Goal: Task Accomplishment & Management: Manage account settings

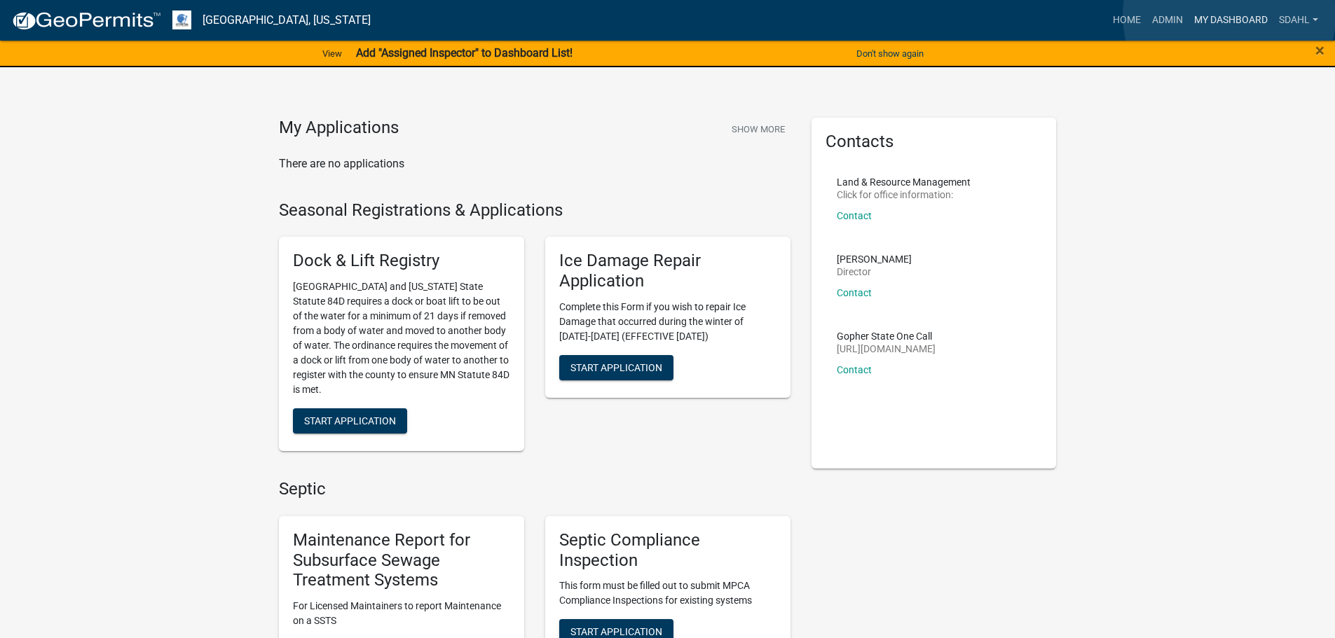
click at [1229, 15] on link "My Dashboard" at bounding box center [1230, 20] width 85 height 27
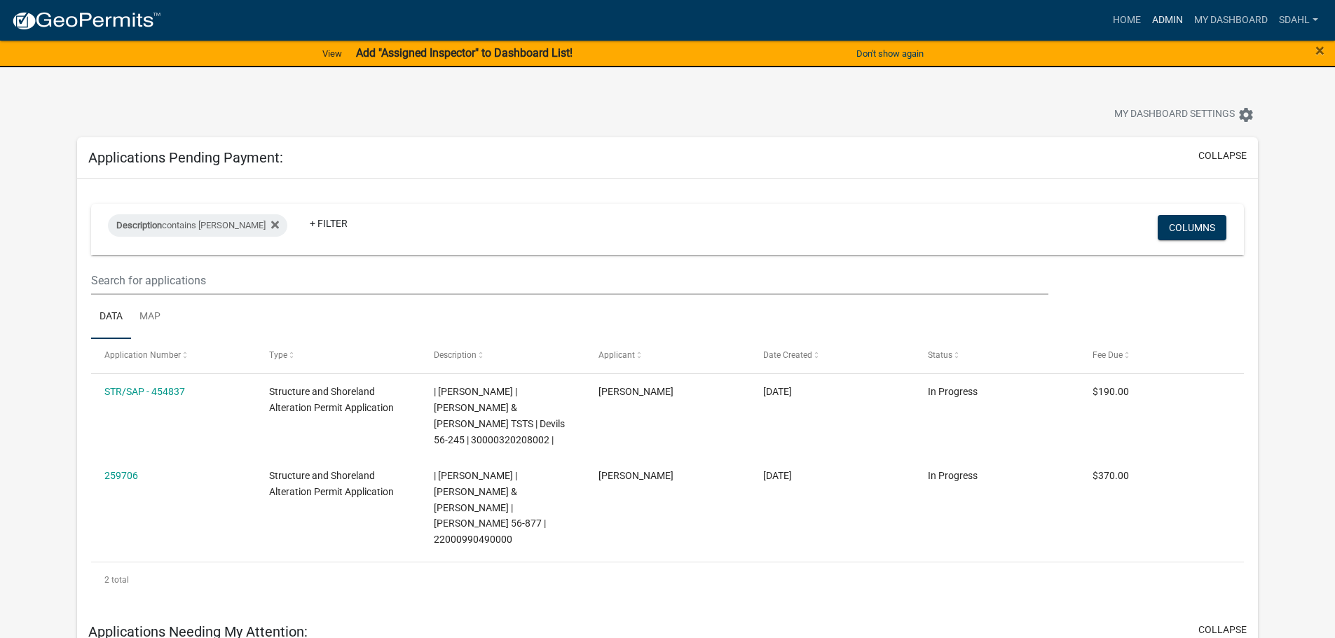
click at [1162, 20] on link "Admin" at bounding box center [1167, 20] width 42 height 27
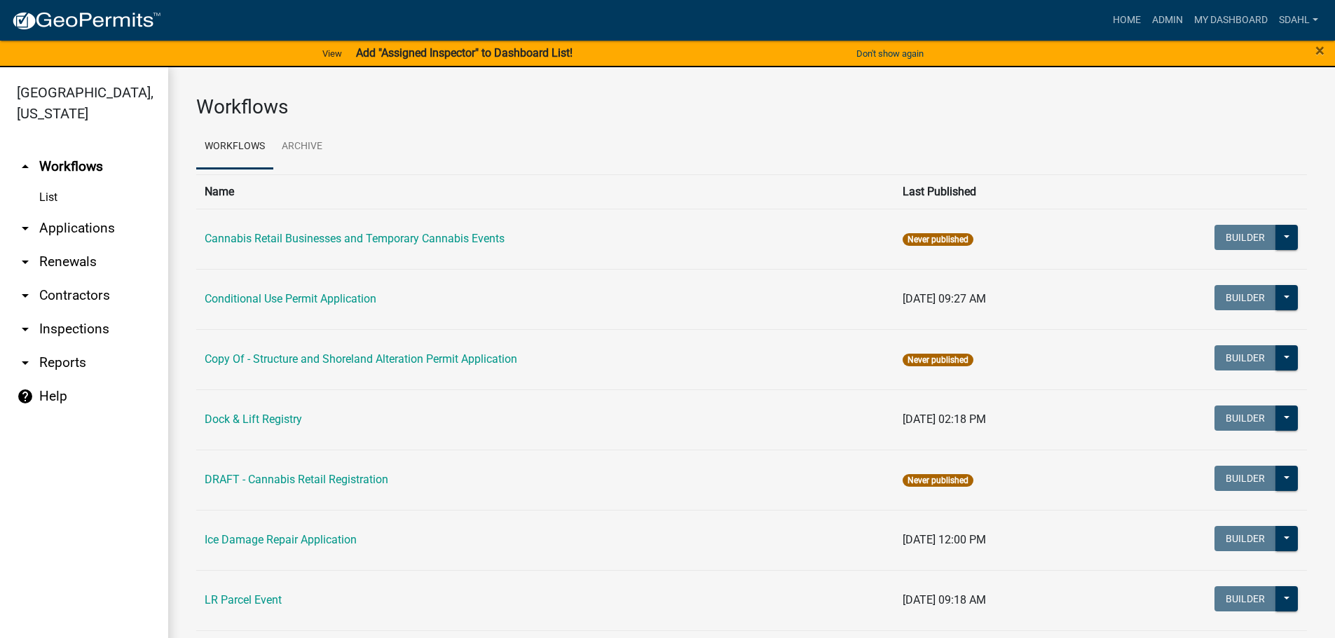
click at [104, 231] on link "arrow_drop_down Applications" at bounding box center [84, 229] width 168 height 34
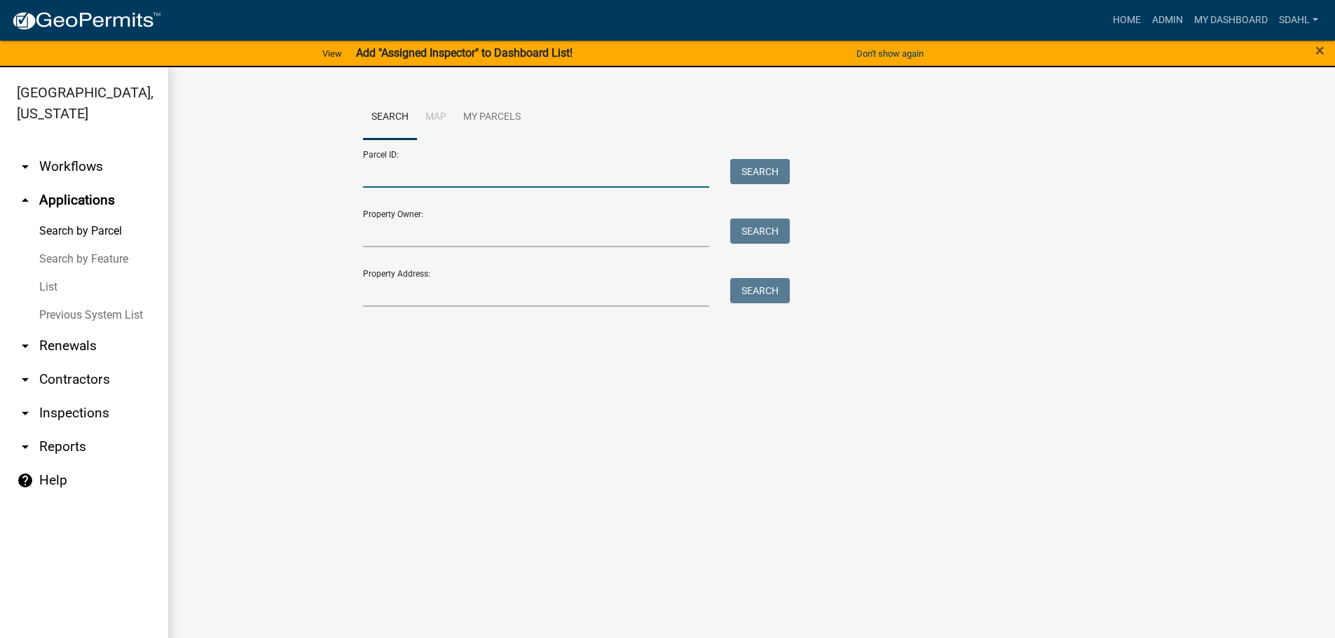
click at [469, 178] on input "Parcel ID:" at bounding box center [536, 173] width 347 height 29
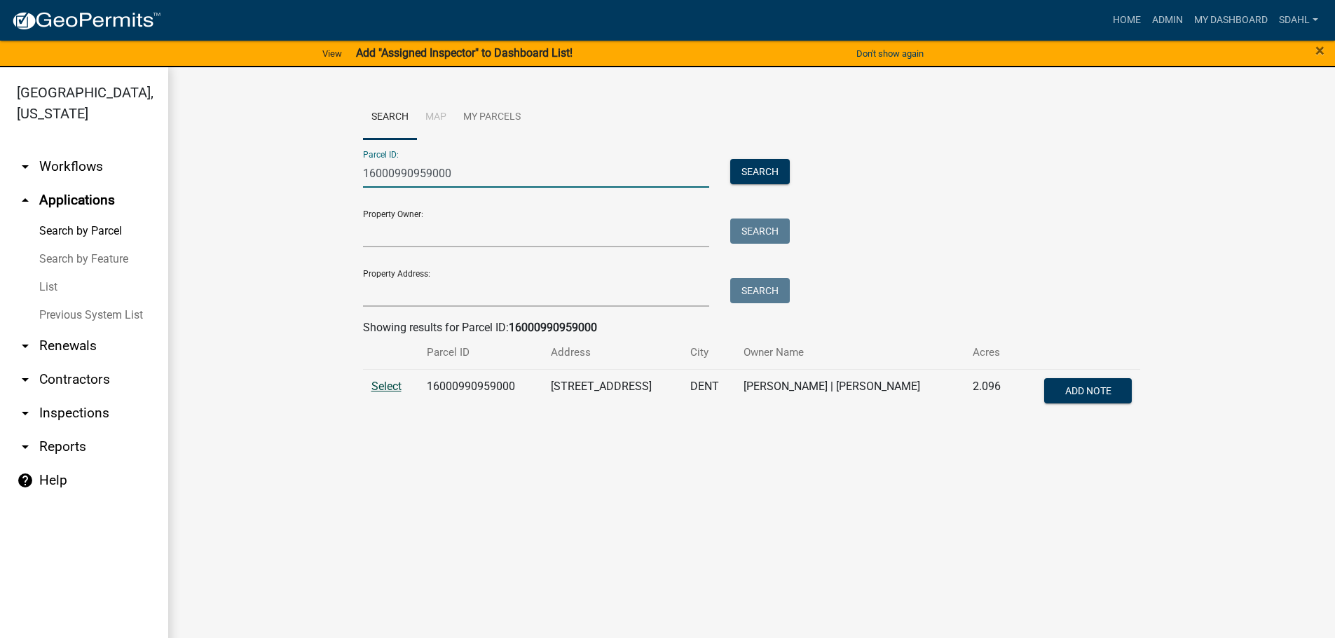
type input "16000990959000"
click at [390, 387] on span "Select" at bounding box center [386, 386] width 30 height 13
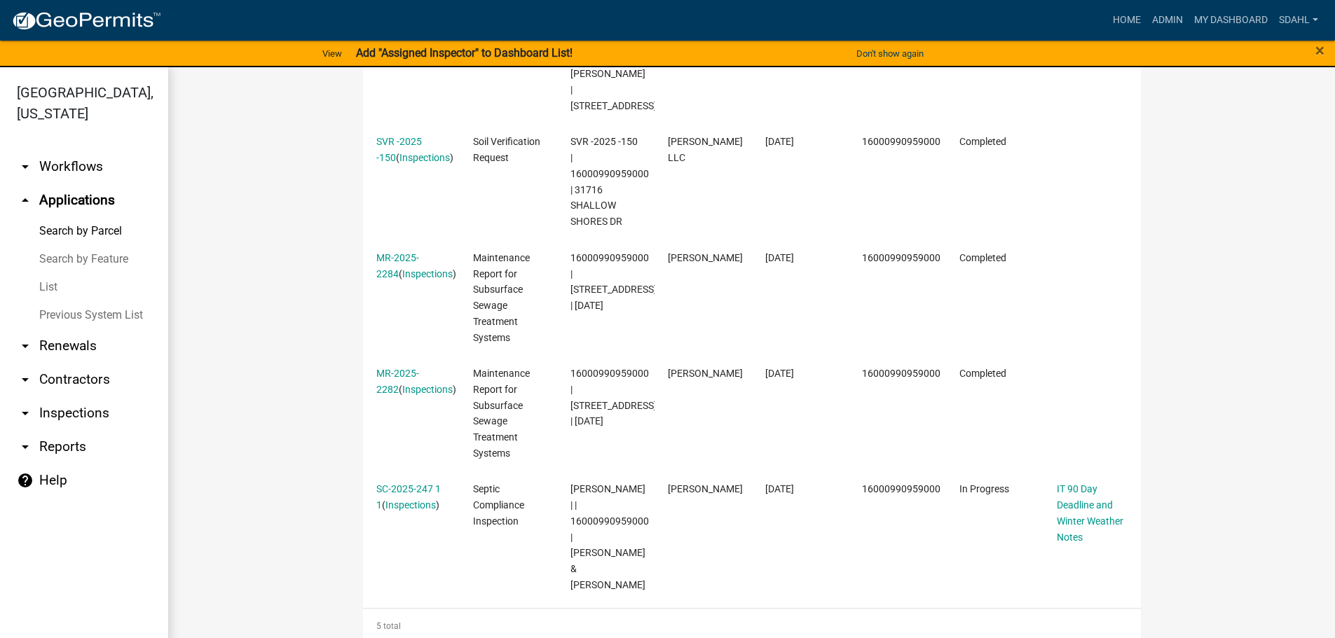
scroll to position [631, 0]
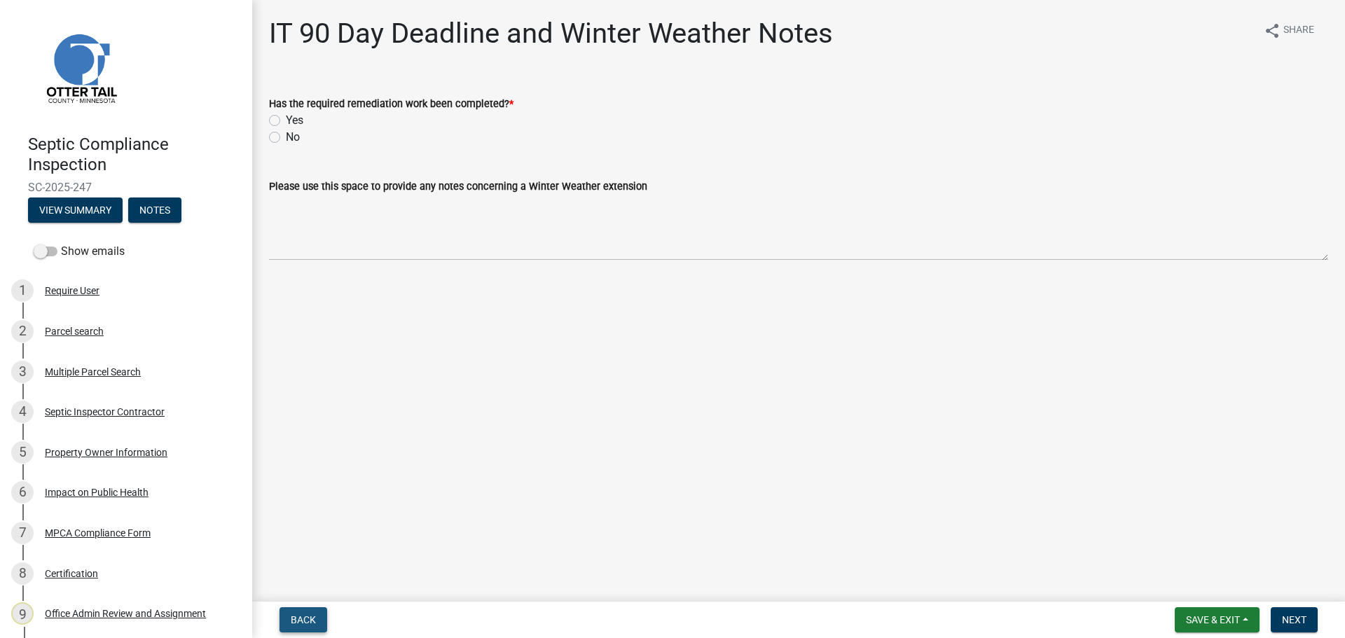
click at [316, 619] on button "Back" at bounding box center [304, 619] width 48 height 25
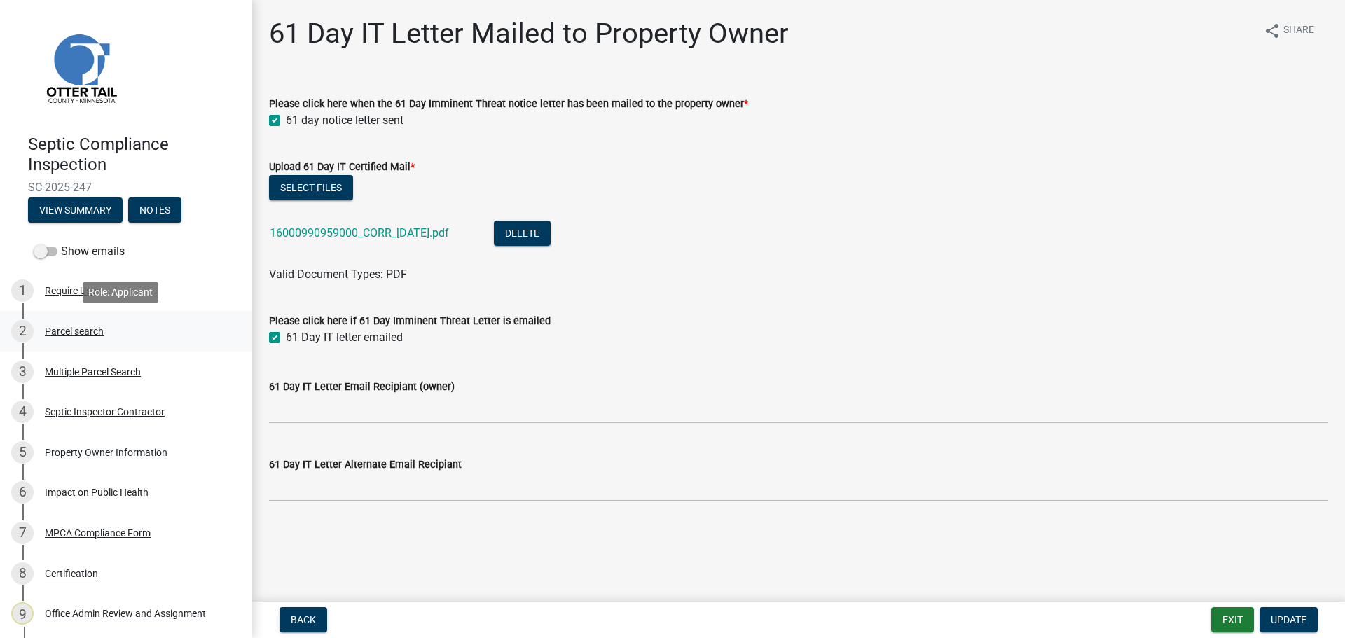
click at [81, 327] on div "Parcel search" at bounding box center [74, 331] width 59 height 10
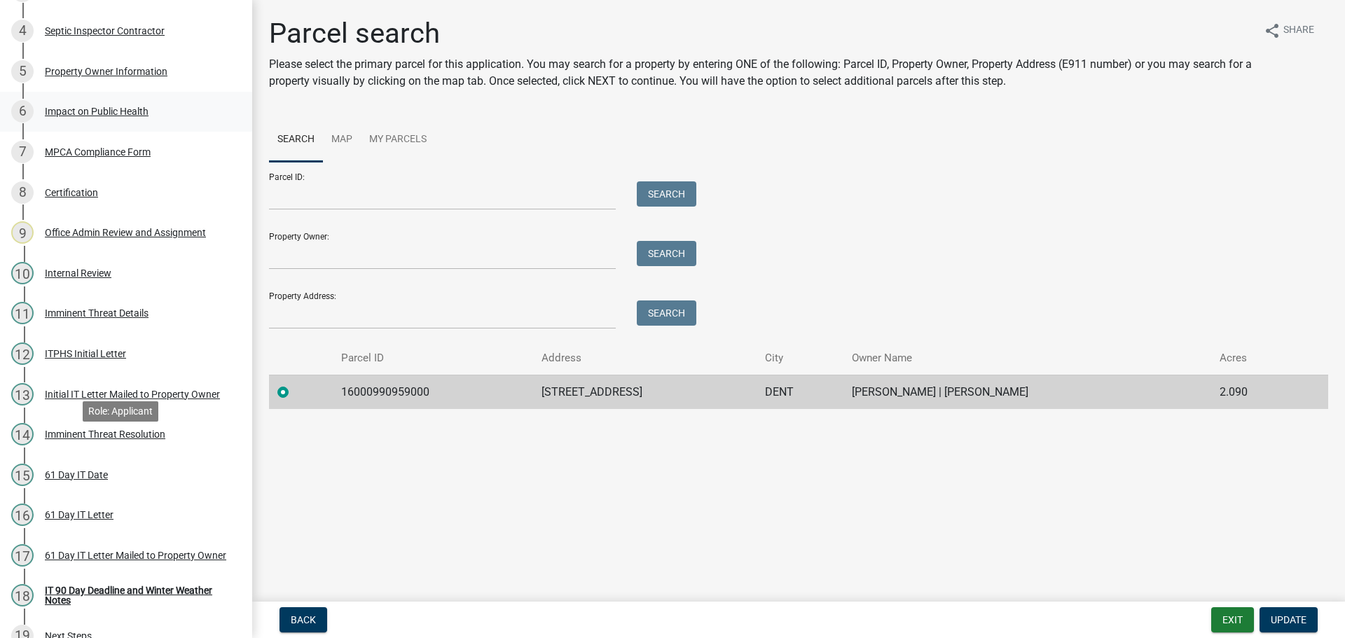
scroll to position [405, 0]
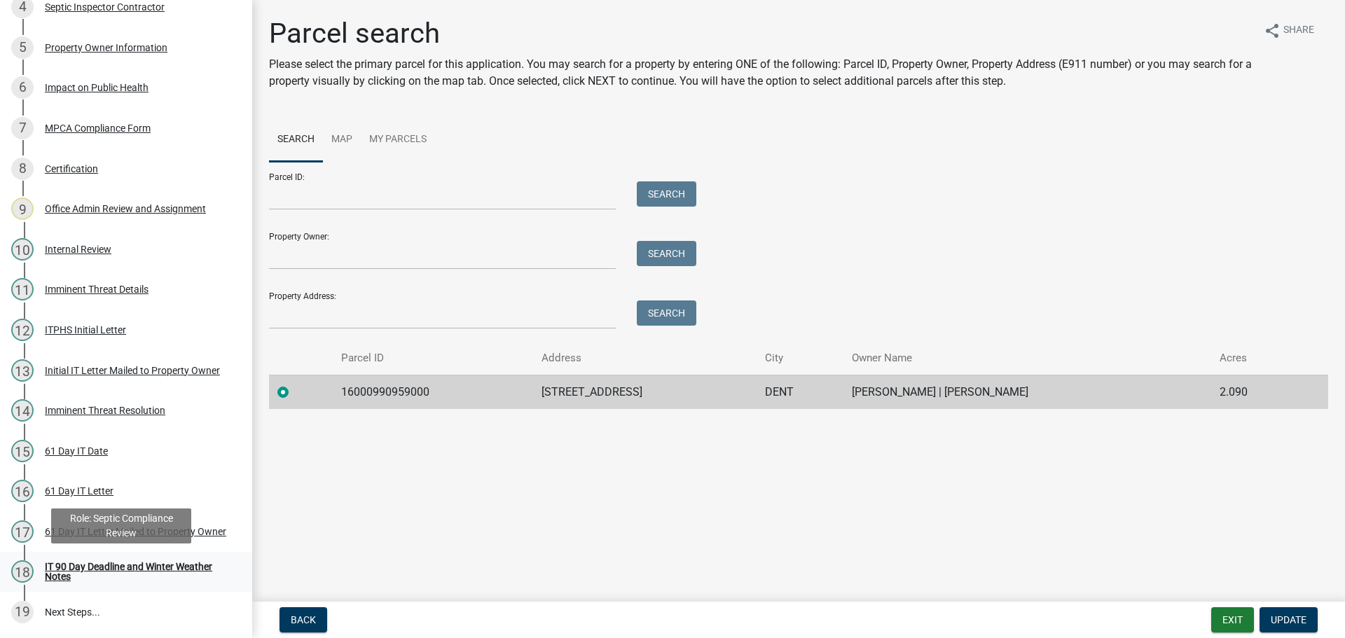
click at [76, 570] on div "IT 90 Day Deadline and Winter Weather Notes" at bounding box center [137, 572] width 185 height 20
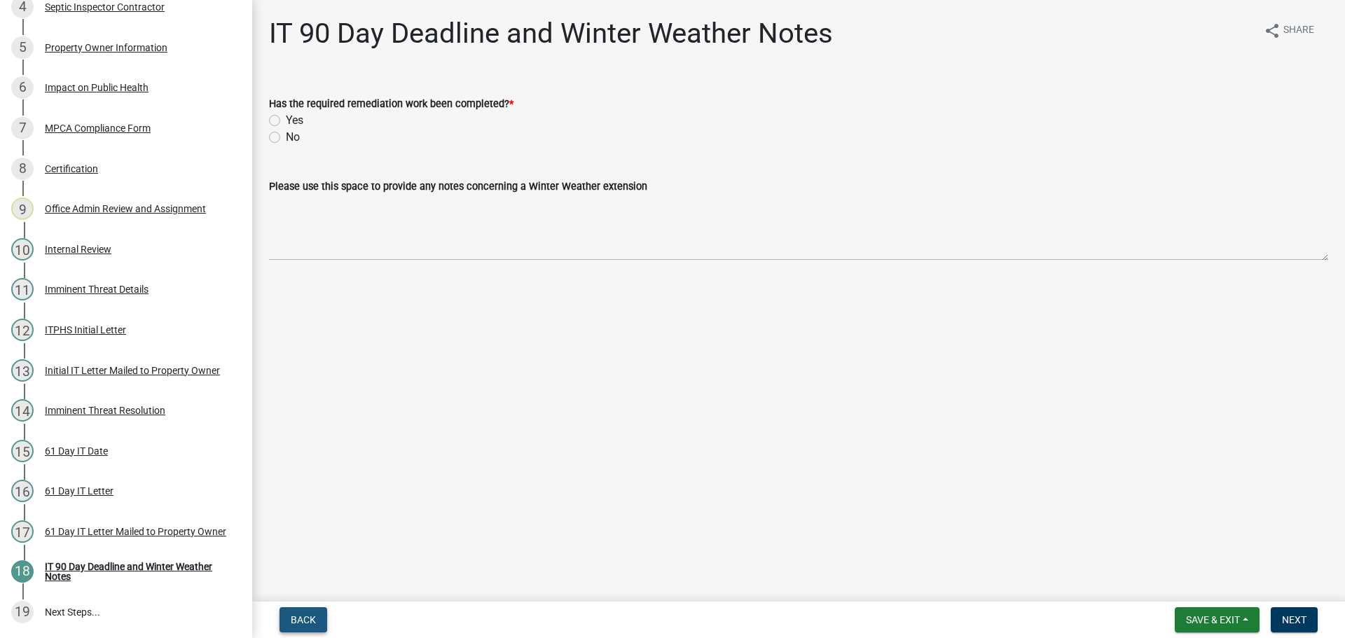
click at [308, 616] on span "Back" at bounding box center [303, 619] width 25 height 11
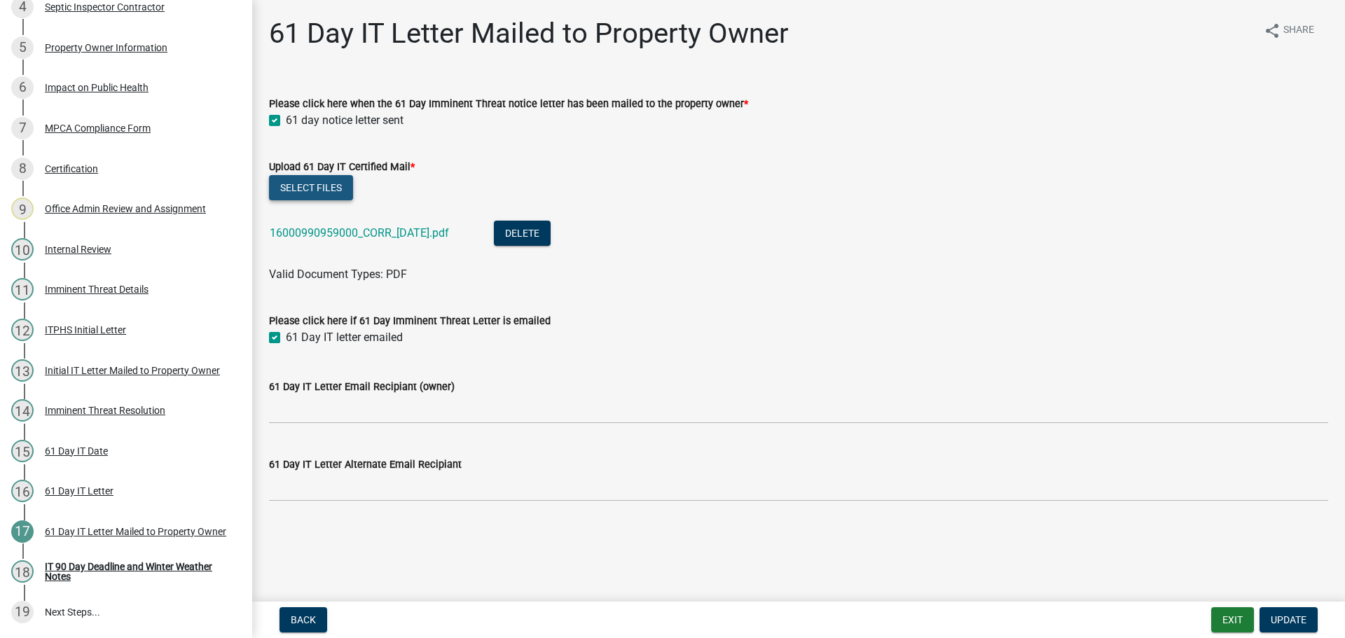
click at [312, 187] on button "Select files" at bounding box center [311, 187] width 84 height 25
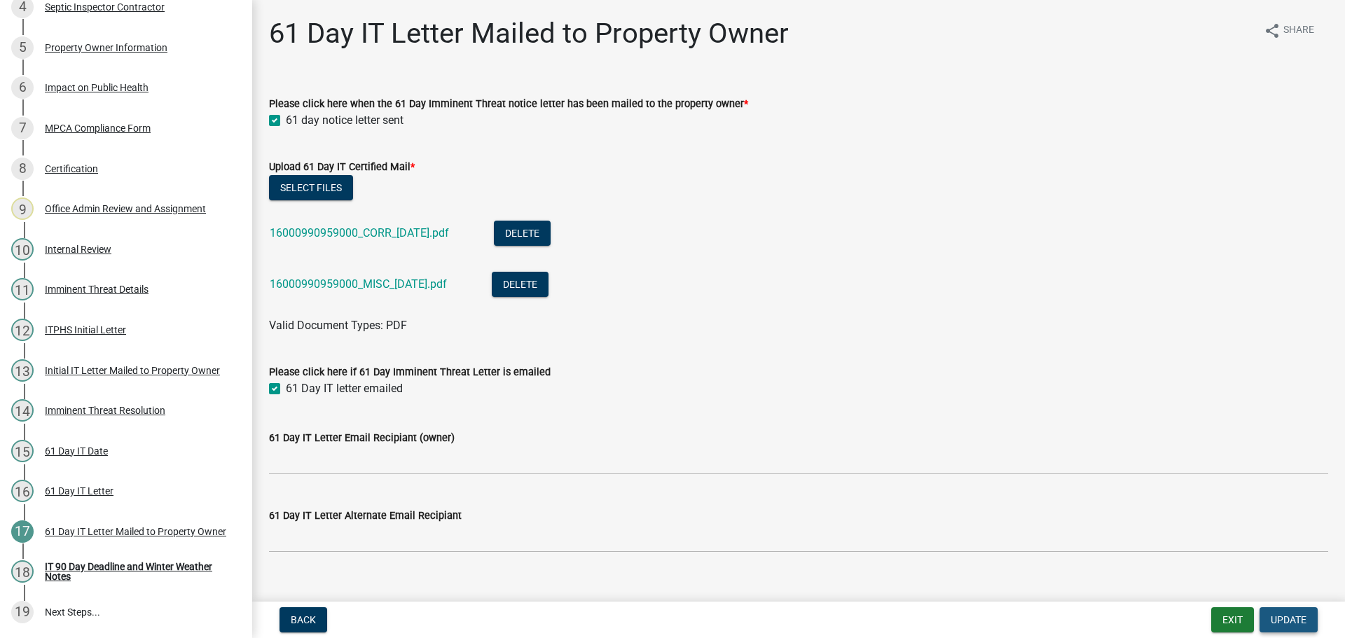
click at [1285, 613] on button "Update" at bounding box center [1289, 619] width 58 height 25
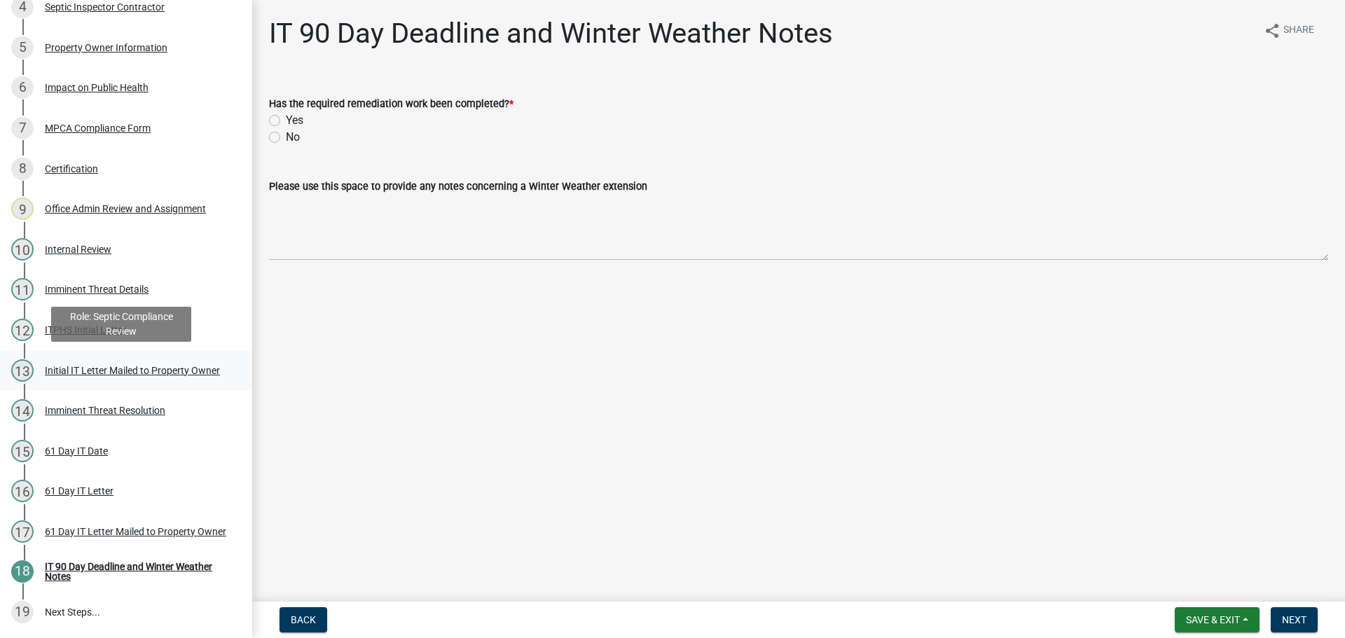
click at [128, 368] on div "Initial IT Letter Mailed to Property Owner" at bounding box center [132, 371] width 175 height 10
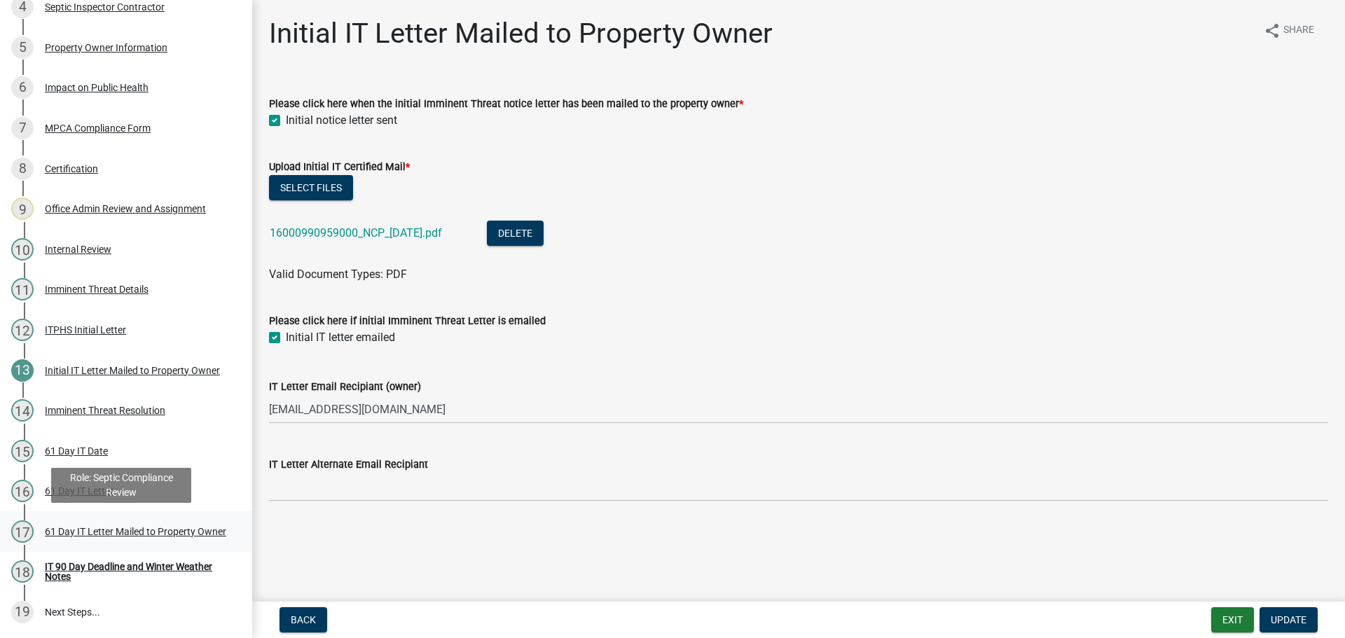
click at [106, 527] on div "61 Day IT Letter Mailed to Property Owner" at bounding box center [135, 532] width 181 height 10
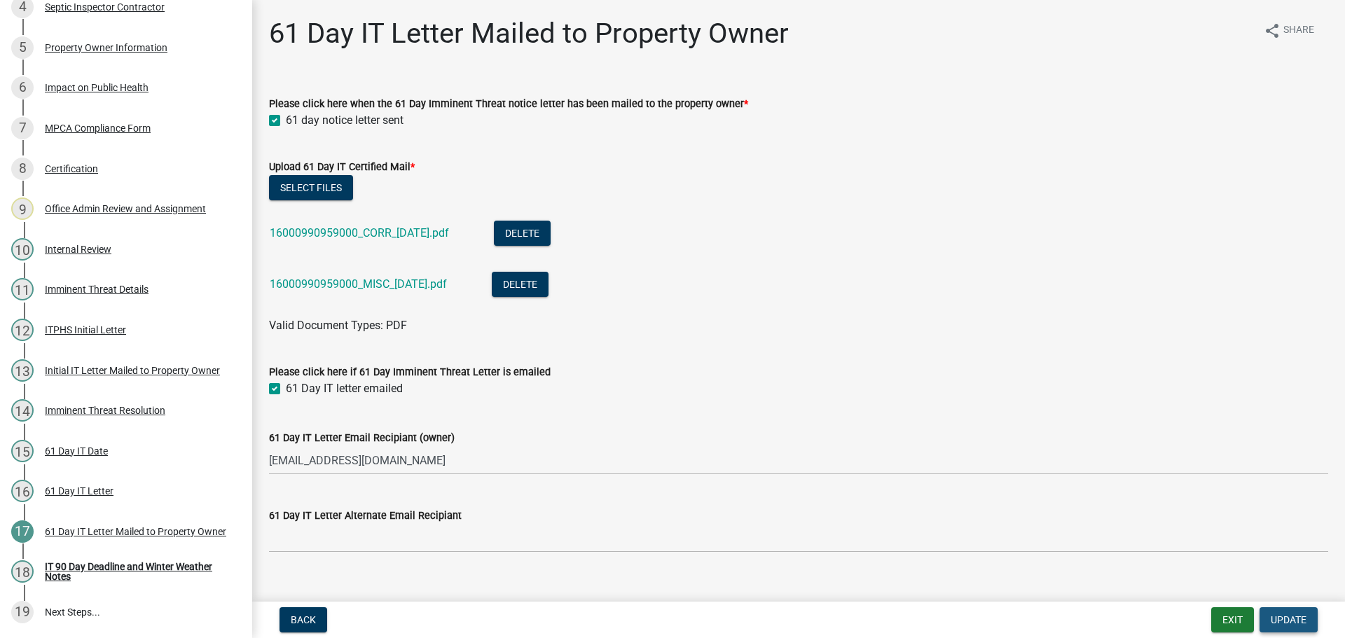
click at [1298, 624] on span "Update" at bounding box center [1289, 619] width 36 height 11
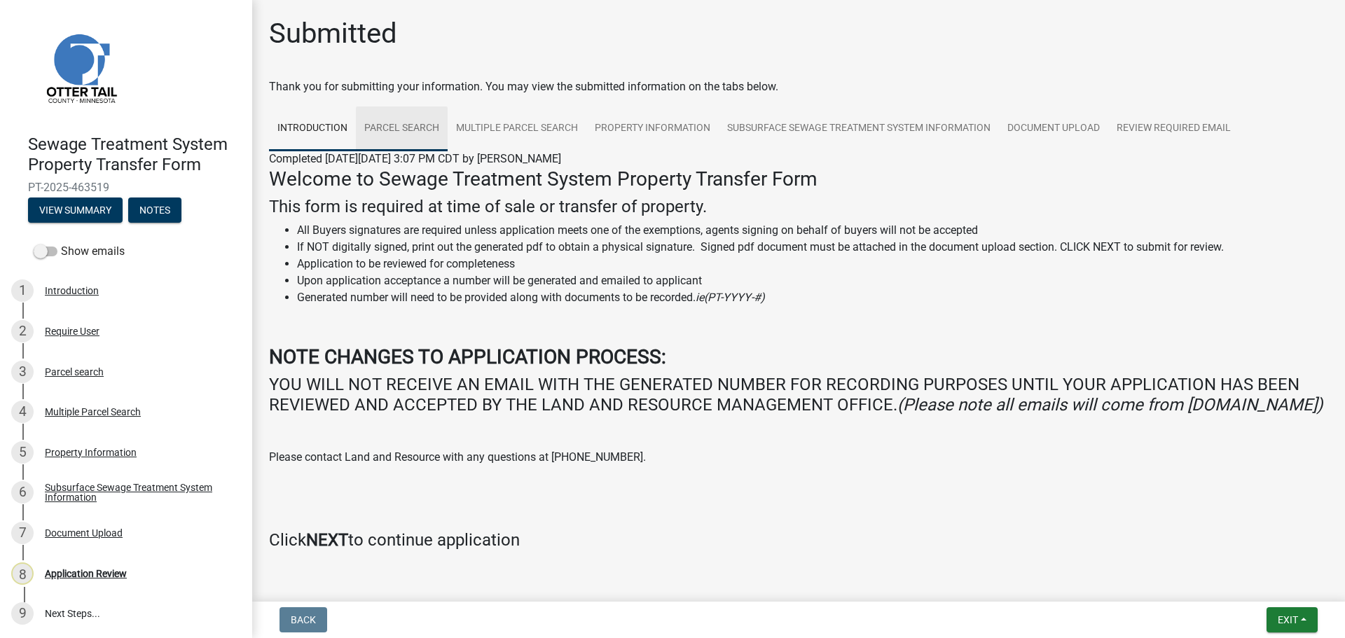
click at [397, 130] on link "Parcel search" at bounding box center [402, 128] width 92 height 45
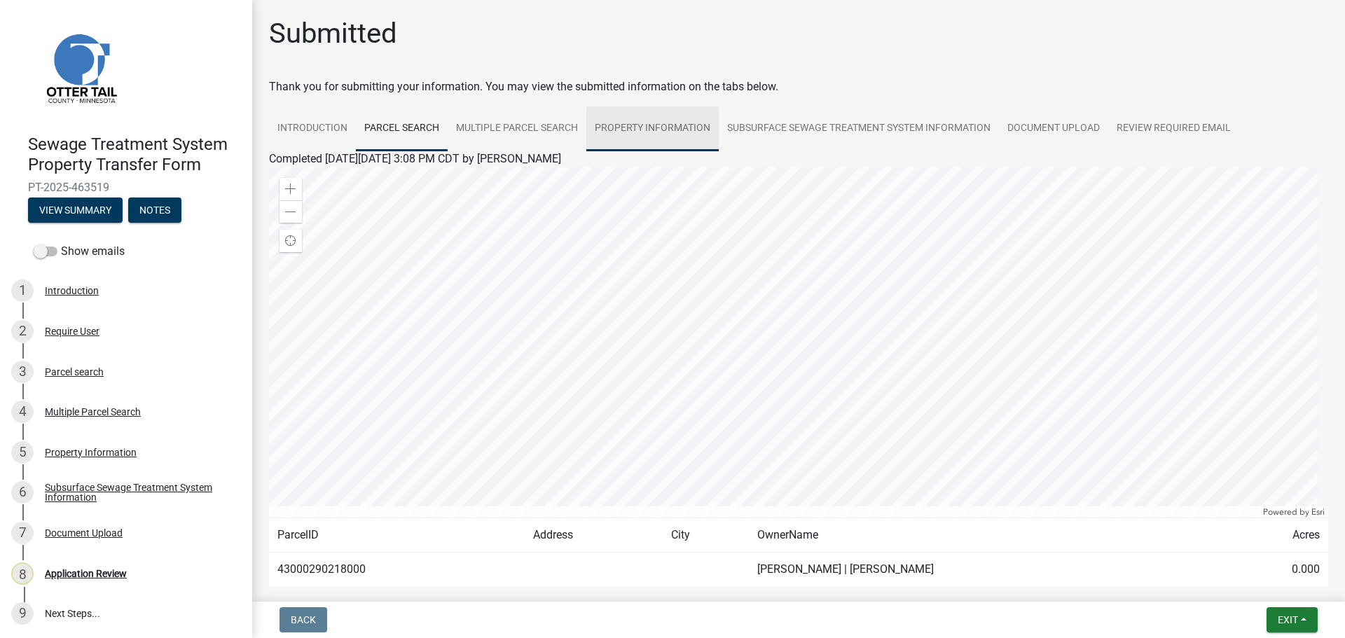
click at [659, 125] on link "Property Information" at bounding box center [652, 128] width 132 height 45
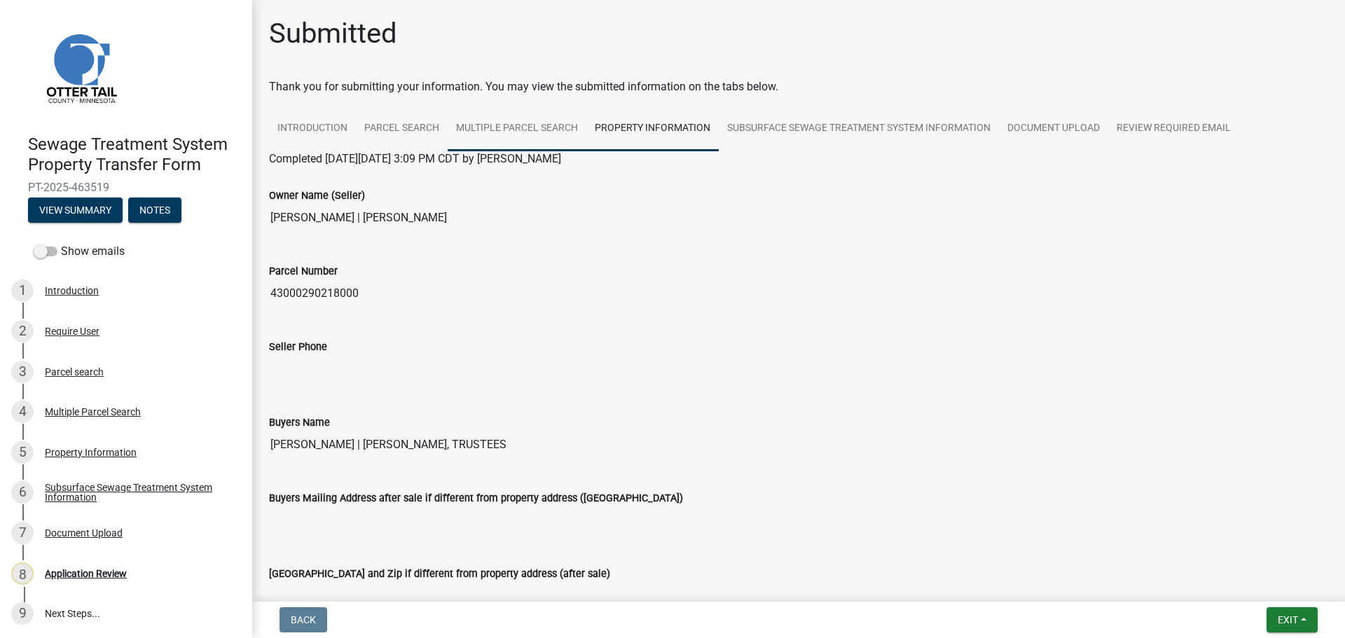
click at [510, 128] on link "Multiple Parcel Search" at bounding box center [517, 128] width 139 height 45
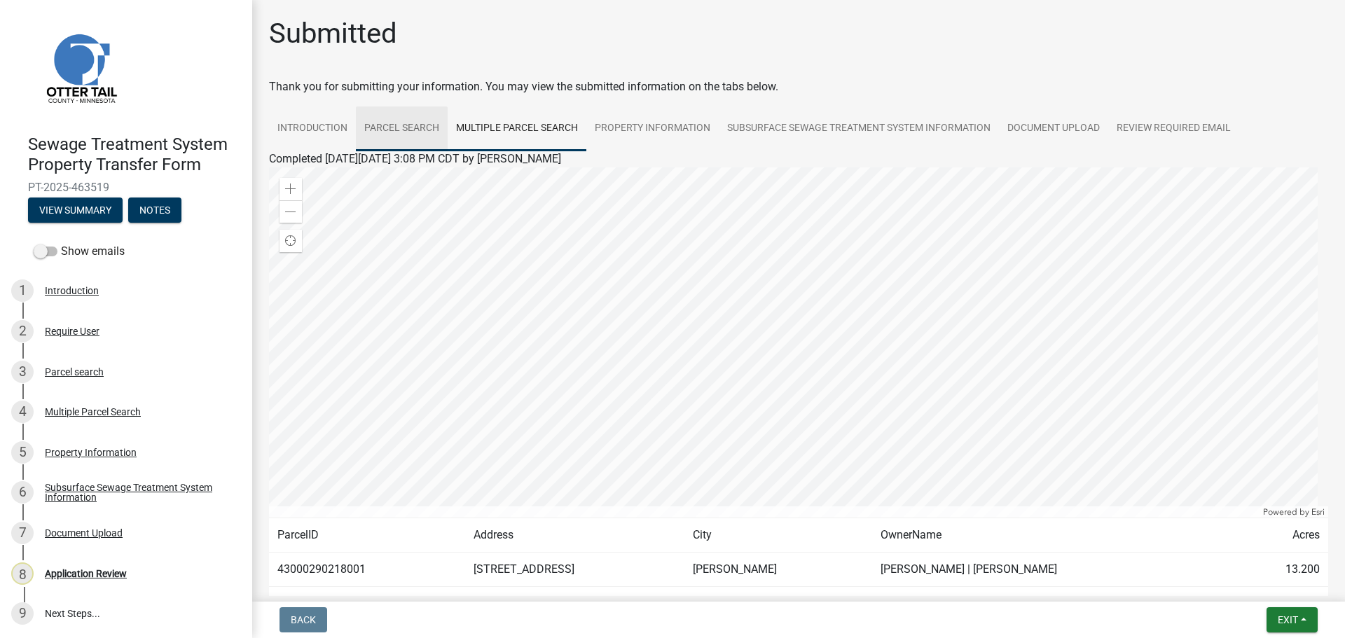
click at [425, 126] on link "Parcel search" at bounding box center [402, 128] width 92 height 45
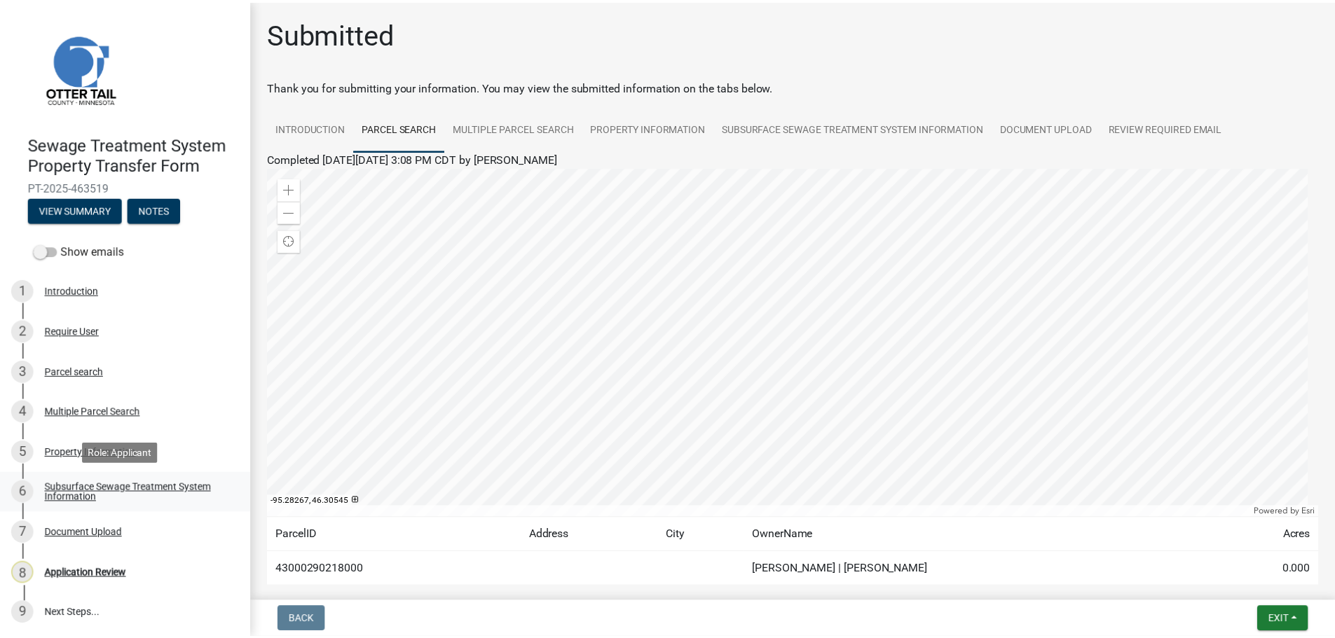
scroll to position [1, 0]
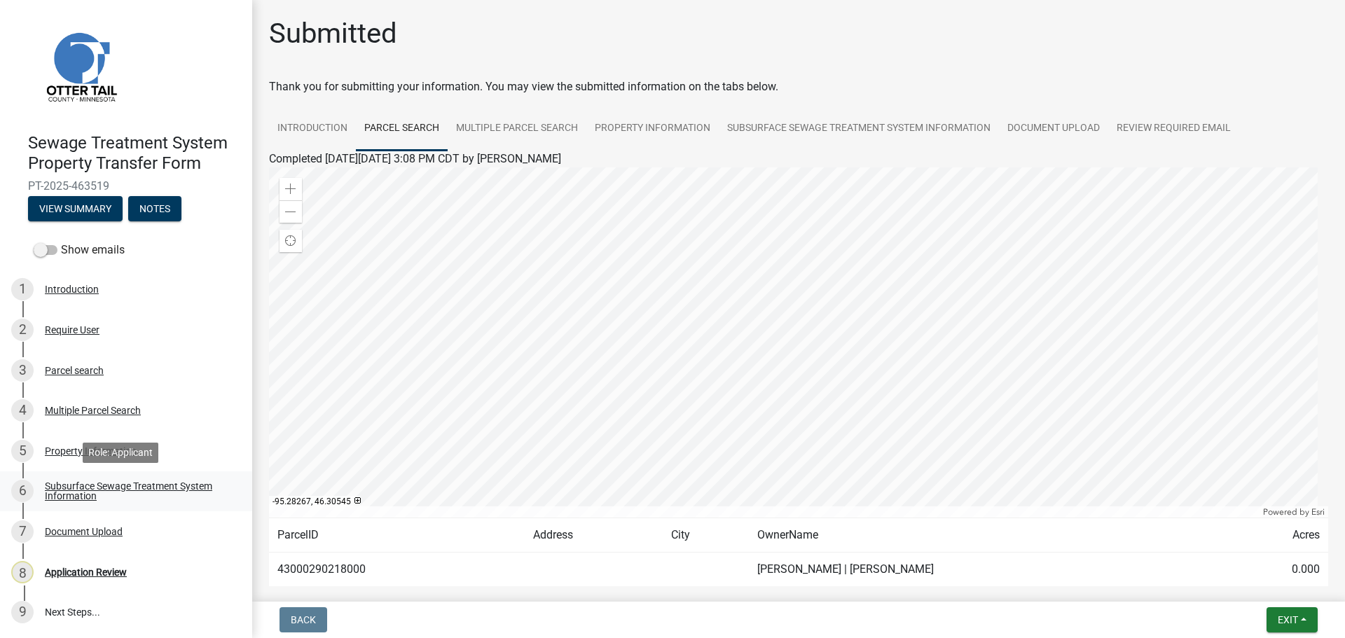
click at [109, 491] on div "Subsurface Sewage Treatment System Information" at bounding box center [137, 491] width 185 height 20
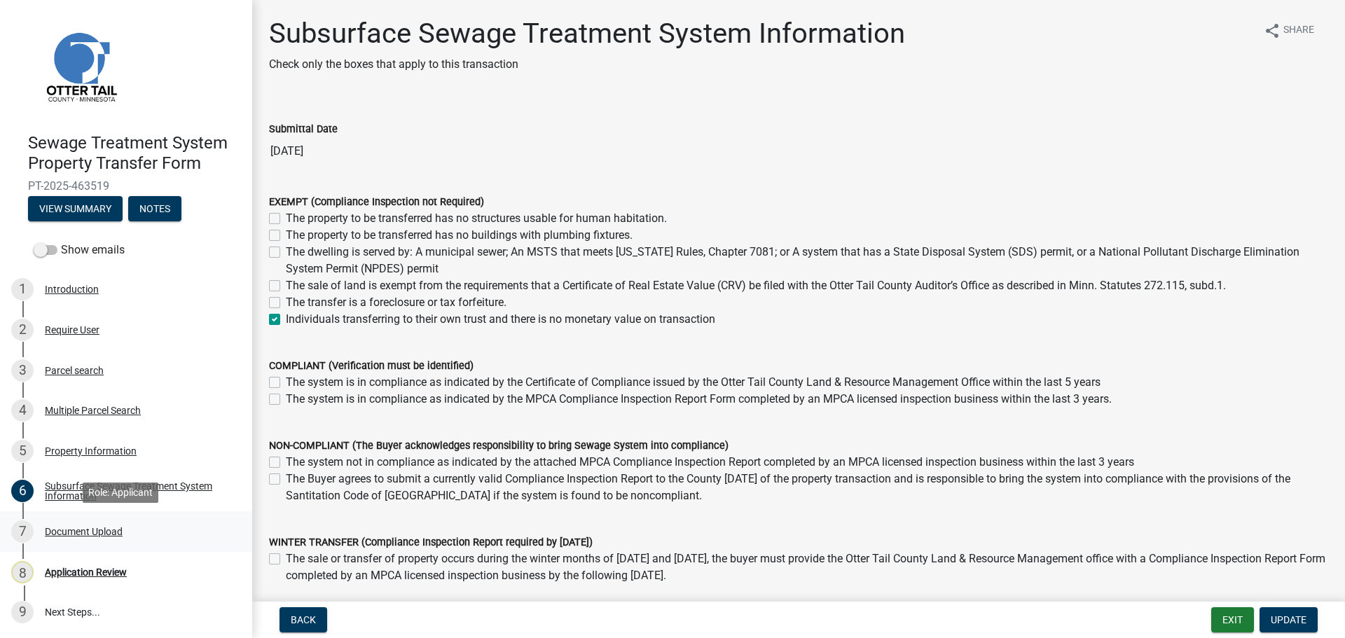
click at [102, 534] on div "Document Upload" at bounding box center [84, 532] width 78 height 10
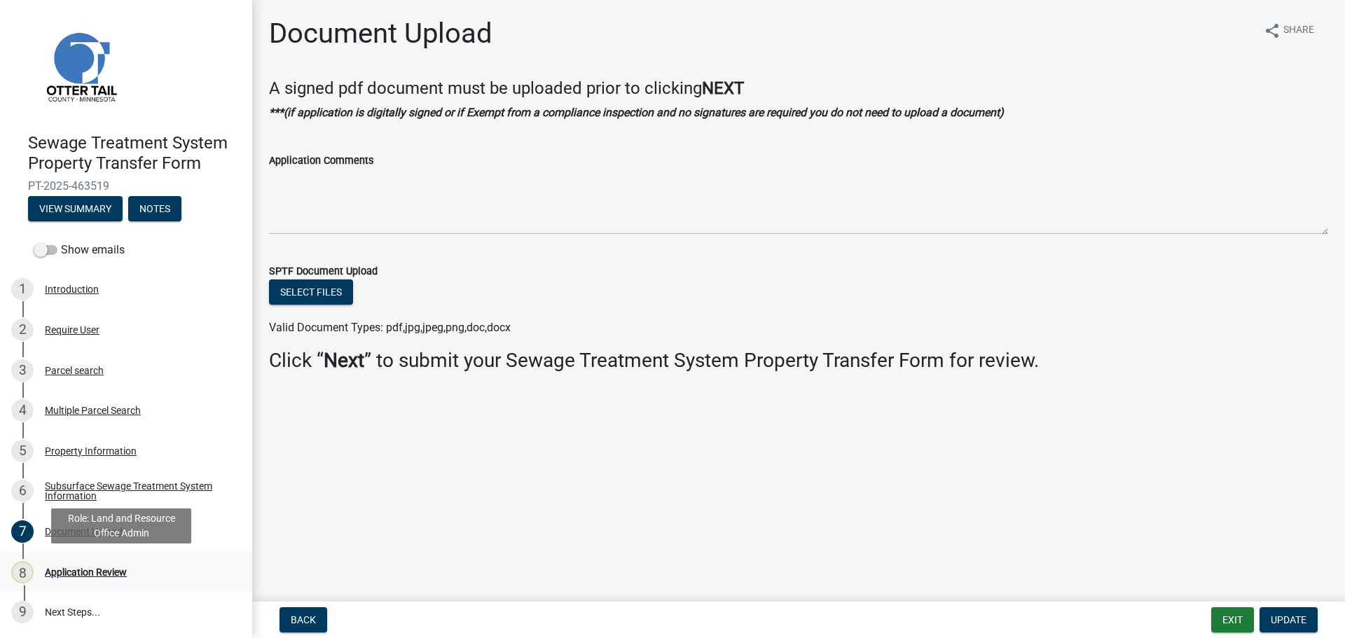
click at [106, 570] on div "Application Review" at bounding box center [86, 572] width 82 height 10
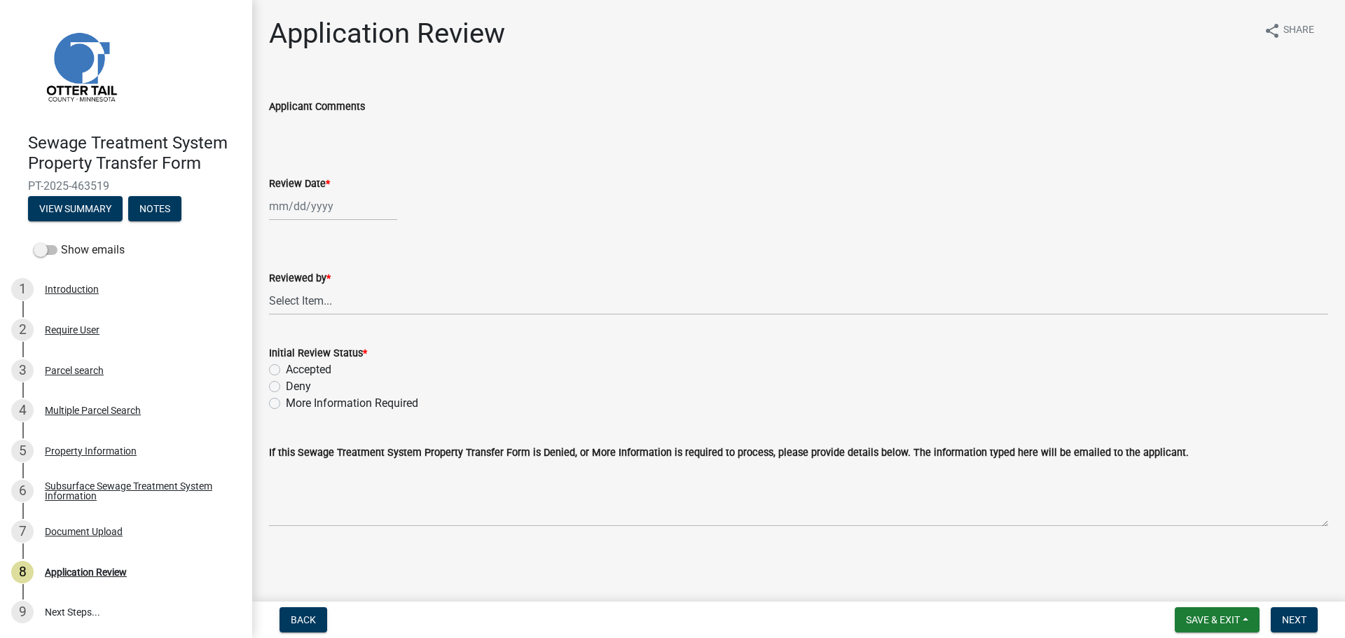
click at [289, 200] on div at bounding box center [333, 206] width 128 height 29
select select "8"
select select "2025"
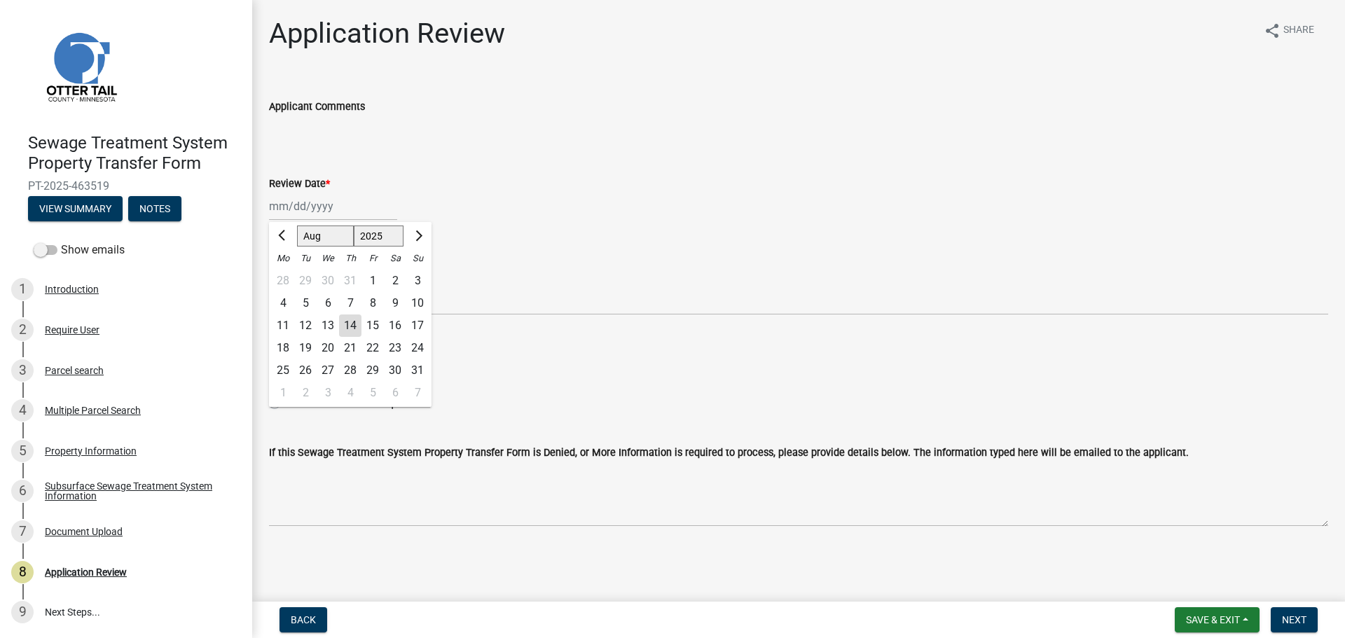
click at [350, 322] on div "14" at bounding box center [350, 326] width 22 height 22
type input "08/14/2025"
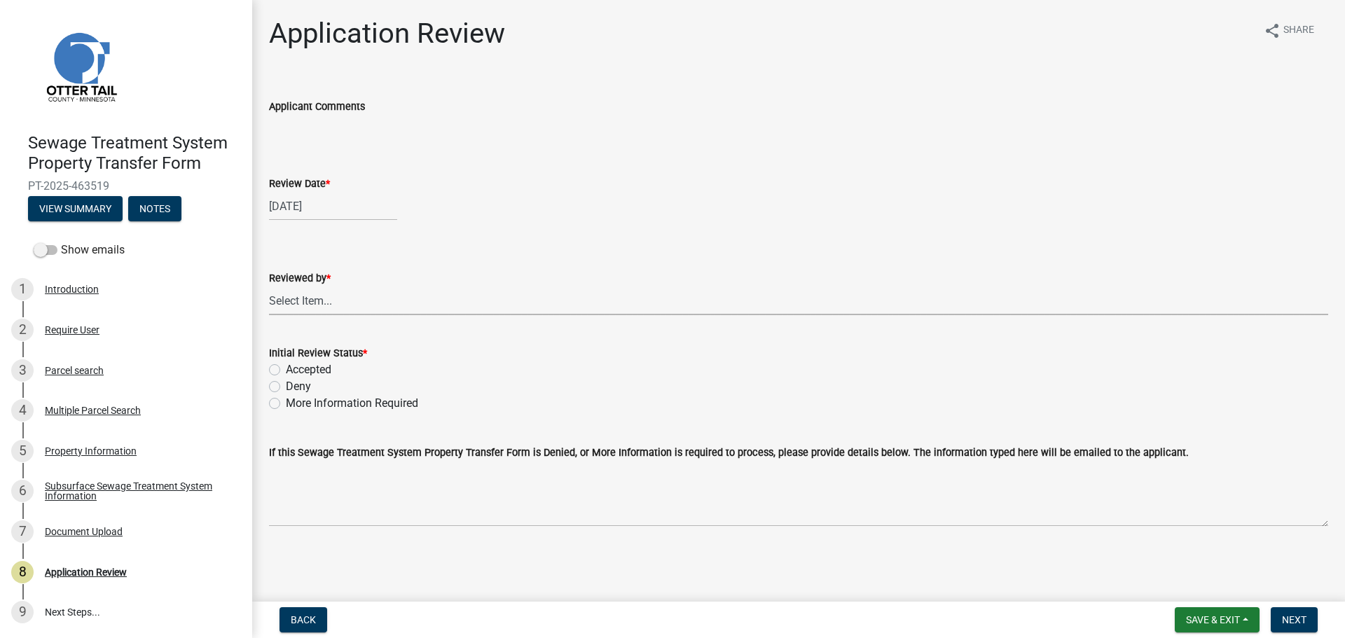
click at [330, 303] on select "Select Item... Alexis Newark Amy Busko Andrea Perales Brittany Tollefson Christ…" at bounding box center [798, 301] width 1059 height 29
click at [269, 287] on select "Select Item... Alexis Newark Amy Busko Andrea Perales Brittany Tollefson Christ…" at bounding box center [798, 301] width 1059 height 29
select select "67745ee8-7159-4960-80f9-a638286b467c"
click at [315, 367] on label "Accepted" at bounding box center [309, 370] width 46 height 17
click at [295, 367] on input "Accepted" at bounding box center [290, 366] width 9 height 9
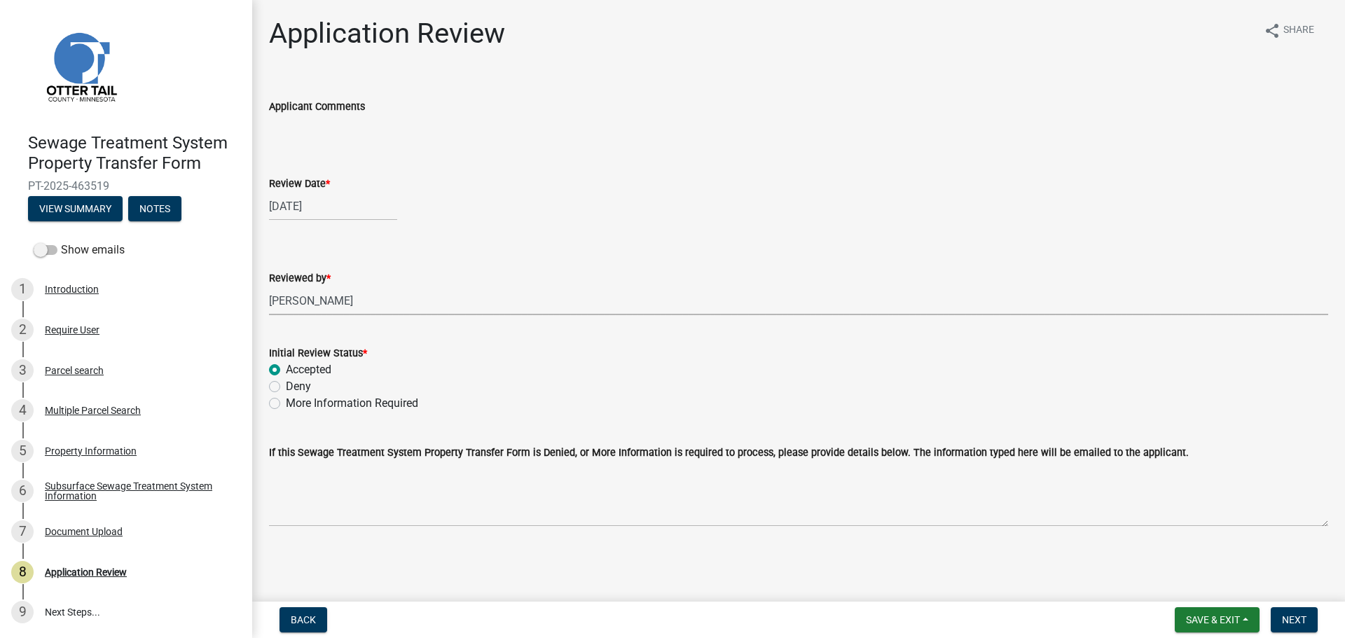
radio input "true"
click at [1304, 615] on span "Next" at bounding box center [1294, 619] width 25 height 11
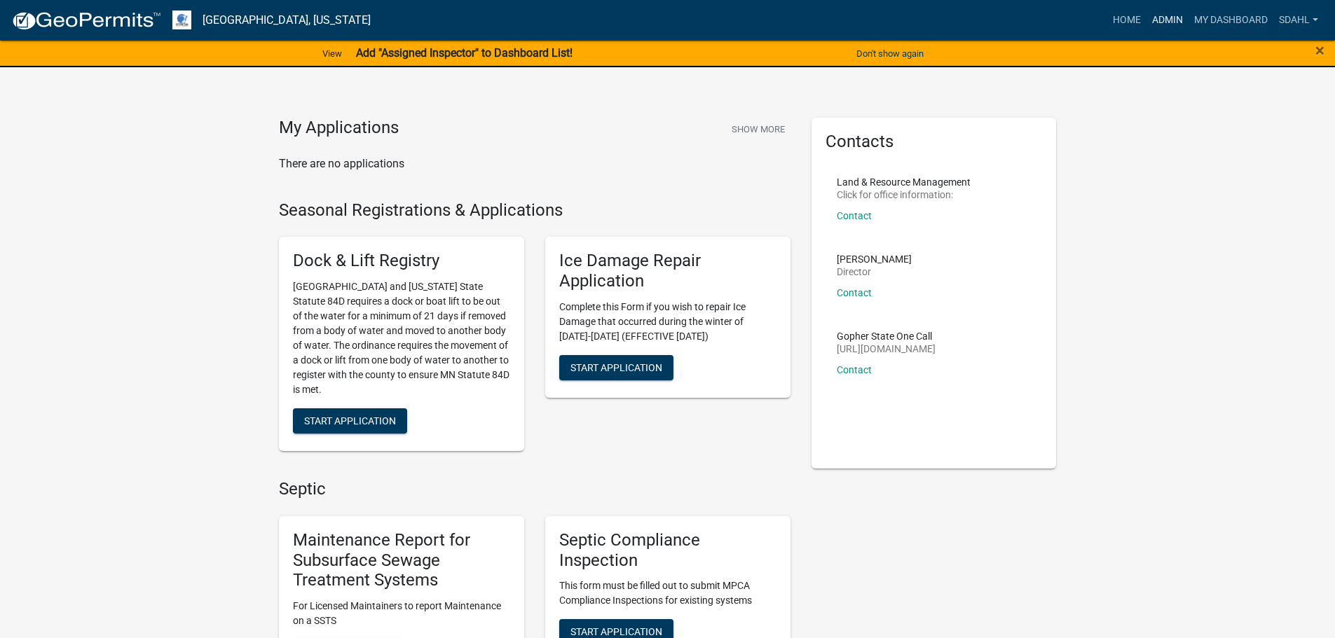
drag, startPoint x: 1167, startPoint y: 23, endPoint x: 1149, endPoint y: 36, distance: 21.6
click at [1166, 24] on link "Admin" at bounding box center [1167, 20] width 42 height 27
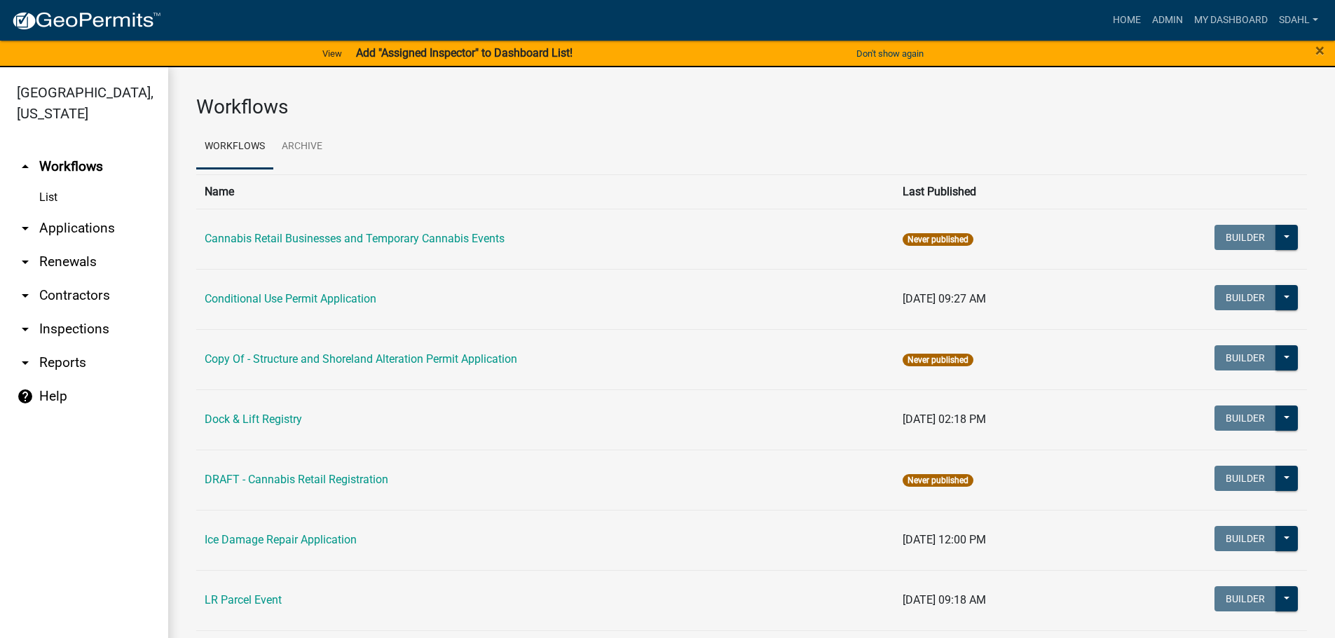
click at [66, 218] on link "arrow_drop_down Applications" at bounding box center [84, 229] width 168 height 34
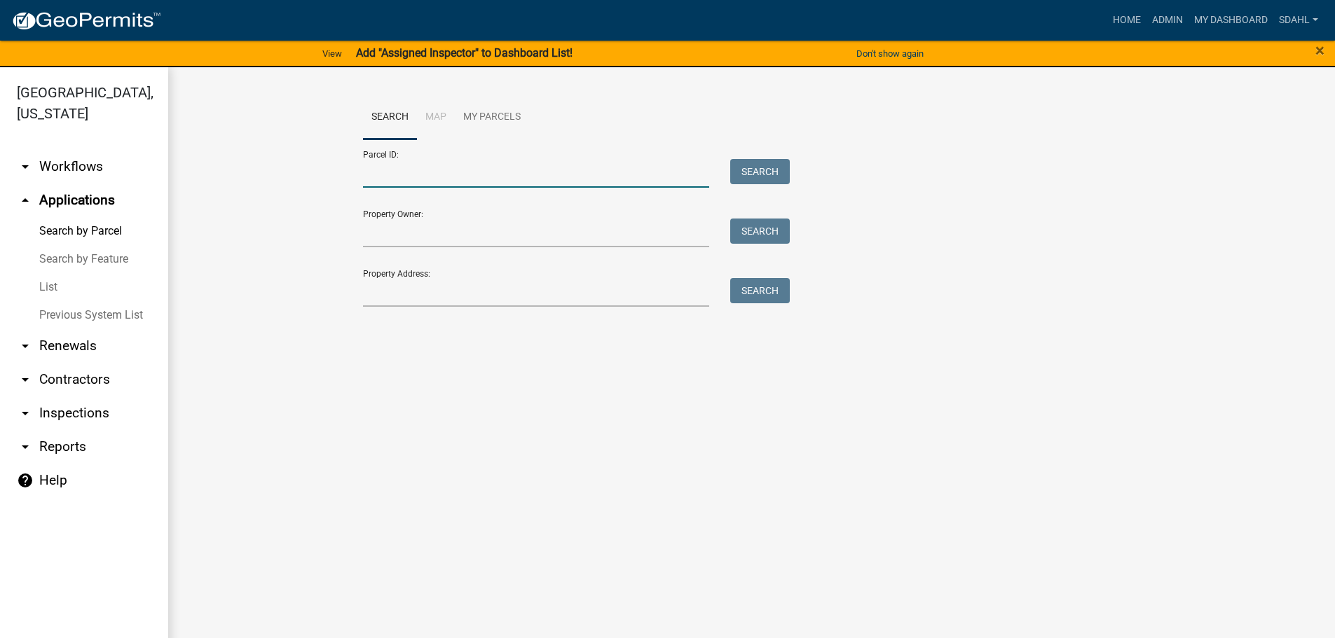
click at [559, 170] on input "Parcel ID:" at bounding box center [536, 173] width 347 height 29
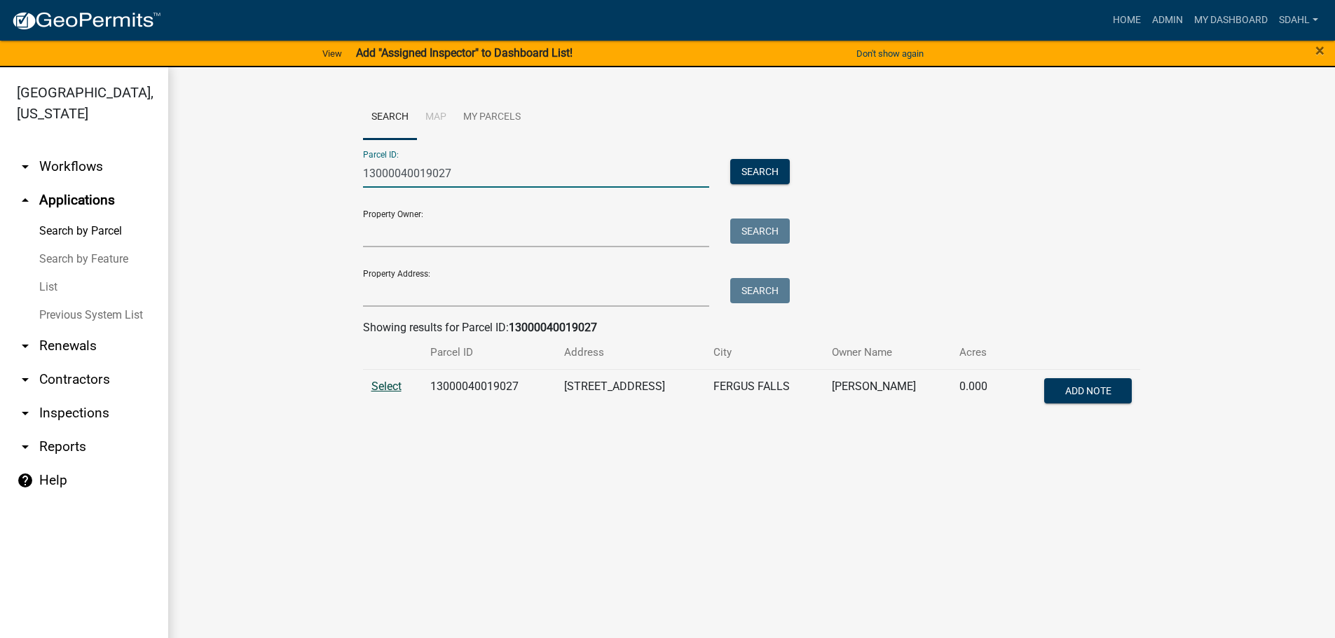
type input "13000040019027"
click at [386, 385] on span "Select" at bounding box center [386, 386] width 30 height 13
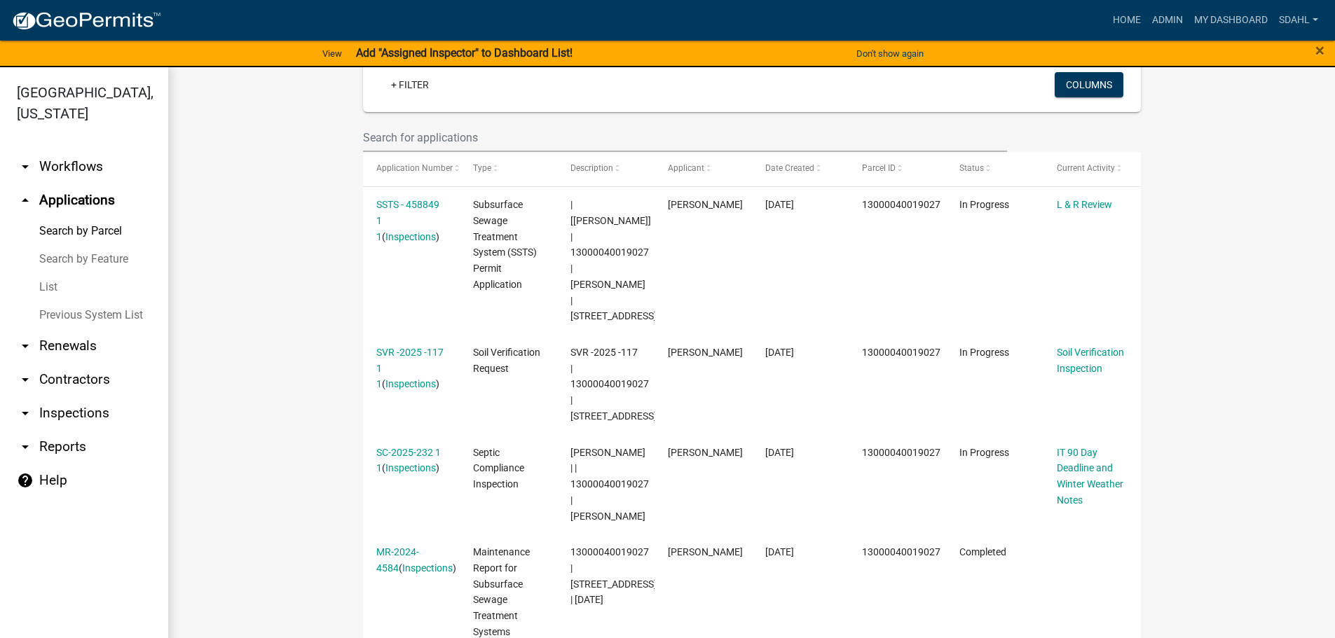
scroll to position [385, 0]
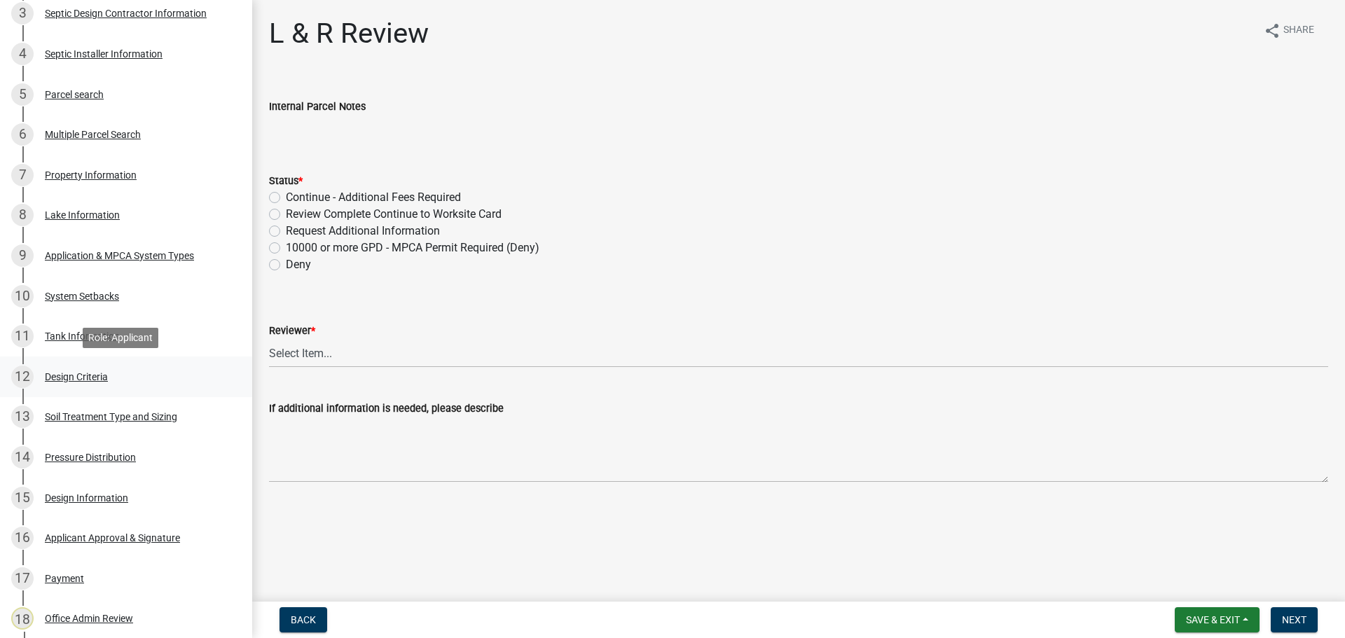
scroll to position [70, 0]
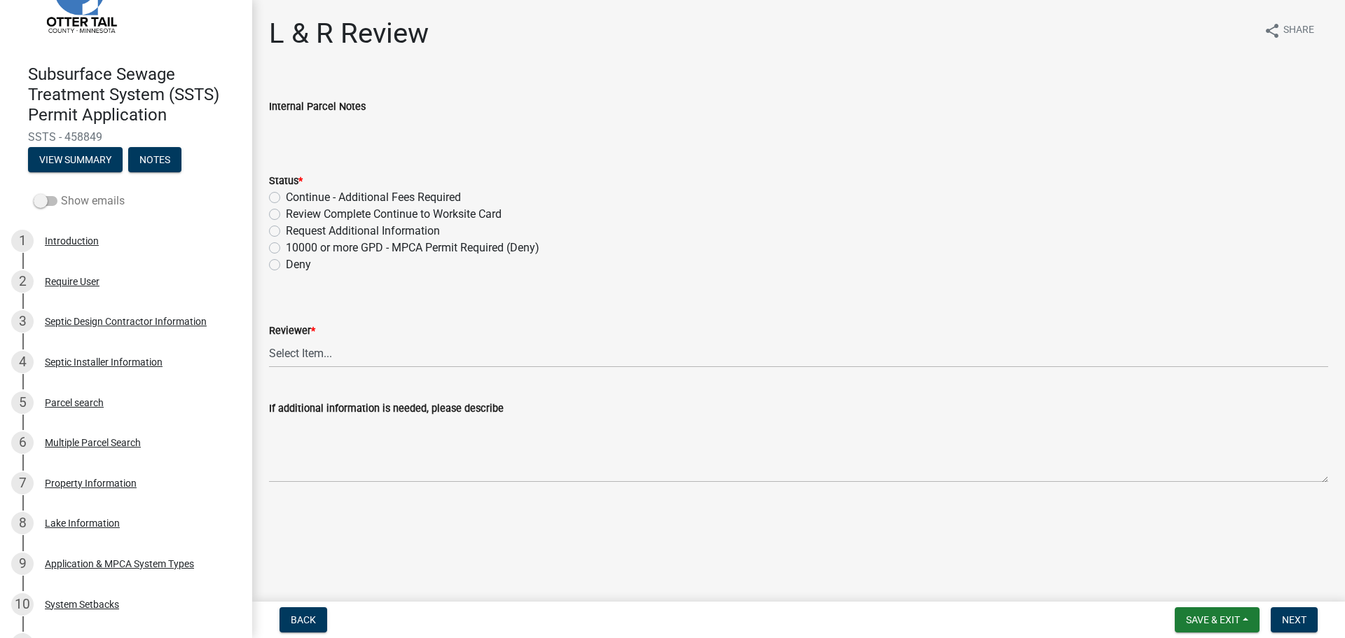
click at [78, 202] on label "Show emails" at bounding box center [79, 201] width 91 height 17
click at [61, 193] on input "Show emails" at bounding box center [61, 193] width 0 height 0
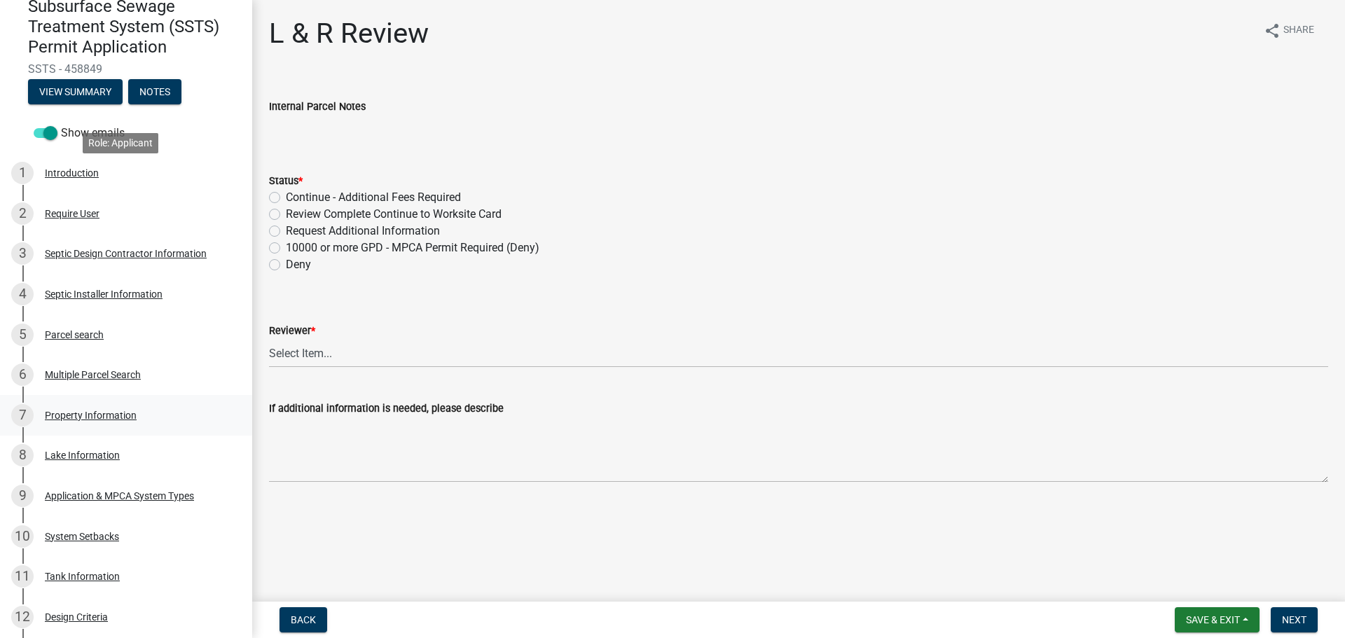
scroll to position [701, 0]
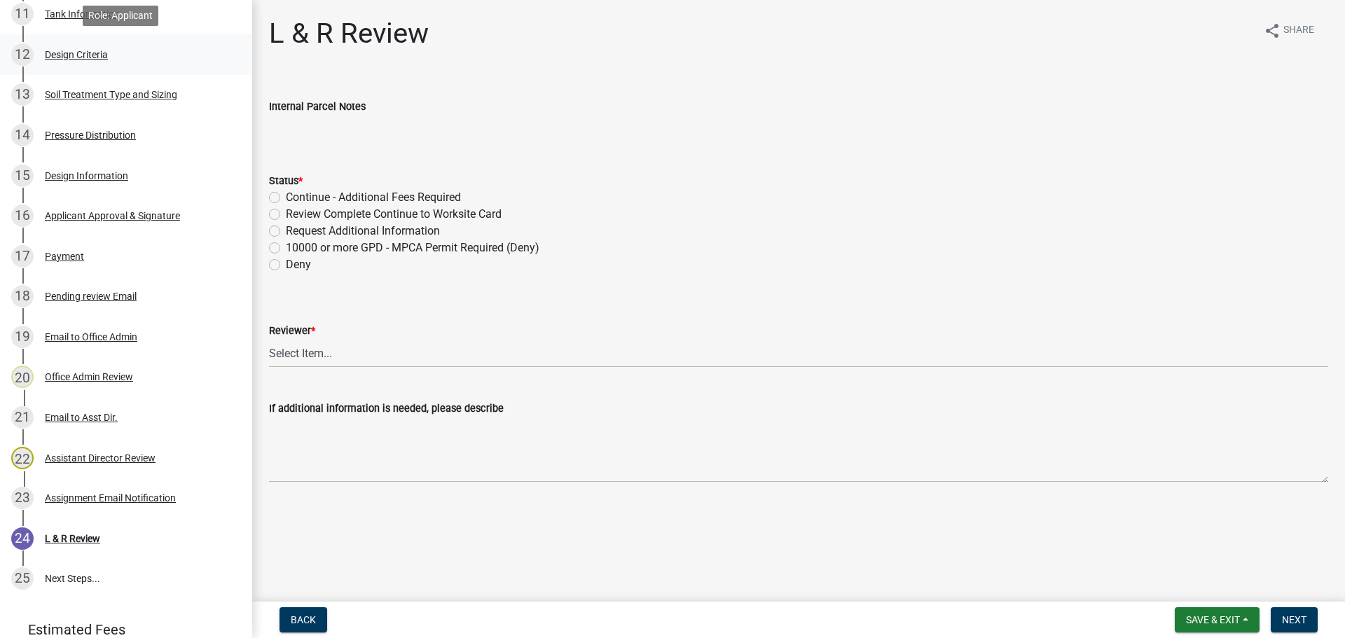
click at [100, 53] on div "Design Criteria" at bounding box center [76, 55] width 63 height 10
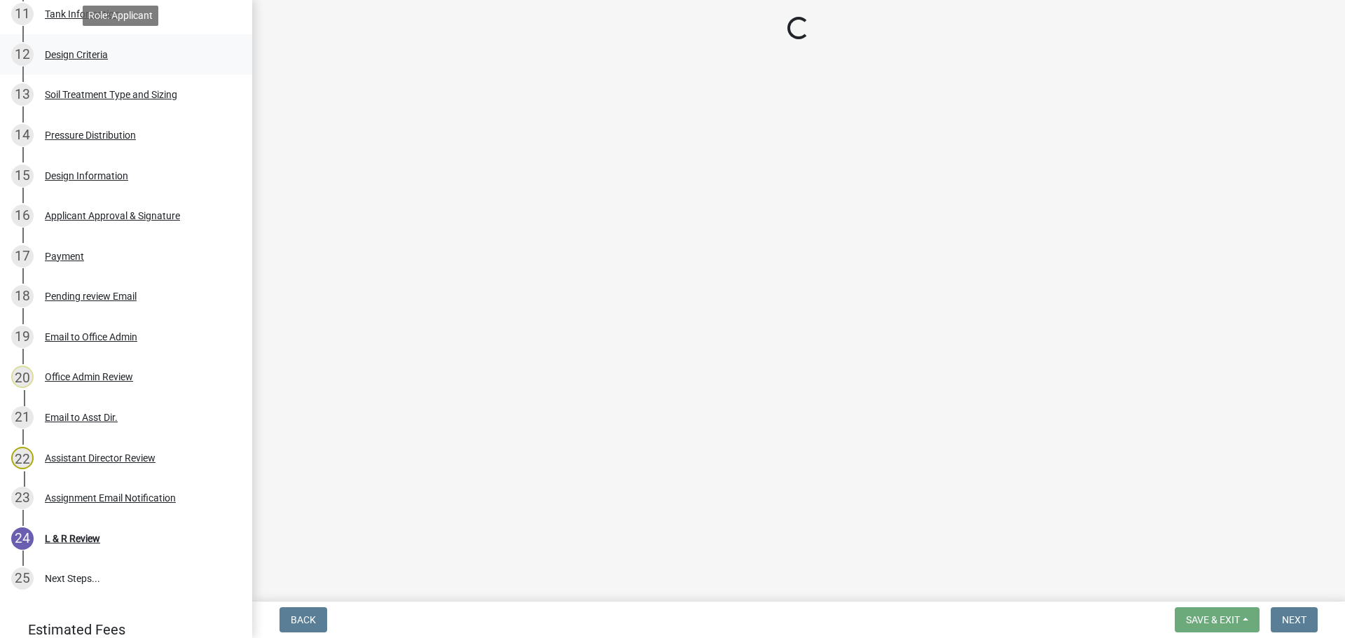
select select "b8a1b220-aca7-4670-a1f5-0f0b15eabd52"
select select "b546d297-b35e-46e1-b78d-aec6e5606f7e"
select select "45db2b75-262a-4f3c-9010-aae25997cba1"
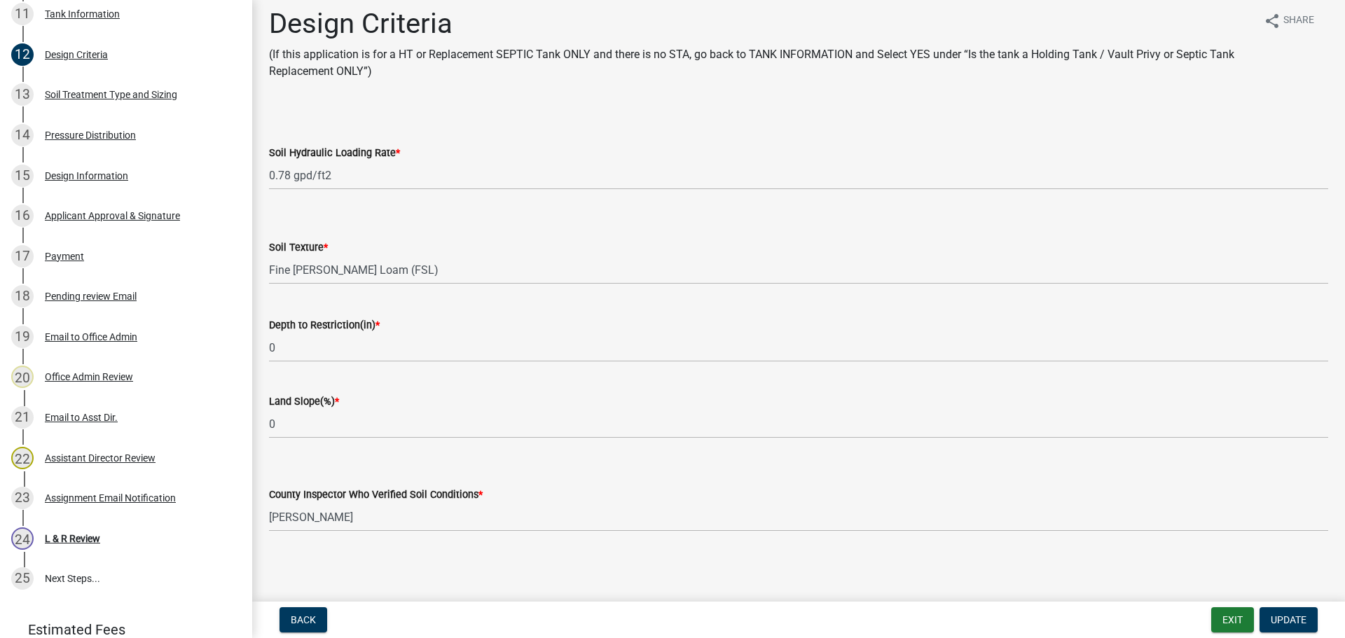
scroll to position [13, 0]
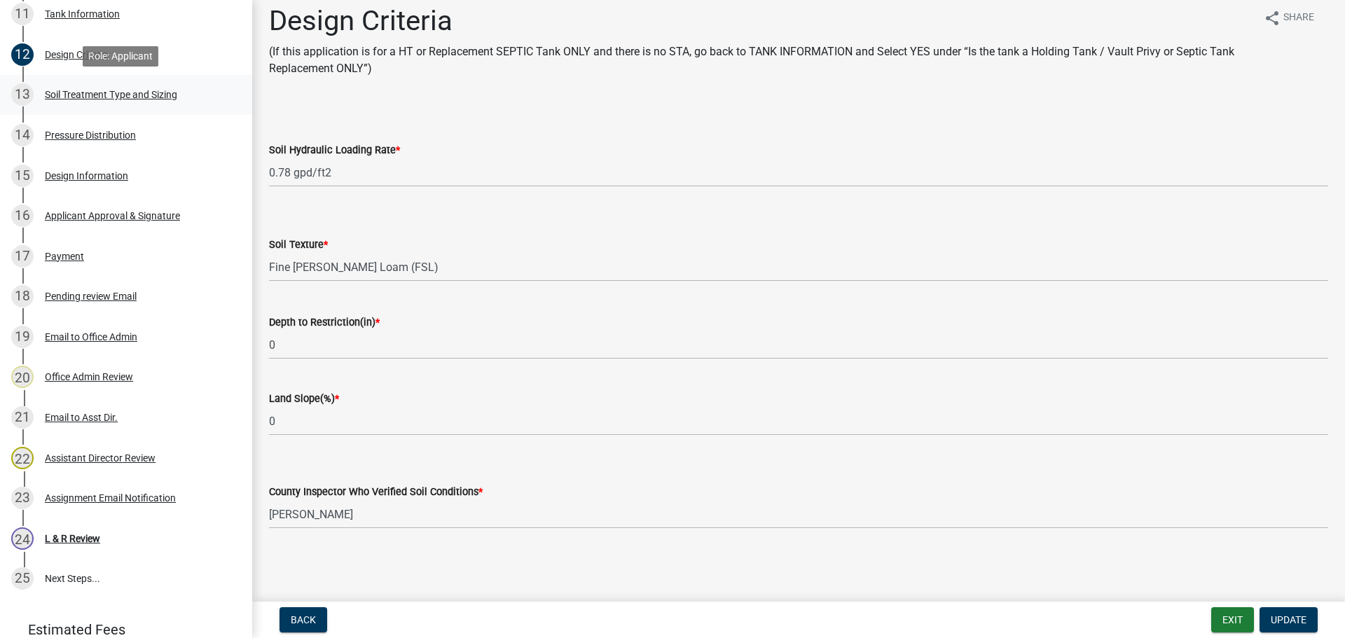
click at [95, 91] on div "Soil Treatment Type and Sizing" at bounding box center [111, 95] width 132 height 10
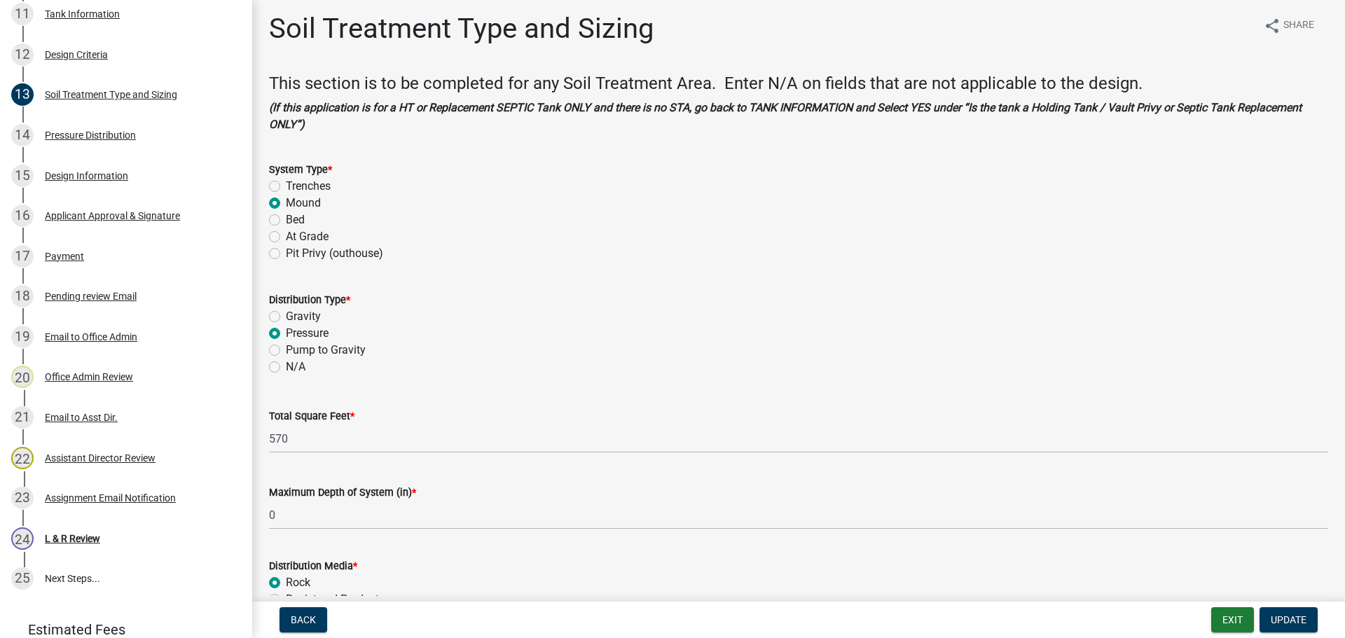
scroll to position [0, 0]
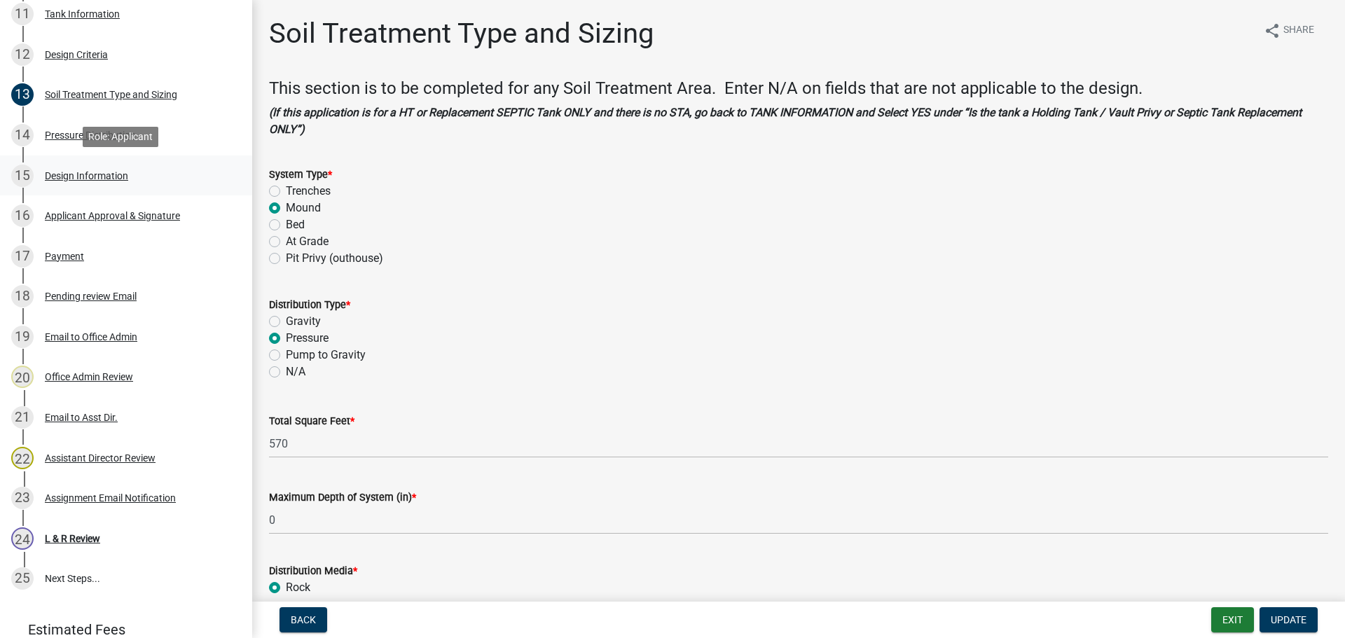
click at [106, 174] on div "Design Information" at bounding box center [86, 176] width 83 height 10
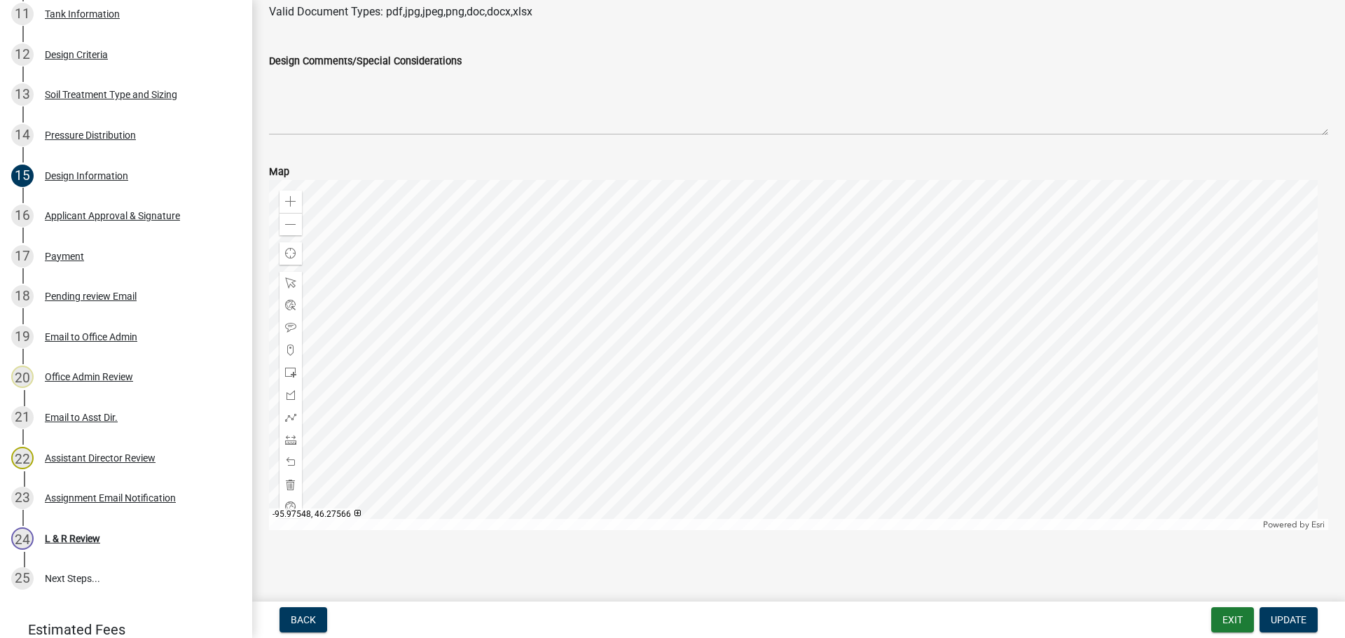
scroll to position [457, 0]
click at [77, 135] on div "Pressure Distribution" at bounding box center [90, 135] width 91 height 10
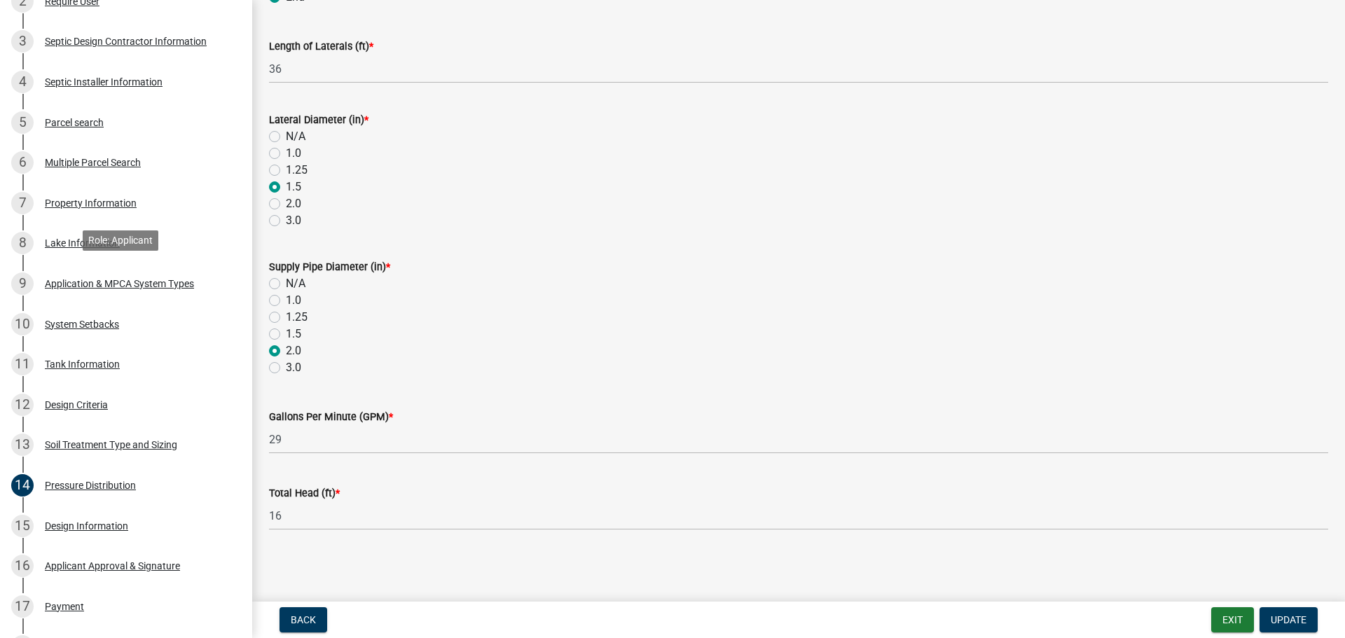
scroll to position [280, 0]
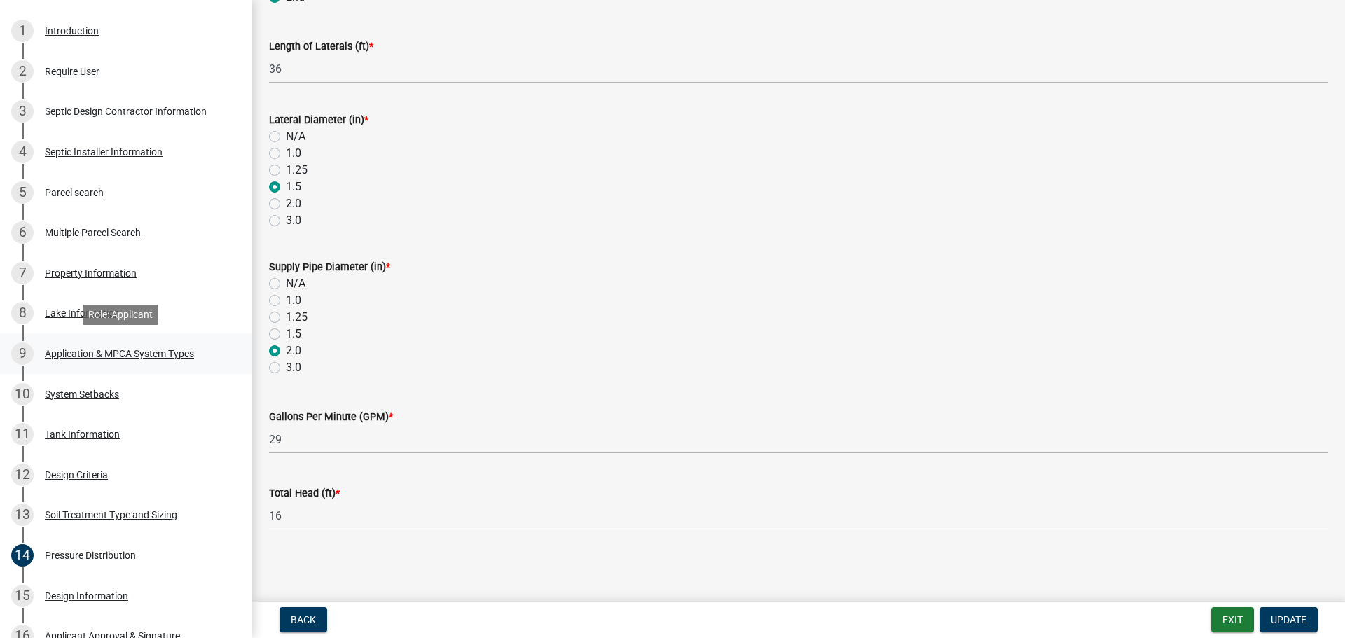
click at [89, 349] on div "Application & MPCA System Types" at bounding box center [119, 354] width 149 height 10
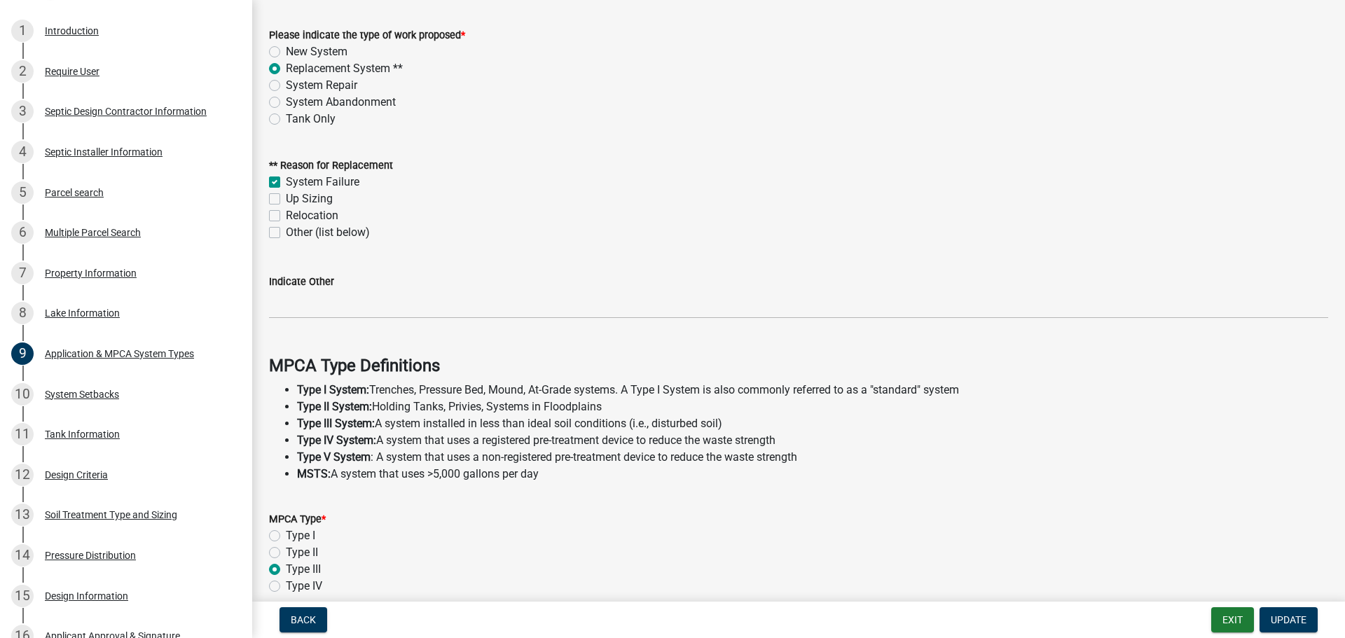
scroll to position [0, 0]
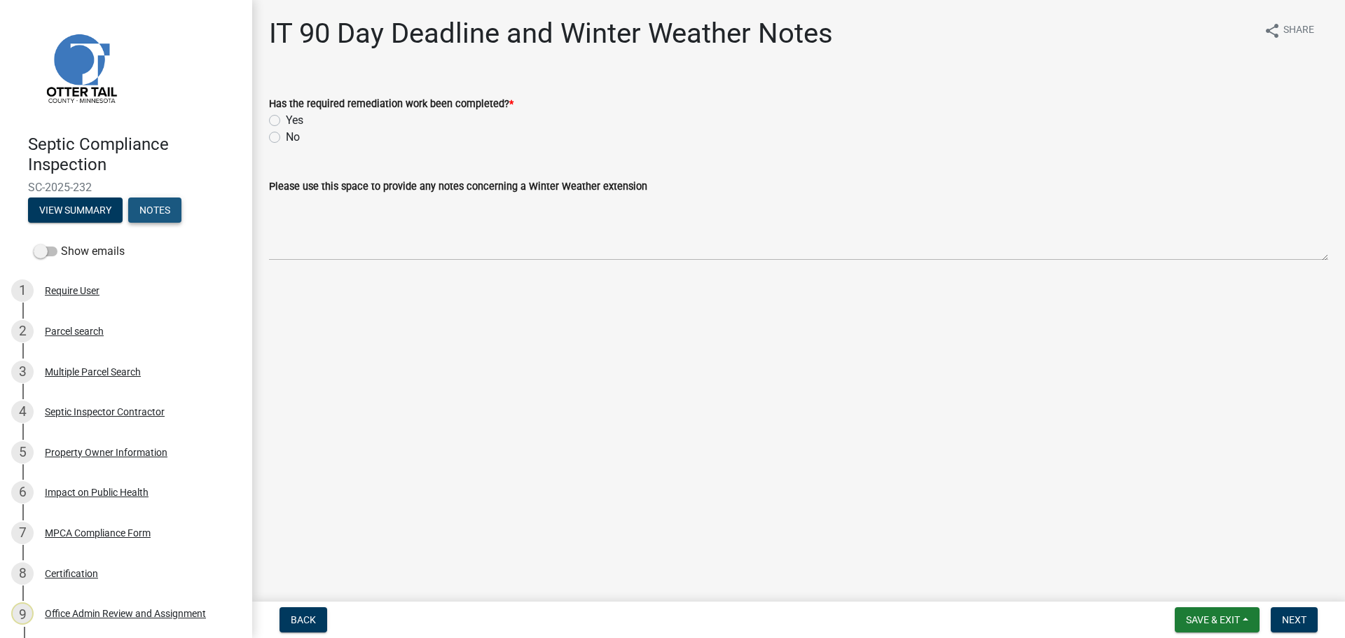
click at [153, 214] on button "Notes" at bounding box center [154, 210] width 53 height 25
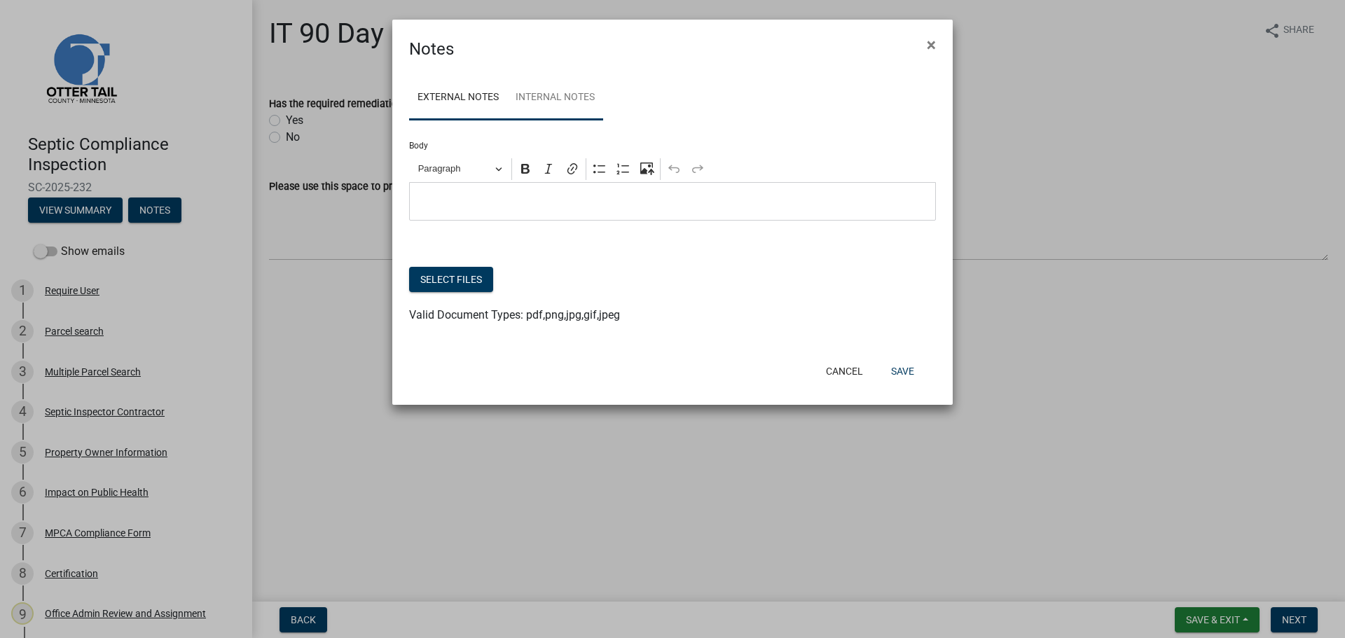
click at [548, 104] on link "Internal Notes" at bounding box center [555, 98] width 96 height 45
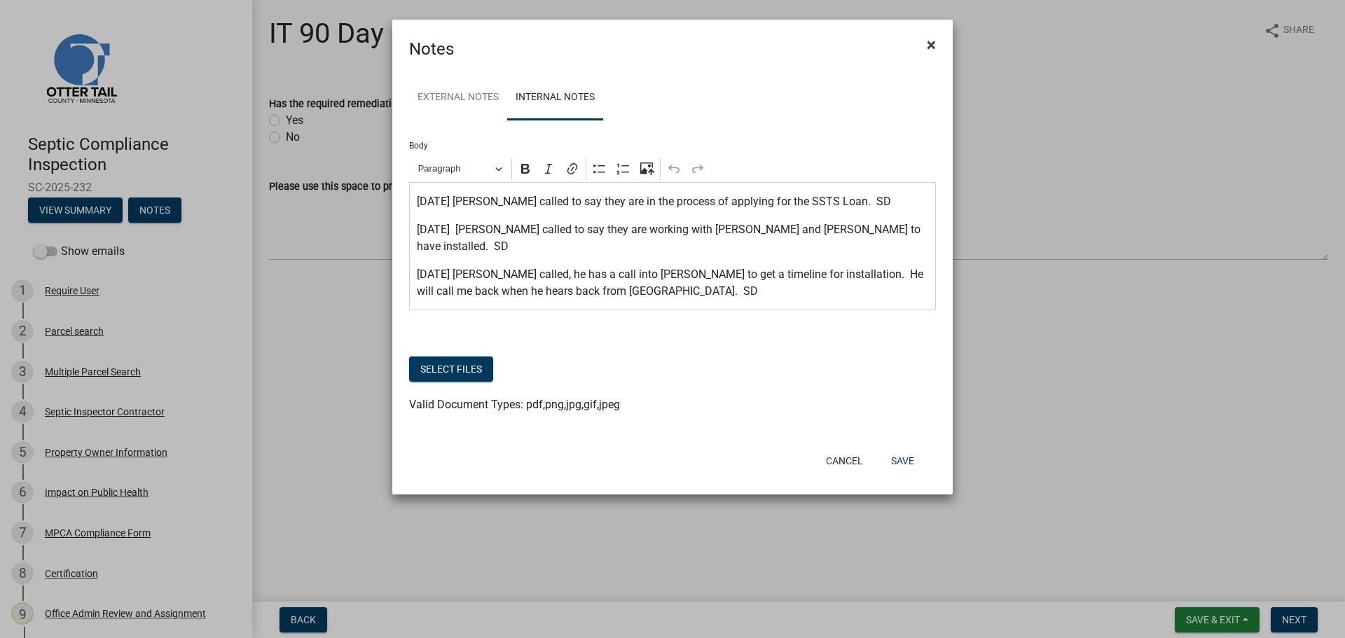
click at [933, 43] on span "×" at bounding box center [931, 45] width 9 height 20
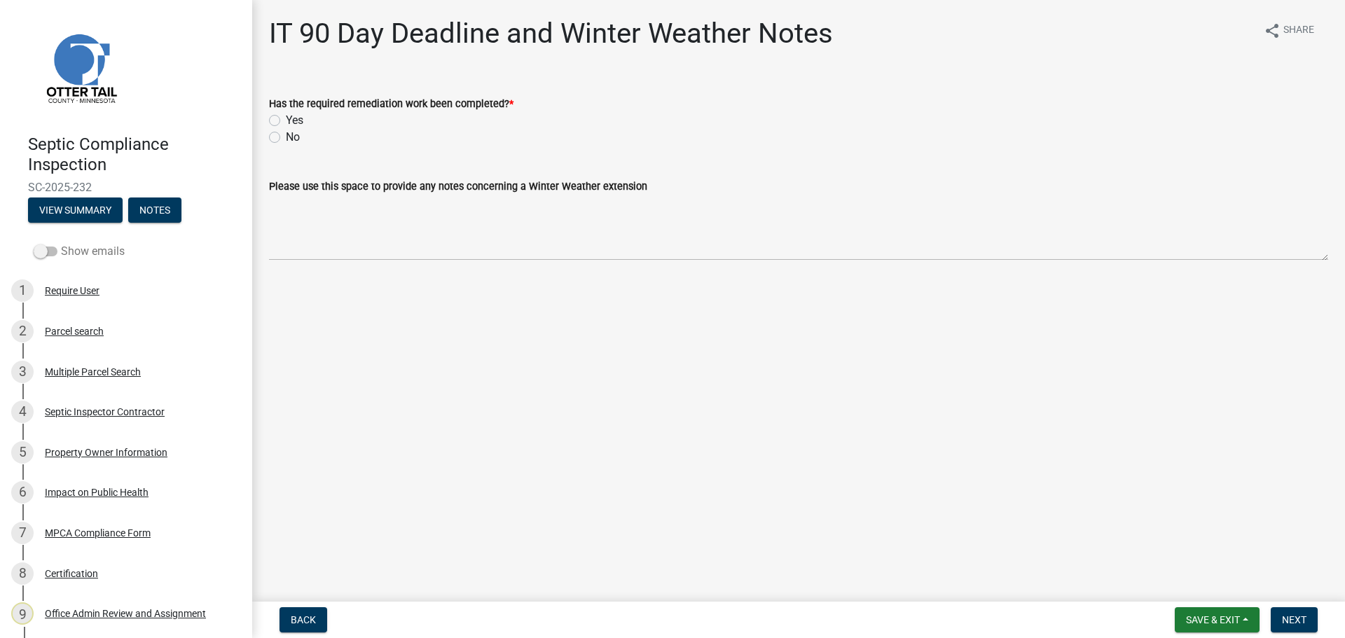
click at [71, 251] on label "Show emails" at bounding box center [79, 251] width 91 height 17
click at [61, 243] on input "Show emails" at bounding box center [61, 243] width 0 height 0
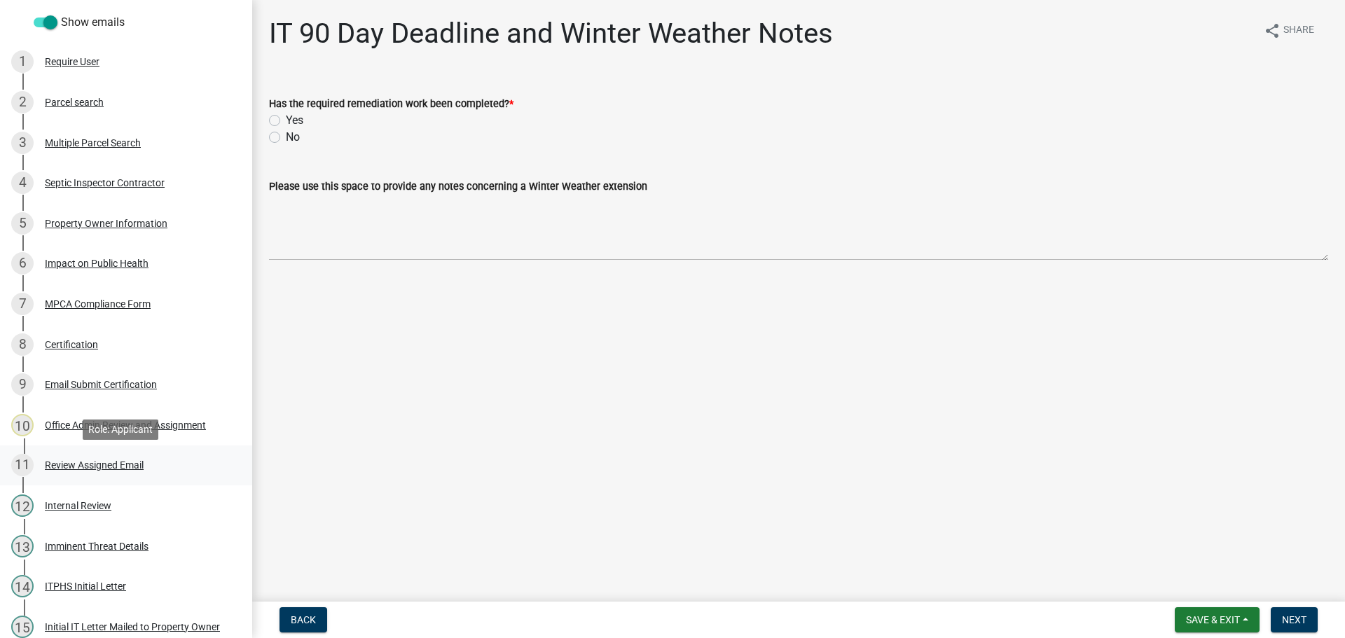
scroll to position [226, 0]
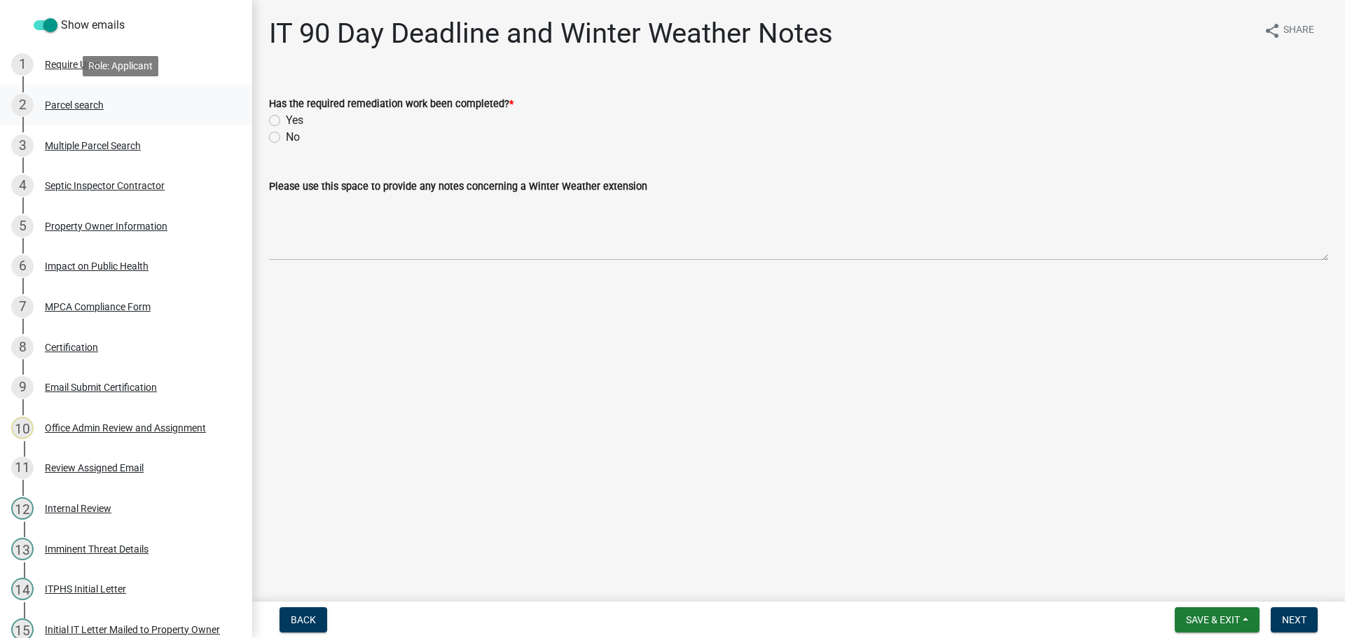
click at [74, 100] on div "Parcel search" at bounding box center [74, 105] width 59 height 10
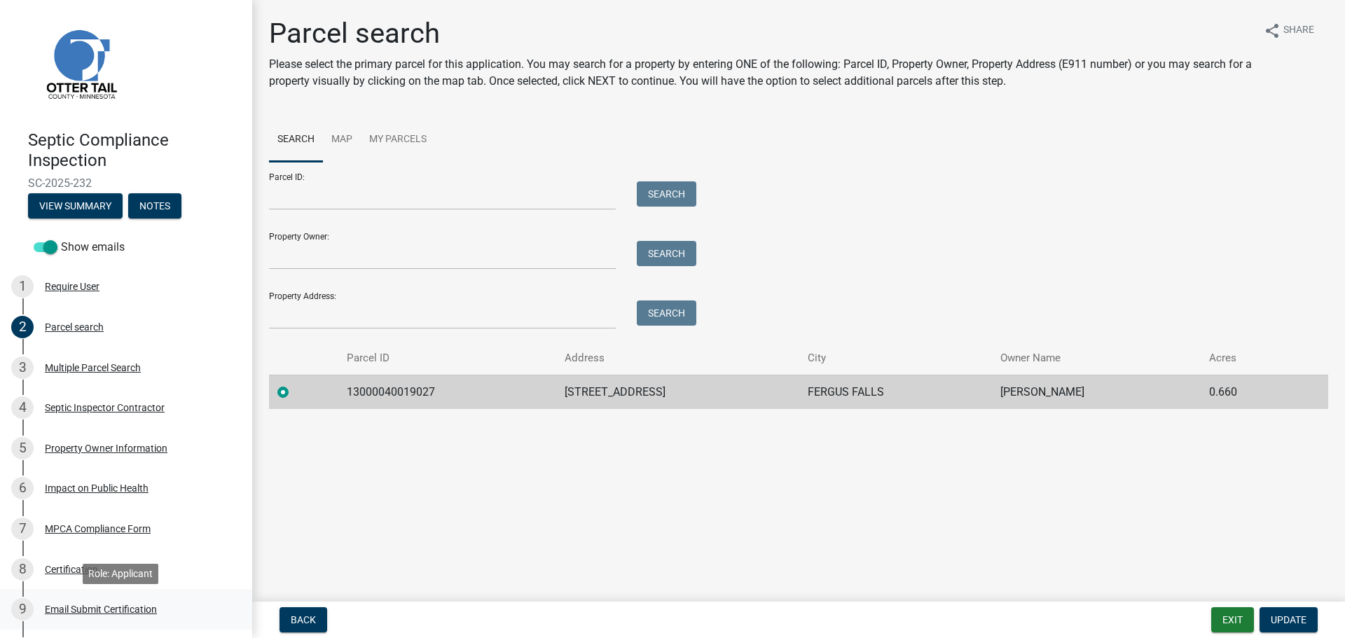
scroll to position [0, 0]
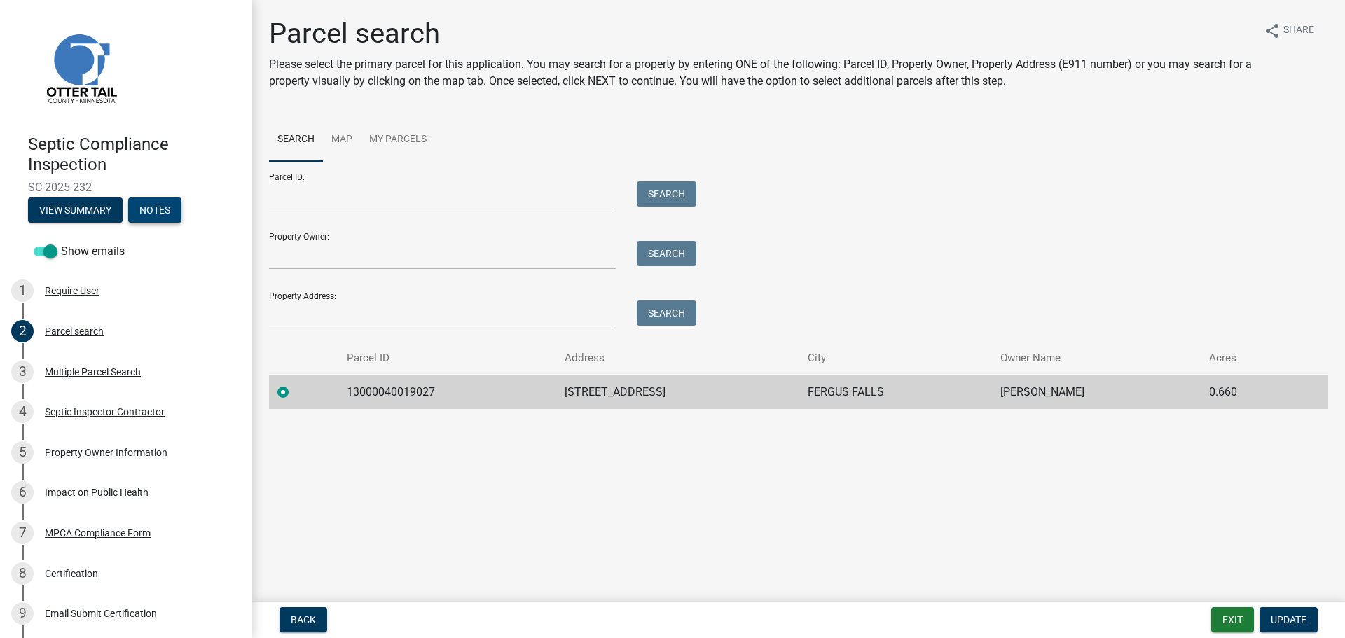
click at [160, 213] on button "Notes" at bounding box center [154, 210] width 53 height 25
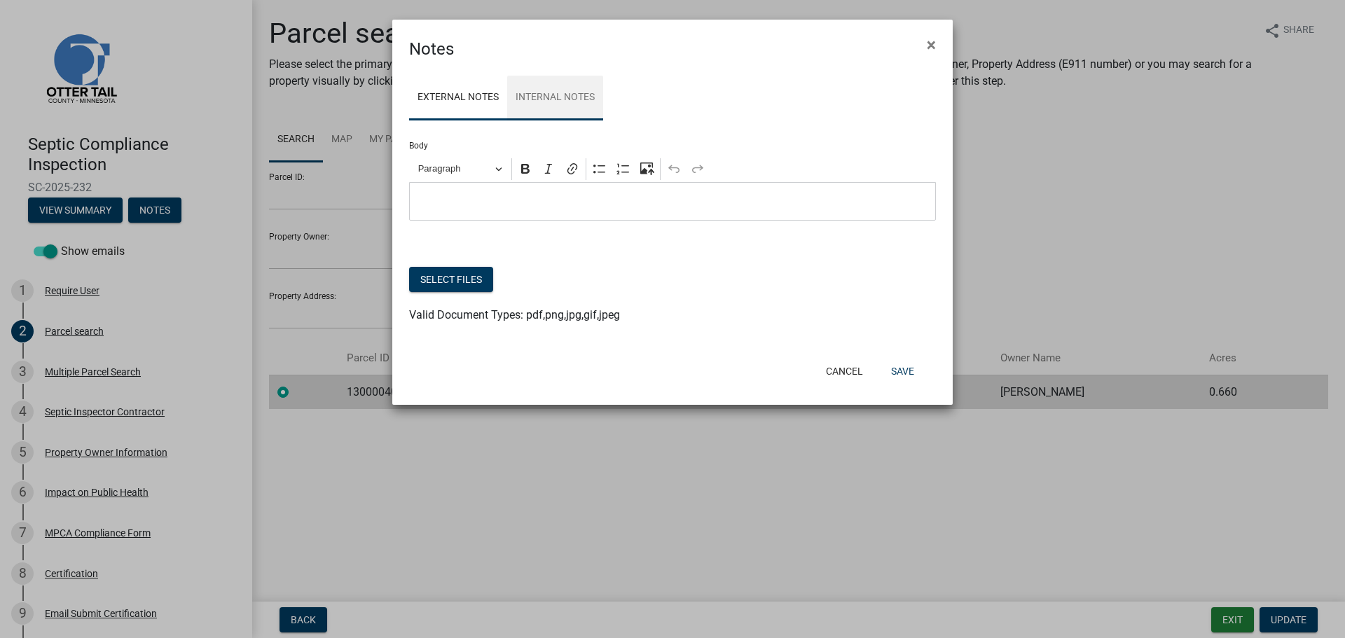
click at [549, 102] on link "Internal Notes" at bounding box center [555, 98] width 96 height 45
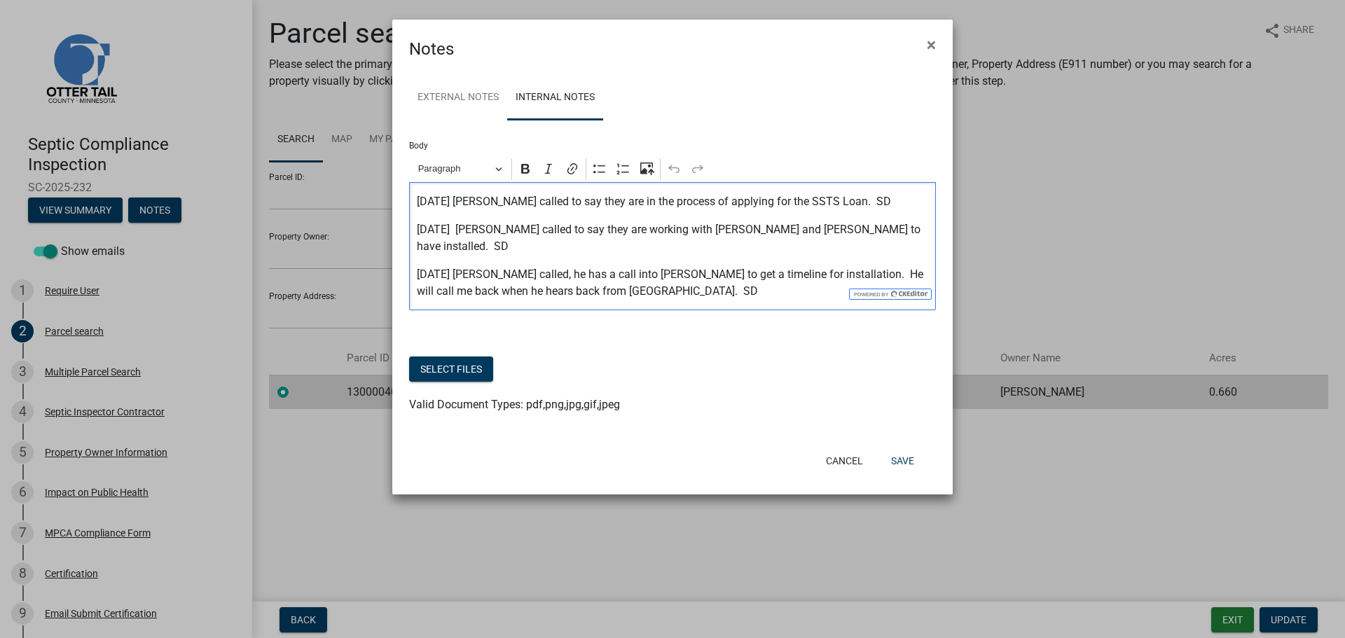
click at [650, 277] on p "2025-08-13 David called, he has a call into Budke to get a timeline for install…" at bounding box center [673, 283] width 512 height 34
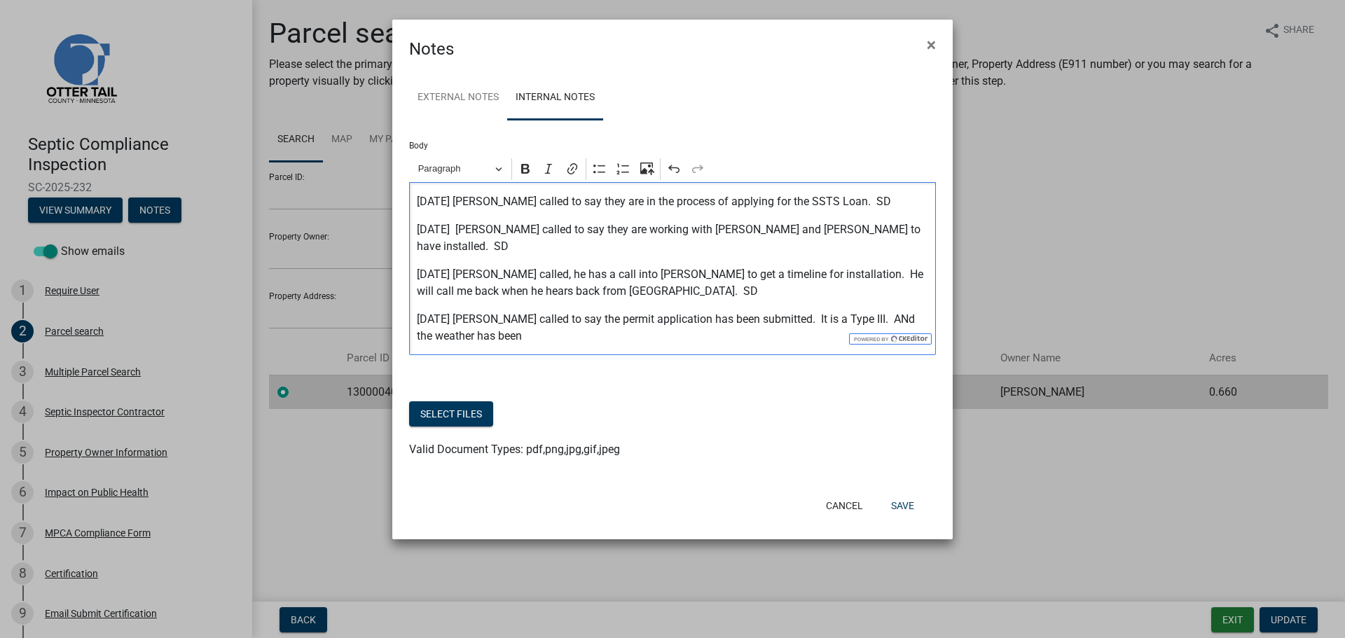
click at [907, 311] on p "2025-08-14 Bill Schueller called to say the permit application has been submitt…" at bounding box center [673, 328] width 512 height 34
click at [902, 493] on button "Save" at bounding box center [903, 505] width 46 height 25
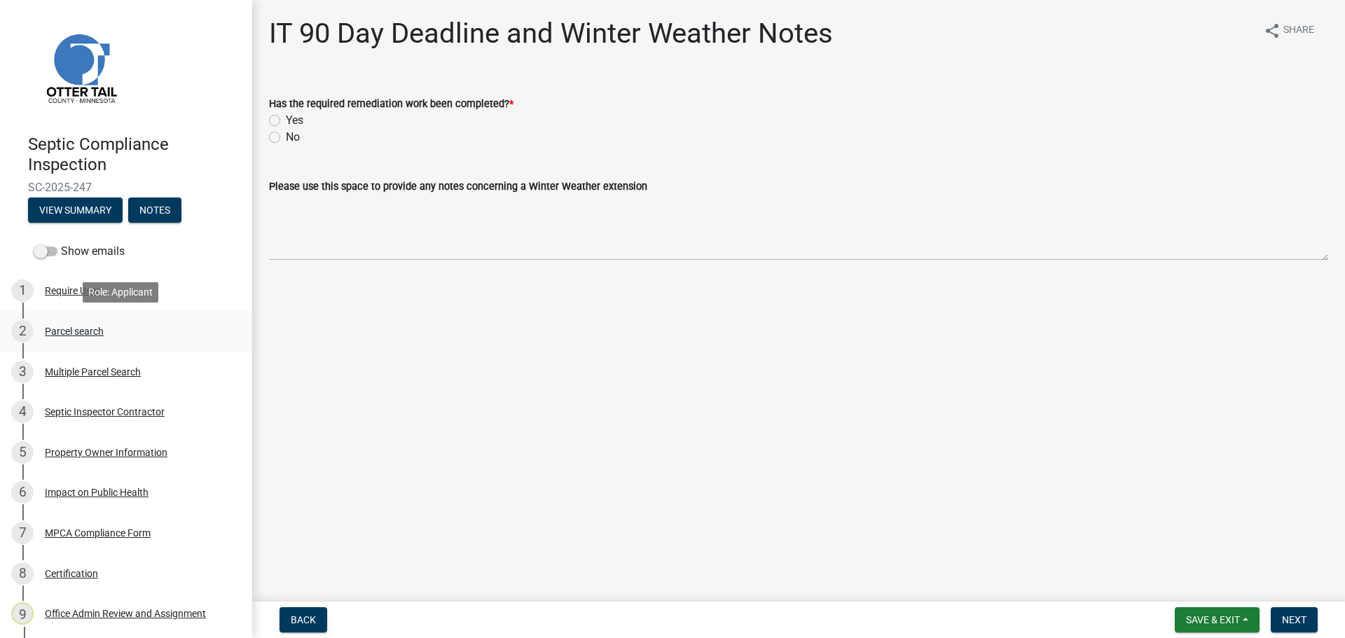
click at [79, 331] on div "Parcel search" at bounding box center [74, 331] width 59 height 10
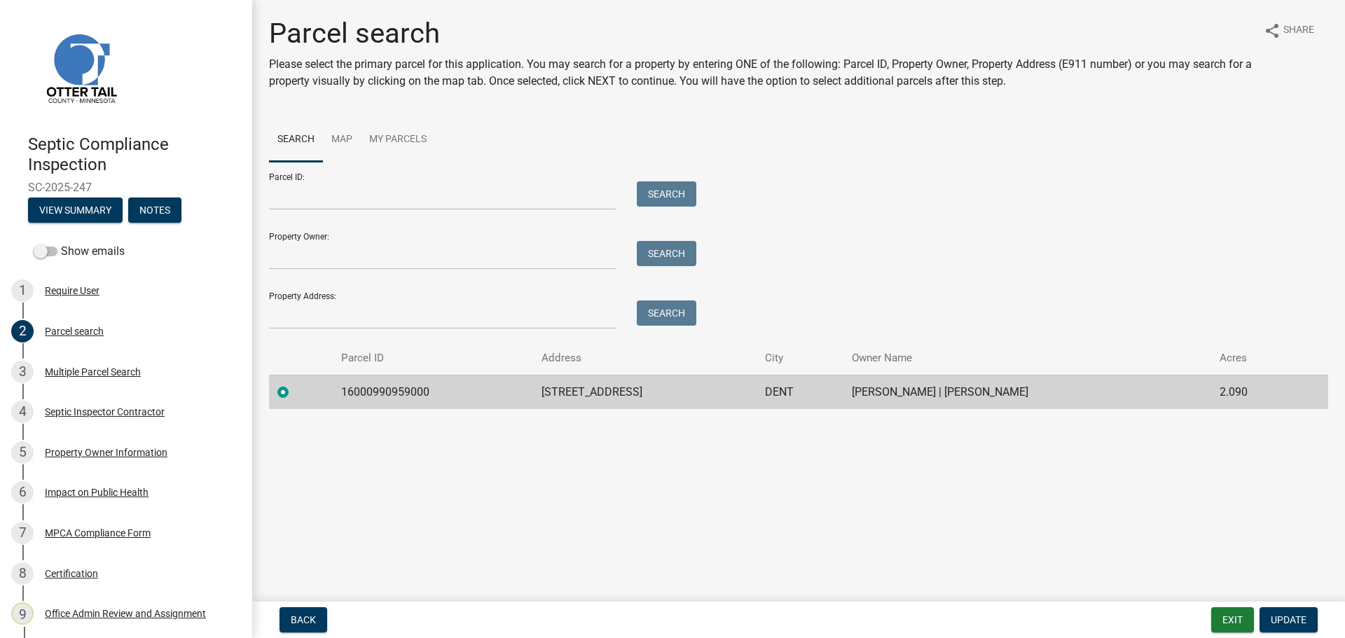
click at [858, 138] on ul "Search Map My Parcels" at bounding box center [798, 140] width 1059 height 44
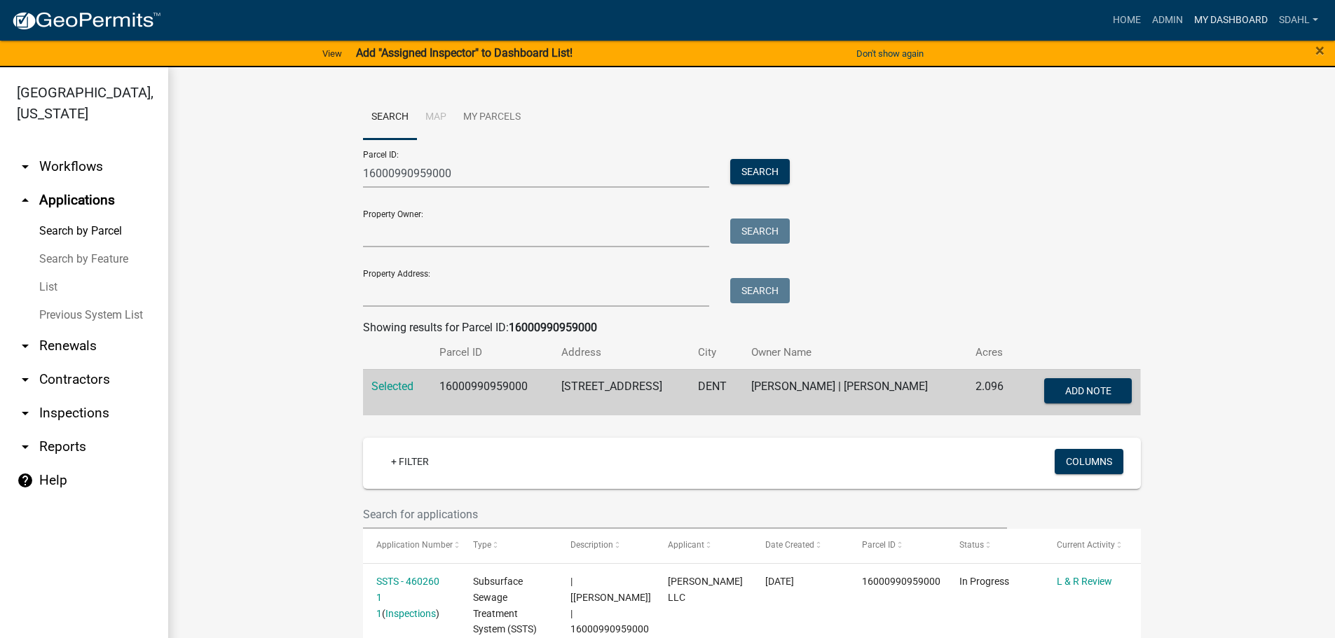
click at [1248, 15] on link "My Dashboard" at bounding box center [1230, 20] width 85 height 27
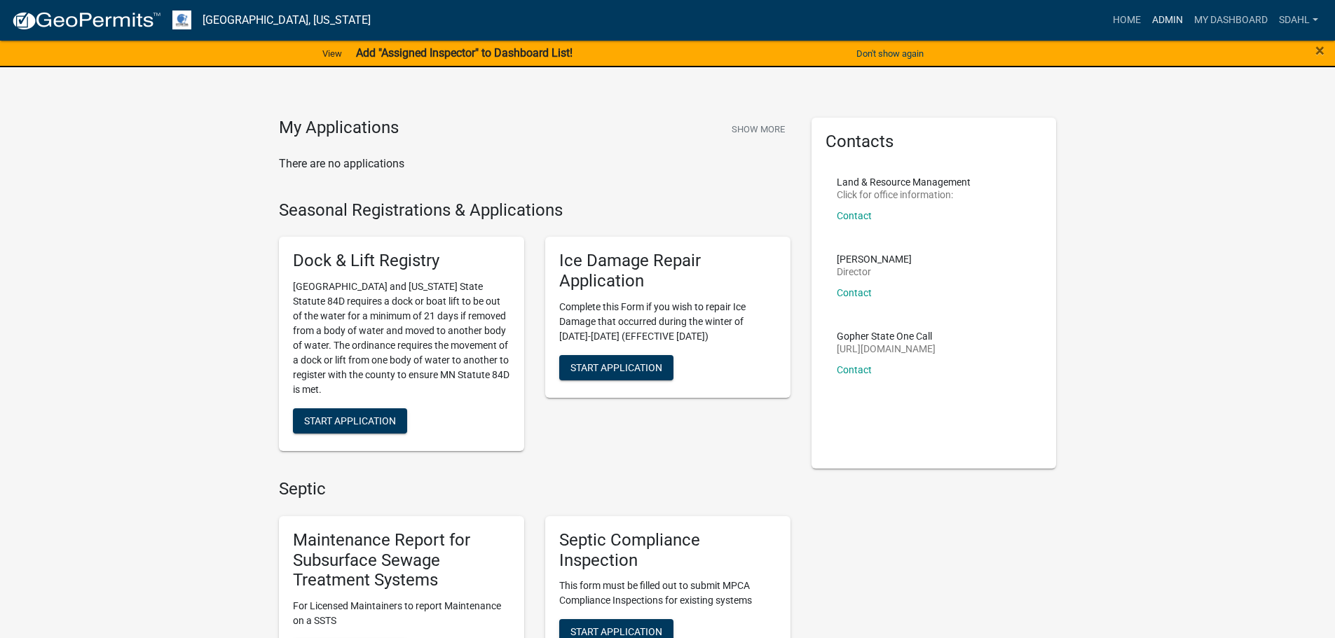
click at [1159, 16] on link "Admin" at bounding box center [1167, 20] width 42 height 27
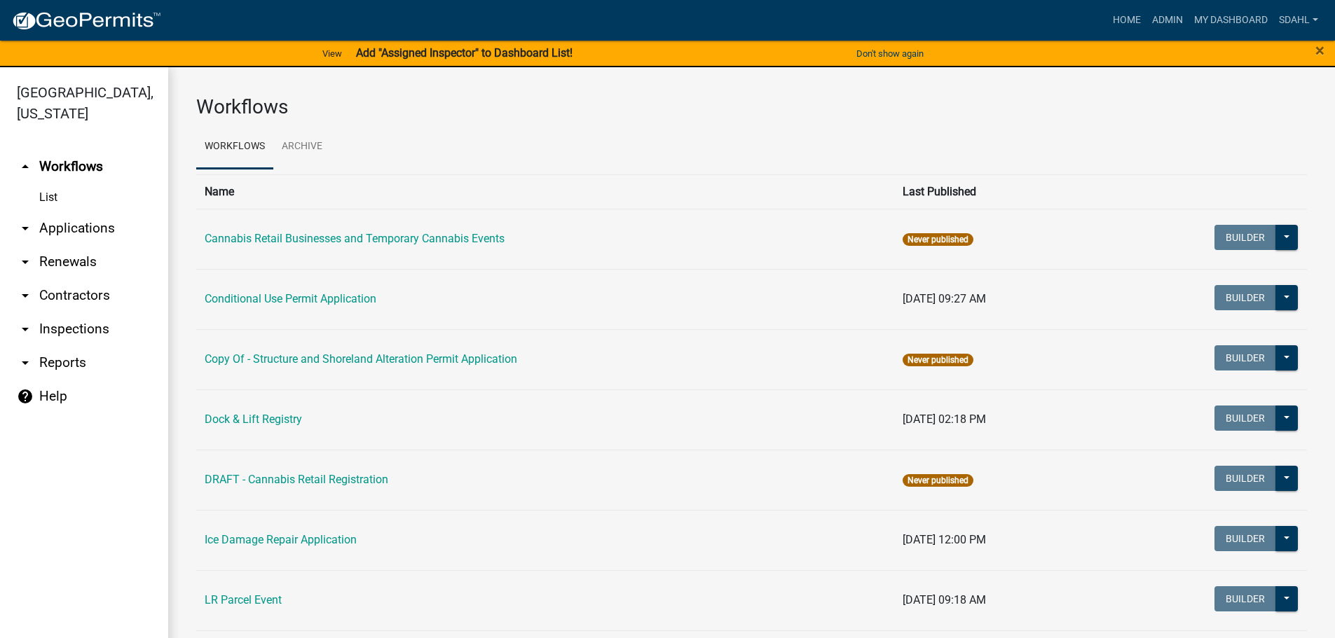
click at [94, 233] on link "arrow_drop_down Applications" at bounding box center [84, 229] width 168 height 34
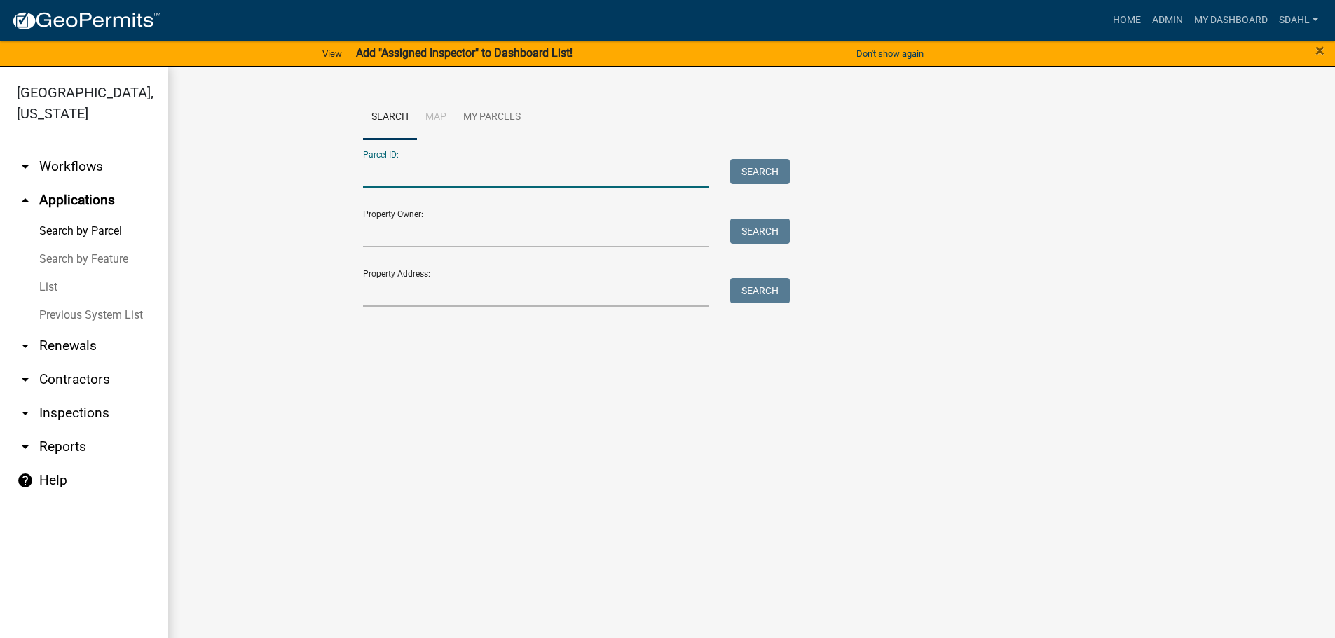
click at [430, 180] on input "Parcel ID:" at bounding box center [536, 173] width 347 height 29
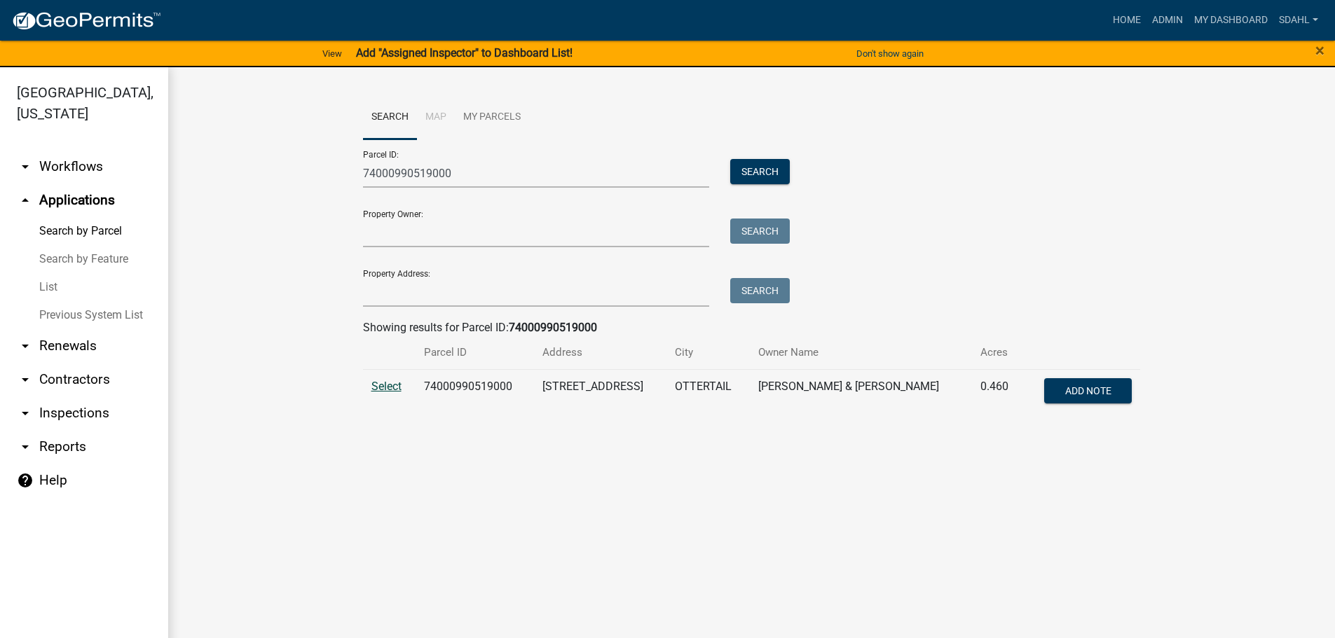
click at [392, 386] on span "Select" at bounding box center [386, 386] width 30 height 13
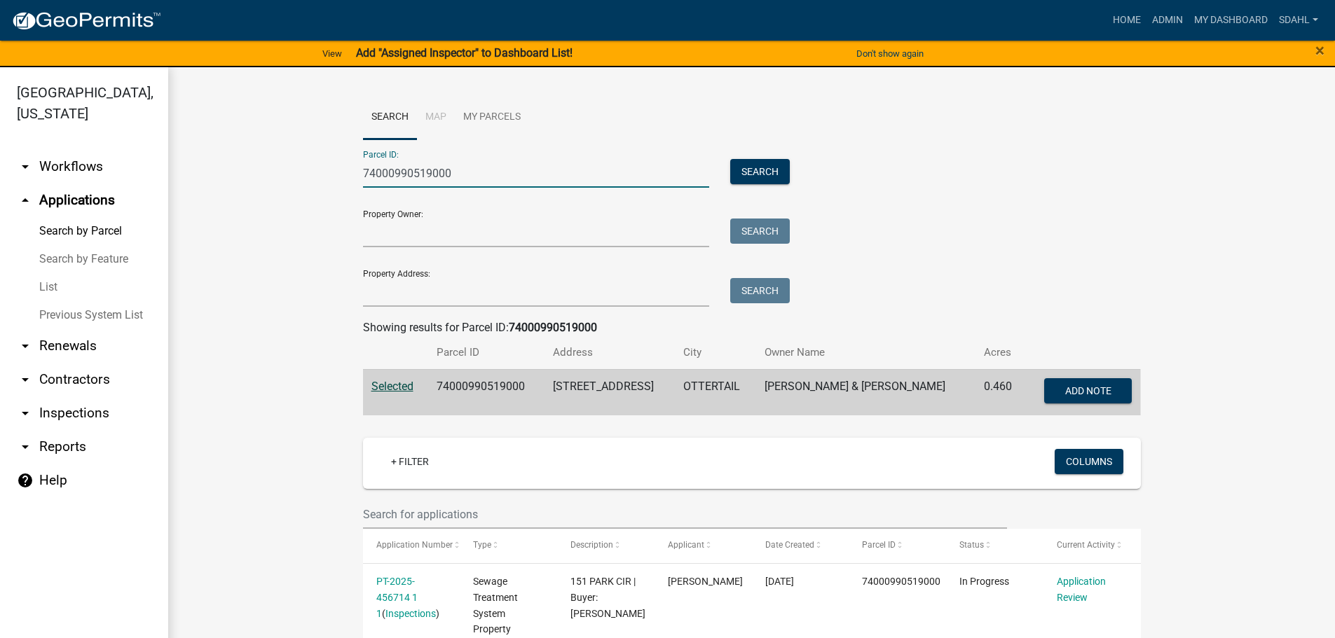
drag, startPoint x: 455, startPoint y: 176, endPoint x: 320, endPoint y: 186, distance: 134.9
click at [320, 186] on wm-workflow-application-search-view "Search Map My Parcels Parcel ID: 74000990519000 Search Property Owner: Search P…" at bounding box center [751, 594] width 1110 height 998
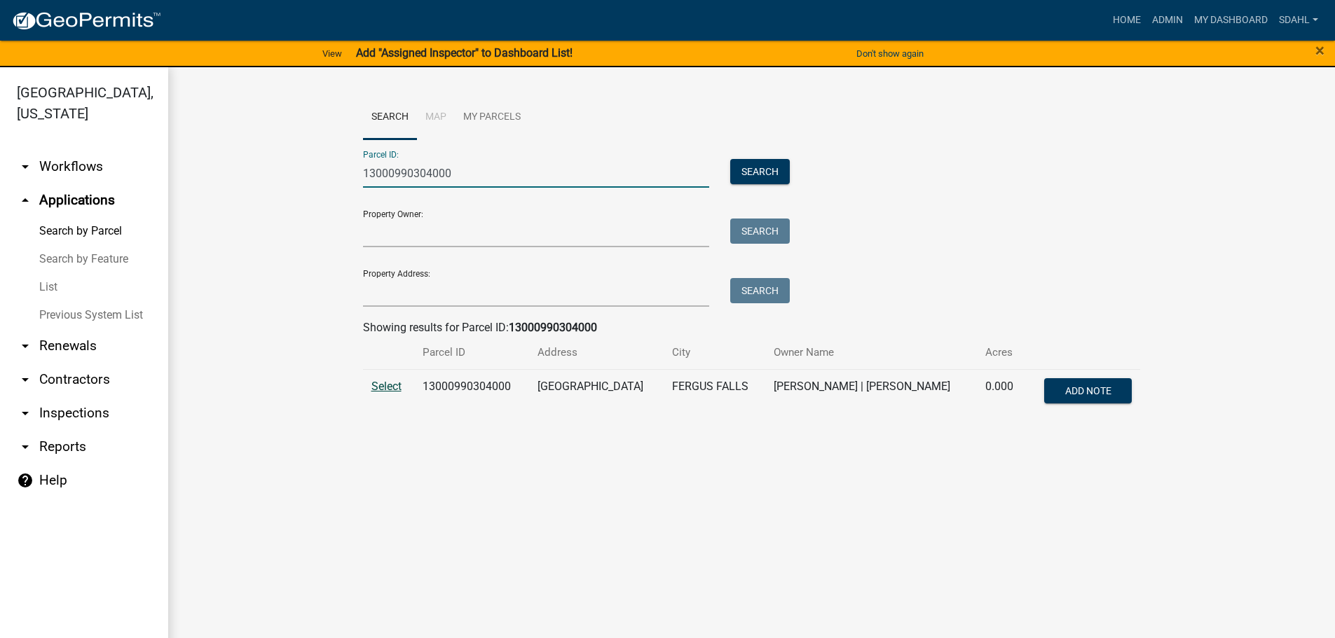
click at [385, 390] on span "Select" at bounding box center [386, 386] width 30 height 13
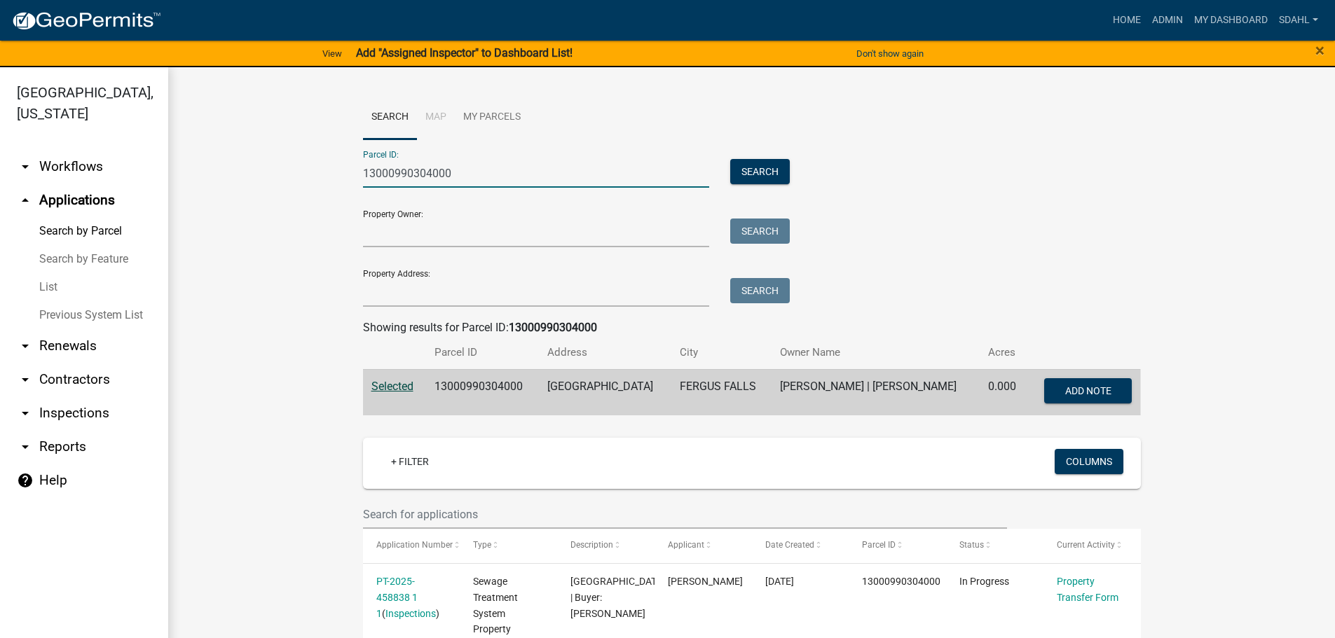
drag, startPoint x: 472, startPoint y: 173, endPoint x: 225, endPoint y: 172, distance: 247.3
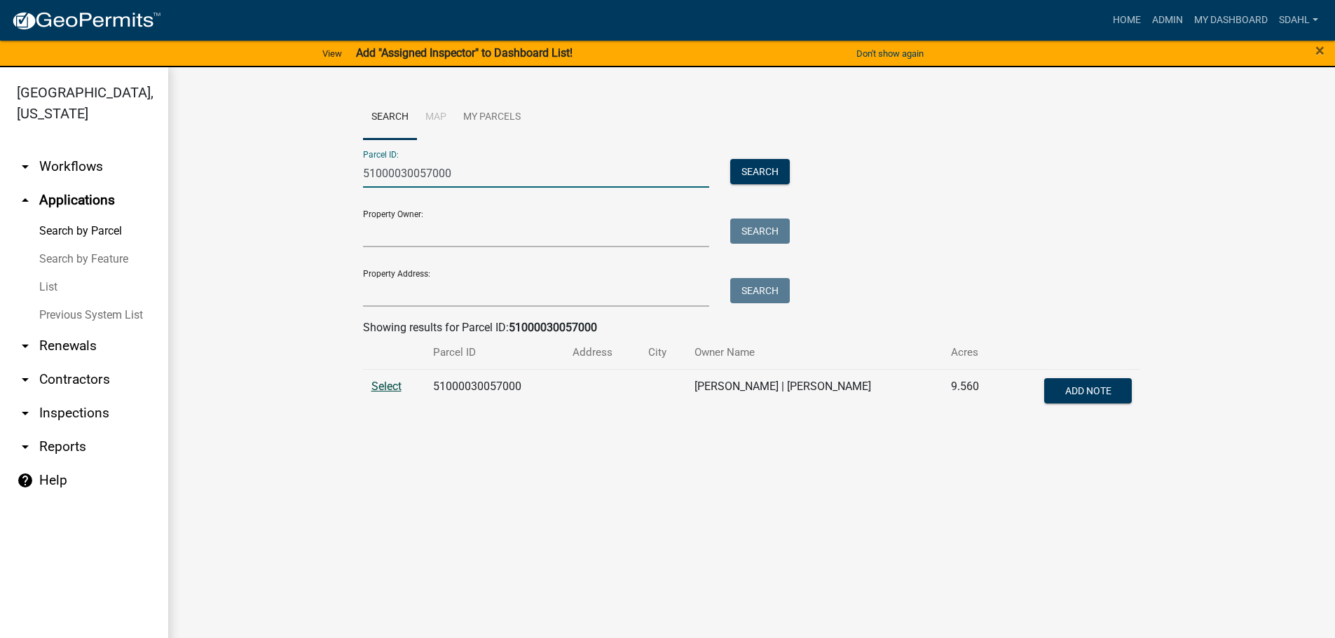
click at [397, 390] on span "Select" at bounding box center [386, 386] width 30 height 13
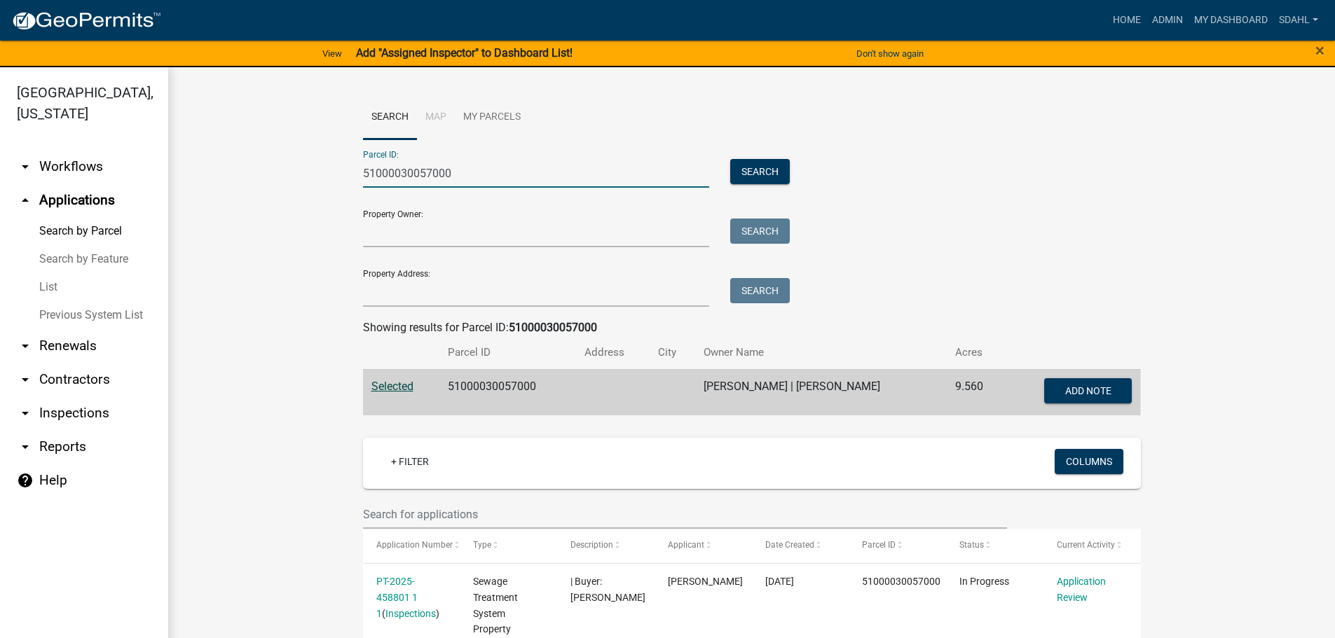
drag, startPoint x: 476, startPoint y: 176, endPoint x: 310, endPoint y: 163, distance: 166.5
click at [310, 163] on wm-workflow-application-search-view "Search Map My Parcels Parcel ID: 51000030057000 Search Property Owner: Search P…" at bounding box center [751, 628] width 1110 height 1066
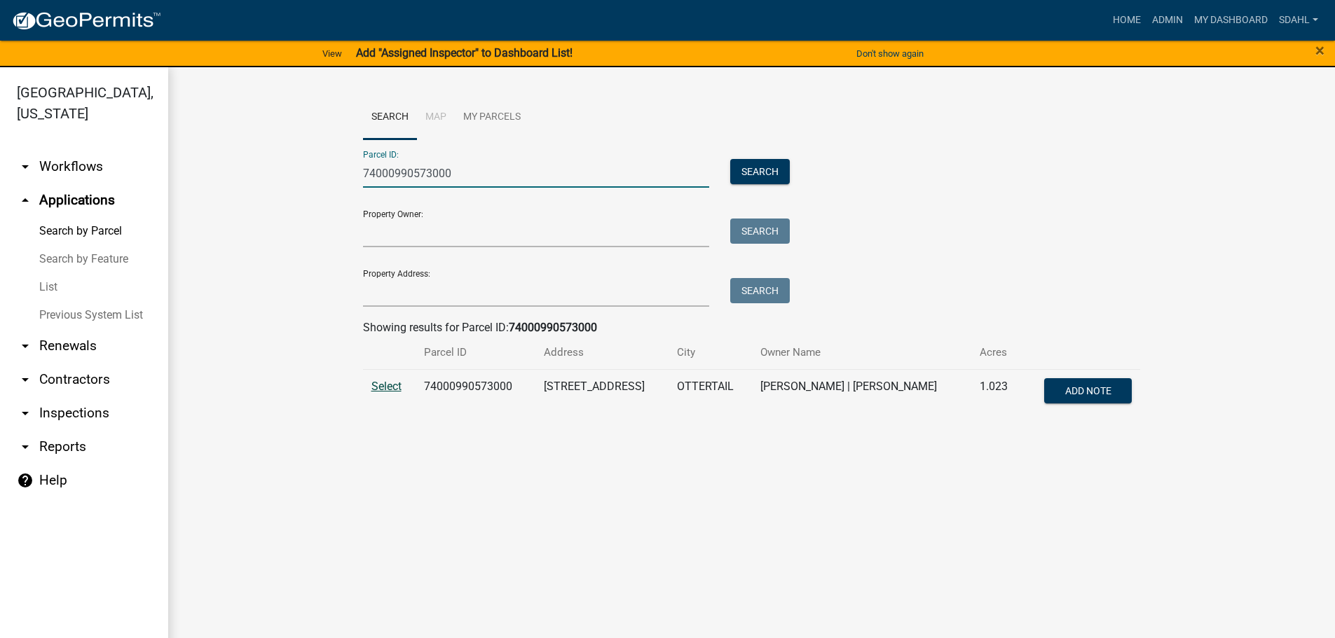
click at [387, 390] on span "Select" at bounding box center [386, 386] width 30 height 13
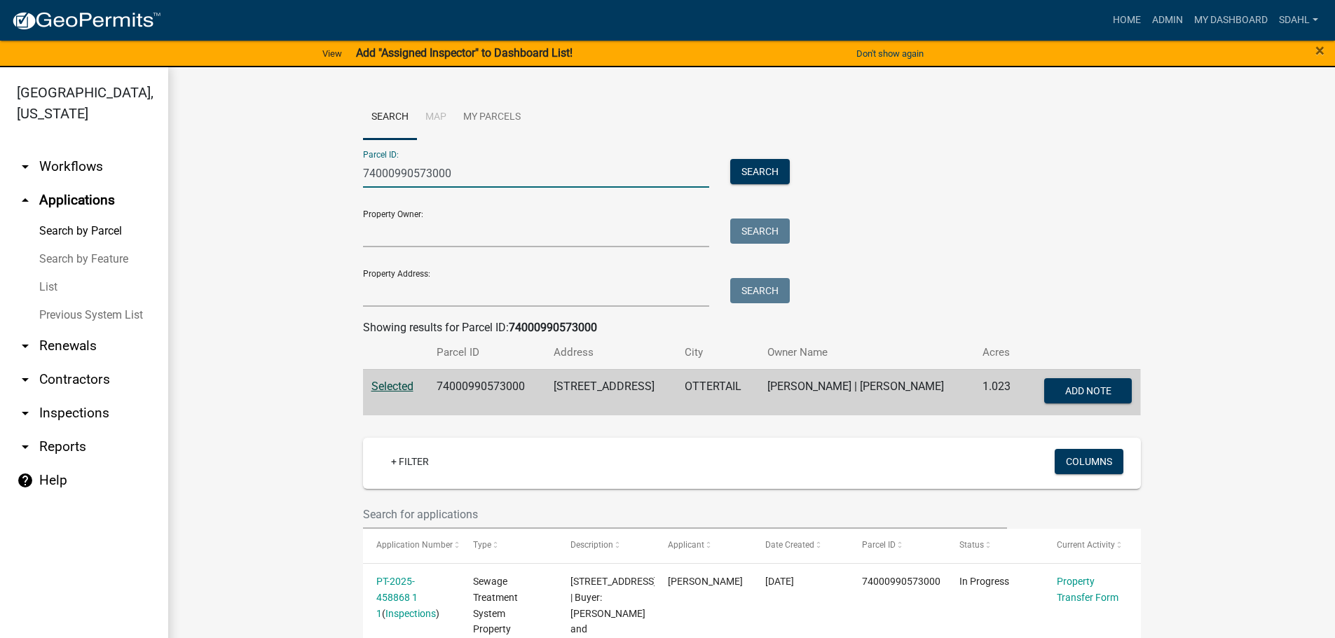
drag, startPoint x: 474, startPoint y: 174, endPoint x: 242, endPoint y: 193, distance: 233.4
click at [242, 193] on wm-workflow-application-search-view "Search Map My Parcels Parcel ID: 74000990573000 Search Property Owner: Search P…" at bounding box center [751, 594] width 1110 height 998
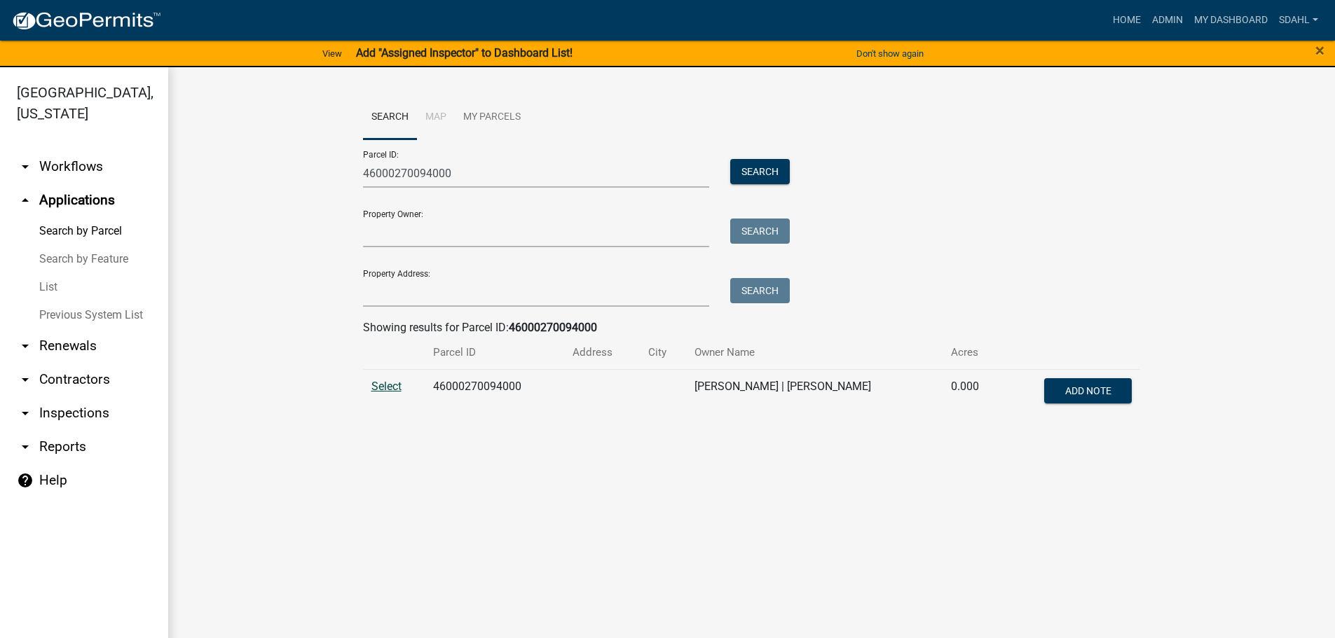
click at [386, 386] on span "Select" at bounding box center [386, 386] width 30 height 13
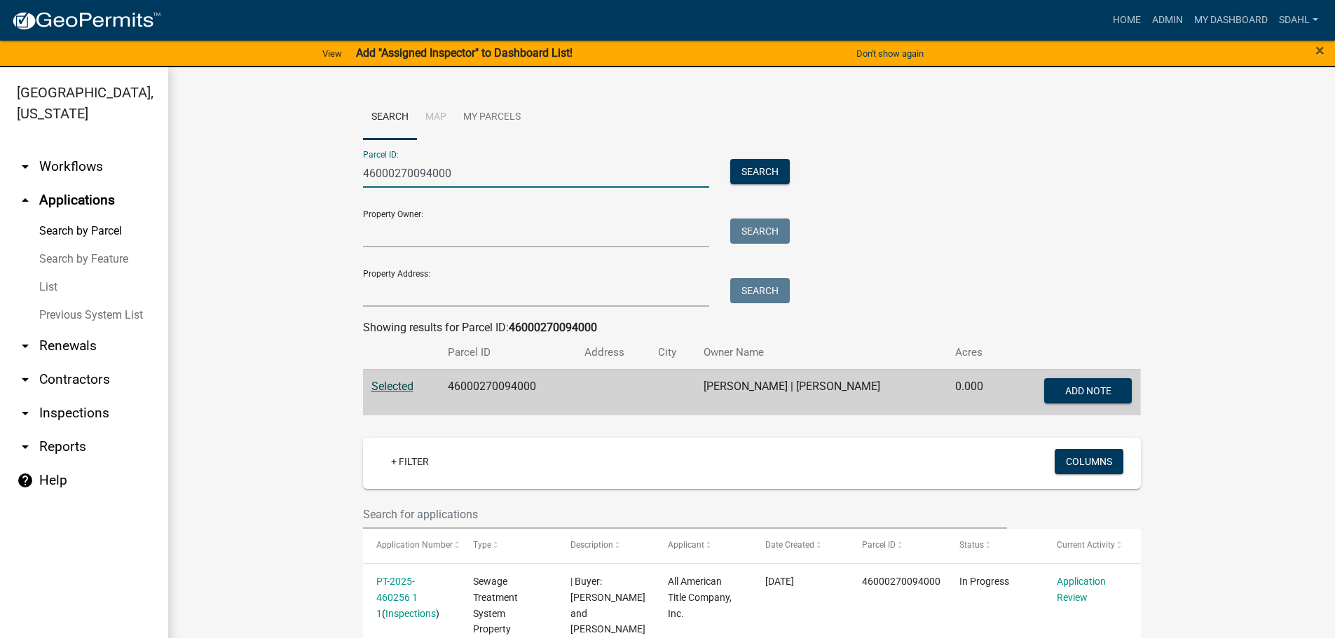
drag, startPoint x: 460, startPoint y: 177, endPoint x: 300, endPoint y: 183, distance: 159.9
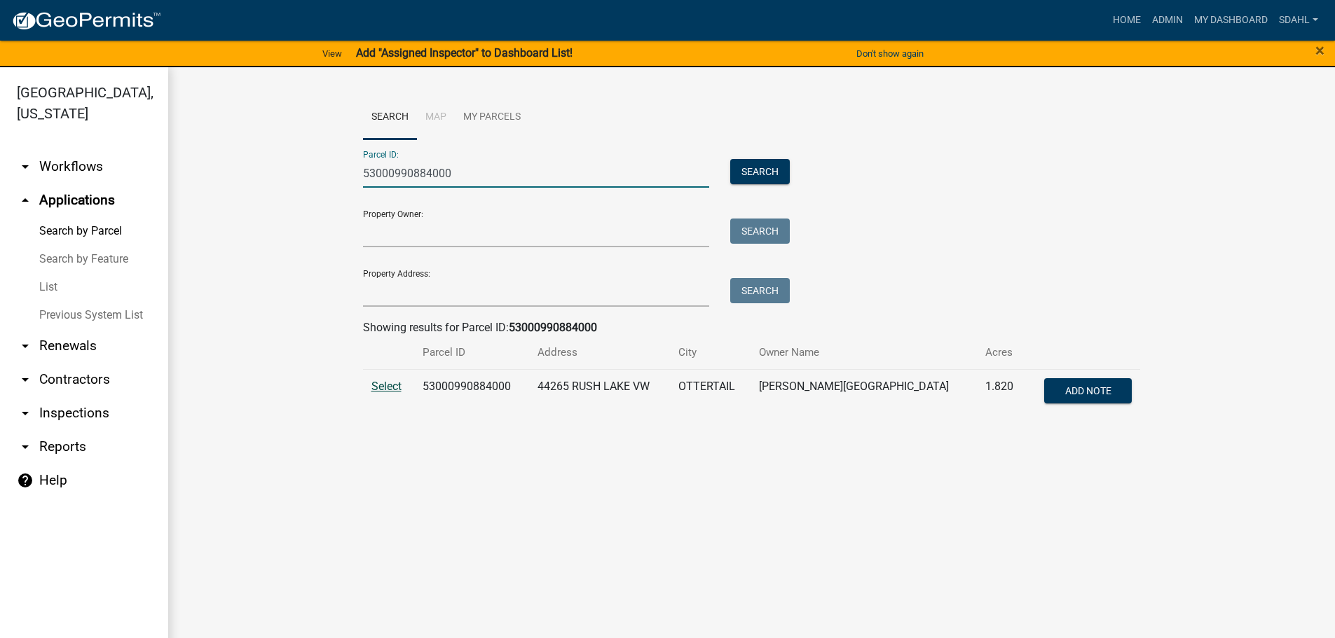
click at [385, 383] on span "Select" at bounding box center [386, 386] width 30 height 13
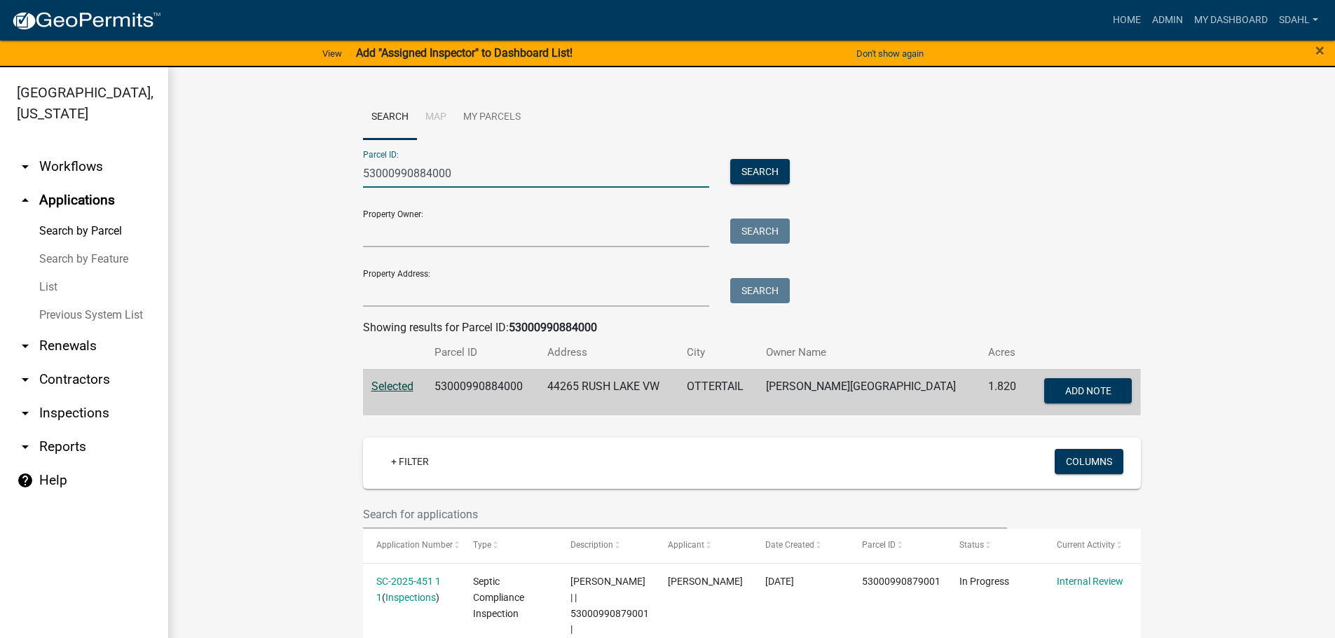
drag, startPoint x: 484, startPoint y: 176, endPoint x: 282, endPoint y: 189, distance: 202.2
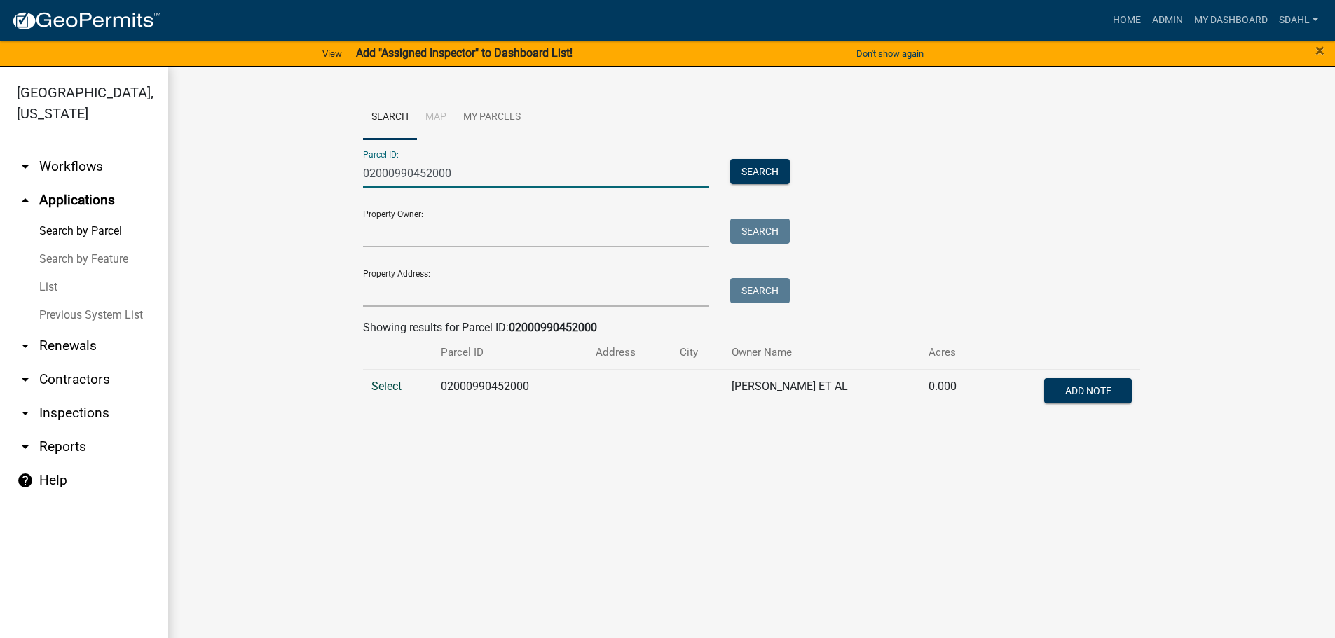
type input "02000990452000"
click at [376, 387] on span "Select" at bounding box center [386, 386] width 30 height 13
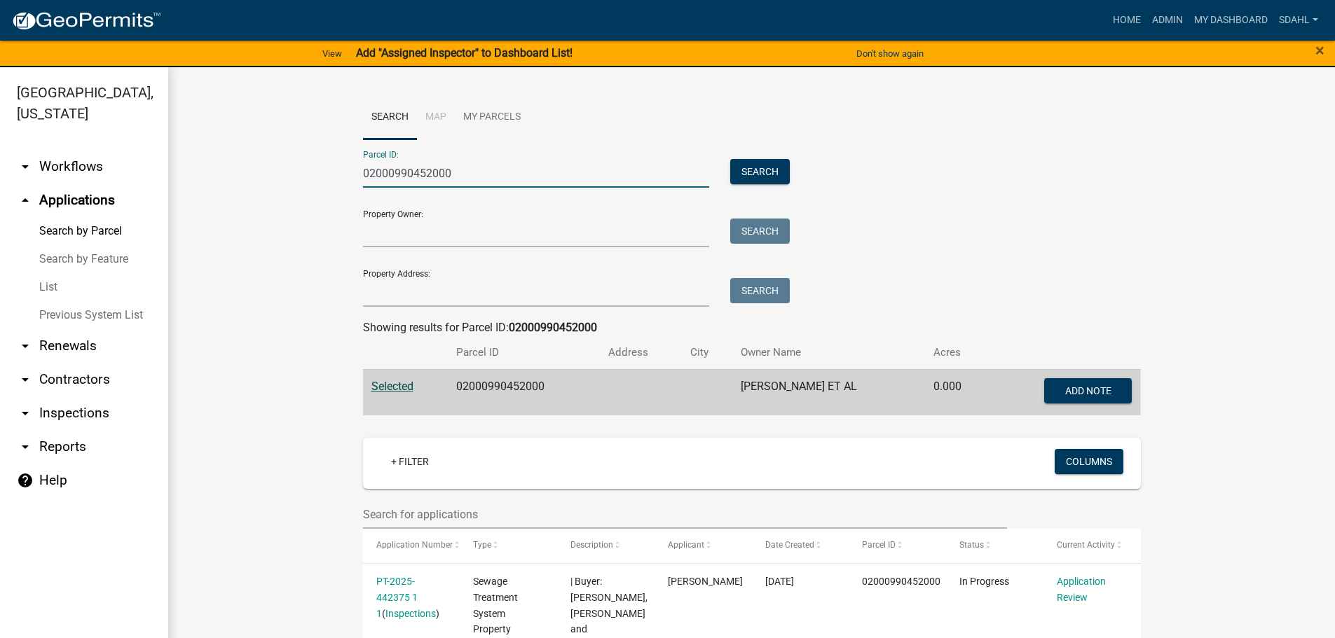
drag, startPoint x: 465, startPoint y: 174, endPoint x: 348, endPoint y: 182, distance: 116.6
click at [293, 182] on wm-workflow-application-search-view "Search Map My Parcels Parcel ID: 02000990452000 Search Property Owner: Search P…" at bounding box center [751, 528] width 1110 height 866
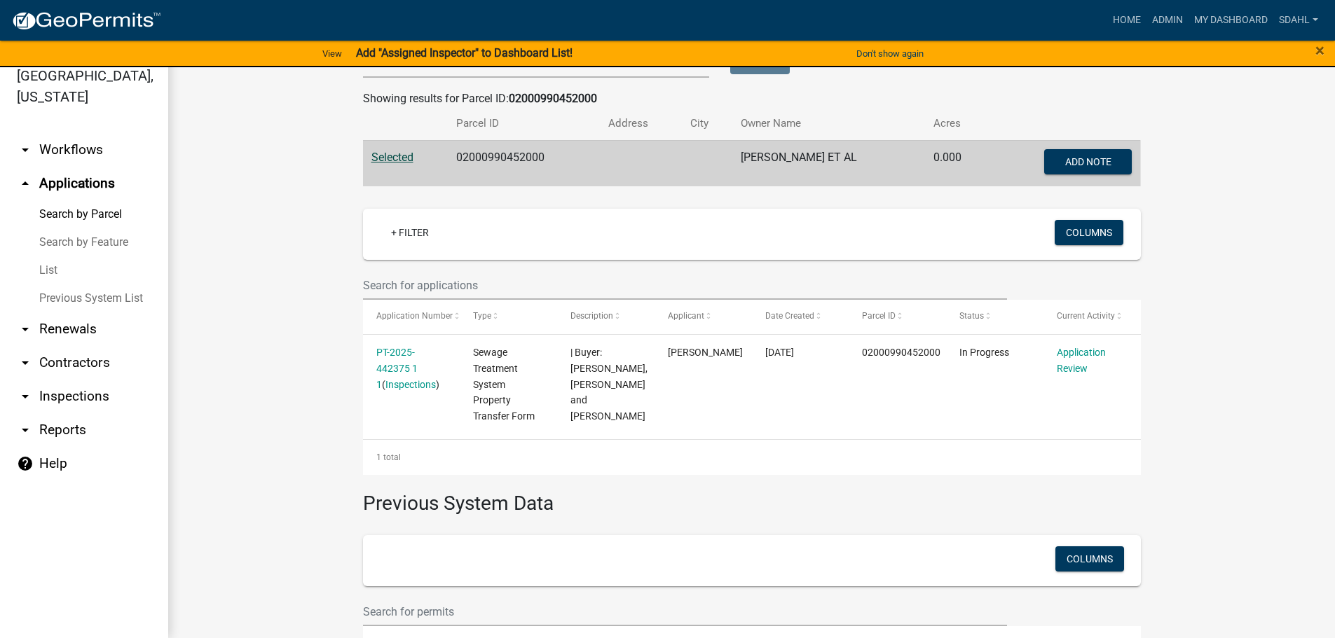
scroll to position [210, 0]
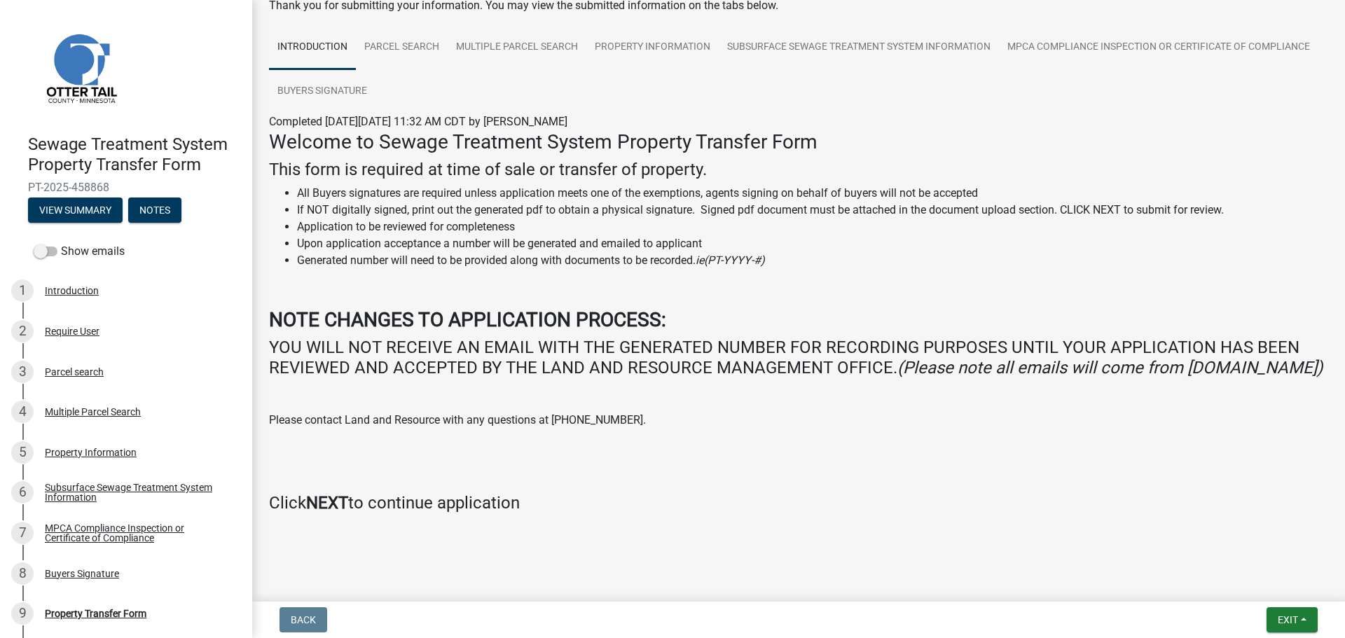
scroll to position [32, 0]
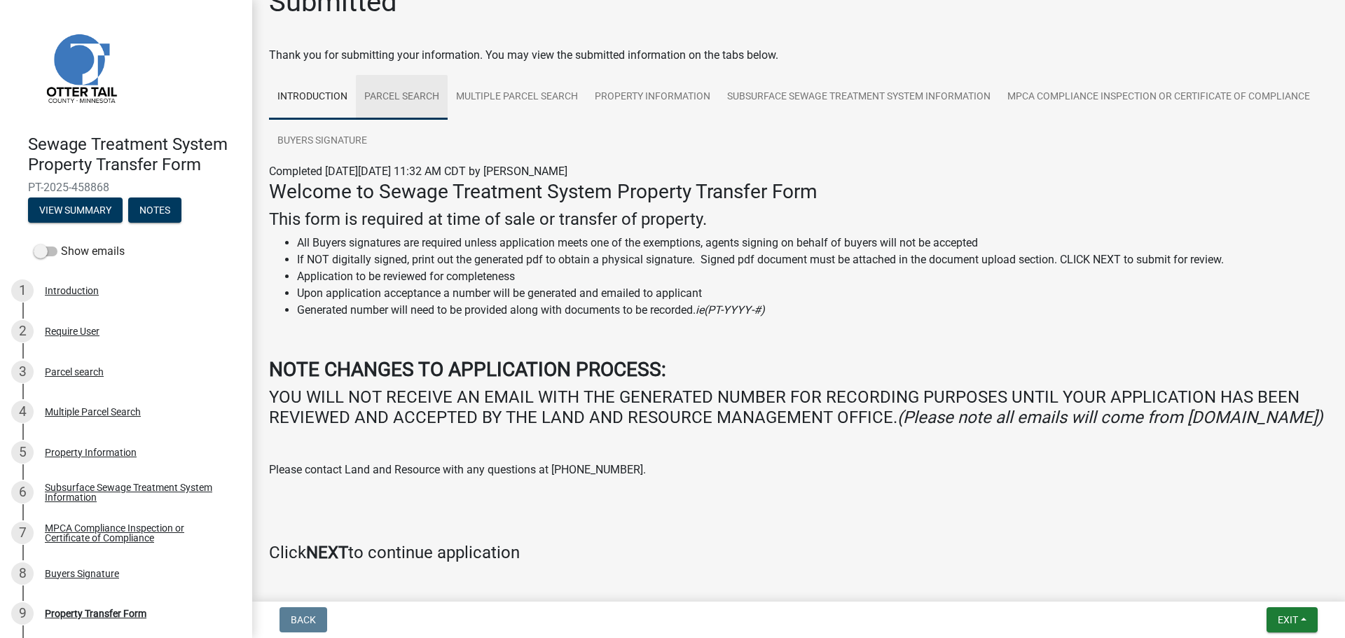
click at [393, 104] on link "Parcel search" at bounding box center [402, 97] width 92 height 45
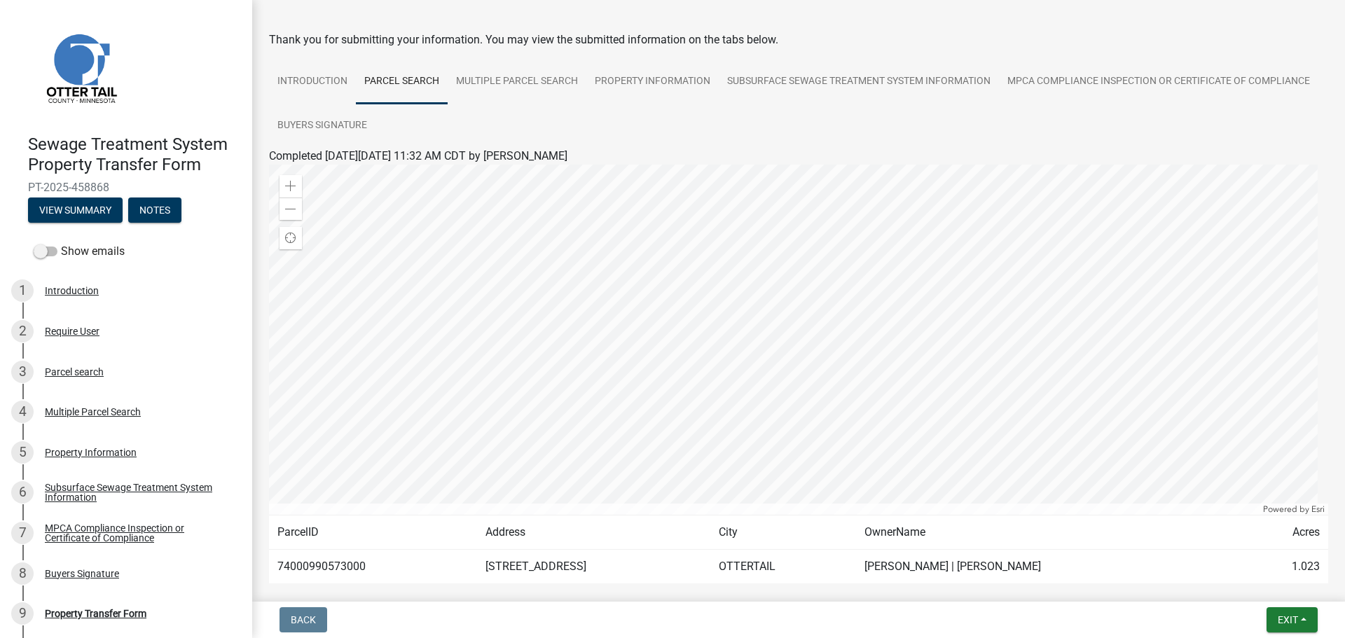
scroll to position [0, 0]
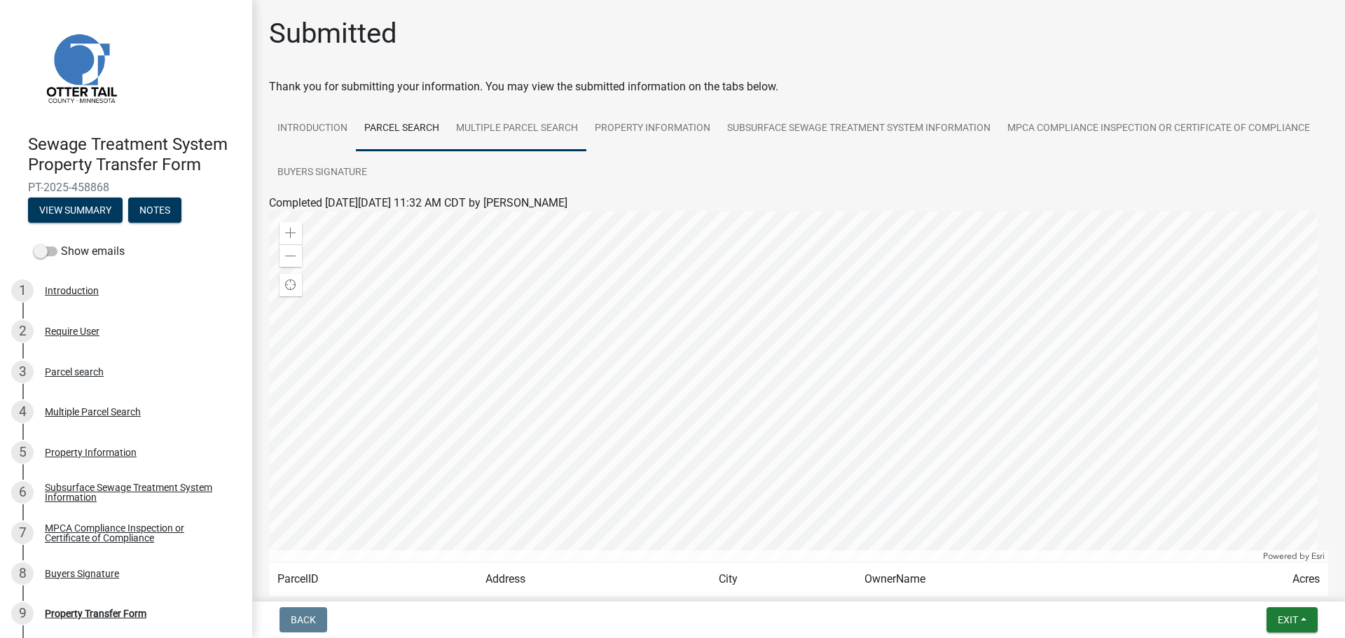
click at [546, 129] on link "Multiple Parcel Search" at bounding box center [517, 128] width 139 height 45
click at [653, 125] on link "Property Information" at bounding box center [652, 128] width 132 height 45
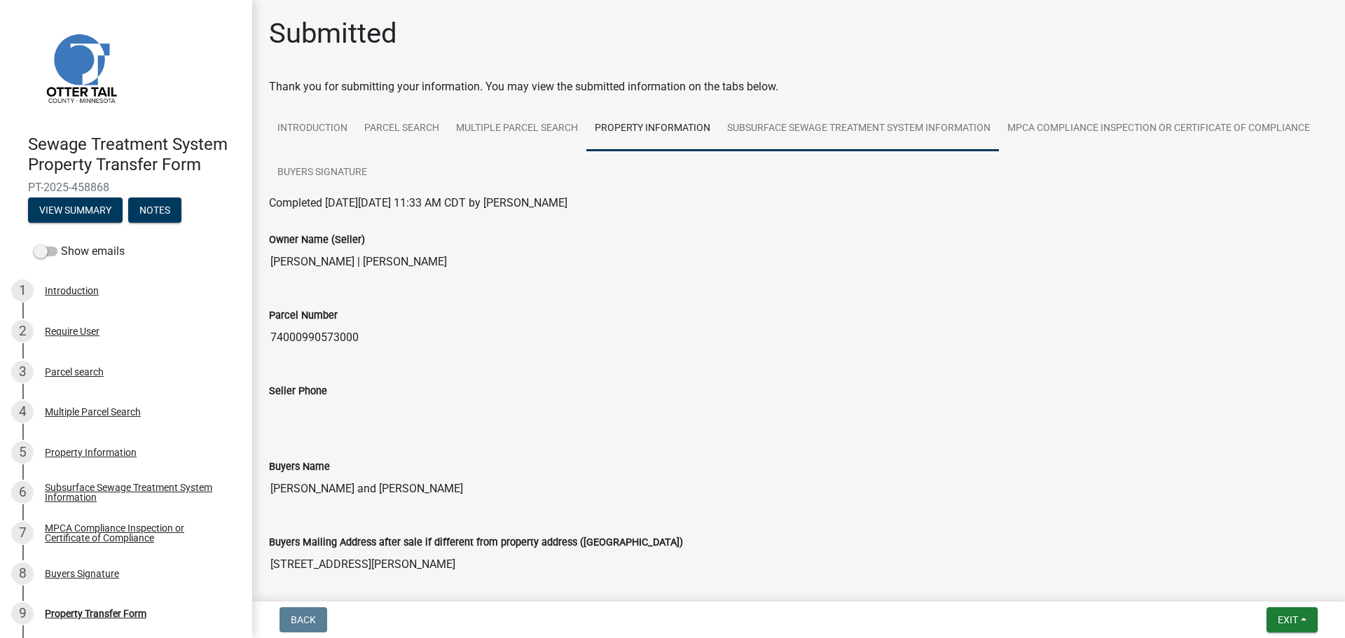
click at [787, 133] on link "Subsurface Sewage Treatment System Information" at bounding box center [859, 128] width 280 height 45
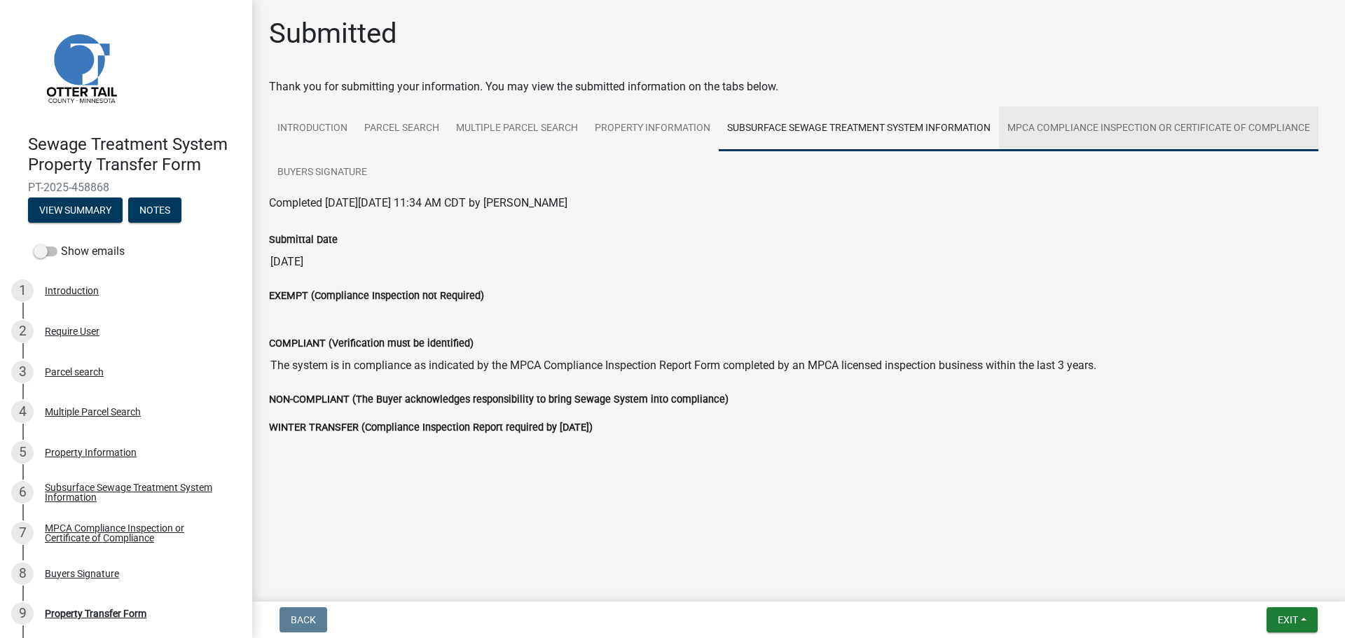
click at [1108, 128] on link "MPCA Compliance Inspection or Certificate of Compliance" at bounding box center [1158, 128] width 319 height 45
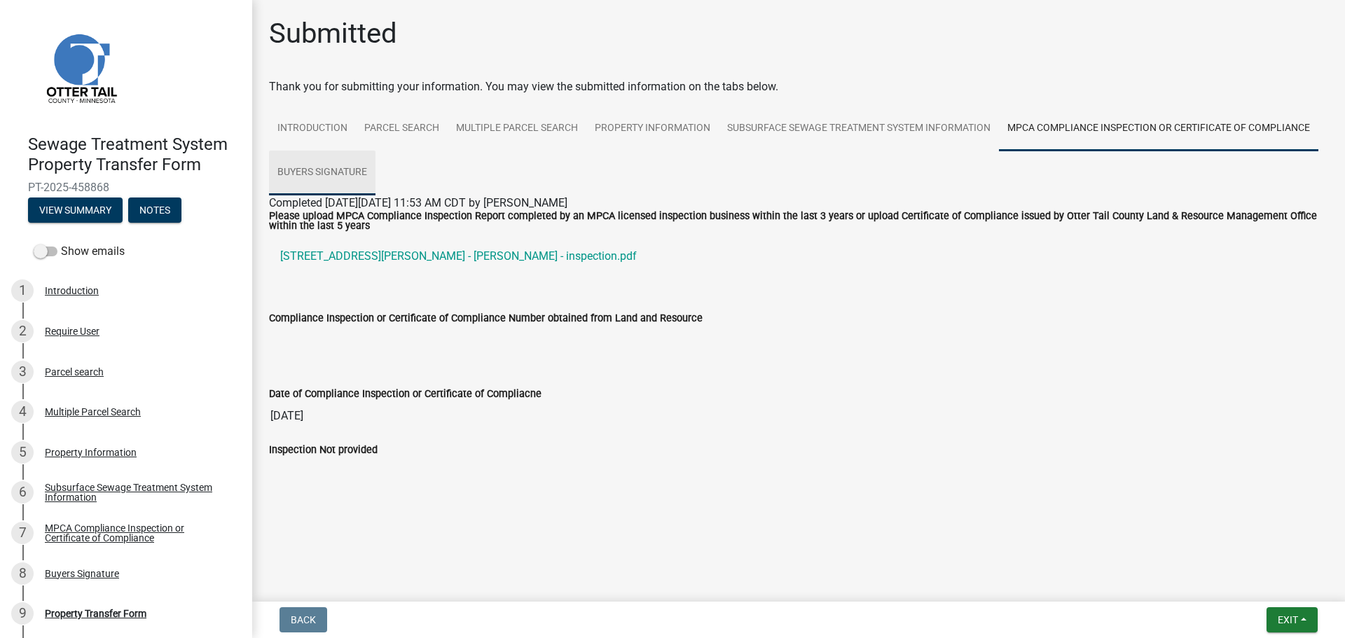
click at [343, 175] on link "Buyers Signature" at bounding box center [322, 173] width 106 height 45
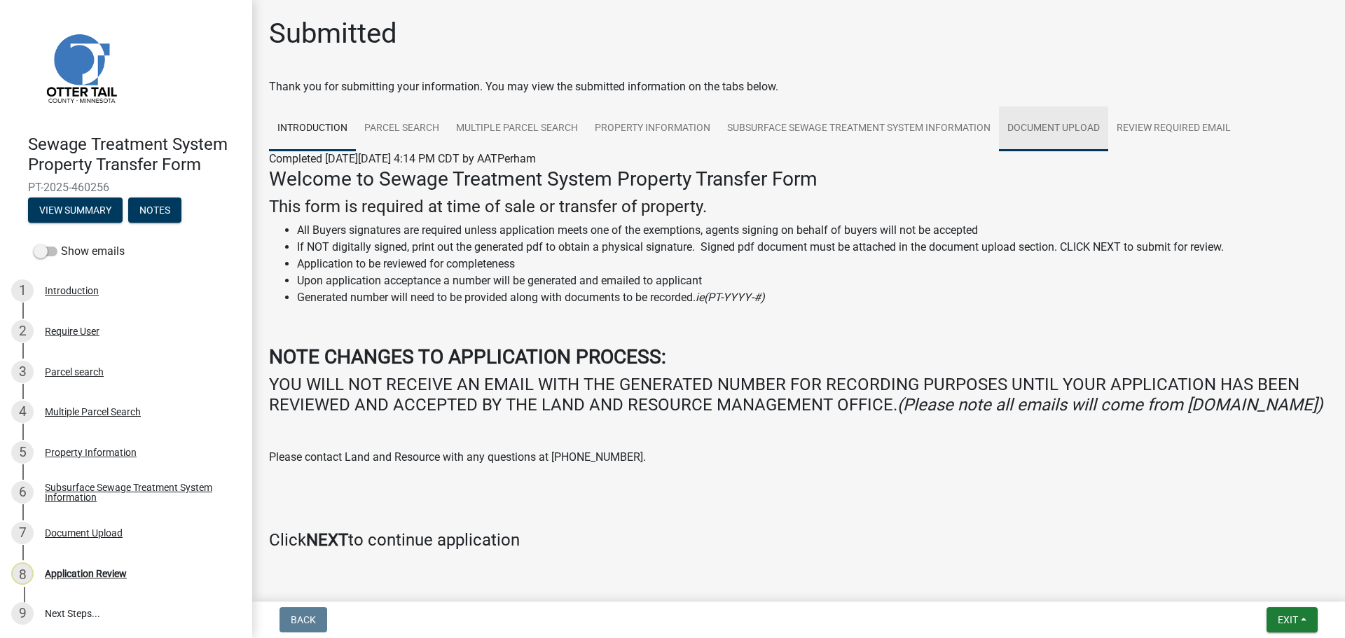
click at [1035, 121] on link "Document Upload" at bounding box center [1053, 128] width 109 height 45
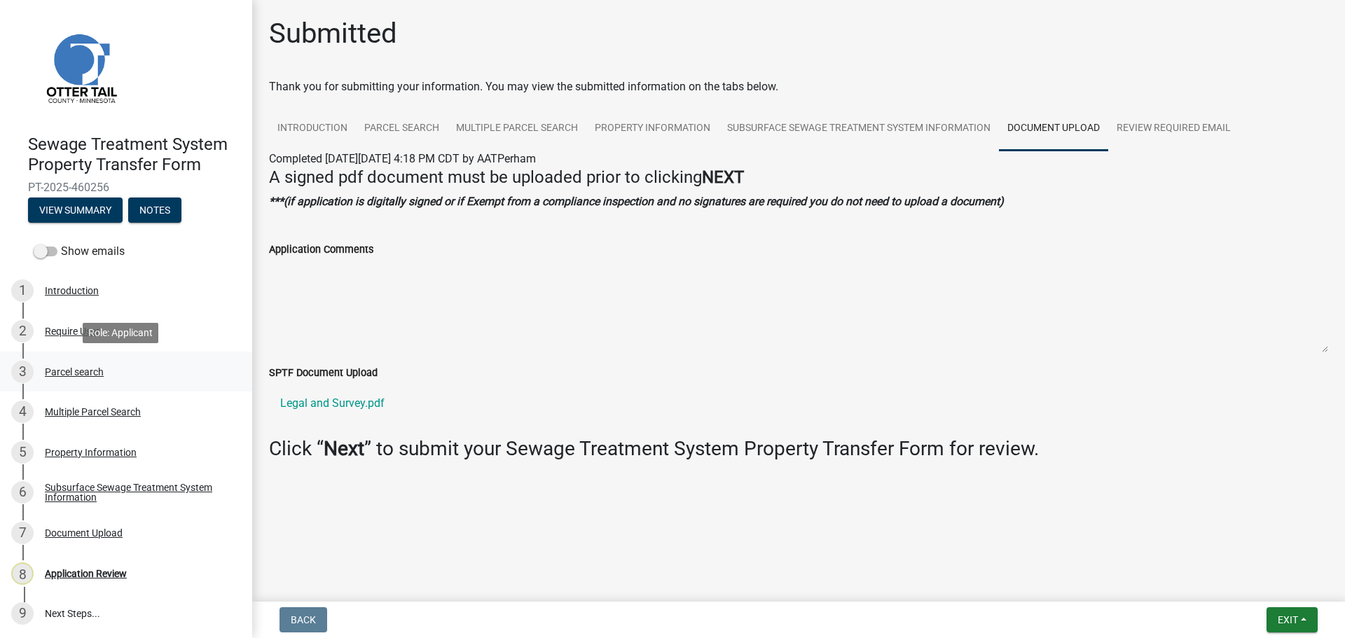
click at [72, 372] on div "Parcel search" at bounding box center [74, 372] width 59 height 10
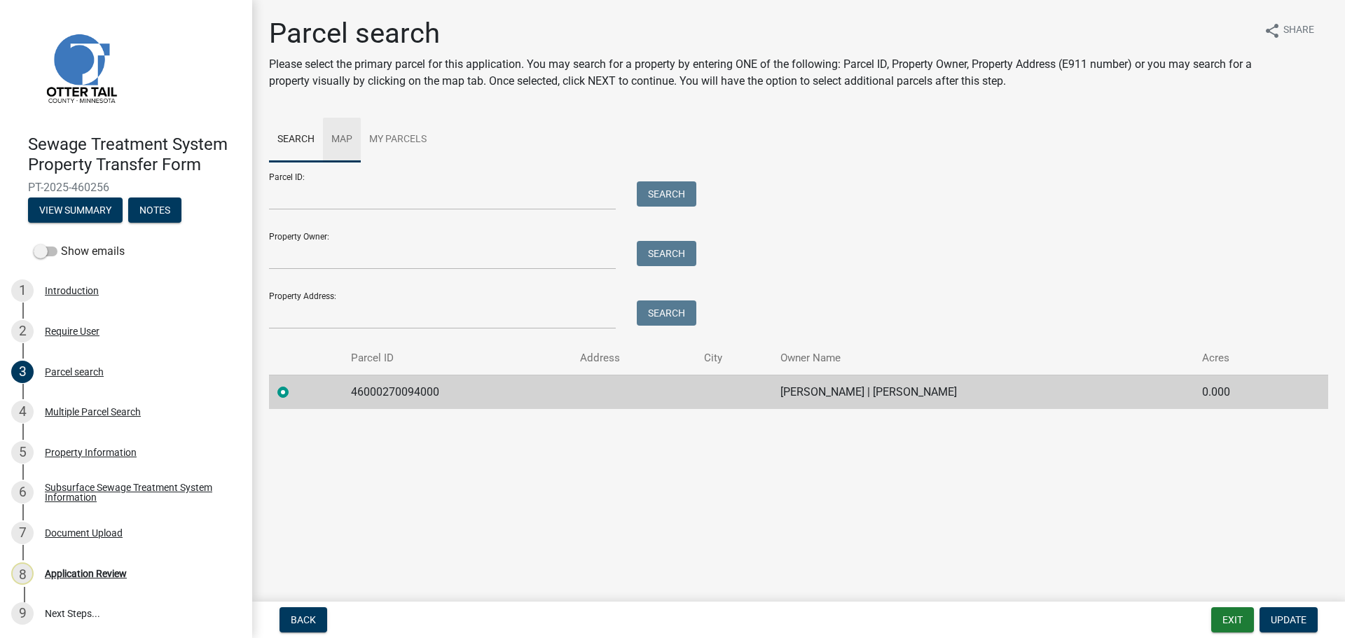
click at [345, 139] on link "Map" at bounding box center [342, 140] width 38 height 45
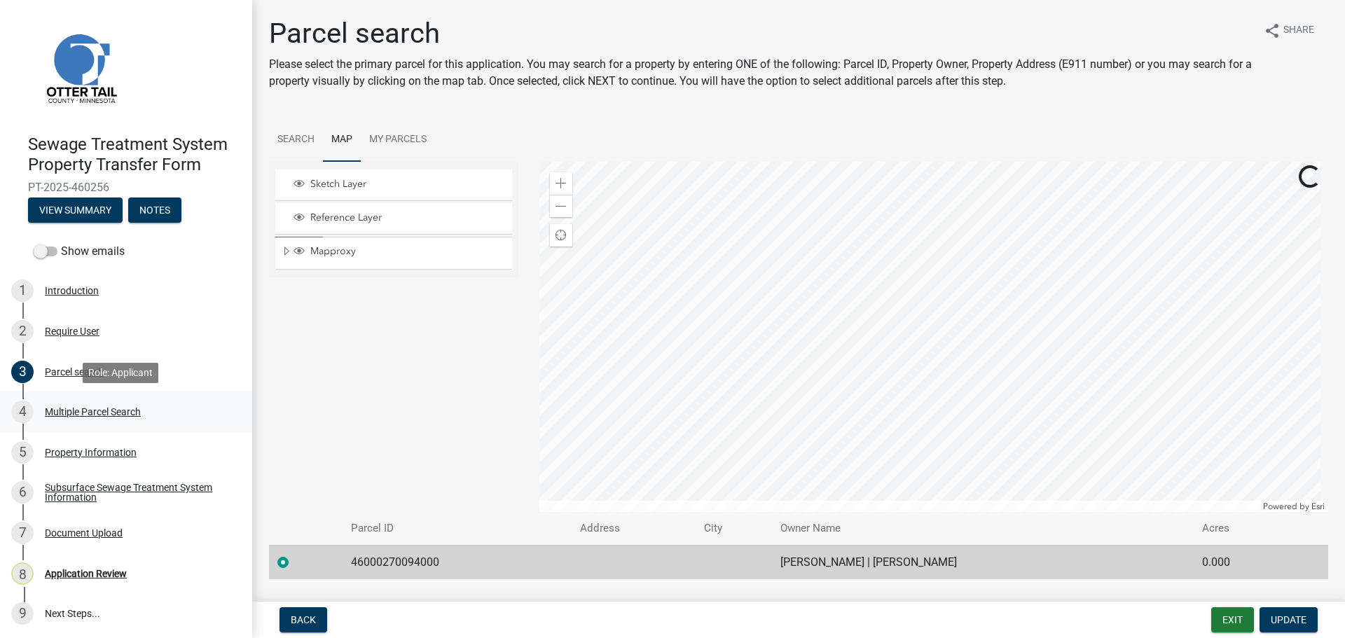
click at [88, 410] on div "Multiple Parcel Search" at bounding box center [93, 412] width 96 height 10
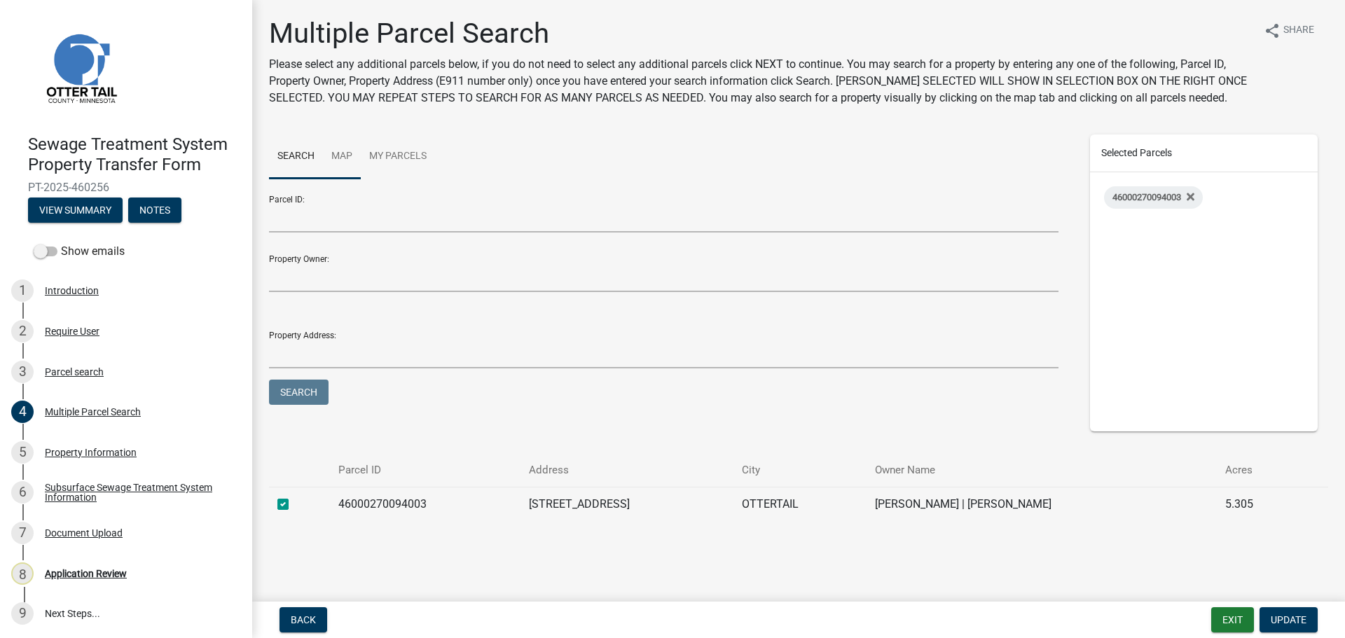
click at [343, 158] on link "Map" at bounding box center [342, 157] width 38 height 45
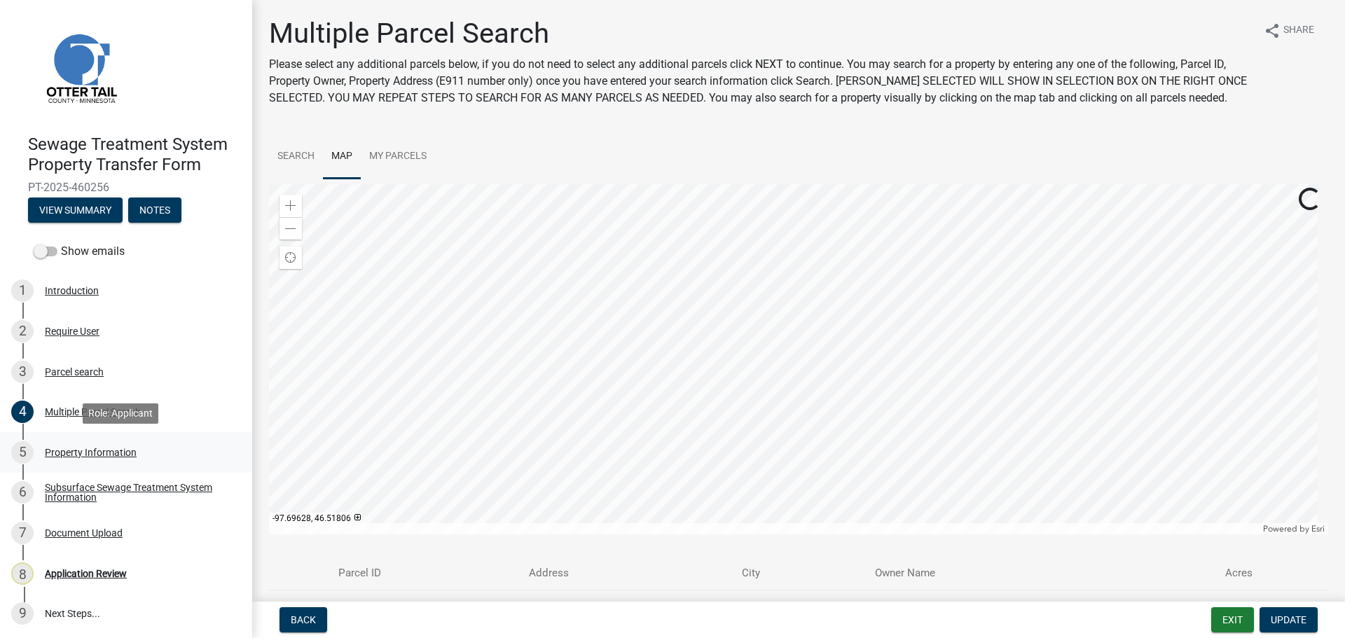
scroll to position [1, 0]
click at [109, 452] on div "Property Information" at bounding box center [91, 451] width 92 height 10
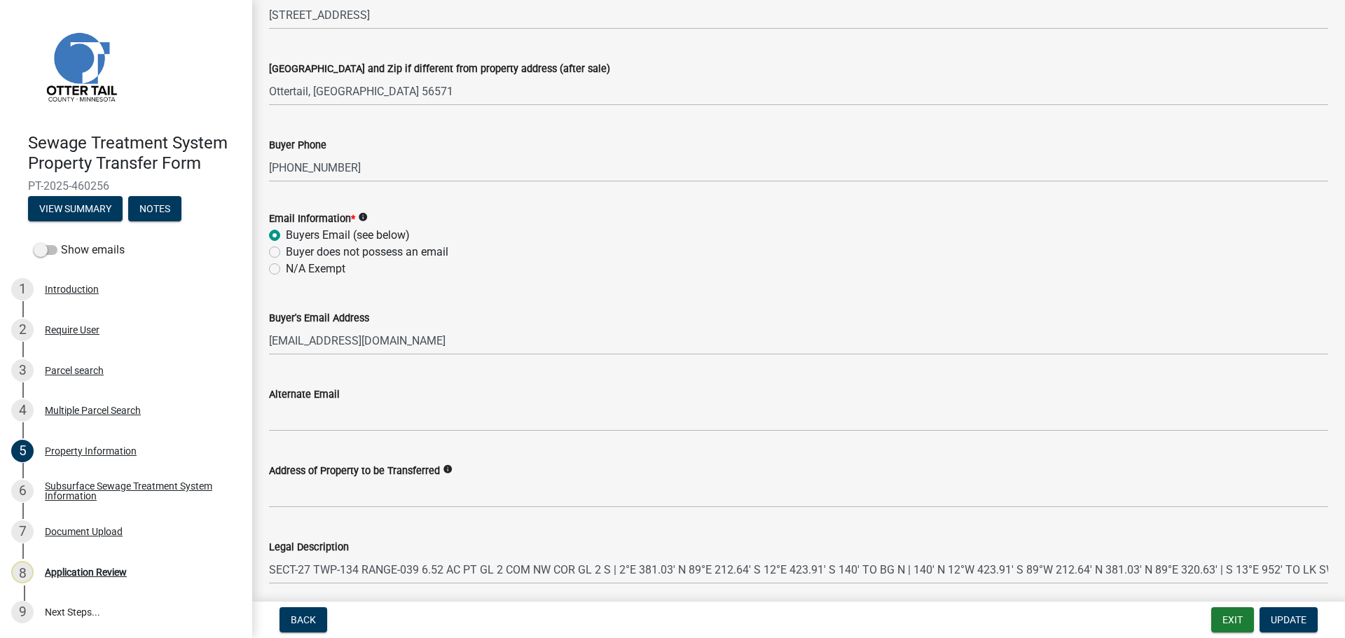
scroll to position [420, 0]
click at [134, 481] on div "Subsurface Sewage Treatment System Information" at bounding box center [137, 491] width 185 height 20
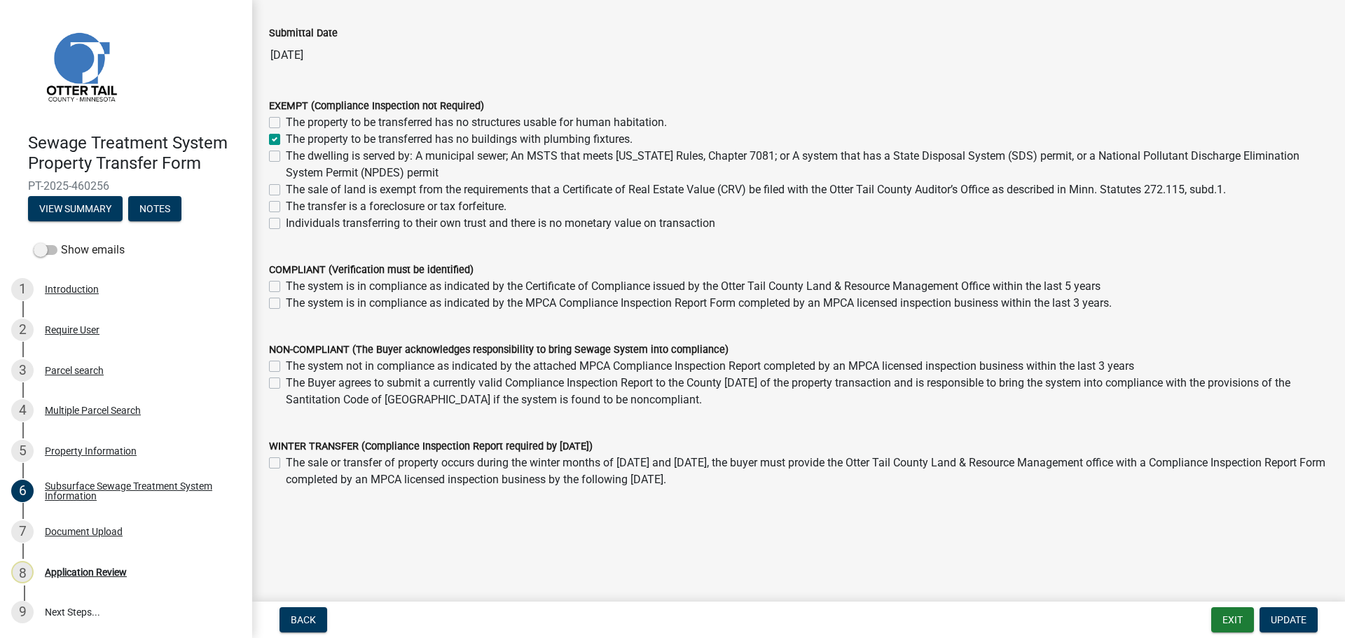
scroll to position [100, 0]
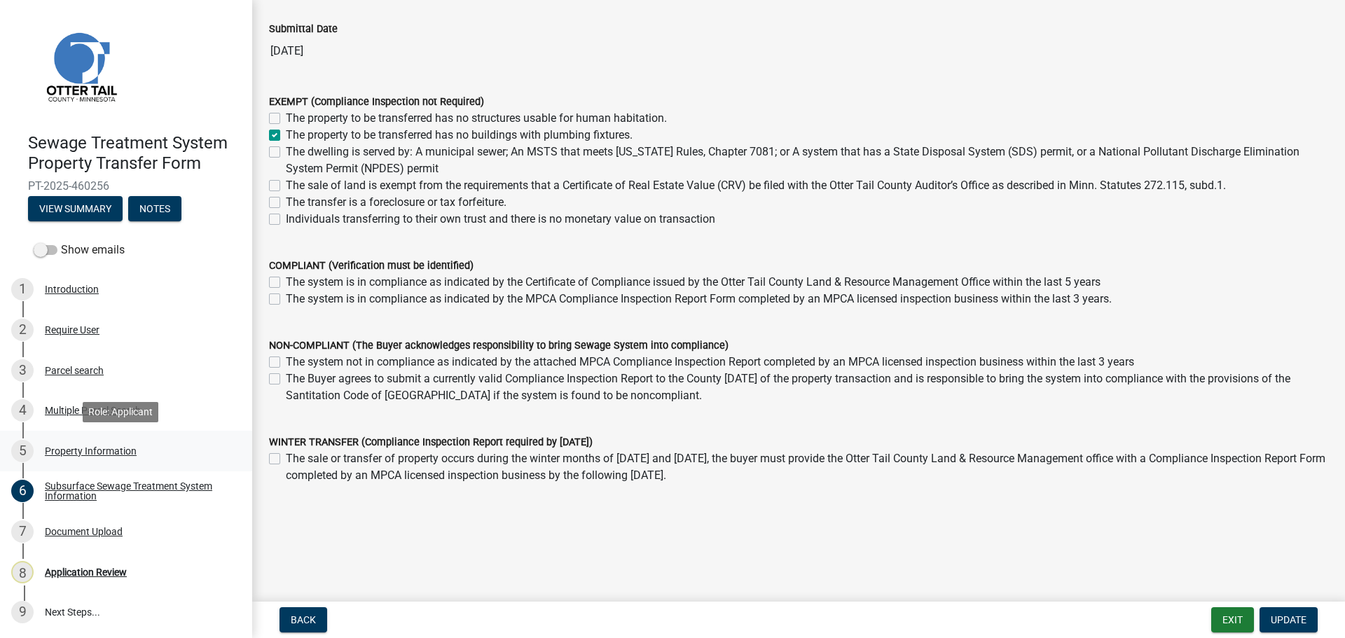
click at [61, 448] on div "Property Information" at bounding box center [91, 451] width 92 height 10
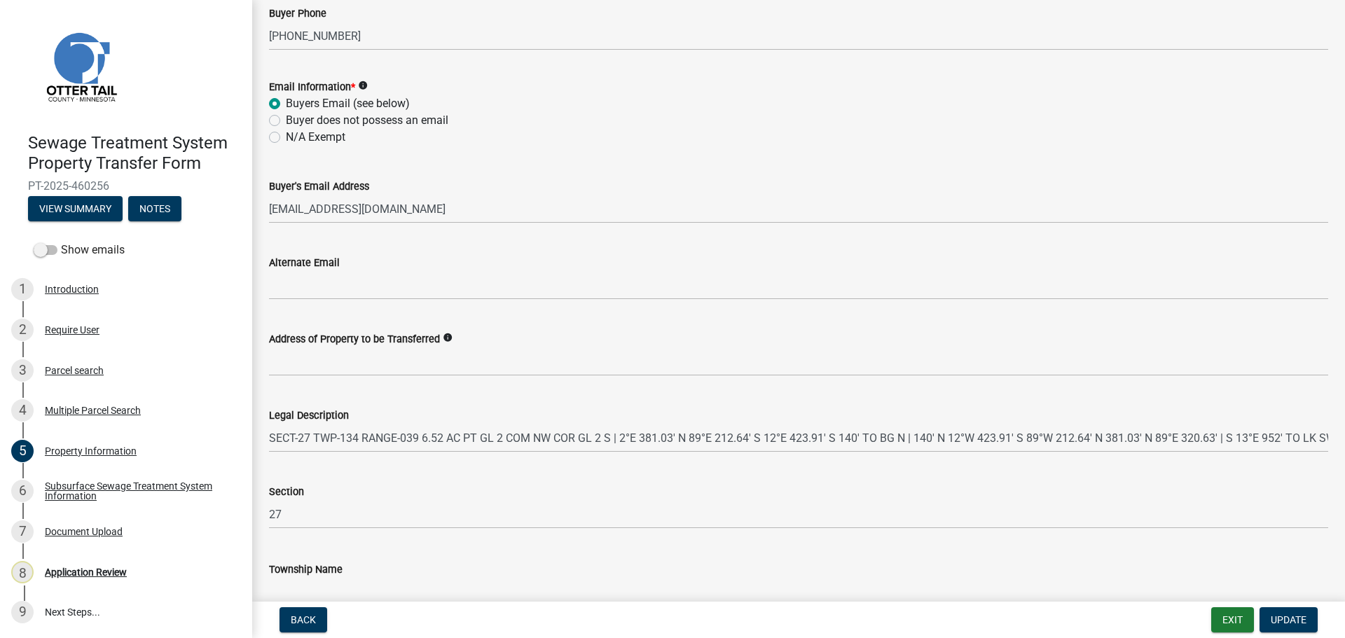
scroll to position [628, 0]
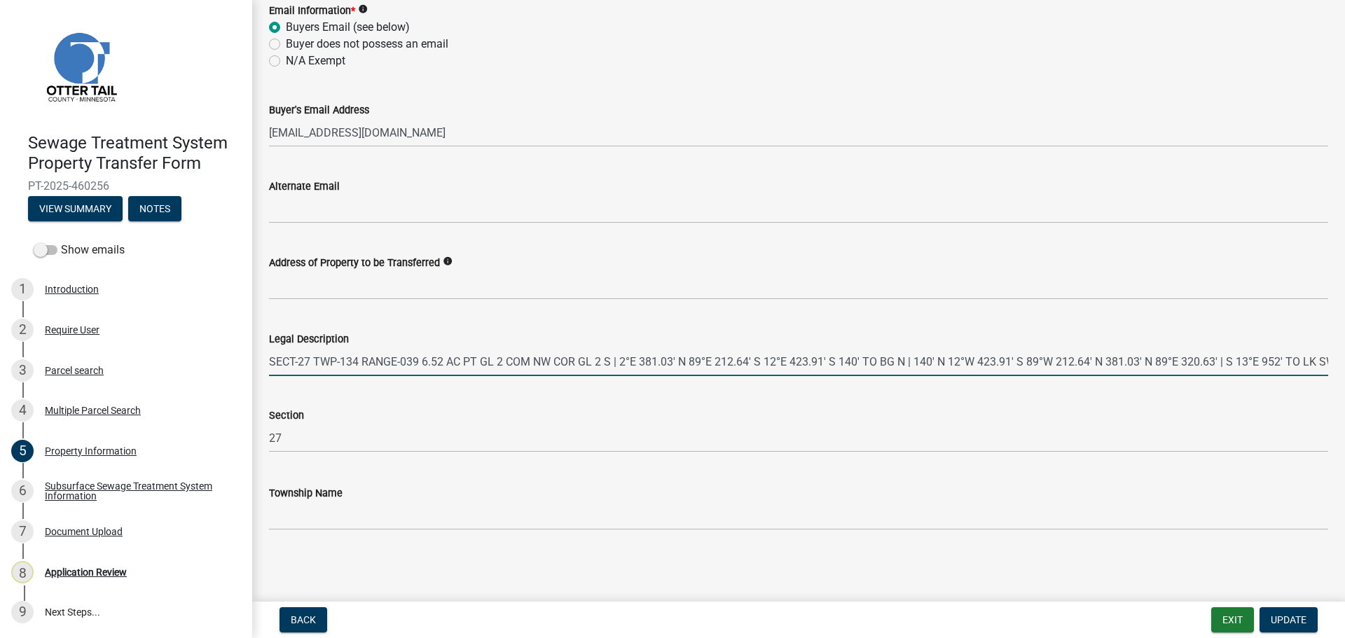
click at [943, 352] on input "SECT-27 TWP-134 RANGE-039 6.52 AC PT GL 2 COM NW COR GL 2 S | 2°E 381.03' N 89°…" at bounding box center [798, 362] width 1059 height 29
click at [64, 501] on div "Subsurface Sewage Treatment System Information" at bounding box center [137, 491] width 185 height 20
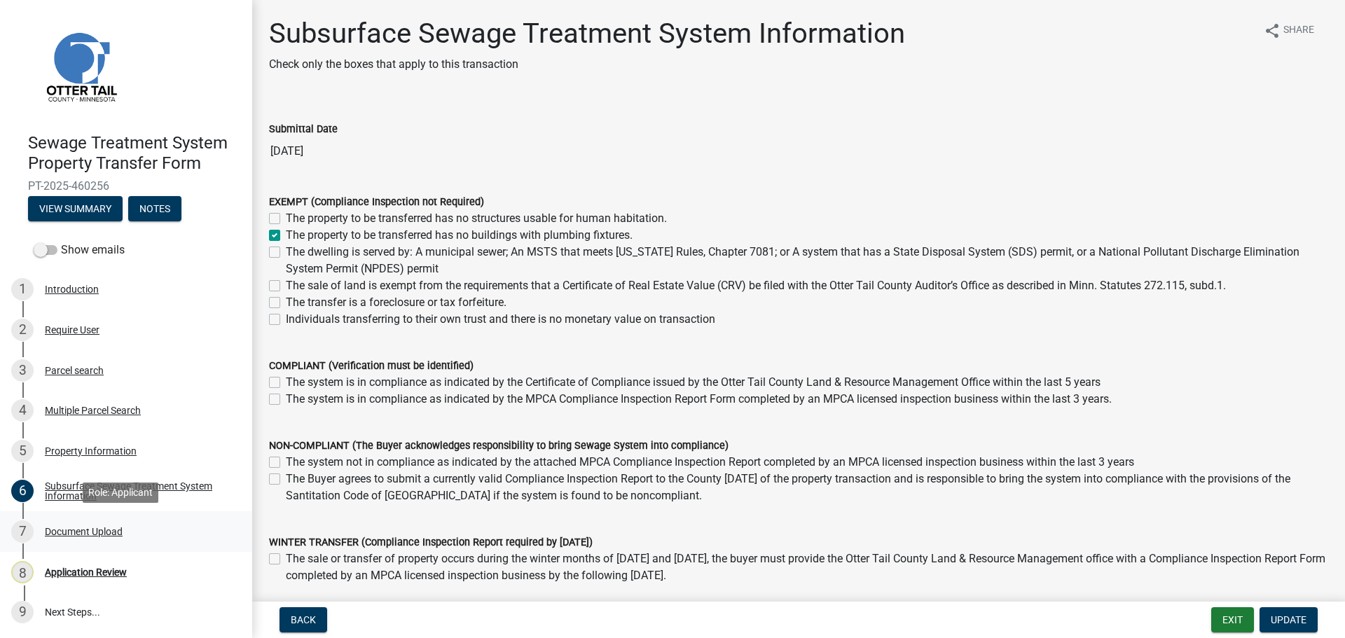
click at [69, 533] on div "Document Upload" at bounding box center [84, 532] width 78 height 10
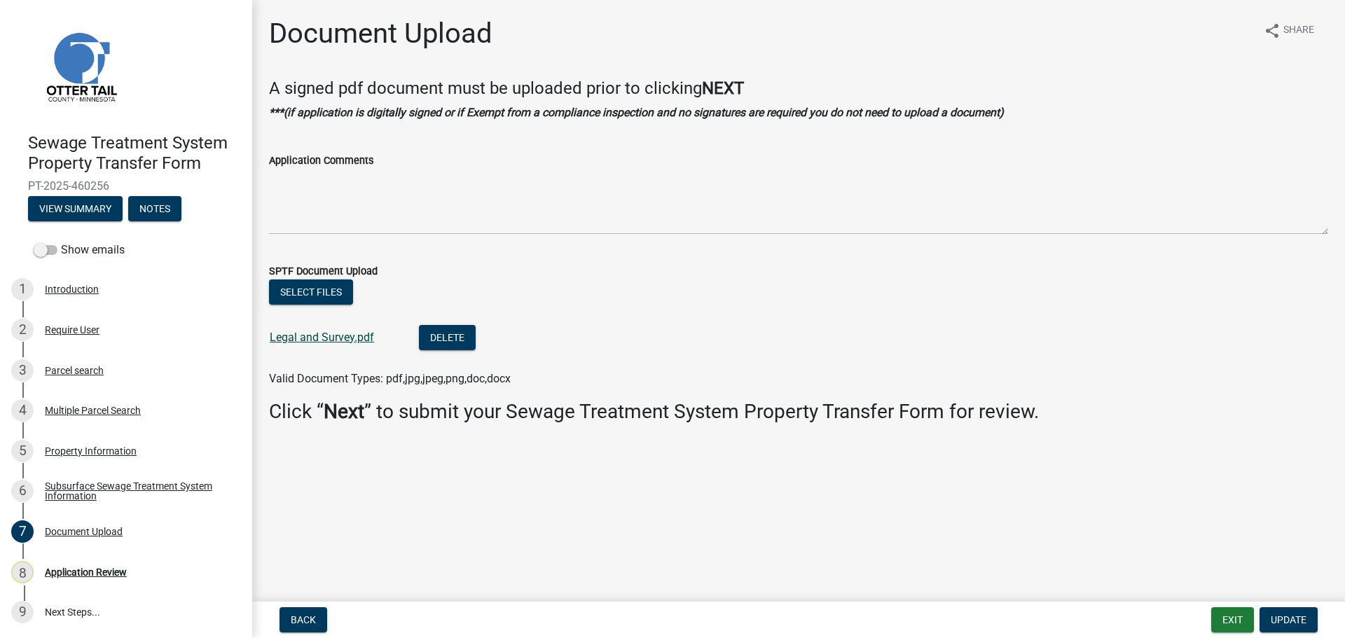
click at [336, 340] on link "Legal and Survey.pdf" at bounding box center [322, 337] width 104 height 13
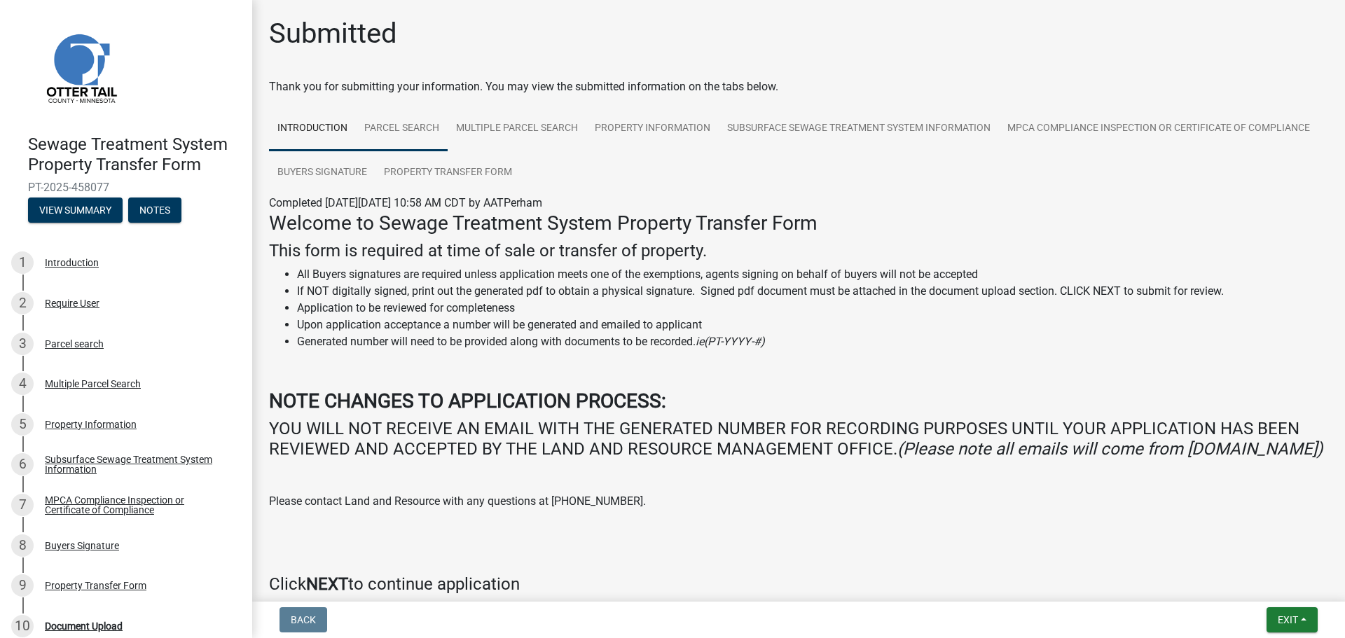
click at [428, 135] on link "Parcel search" at bounding box center [402, 128] width 92 height 45
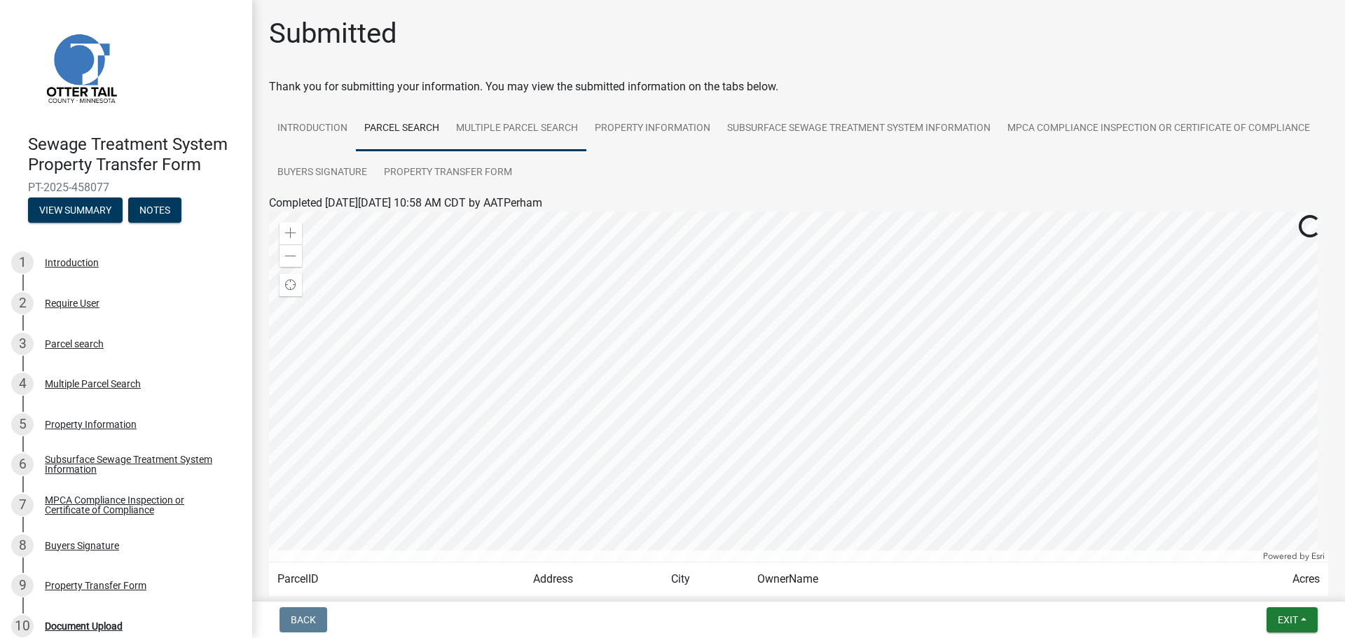
click at [532, 133] on link "Multiple Parcel Search" at bounding box center [517, 128] width 139 height 45
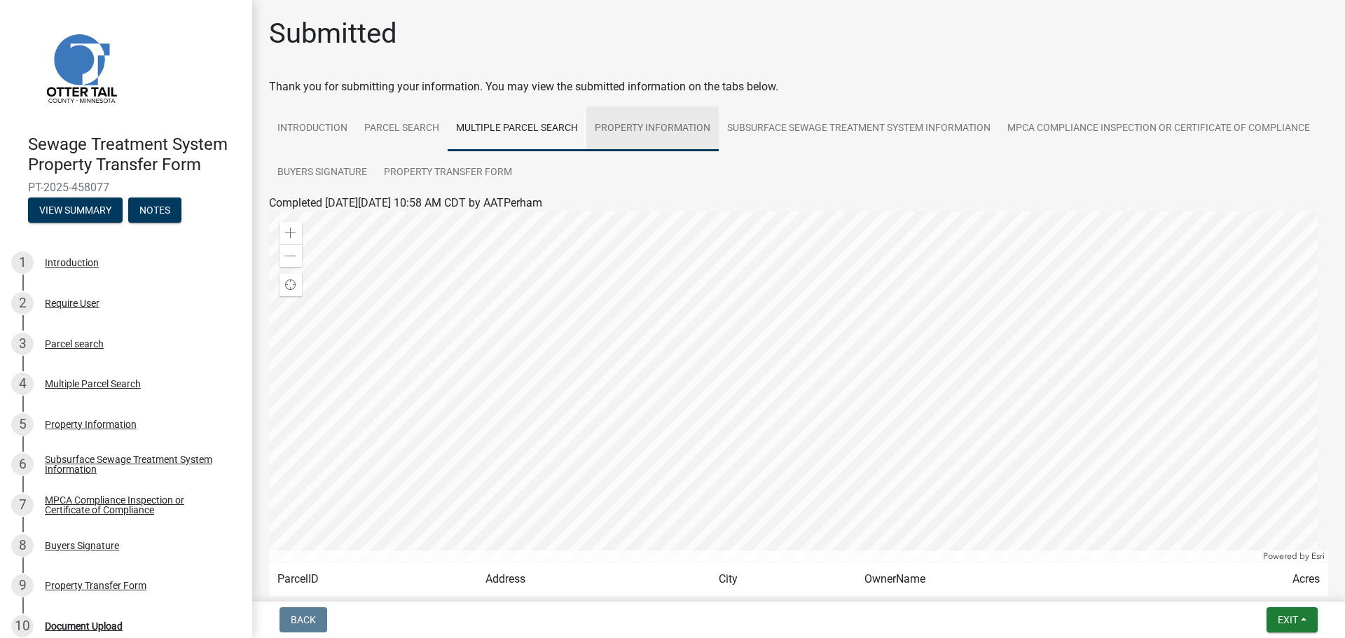
click at [654, 129] on link "Property Information" at bounding box center [652, 128] width 132 height 45
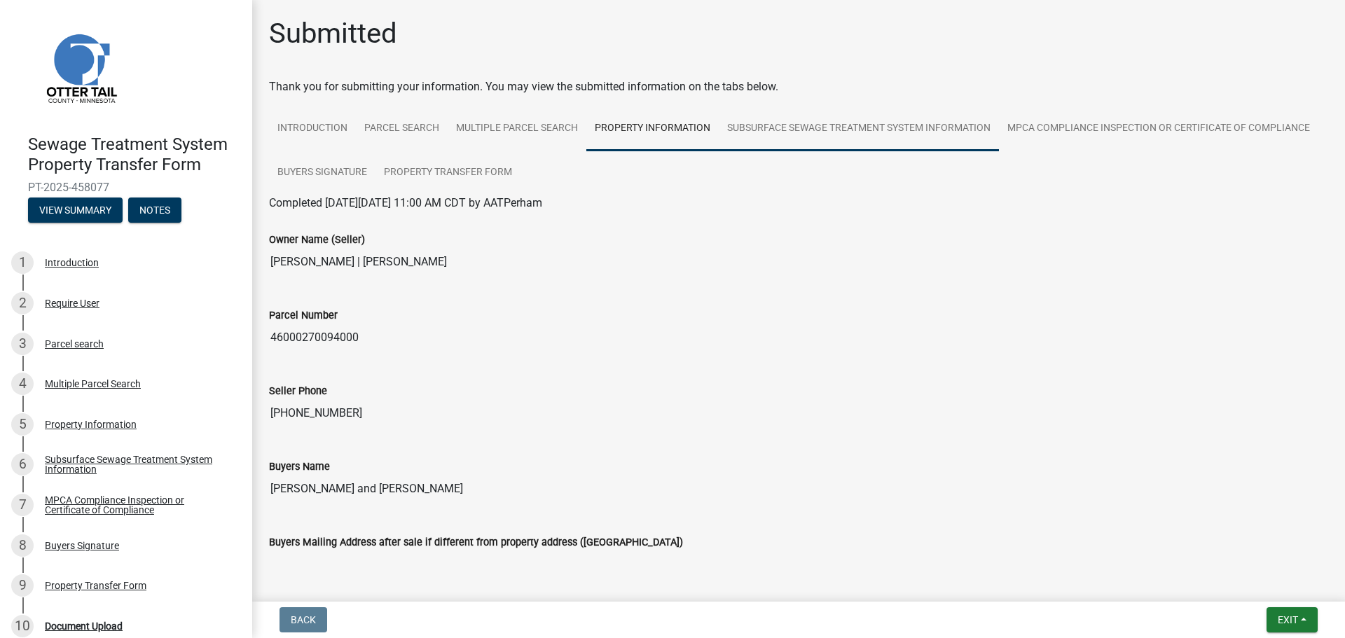
click at [789, 117] on link "Subsurface Sewage Treatment System Information" at bounding box center [859, 128] width 280 height 45
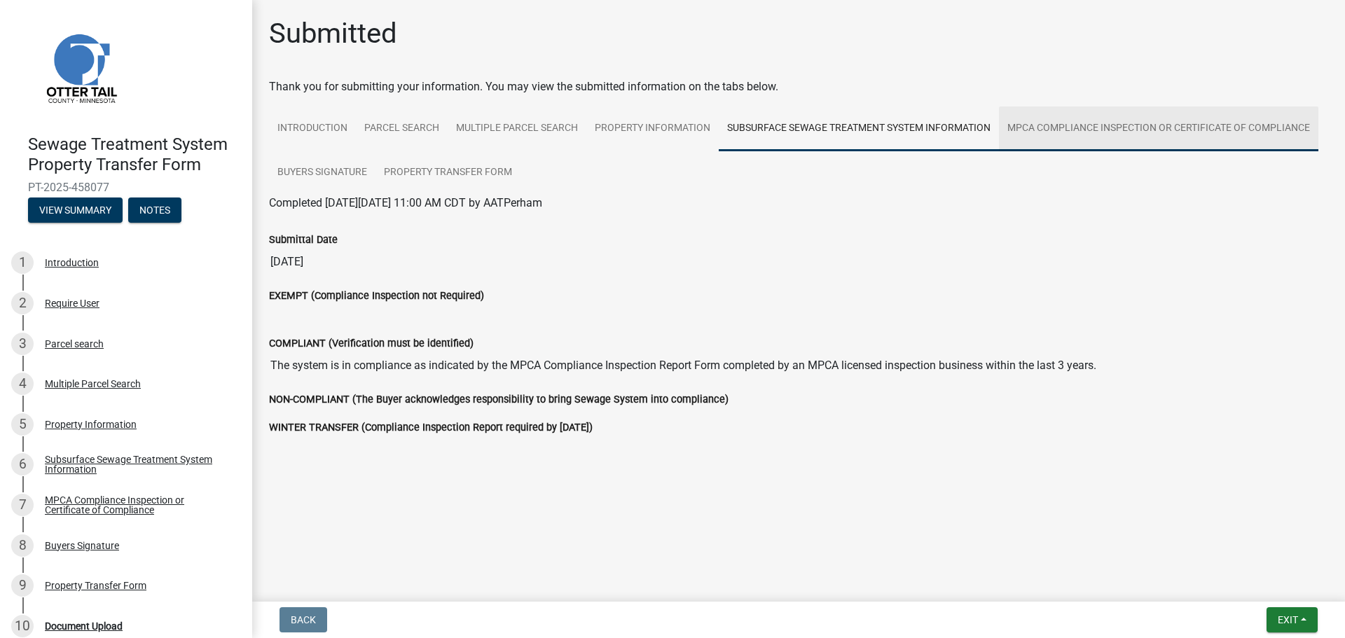
click at [1184, 123] on link "MPCA Compliance Inspection or Certificate of Compliance" at bounding box center [1158, 128] width 319 height 45
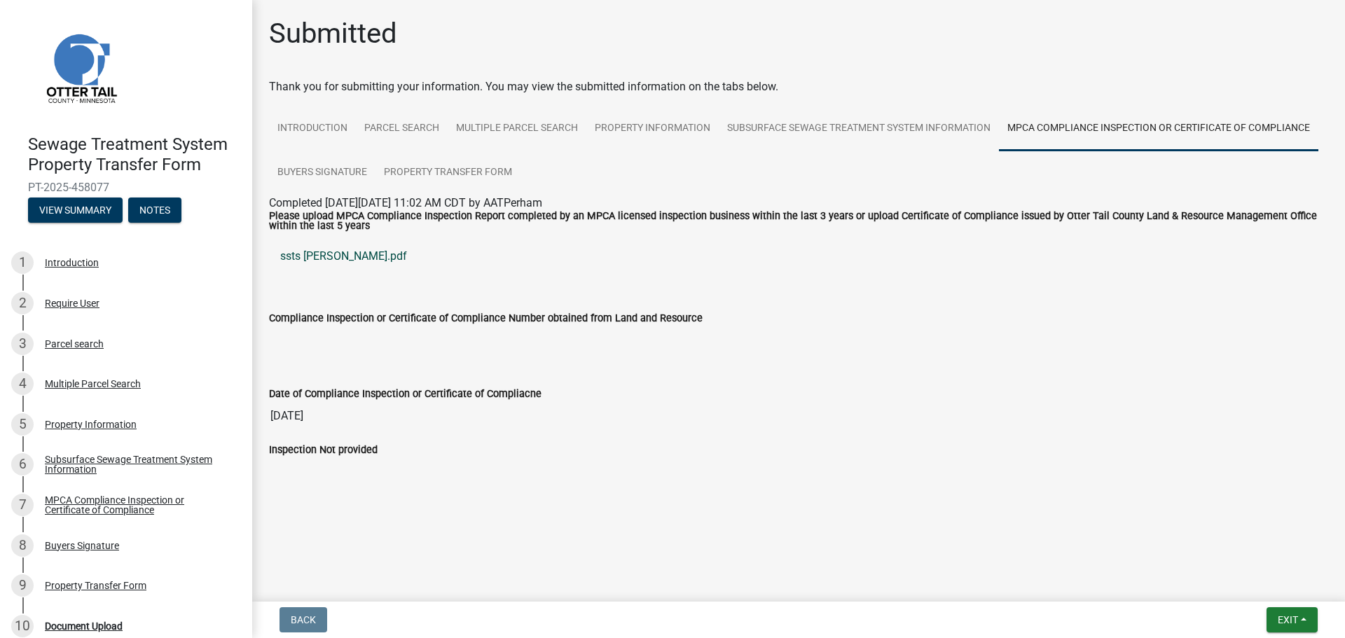
click at [338, 262] on link "ssts torgerson.pdf" at bounding box center [798, 257] width 1059 height 34
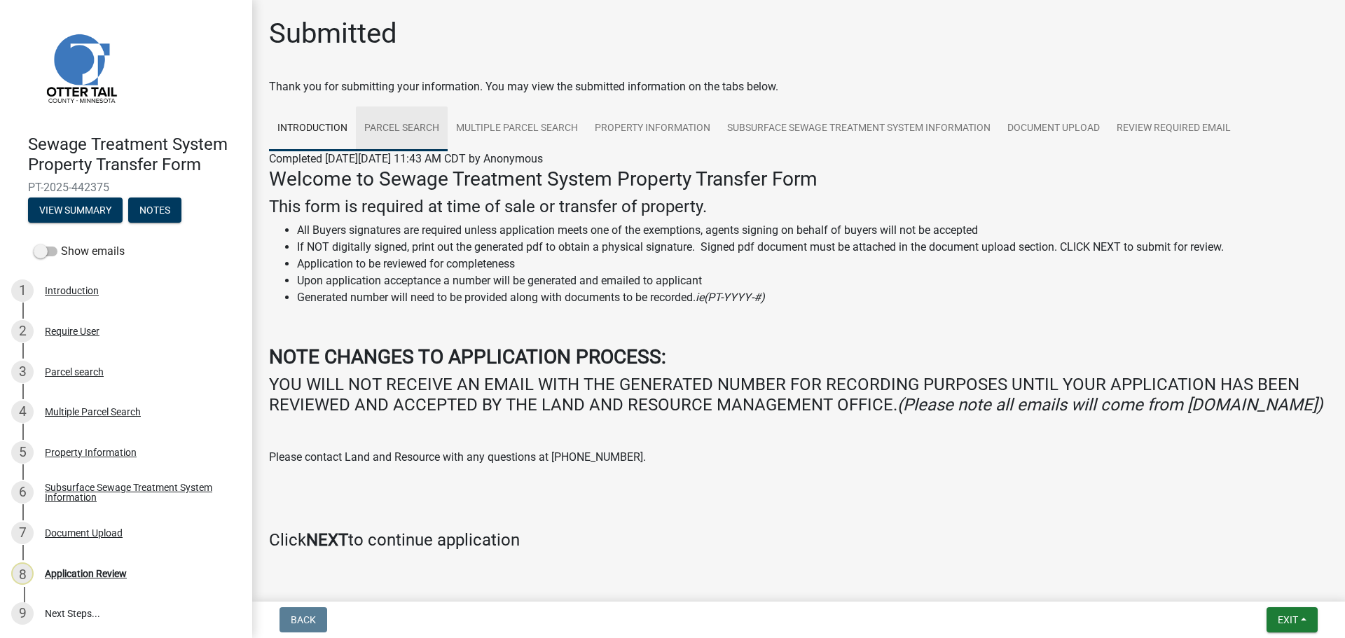
click at [422, 131] on link "Parcel search" at bounding box center [402, 128] width 92 height 45
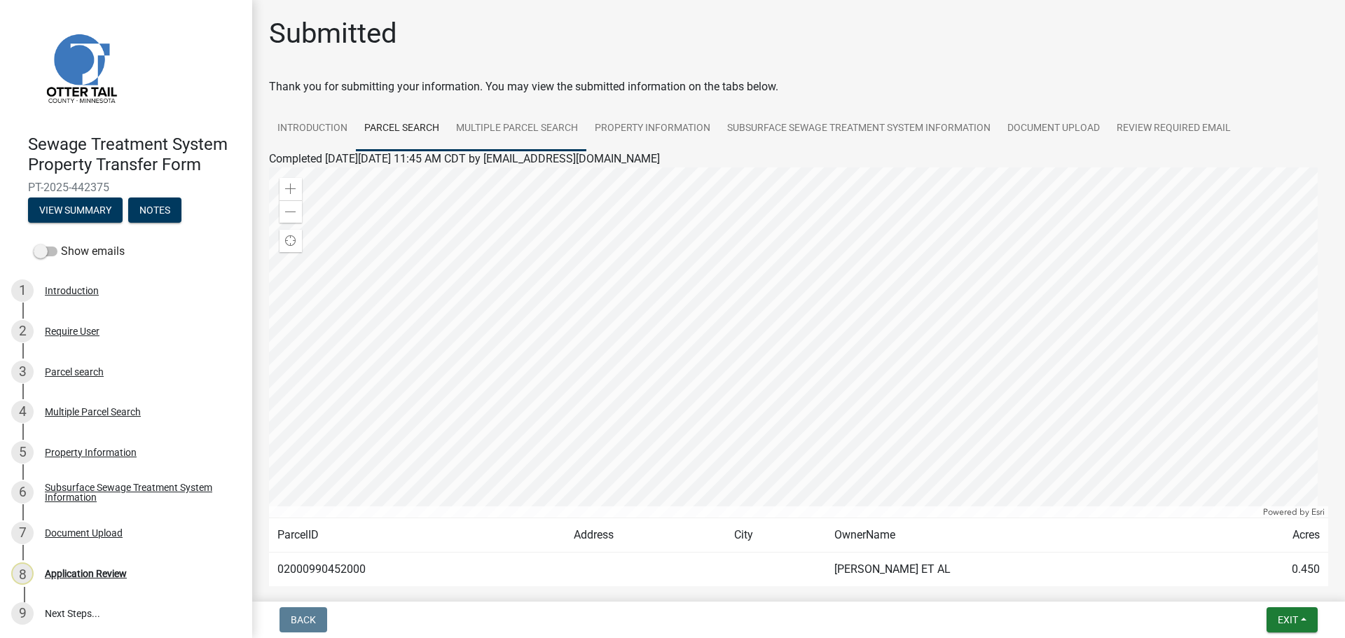
click at [536, 132] on link "Multiple Parcel Search" at bounding box center [517, 128] width 139 height 45
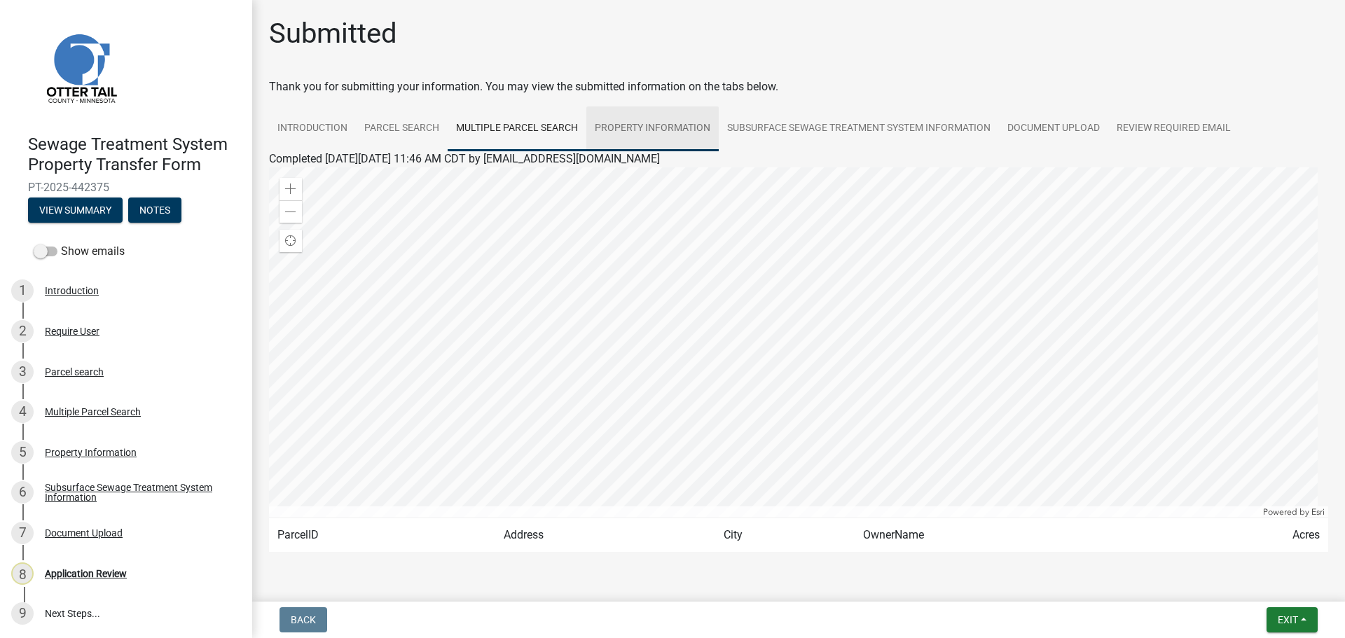
click at [670, 133] on link "Property Information" at bounding box center [652, 128] width 132 height 45
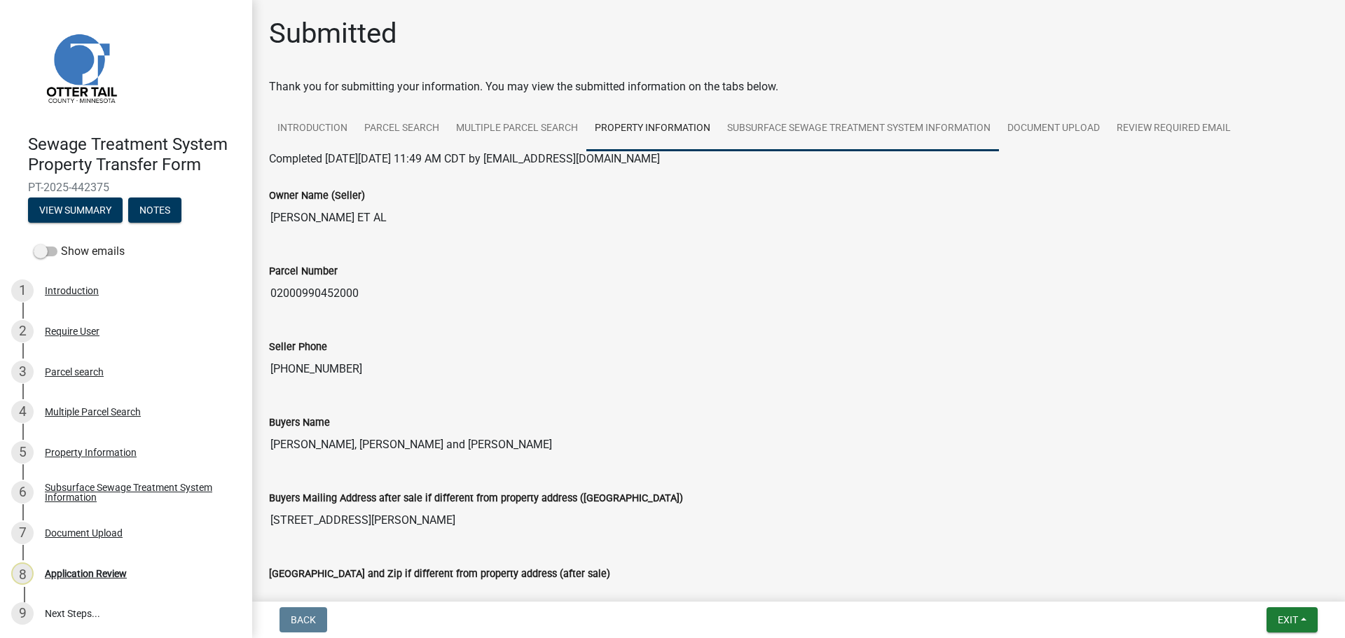
click at [880, 135] on link "Subsurface Sewage Treatment System Information" at bounding box center [859, 128] width 280 height 45
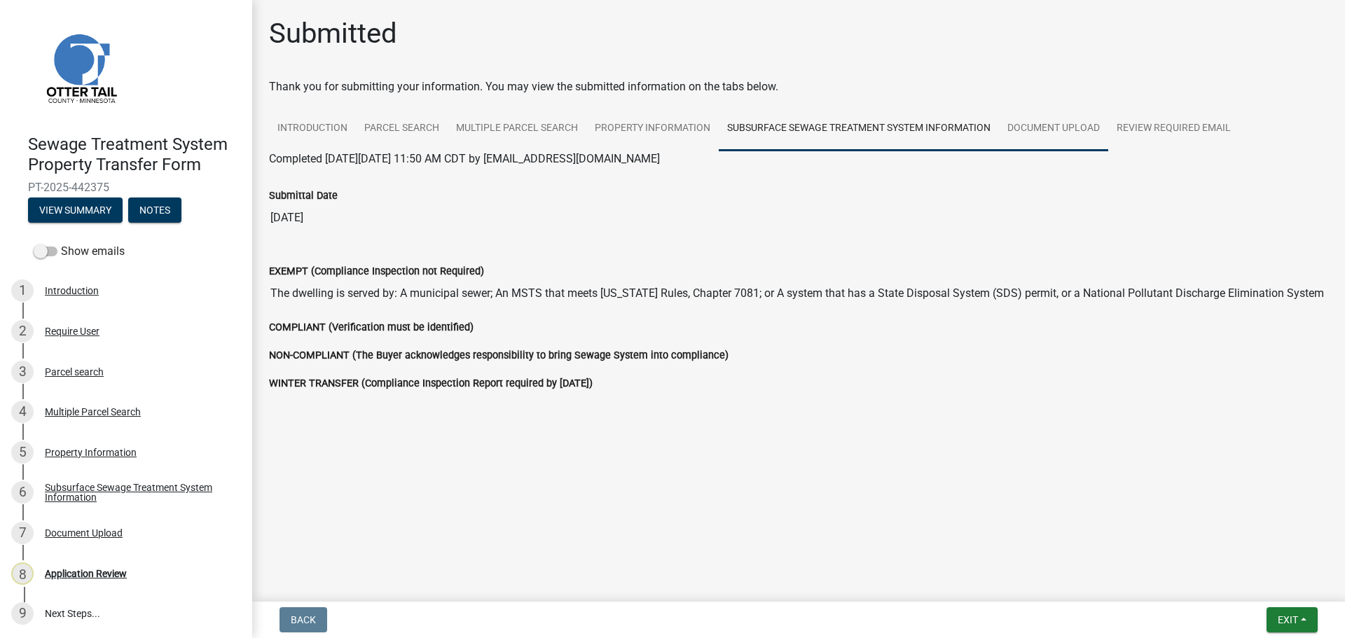
click at [1046, 132] on link "Document Upload" at bounding box center [1053, 128] width 109 height 45
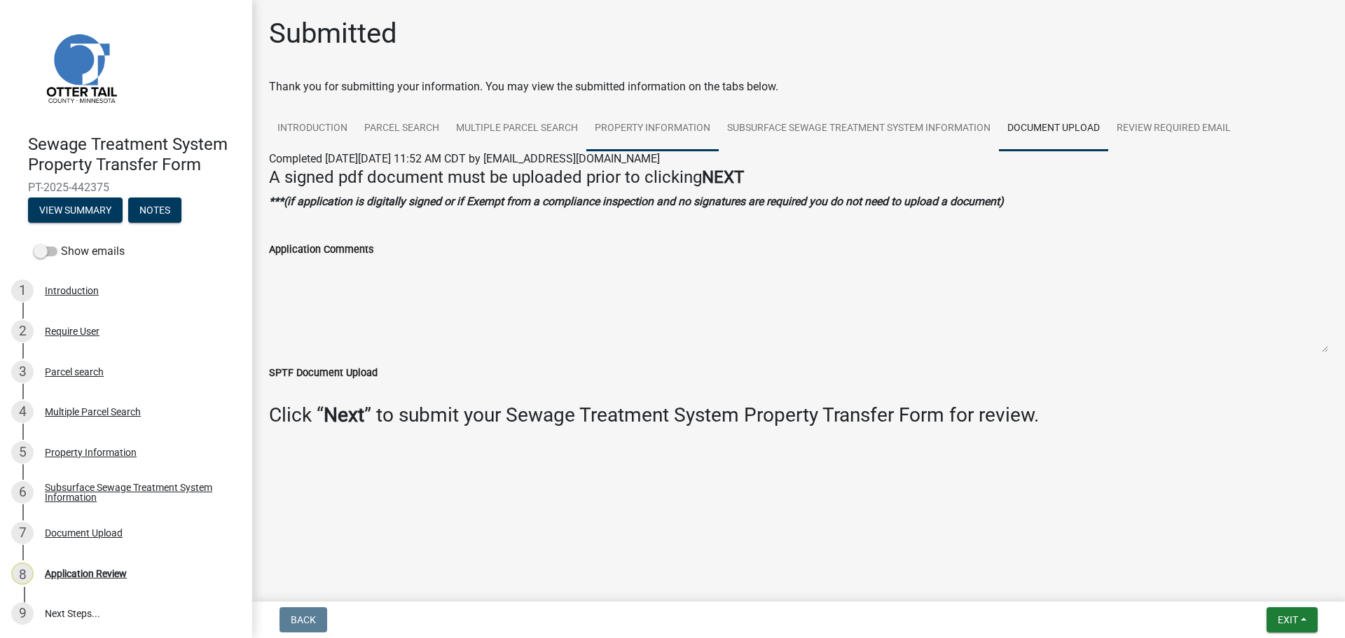
click at [663, 125] on link "Property Information" at bounding box center [652, 128] width 132 height 45
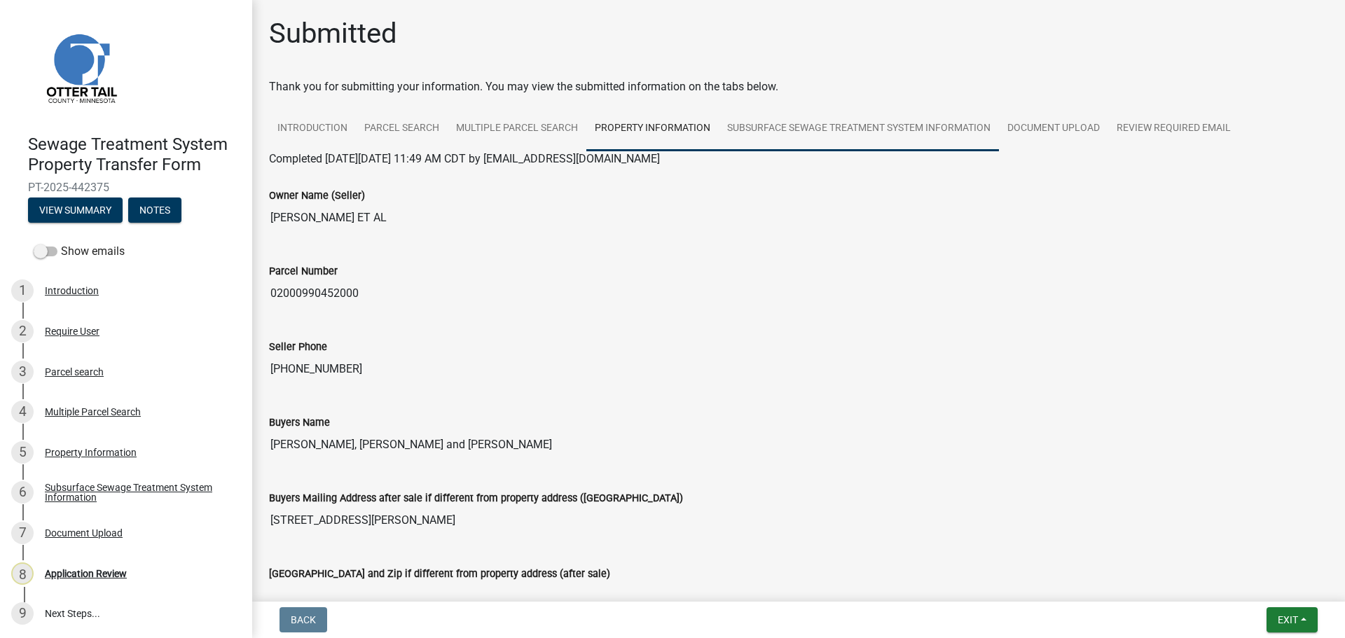
click at [965, 138] on link "Subsurface Sewage Treatment System Information" at bounding box center [859, 128] width 280 height 45
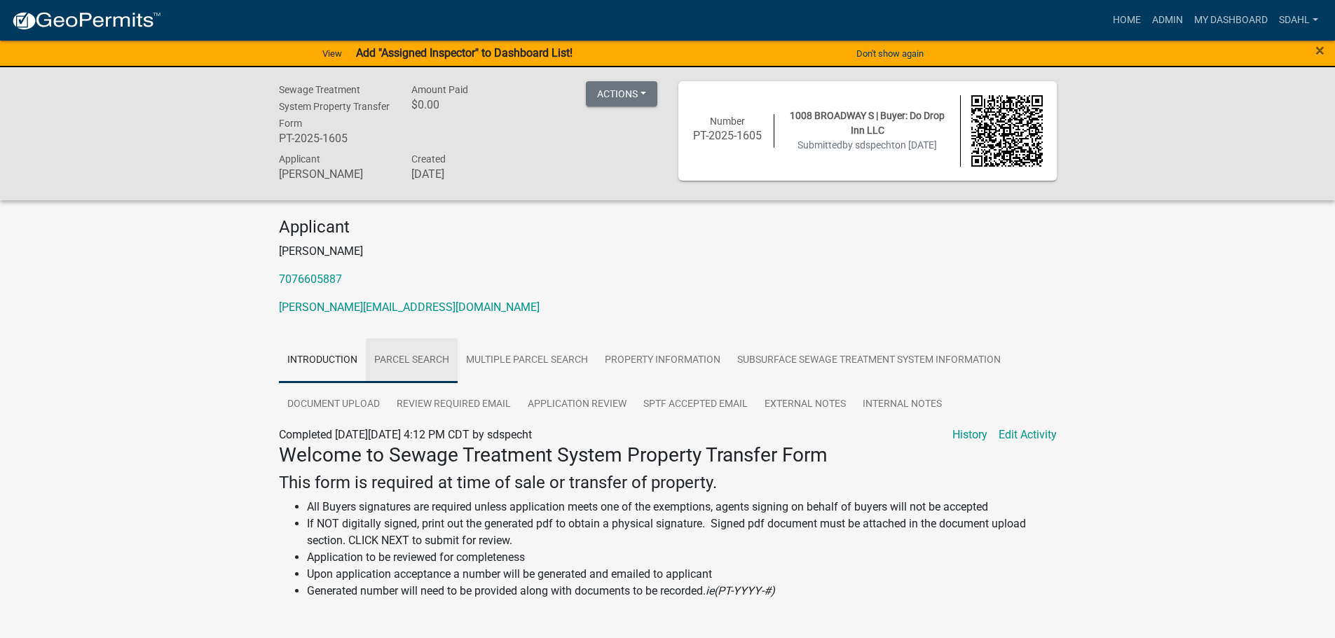
click at [415, 362] on link "Parcel search" at bounding box center [412, 360] width 92 height 45
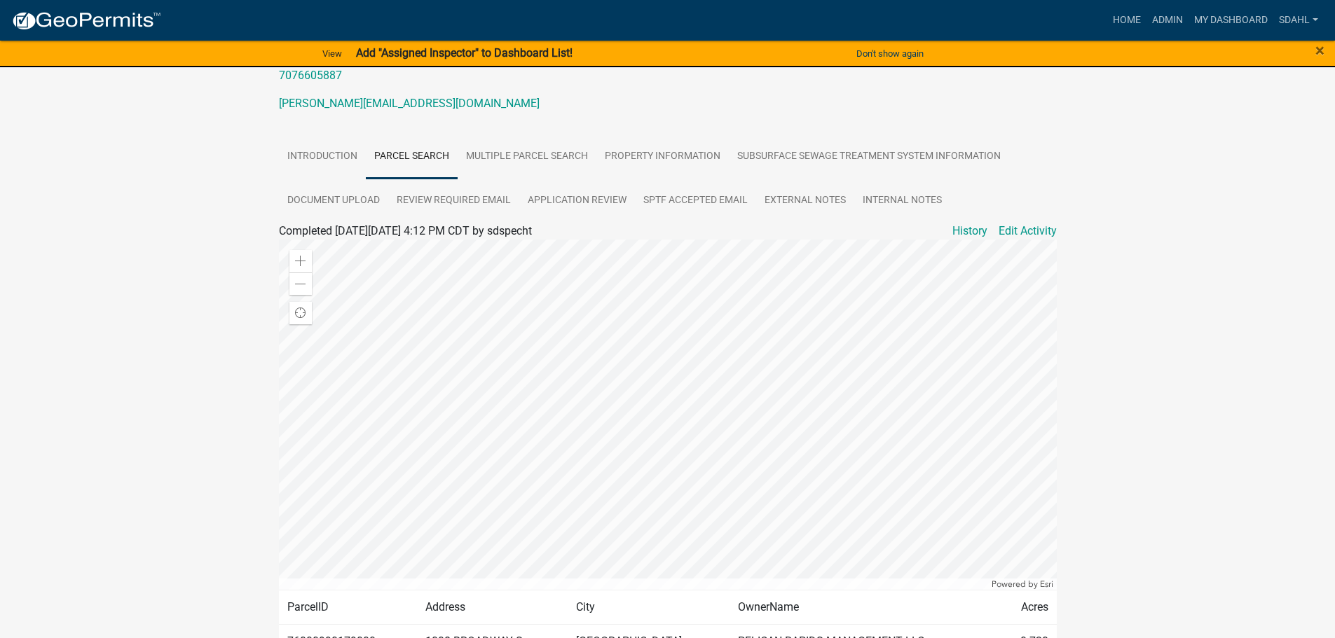
scroll to position [140, 0]
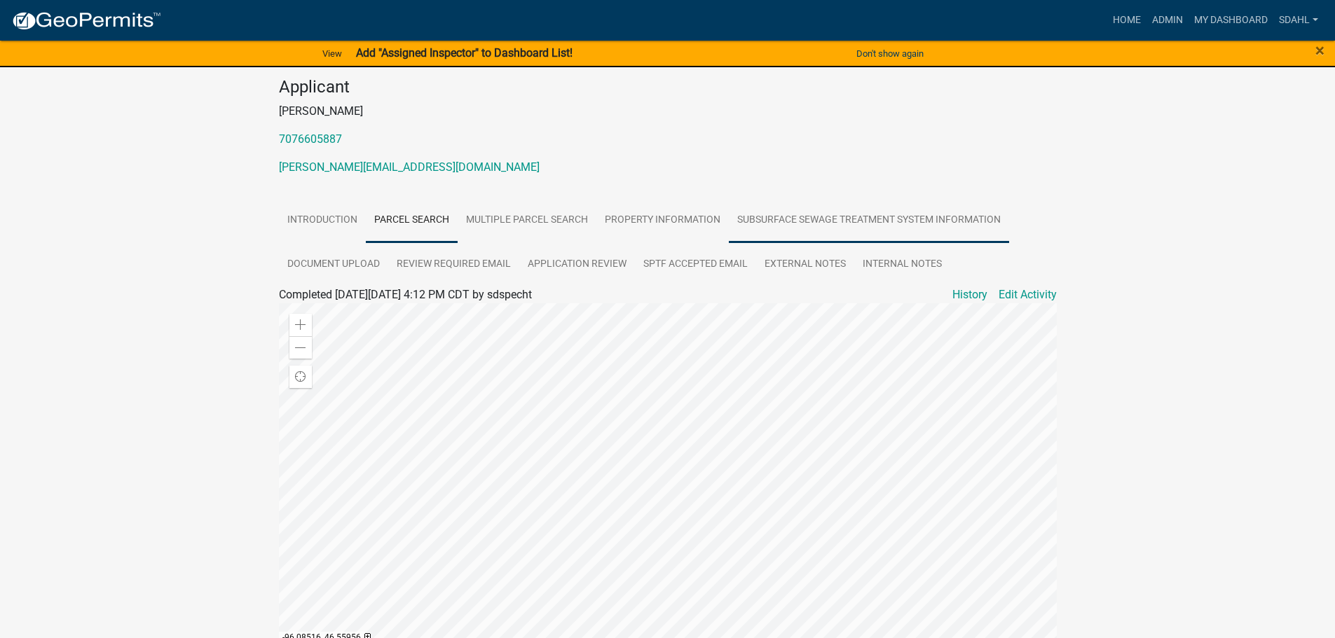
click at [842, 214] on link "Subsurface Sewage Treatment System Information" at bounding box center [869, 220] width 280 height 45
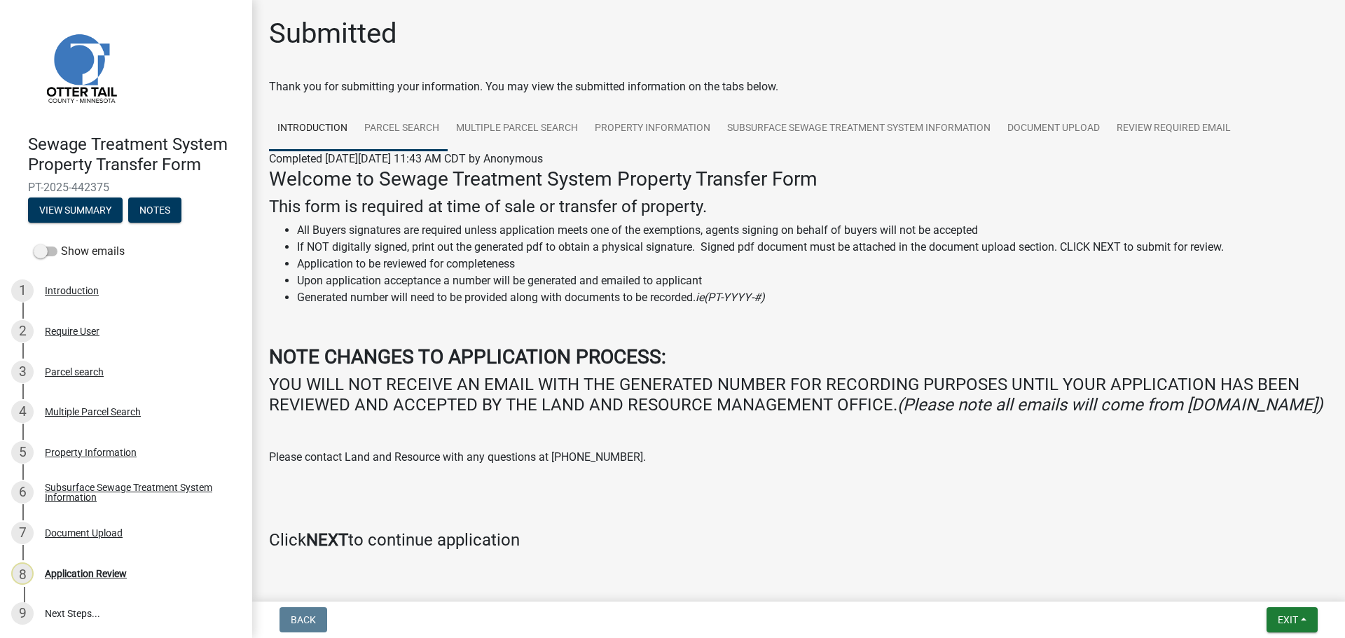
click at [431, 130] on link "Parcel search" at bounding box center [402, 128] width 92 height 45
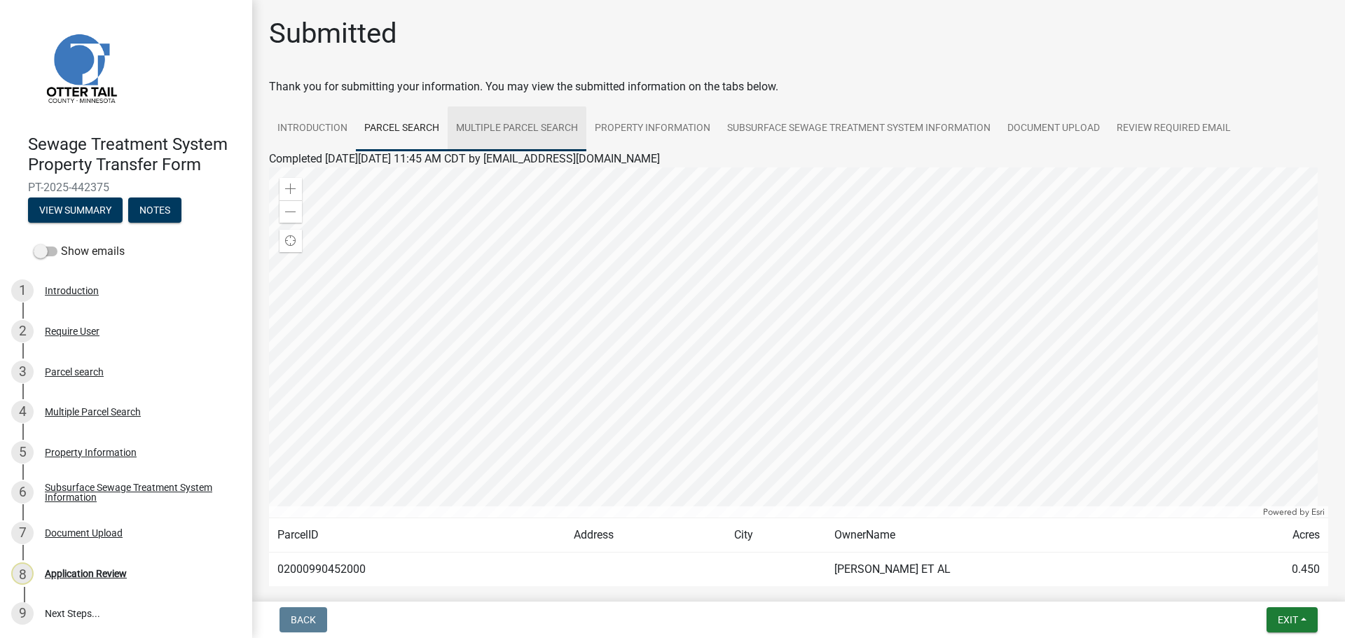
click at [566, 142] on link "Multiple Parcel Search" at bounding box center [517, 128] width 139 height 45
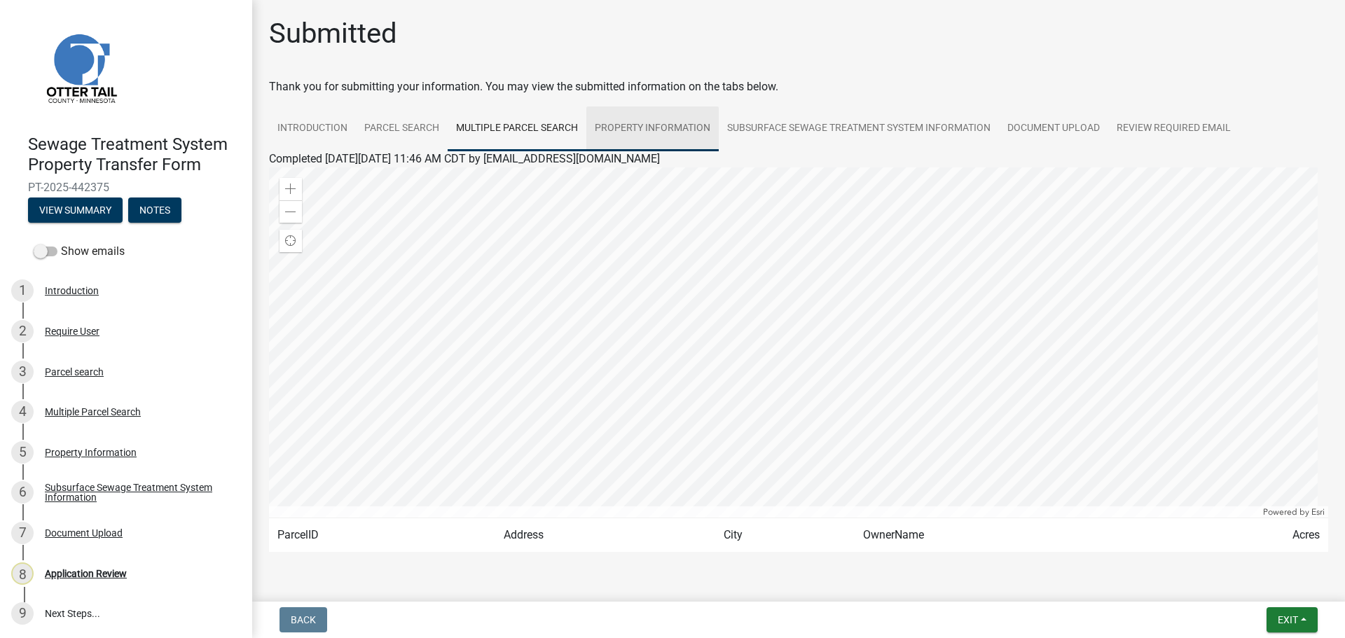
click at [635, 128] on link "Property Information" at bounding box center [652, 128] width 132 height 45
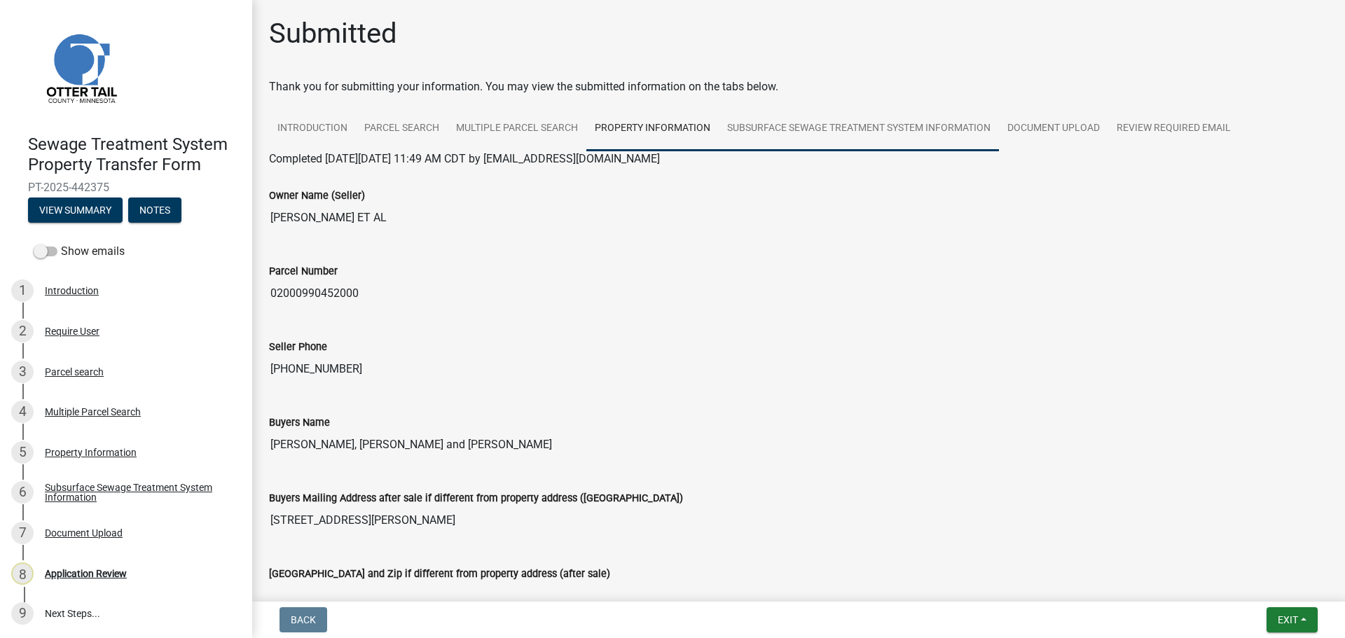
click at [815, 123] on link "Subsurface Sewage Treatment System Information" at bounding box center [859, 128] width 280 height 45
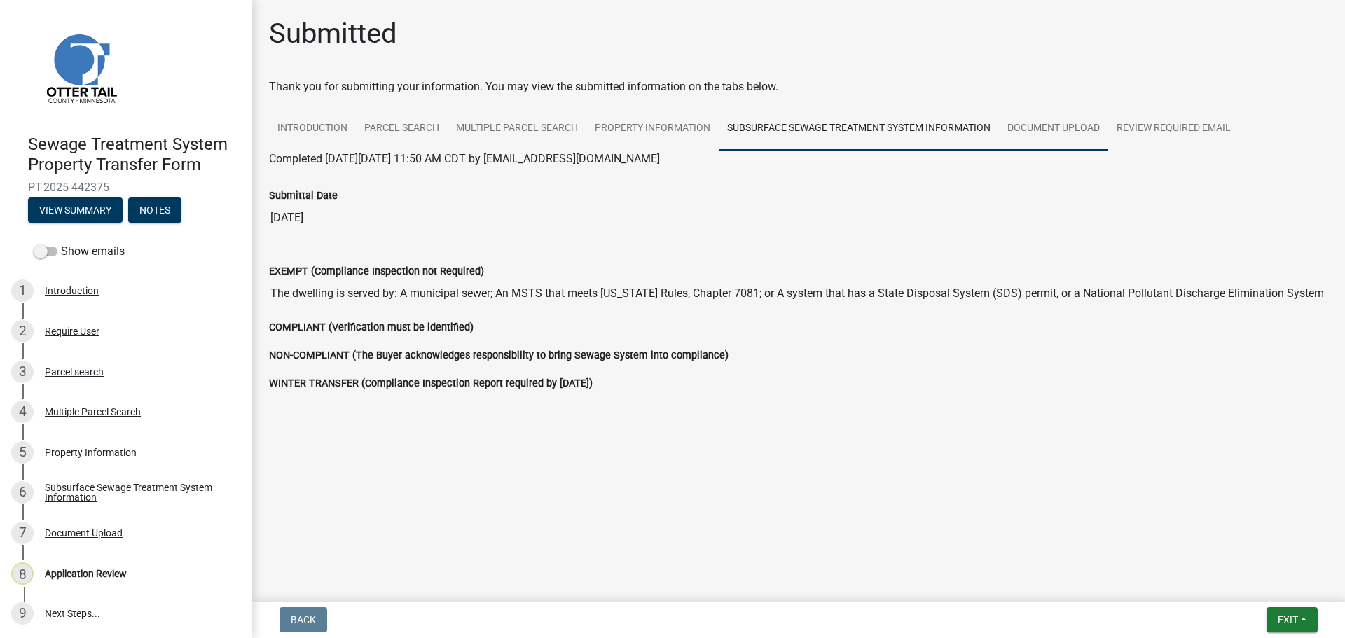
click at [1035, 125] on link "Document Upload" at bounding box center [1053, 128] width 109 height 45
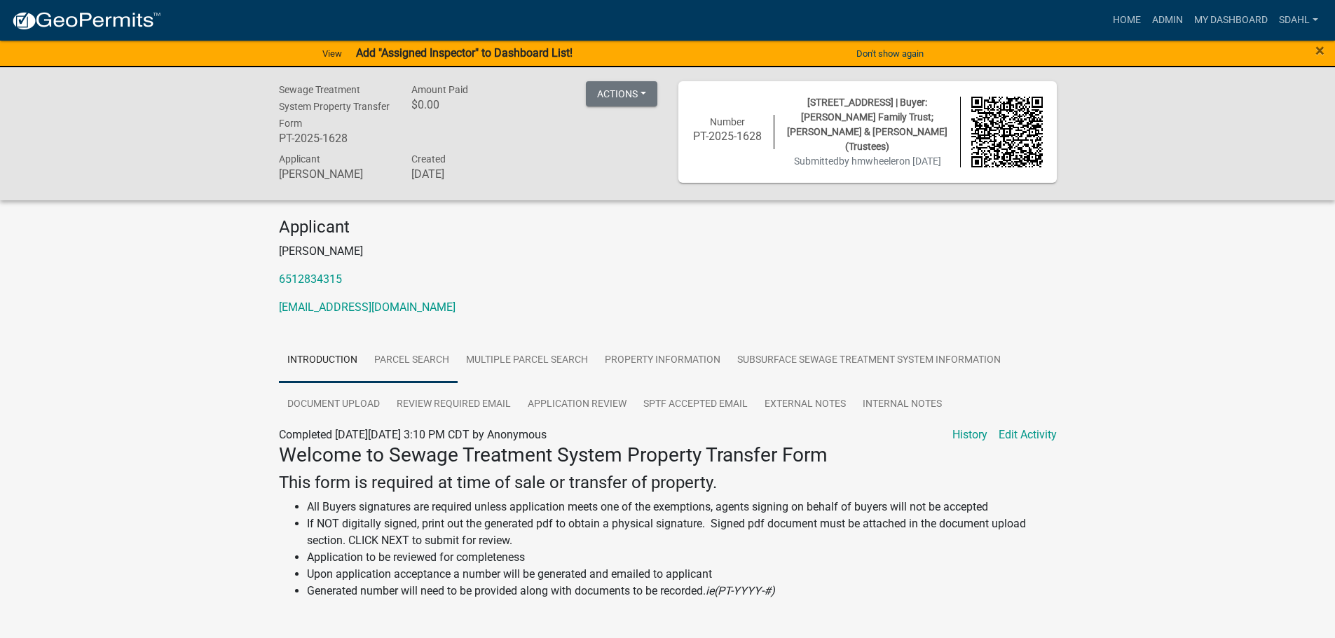
click at [394, 376] on link "Parcel search" at bounding box center [412, 360] width 92 height 45
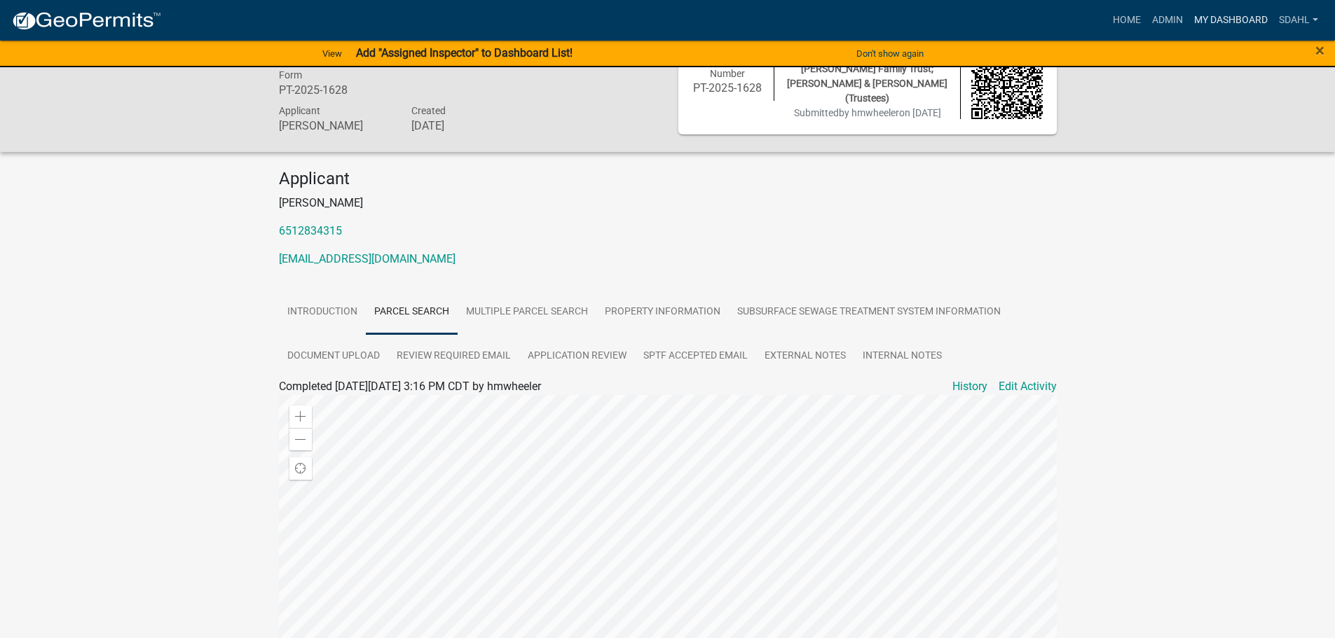
scroll to position [70, 0]
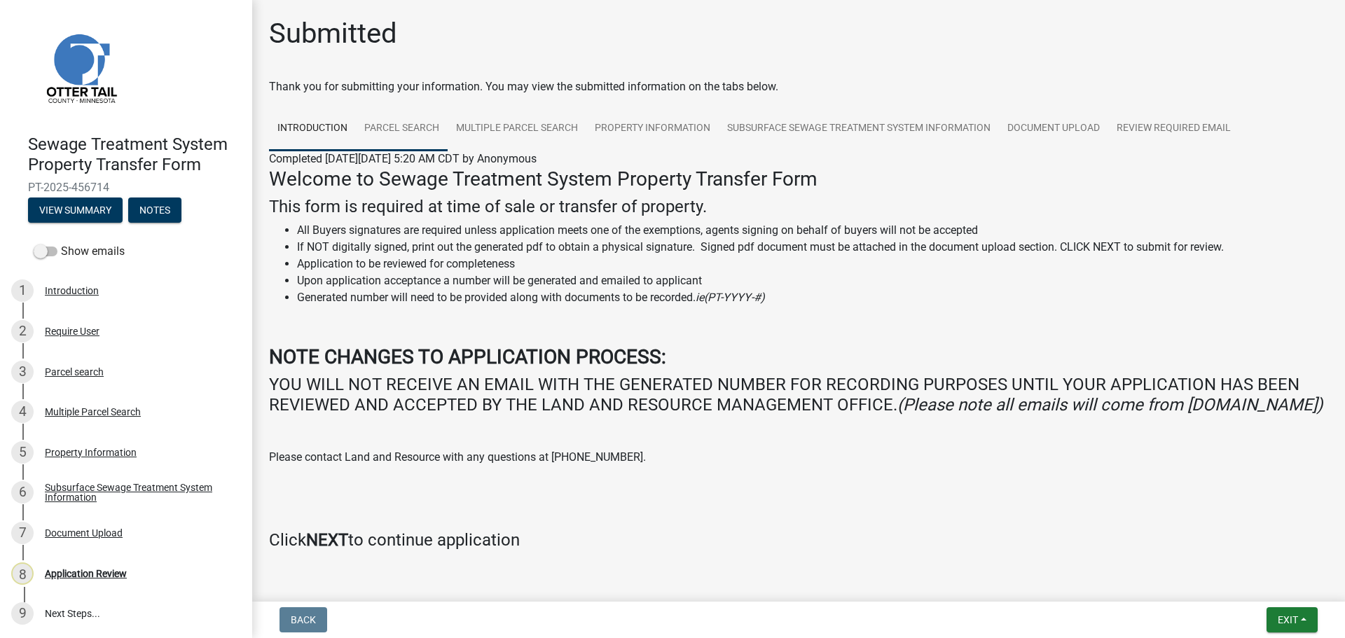
click at [405, 130] on link "Parcel search" at bounding box center [402, 128] width 92 height 45
click at [414, 130] on link "Parcel search" at bounding box center [402, 128] width 92 height 45
click at [421, 130] on link "Parcel search" at bounding box center [402, 128] width 92 height 45
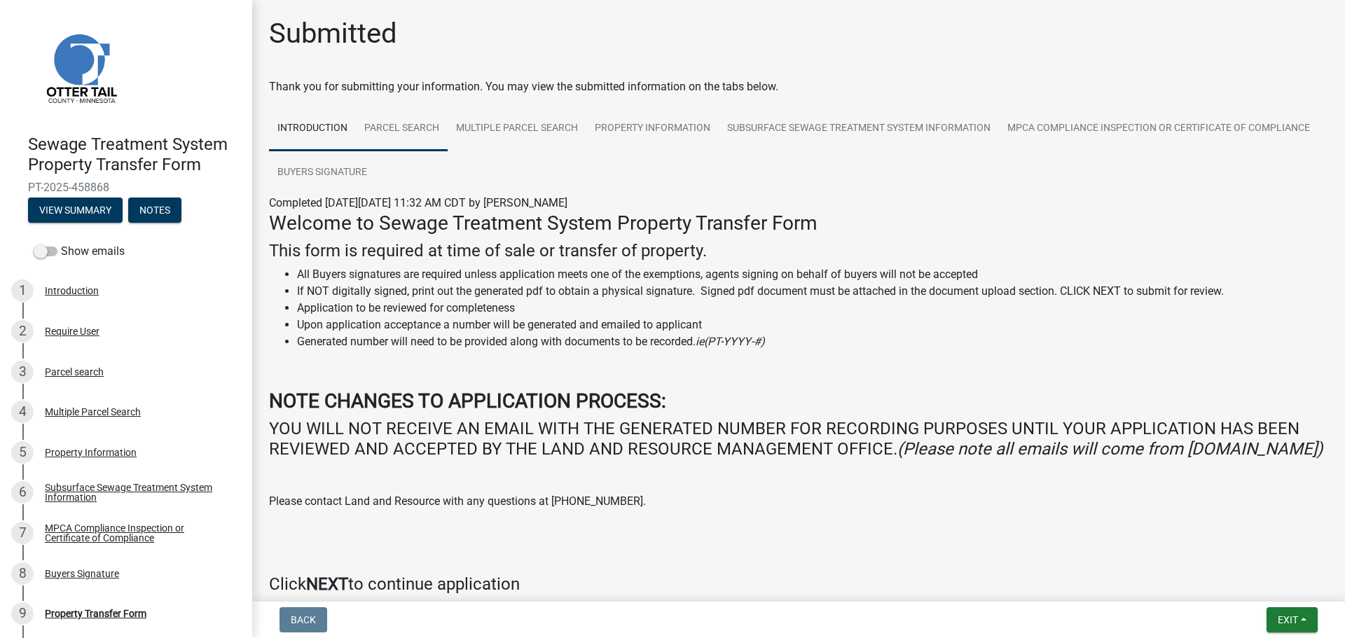
click at [401, 132] on link "Parcel search" at bounding box center [402, 128] width 92 height 45
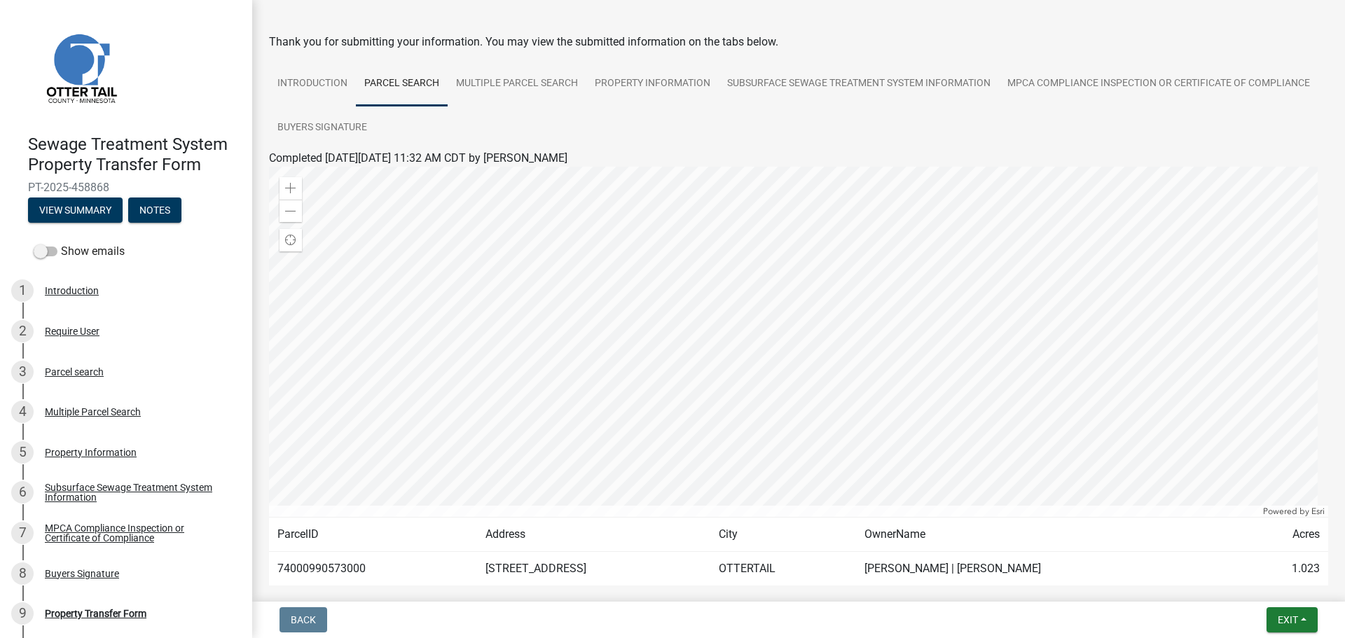
scroll to position [70, 0]
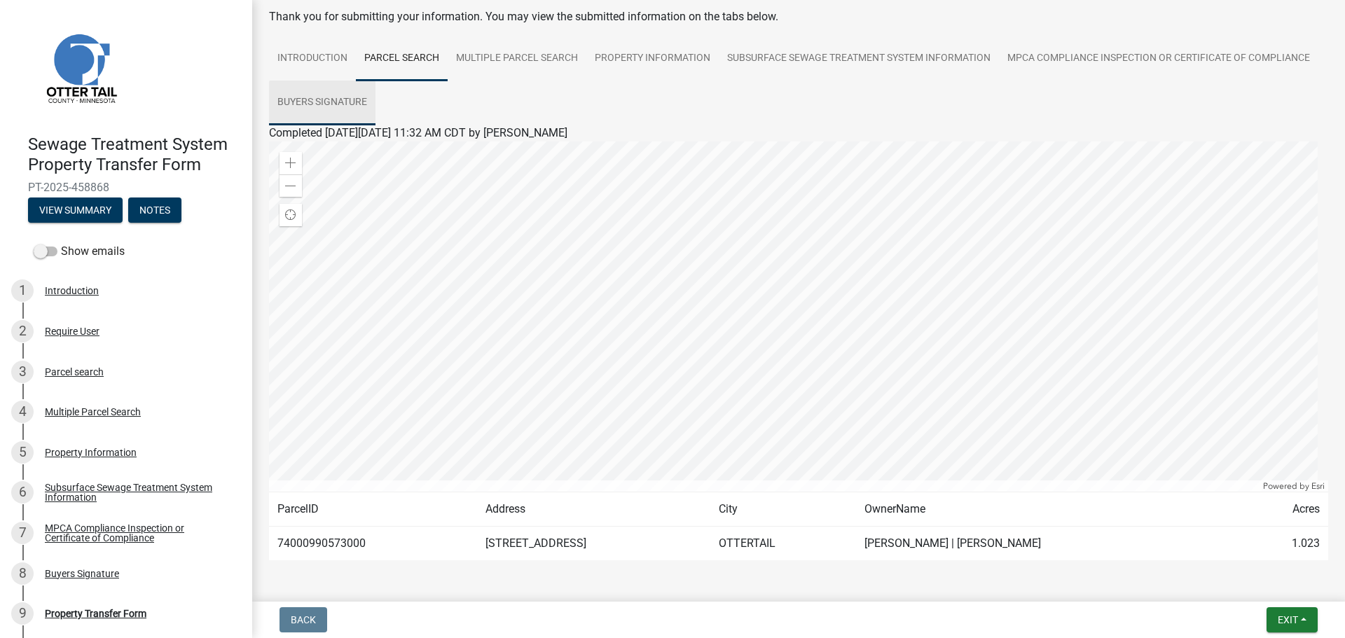
click at [376, 105] on link "Buyers Signature" at bounding box center [322, 103] width 106 height 45
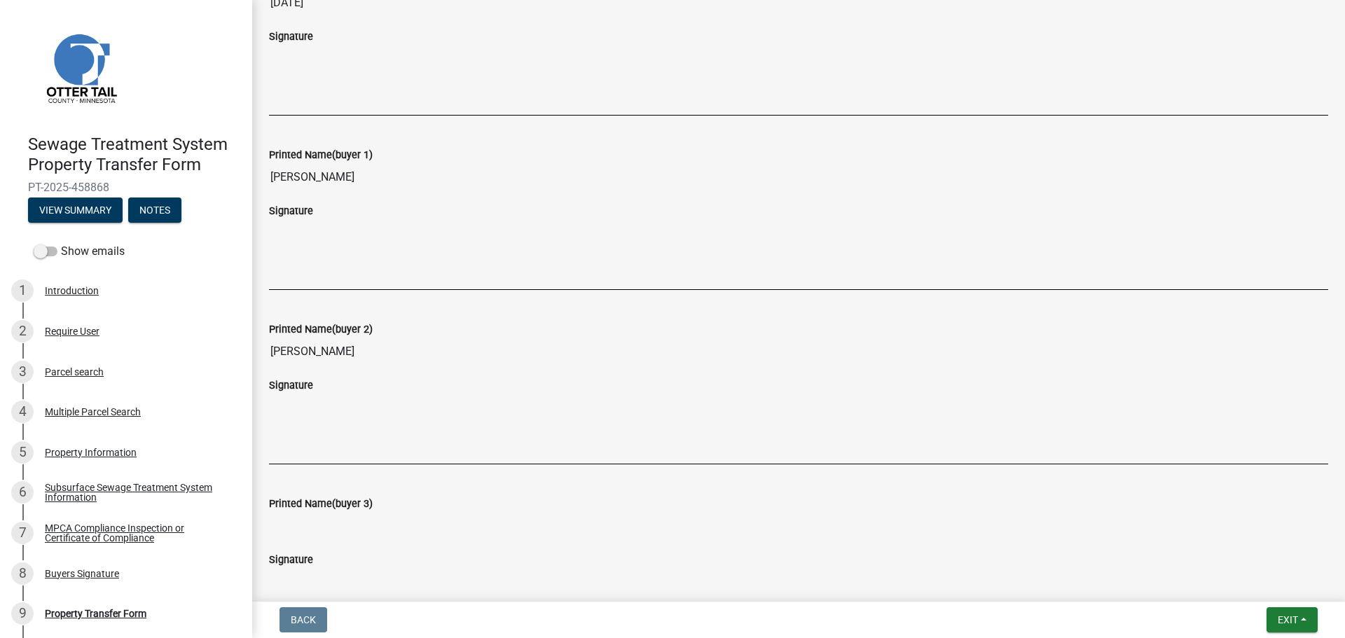
scroll to position [210, 0]
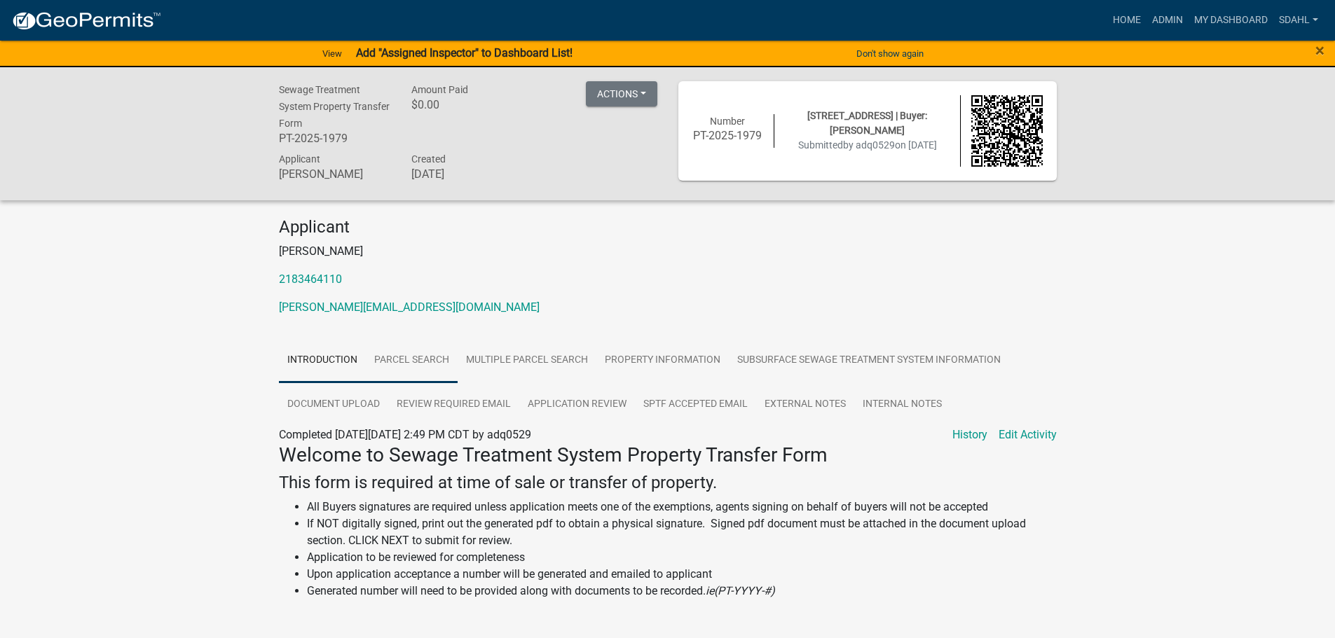
click at [410, 365] on link "Parcel search" at bounding box center [412, 360] width 92 height 45
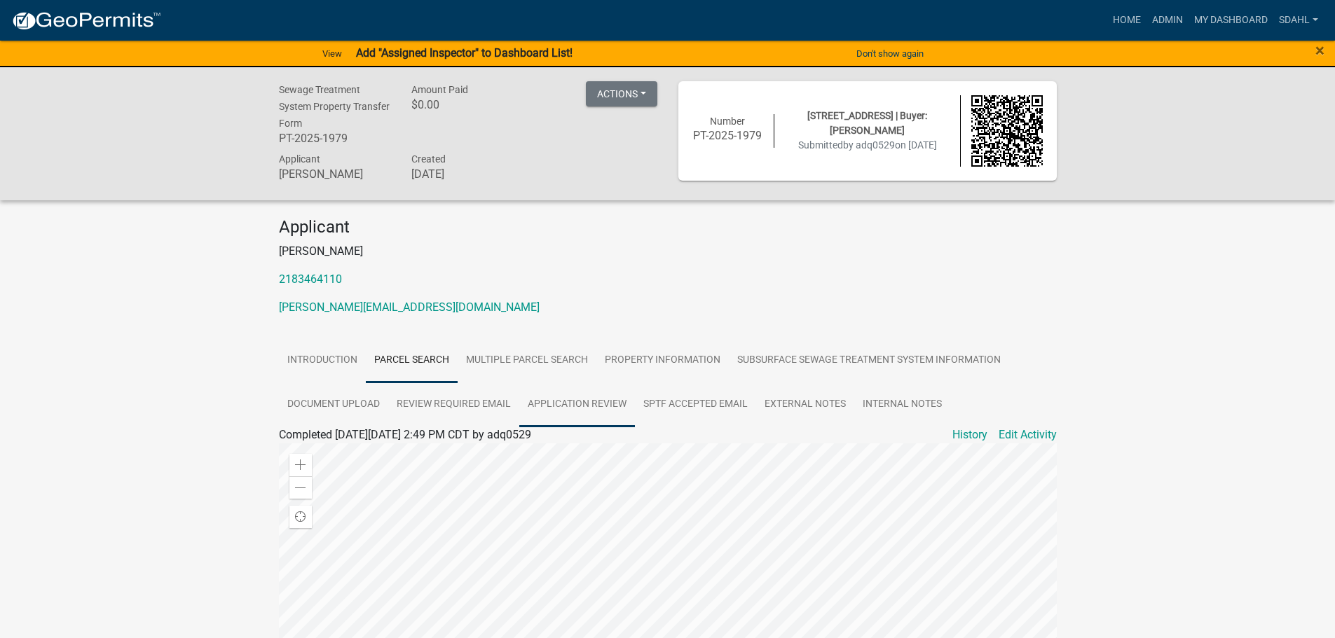
click at [577, 411] on link "Application Review" at bounding box center [577, 405] width 116 height 45
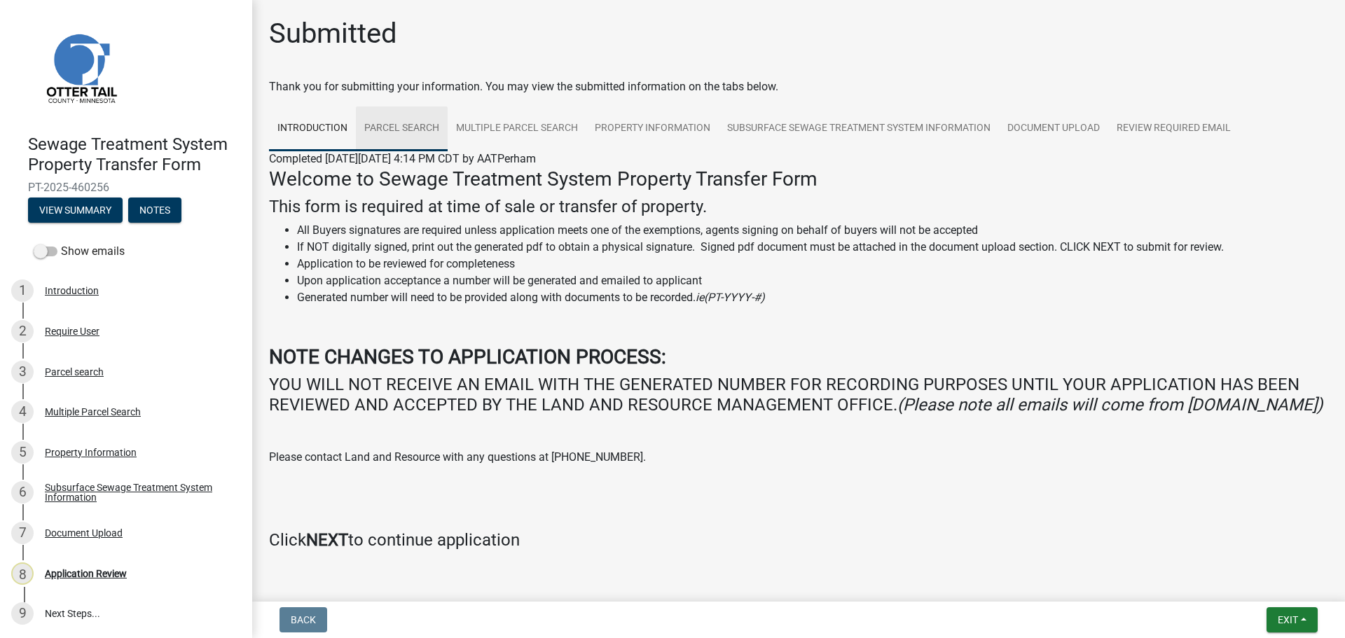
click at [422, 121] on link "Parcel search" at bounding box center [402, 128] width 92 height 45
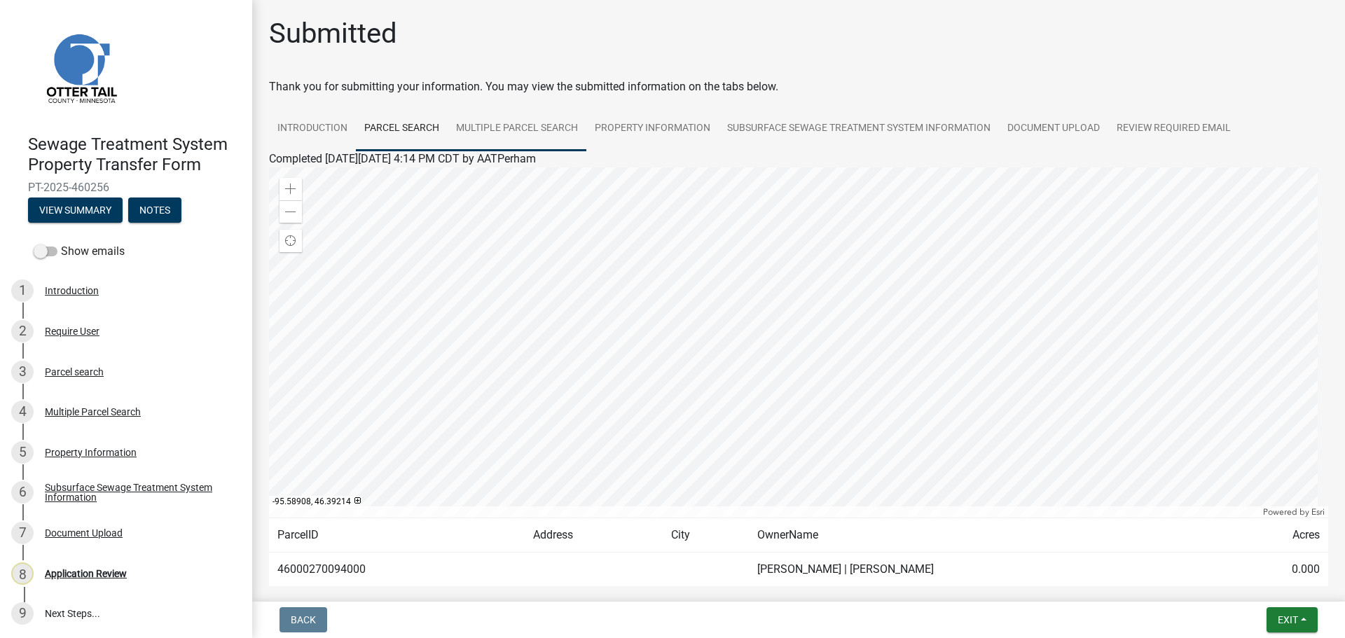
click at [519, 129] on link "Multiple Parcel Search" at bounding box center [517, 128] width 139 height 45
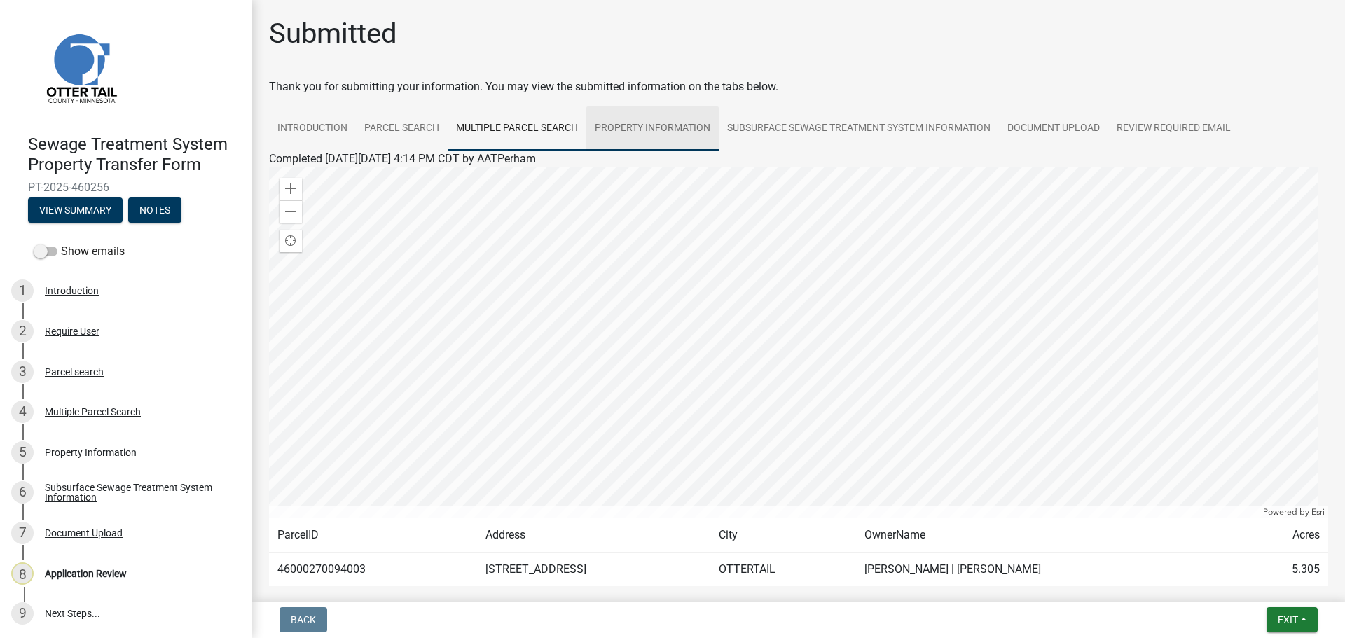
click at [635, 123] on link "Property Information" at bounding box center [652, 128] width 132 height 45
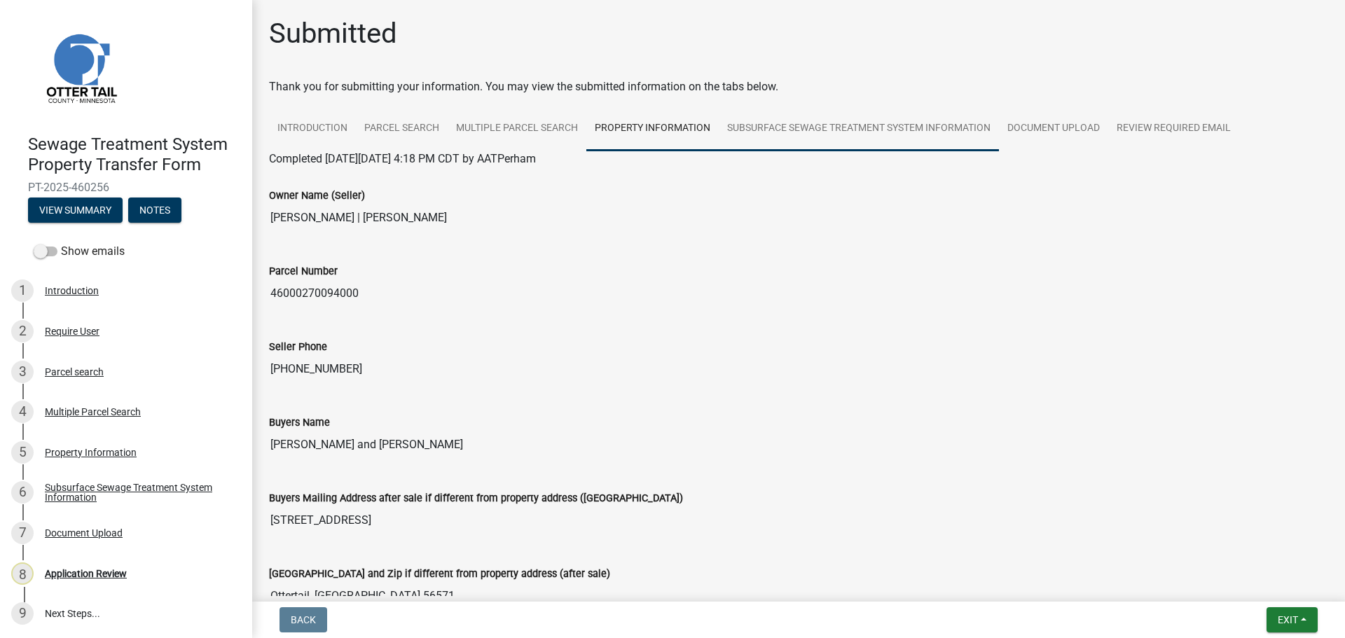
click at [845, 148] on link "Subsurface Sewage Treatment System Information" at bounding box center [859, 128] width 280 height 45
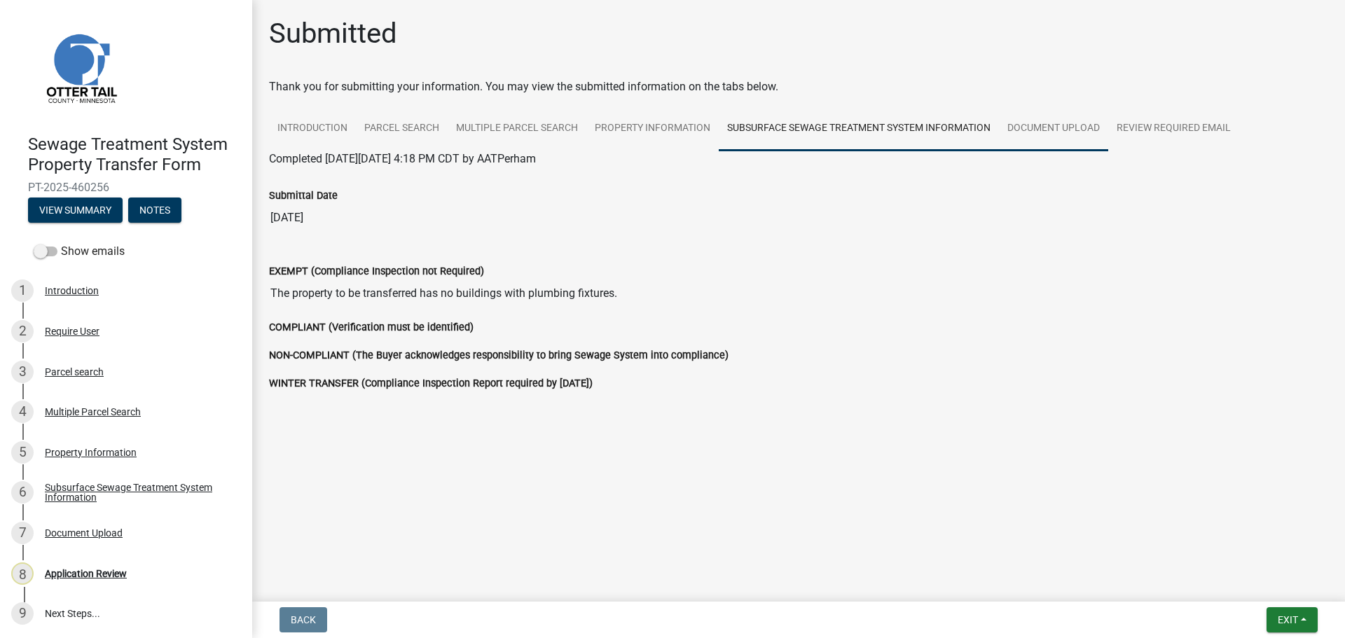
click at [1054, 130] on link "Document Upload" at bounding box center [1053, 128] width 109 height 45
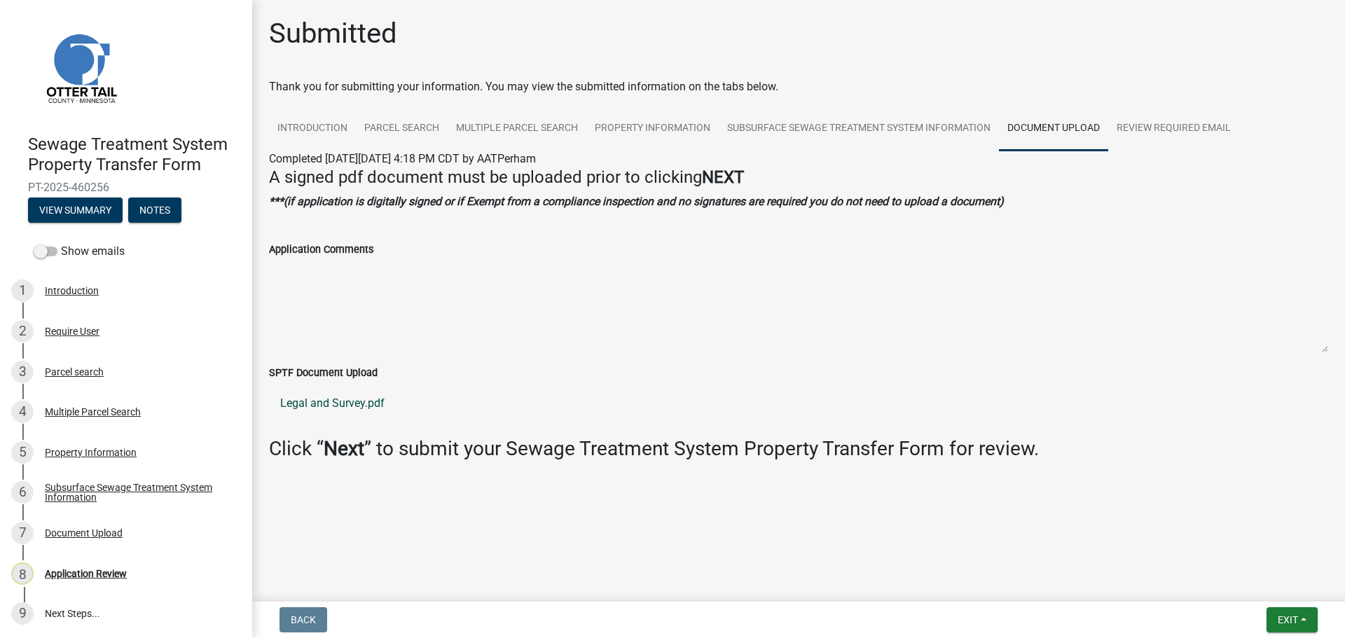
click at [345, 402] on link "Legal and Survey.pdf" at bounding box center [798, 404] width 1059 height 34
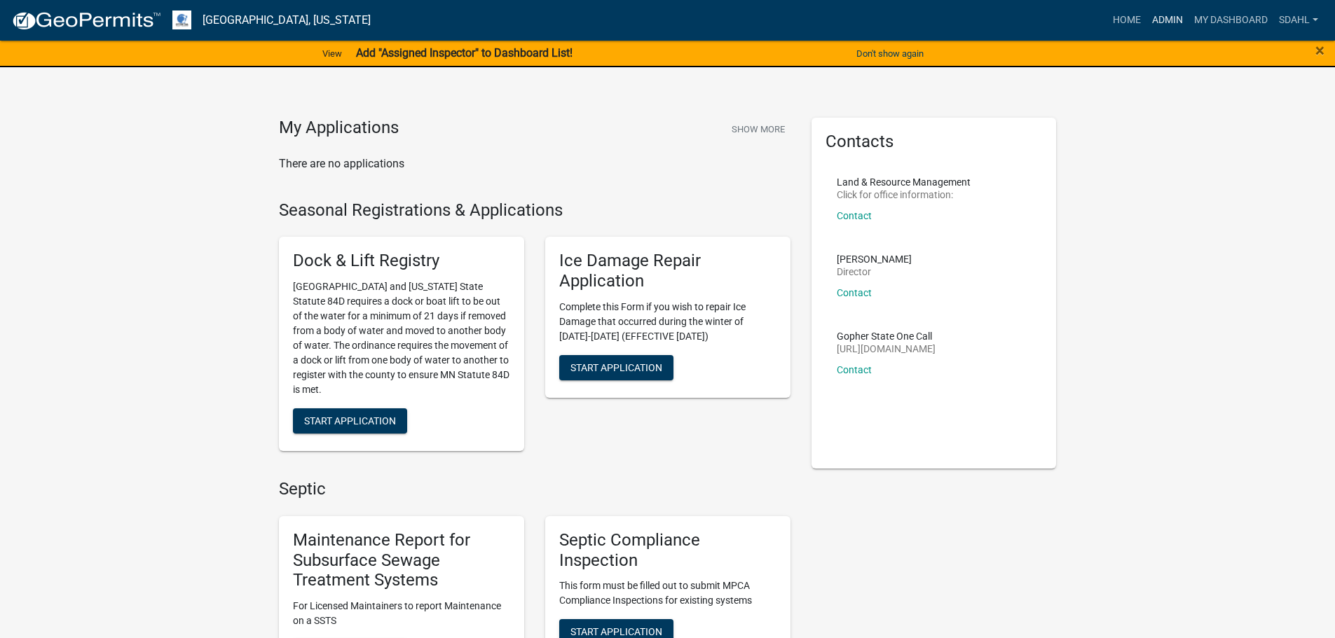
drag, startPoint x: 1163, startPoint y: 17, endPoint x: 1111, endPoint y: 54, distance: 63.8
click at [1163, 19] on link "Admin" at bounding box center [1167, 20] width 42 height 27
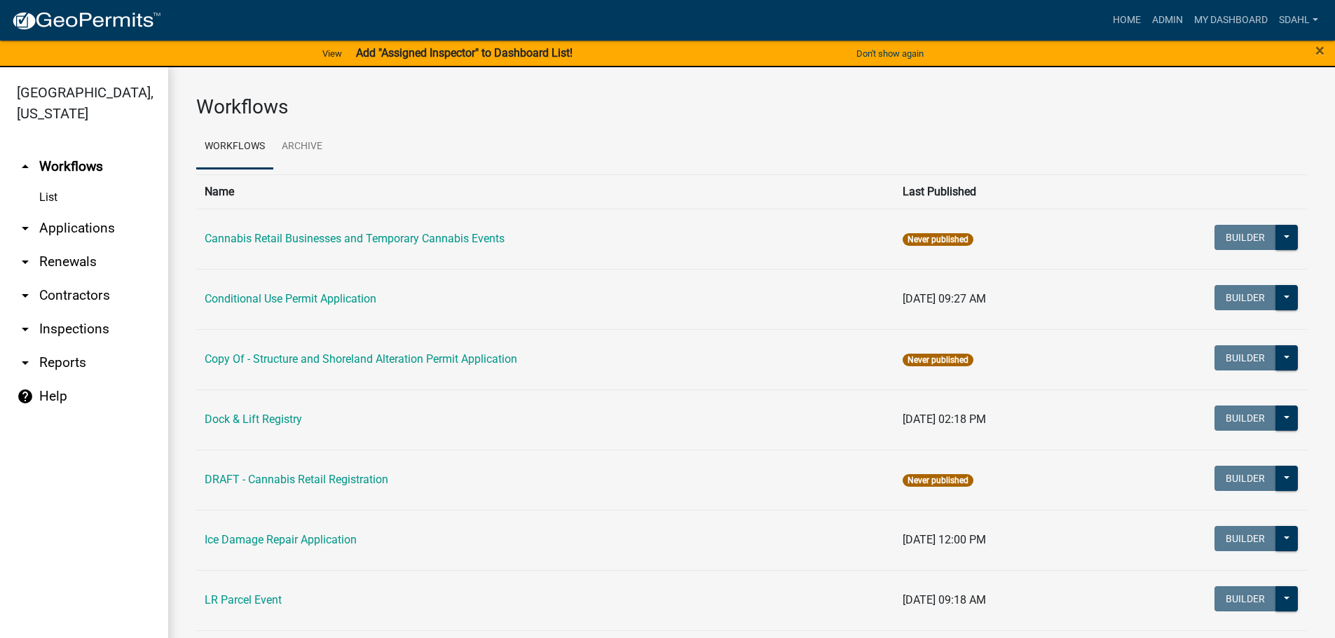
click at [74, 226] on link "arrow_drop_down Applications" at bounding box center [84, 229] width 168 height 34
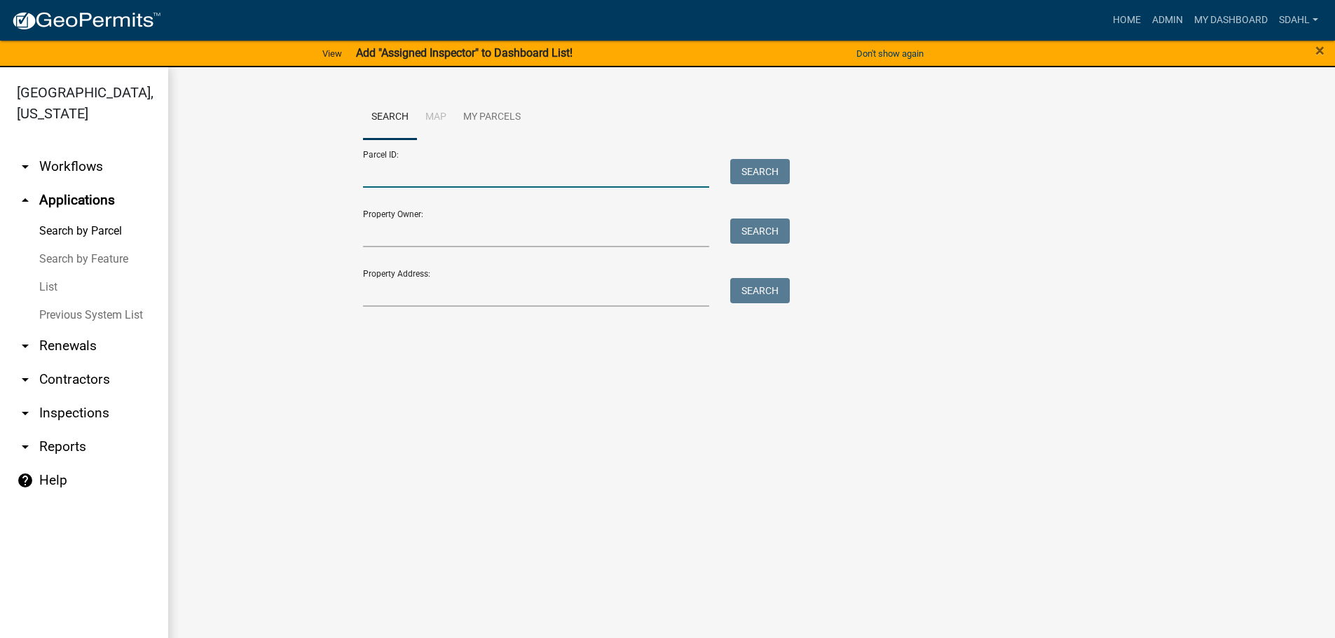
click at [445, 170] on input "Parcel ID:" at bounding box center [536, 173] width 347 height 29
click at [756, 170] on button "Search" at bounding box center [760, 171] width 60 height 25
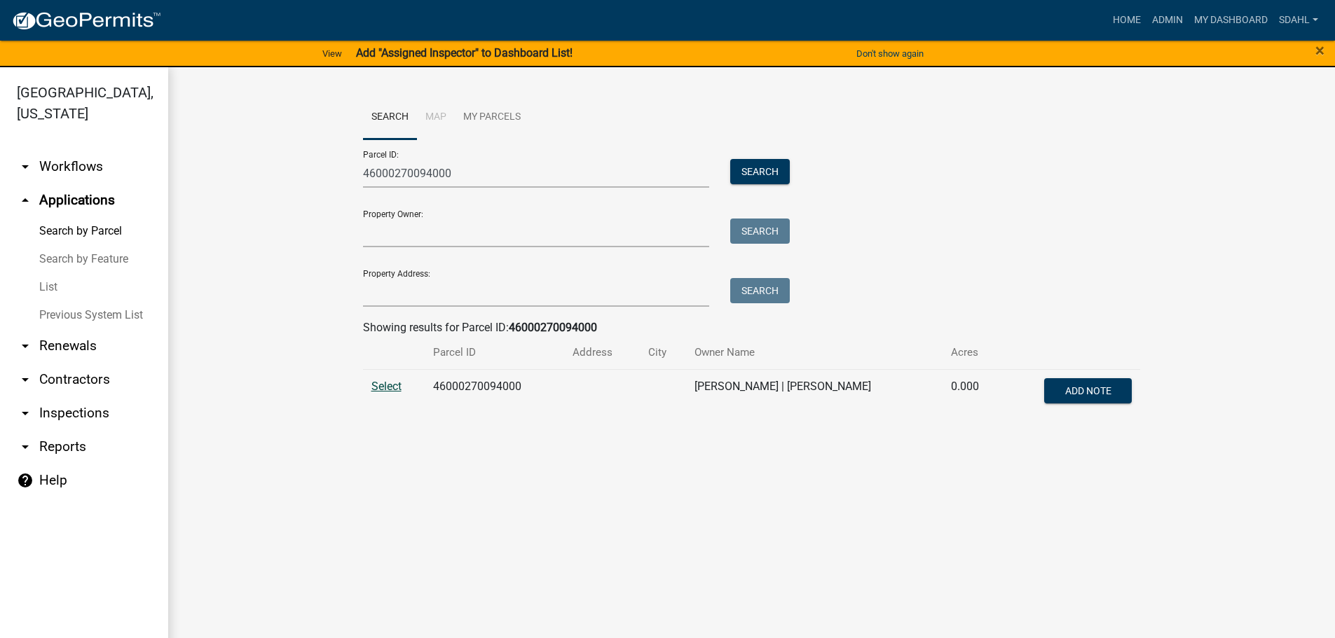
click at [390, 388] on span "Select" at bounding box center [386, 386] width 30 height 13
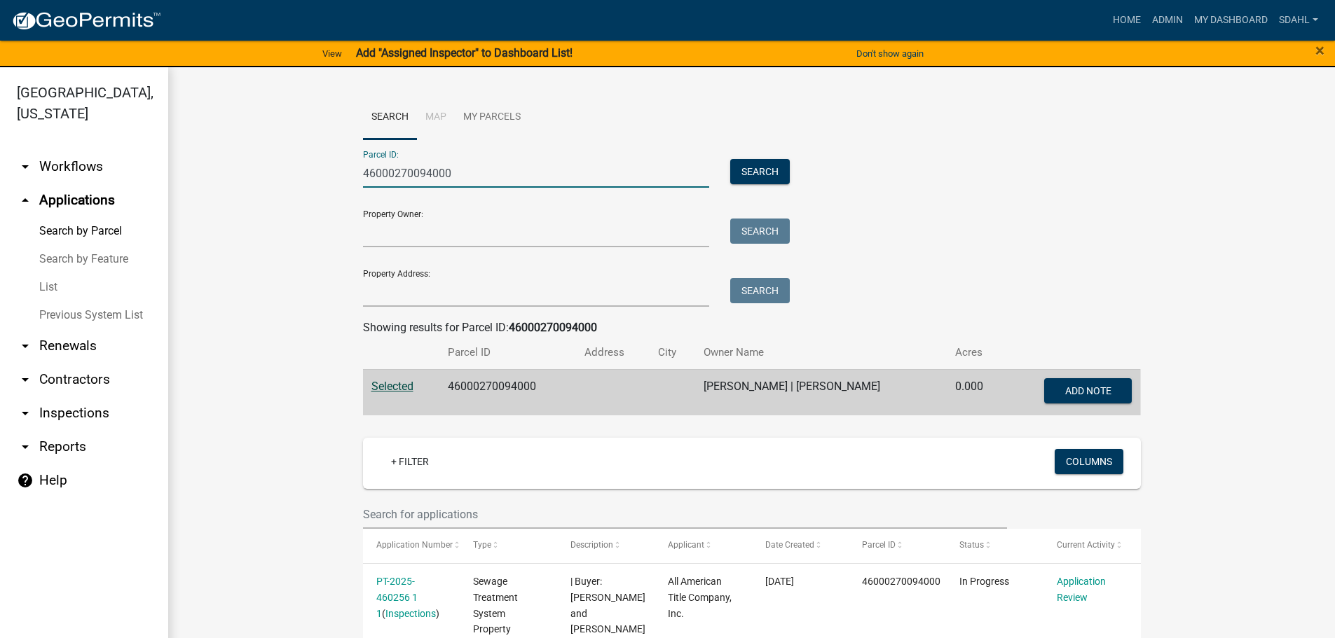
drag, startPoint x: 466, startPoint y: 174, endPoint x: 130, endPoint y: 195, distance: 336.9
click at [130, 195] on div "Otter Tail County, Minnesota arrow_drop_down Workflows List arrow_drop_up Appli…" at bounding box center [667, 361] width 1335 height 588
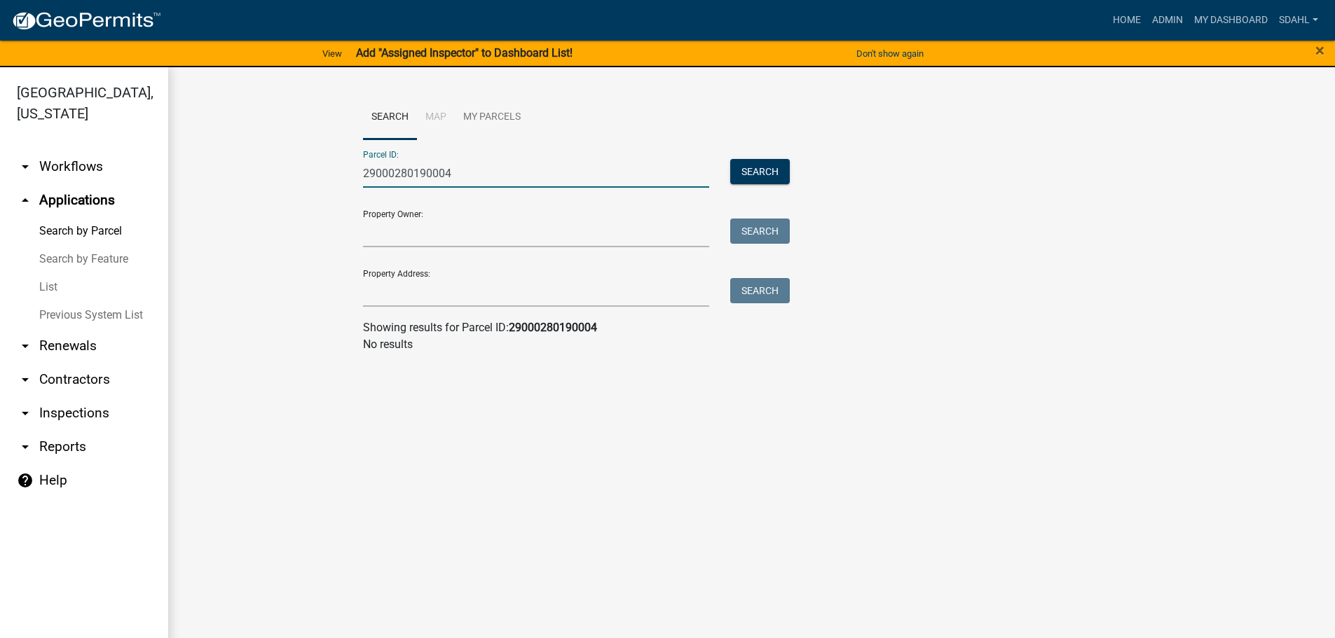
drag, startPoint x: 473, startPoint y: 175, endPoint x: 312, endPoint y: 188, distance: 161.0
click at [312, 188] on wm-workflow-application-search-view "Search Map My Parcels Parcel ID: 29000280190004 Search Property Owner: Search P…" at bounding box center [751, 229] width 1110 height 269
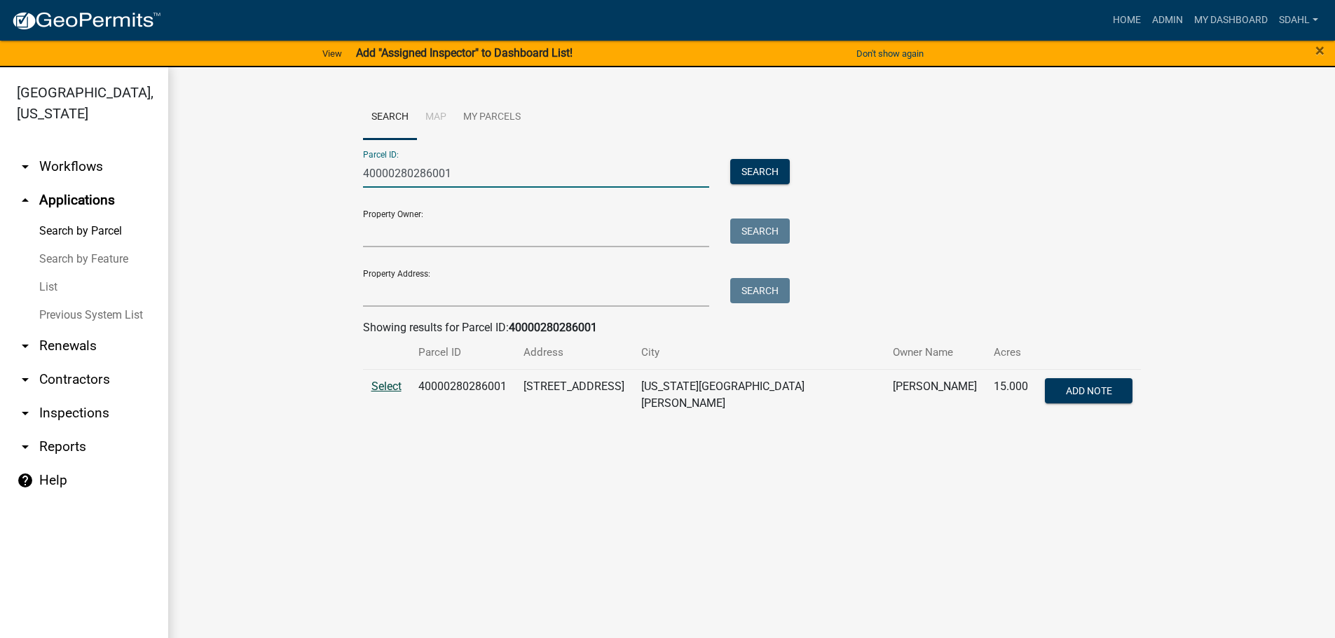
click at [386, 389] on span "Select" at bounding box center [386, 386] width 30 height 13
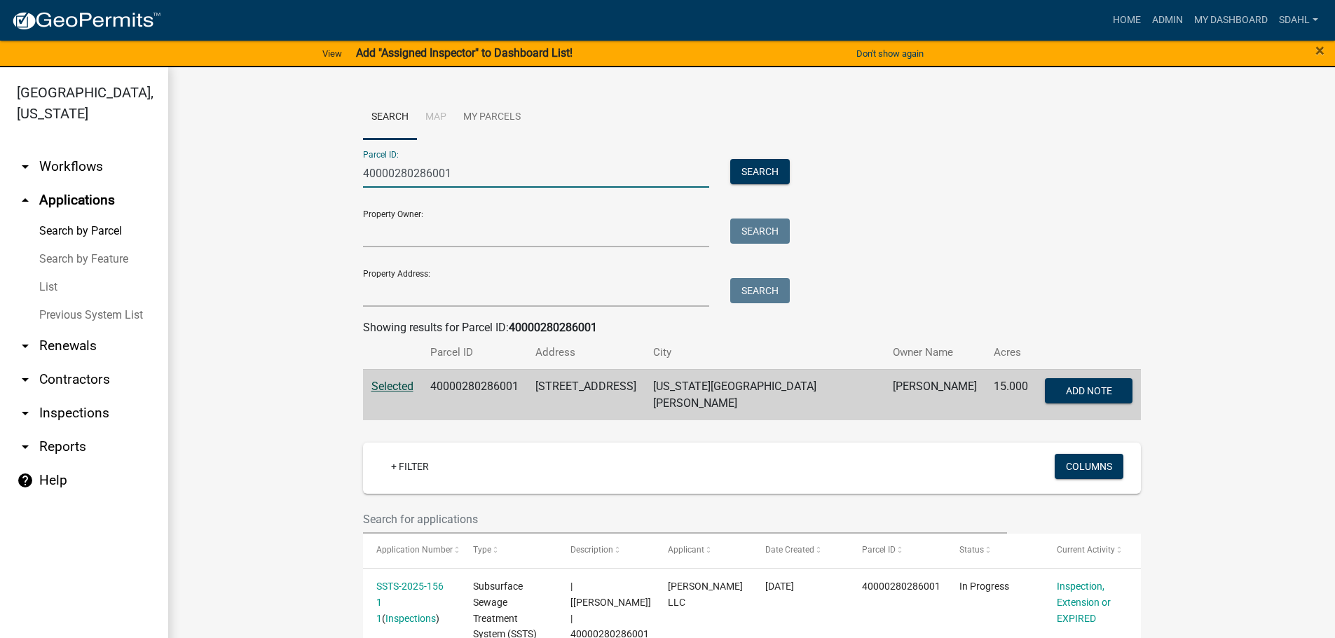
drag, startPoint x: 479, startPoint y: 177, endPoint x: 288, endPoint y: 204, distance: 192.5
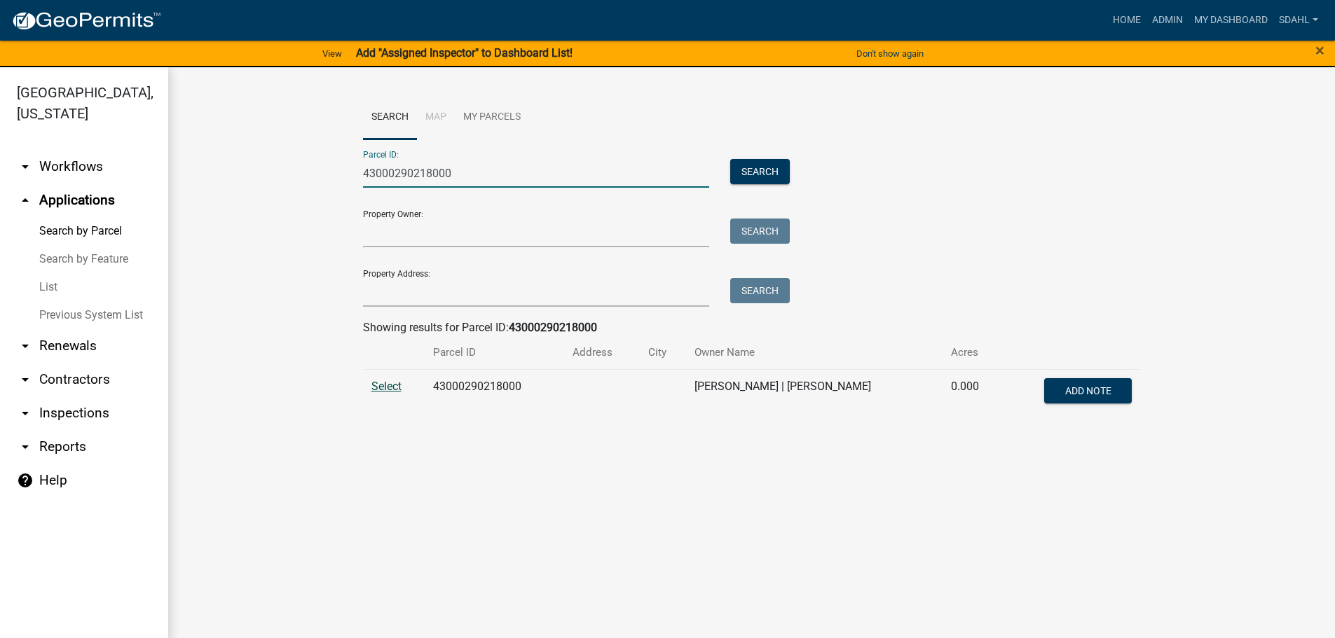
click at [386, 390] on span "Select" at bounding box center [386, 386] width 30 height 13
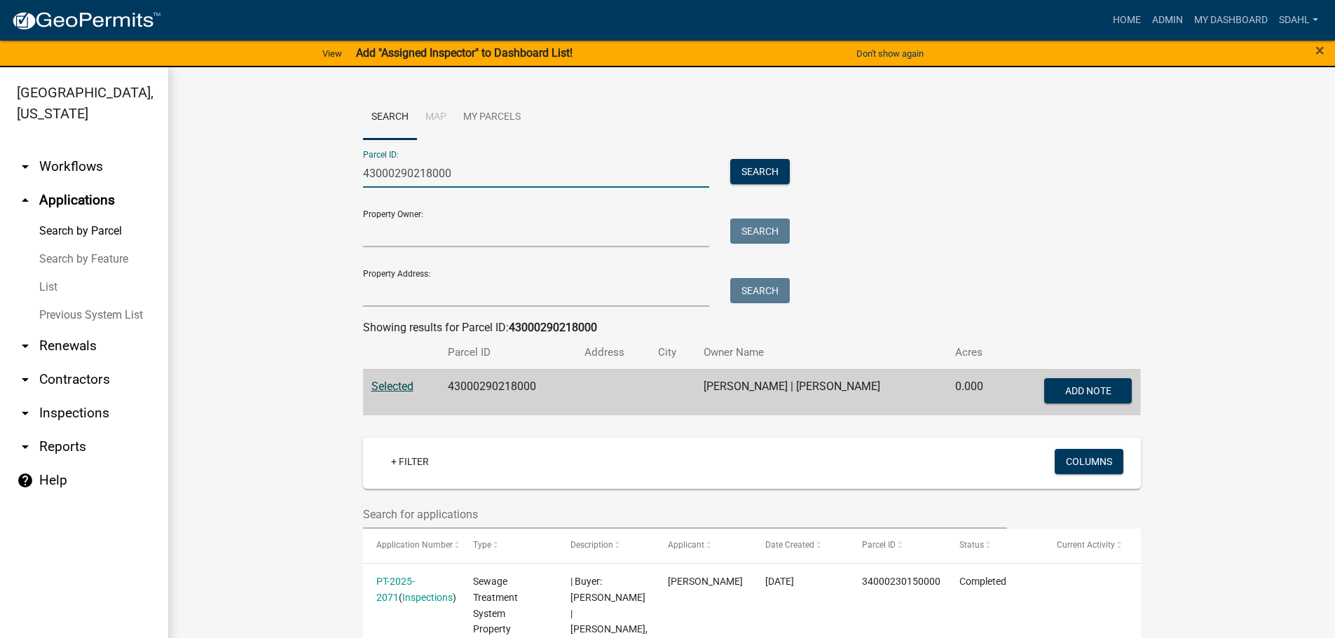
drag, startPoint x: 449, startPoint y: 177, endPoint x: 289, endPoint y: 174, distance: 160.5
click at [289, 174] on wm-workflow-application-search-view "Search Map My Parcels Parcel ID: 43000290218000 Search Property Owner: Search P…" at bounding box center [751, 528] width 1110 height 866
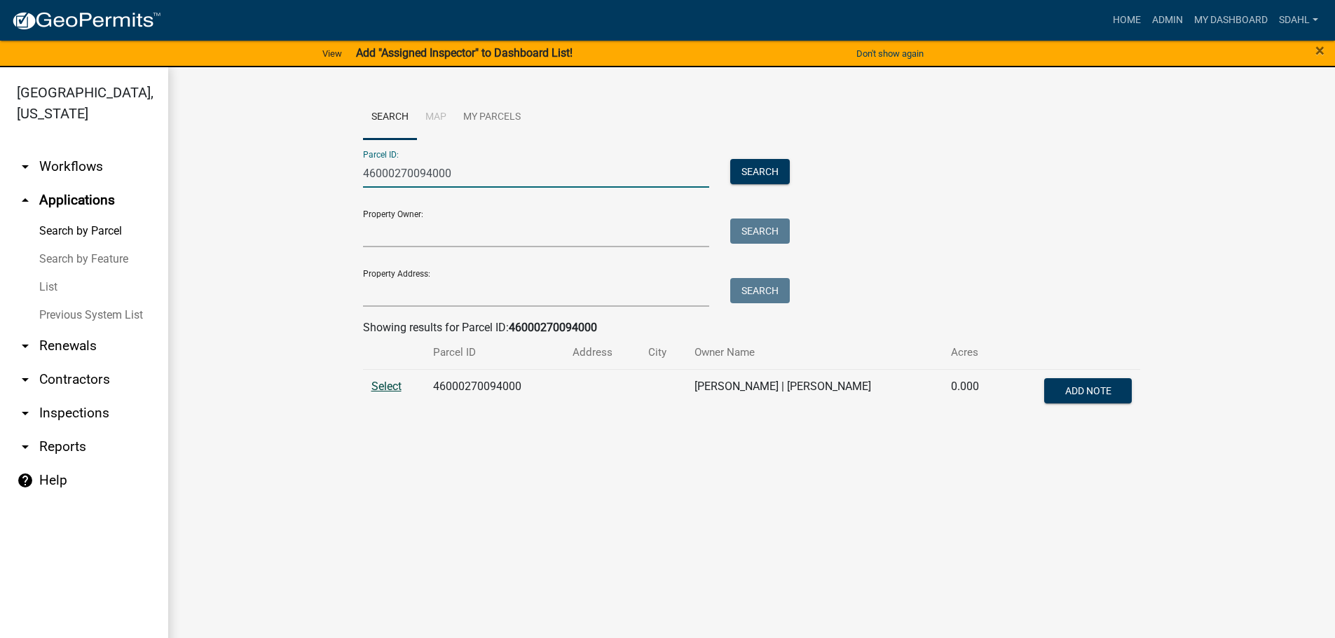
type input "46000270094000"
click at [390, 387] on span "Select" at bounding box center [386, 386] width 30 height 13
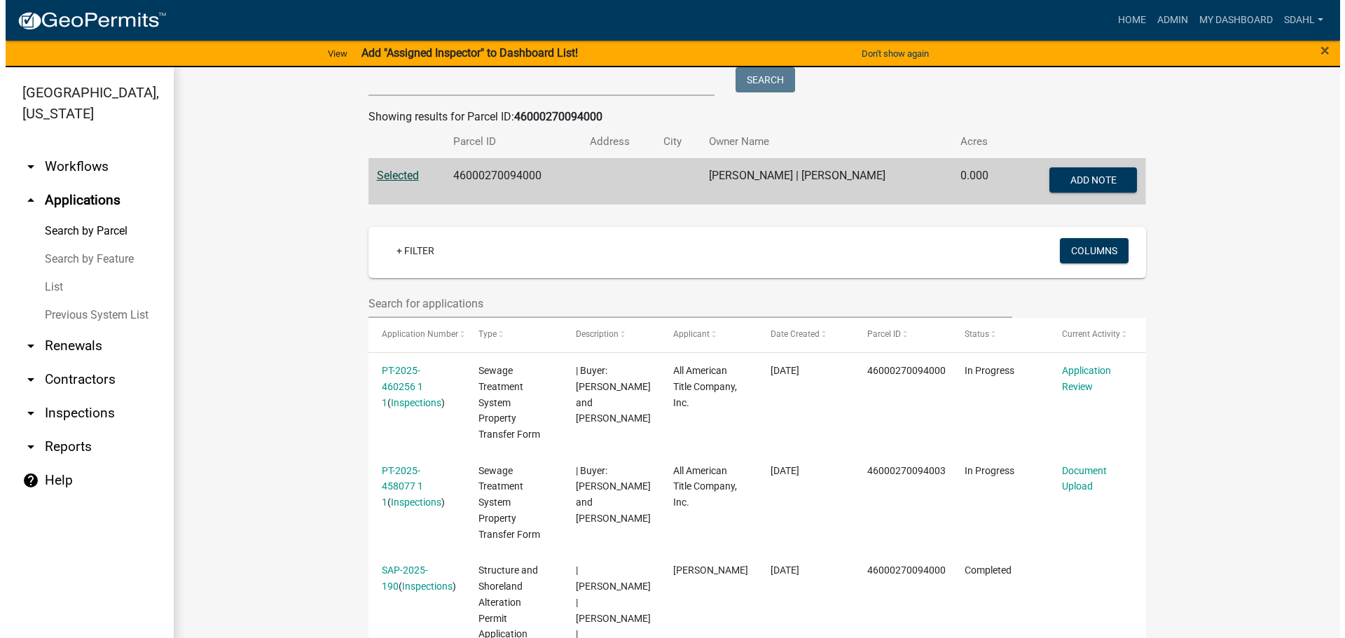
scroll to position [280, 0]
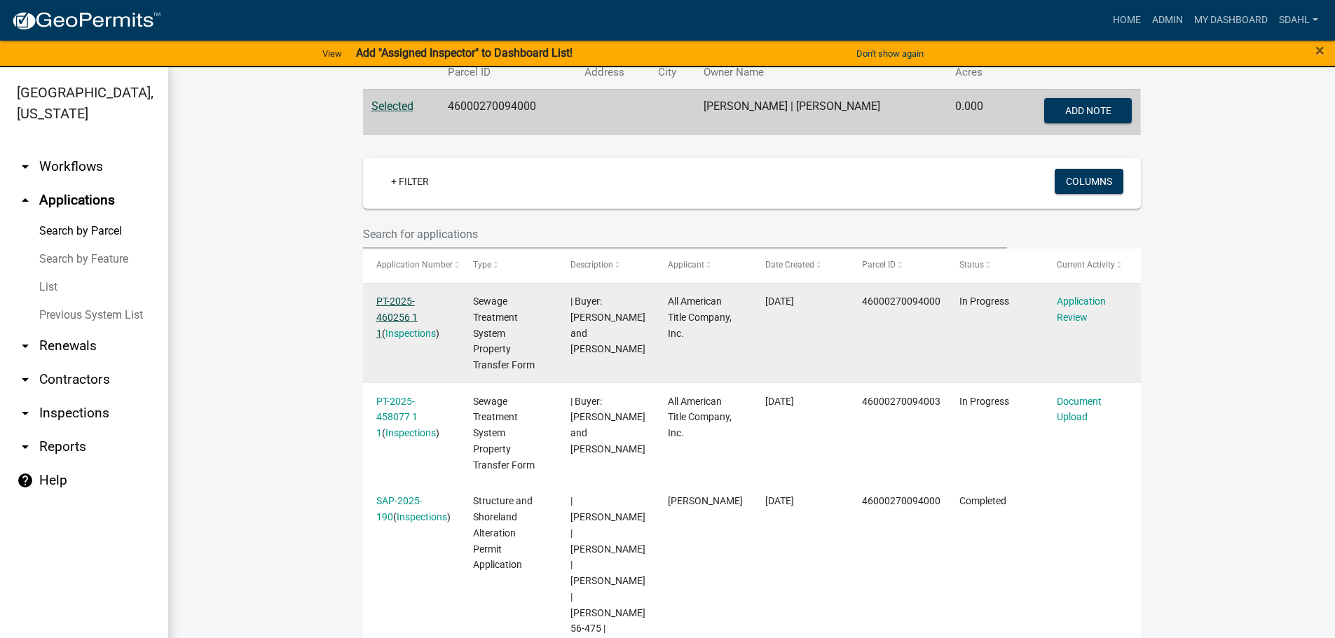
click at [401, 319] on link "PT-2025-460256 1 1" at bounding box center [396, 317] width 41 height 43
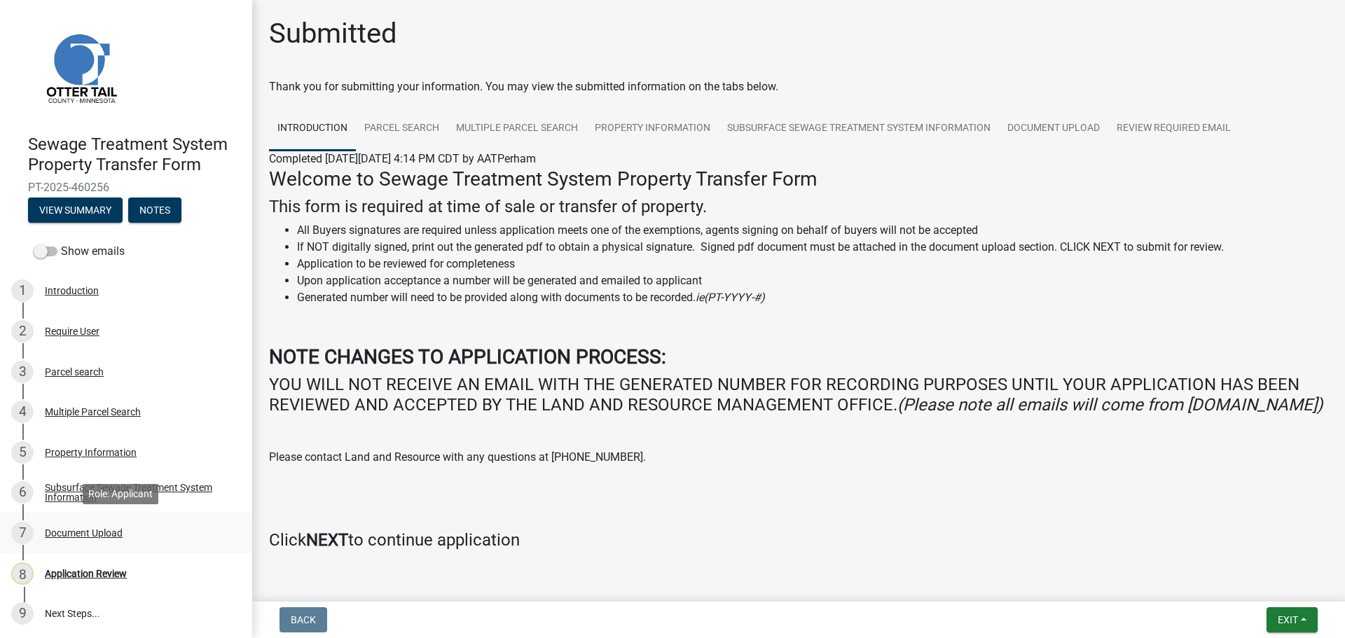
click at [65, 531] on div "Document Upload" at bounding box center [84, 533] width 78 height 10
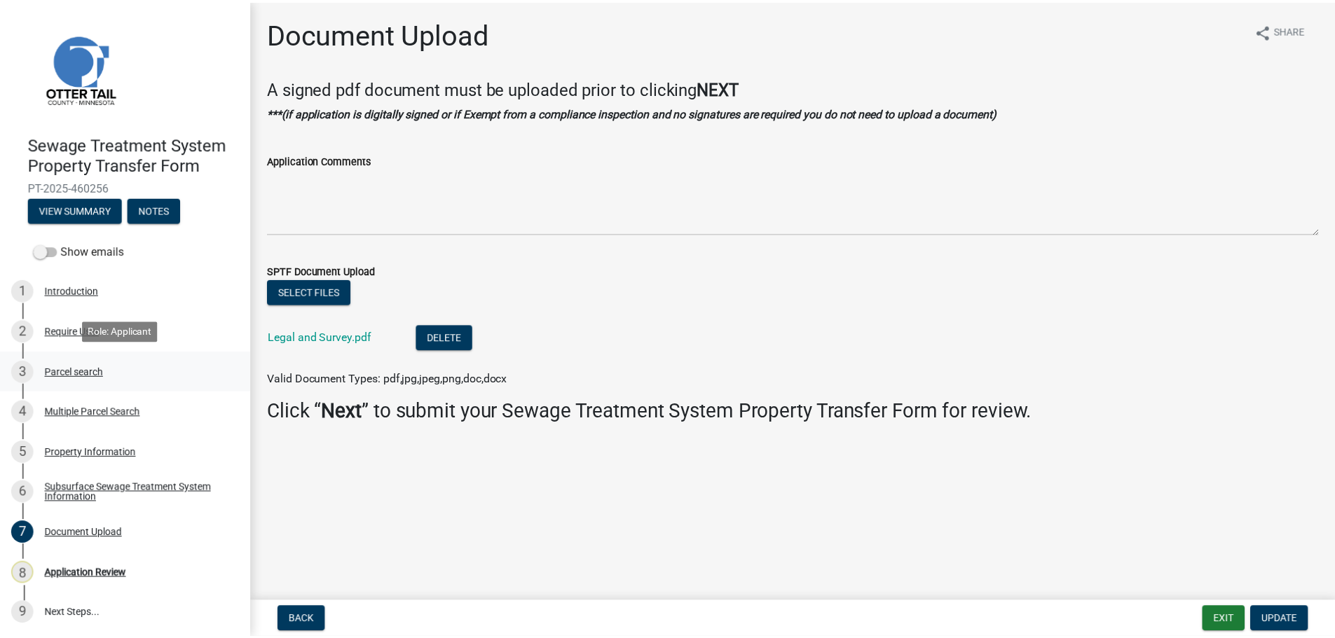
scroll to position [1, 0]
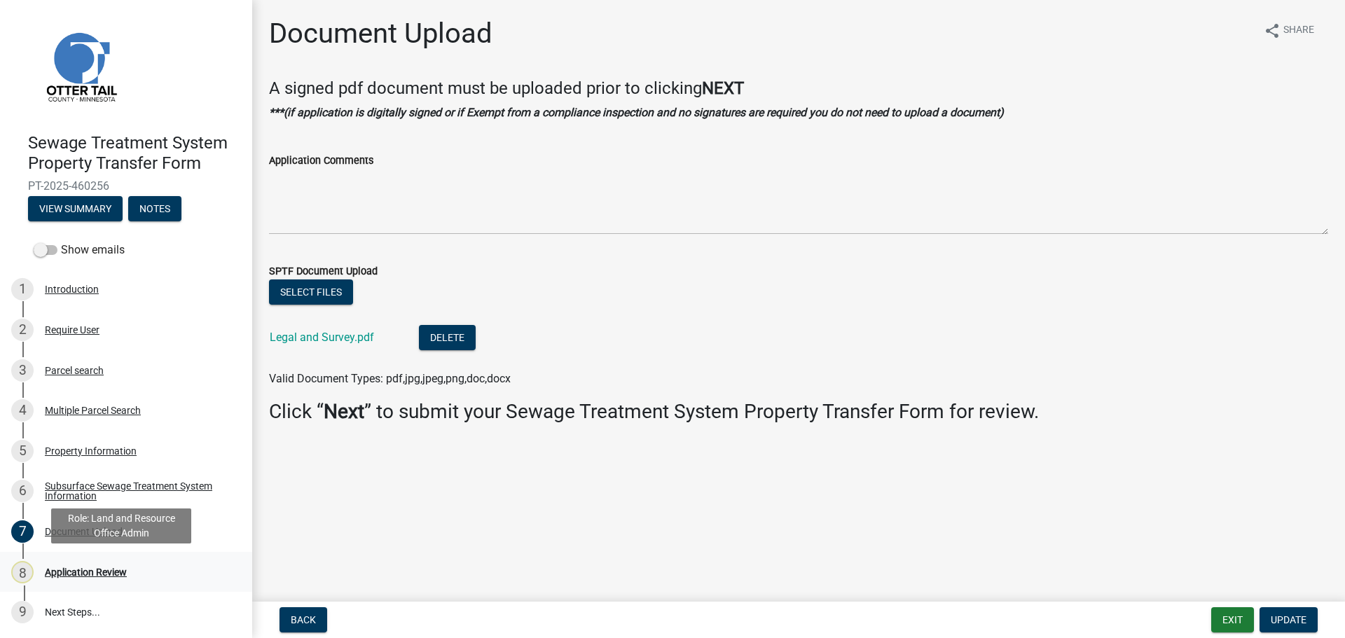
click at [86, 577] on div "Application Review" at bounding box center [86, 572] width 82 height 10
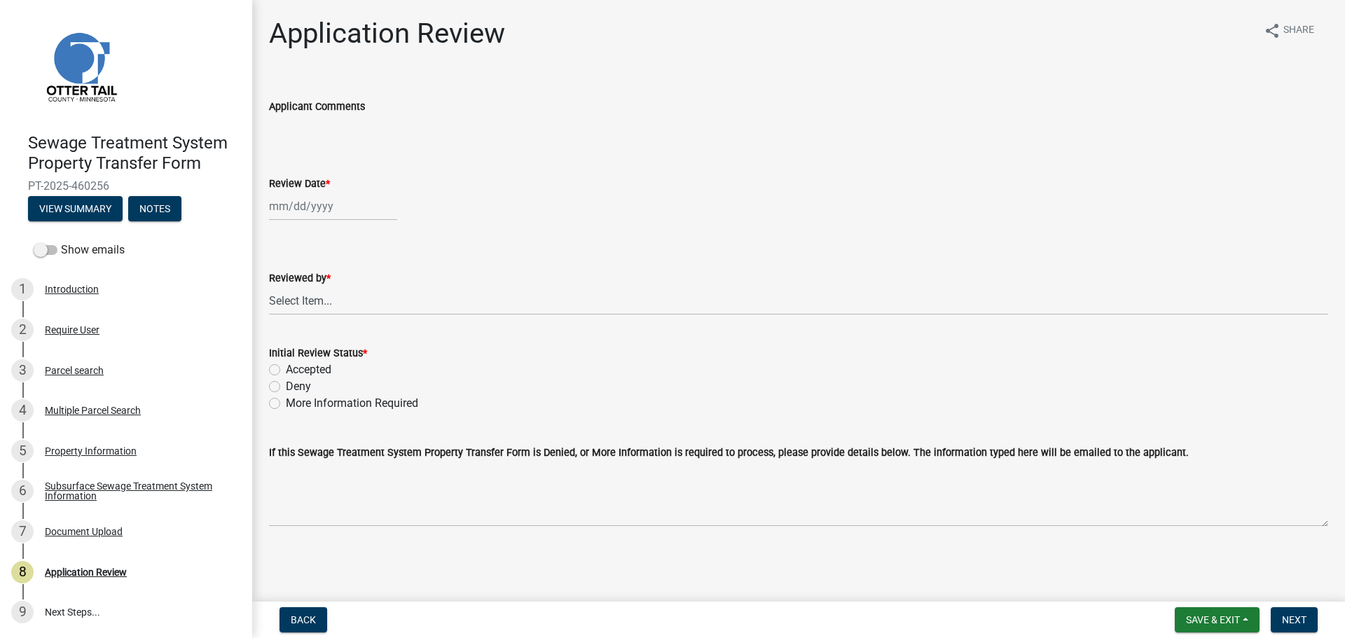
click at [291, 212] on div at bounding box center [333, 206] width 128 height 29
select select "8"
select select "2025"
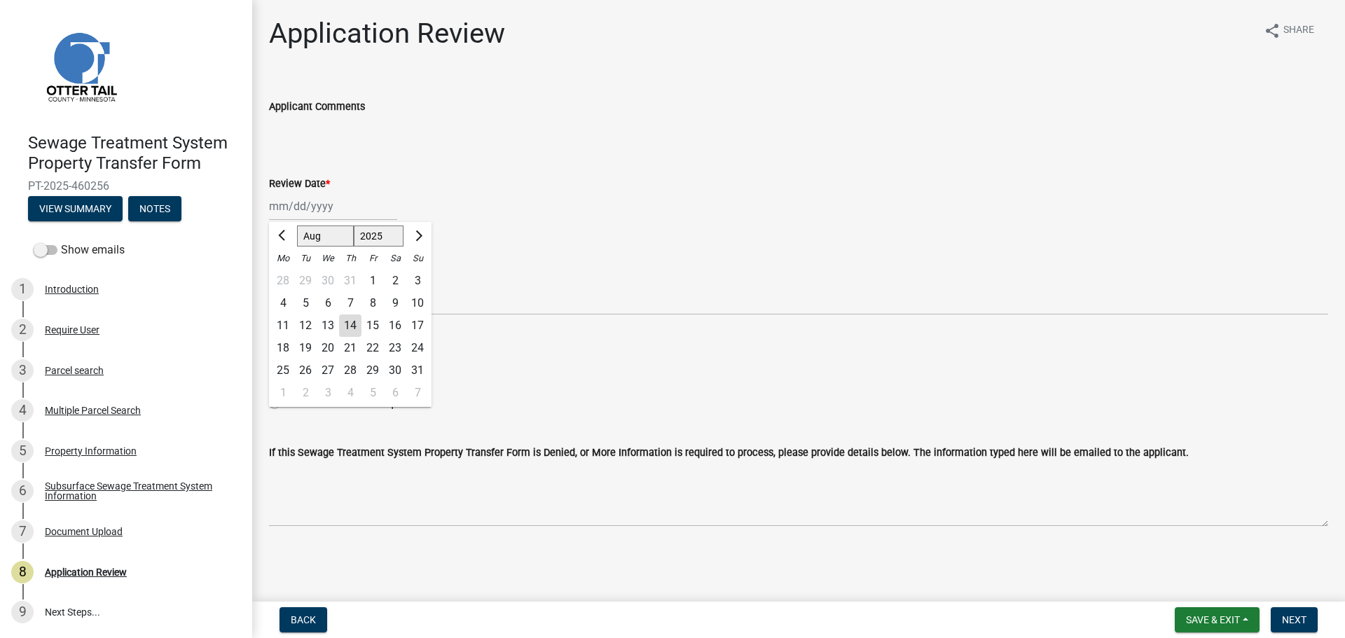
click at [353, 317] on div "14" at bounding box center [350, 326] width 22 height 22
type input "08/14/2025"
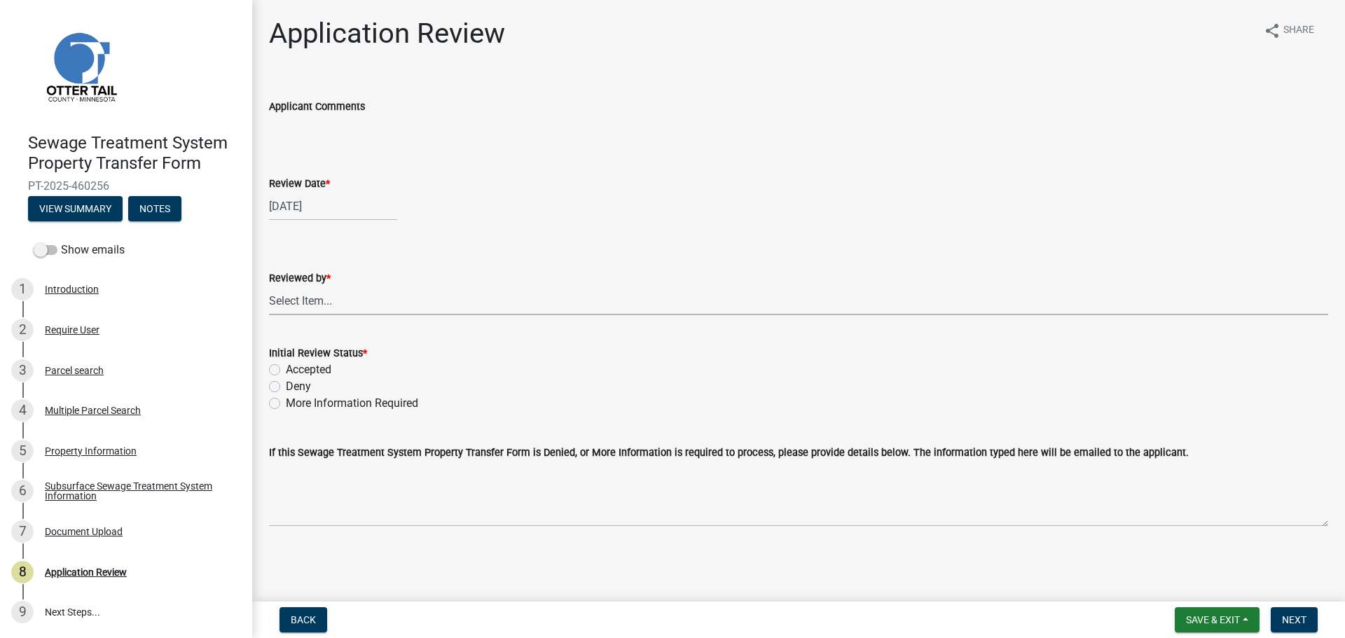
click at [341, 305] on select "Select Item... Alexis Newark Amy Busko Andrea Perales Brittany Tollefson Christ…" at bounding box center [798, 301] width 1059 height 29
click at [269, 287] on select "Select Item... Alexis Newark Amy Busko Andrea Perales Brittany Tollefson Christ…" at bounding box center [798, 301] width 1059 height 29
select select "67745ee8-7159-4960-80f9-a638286b467c"
click at [316, 363] on label "Accepted" at bounding box center [309, 370] width 46 height 17
click at [295, 363] on input "Accepted" at bounding box center [290, 366] width 9 height 9
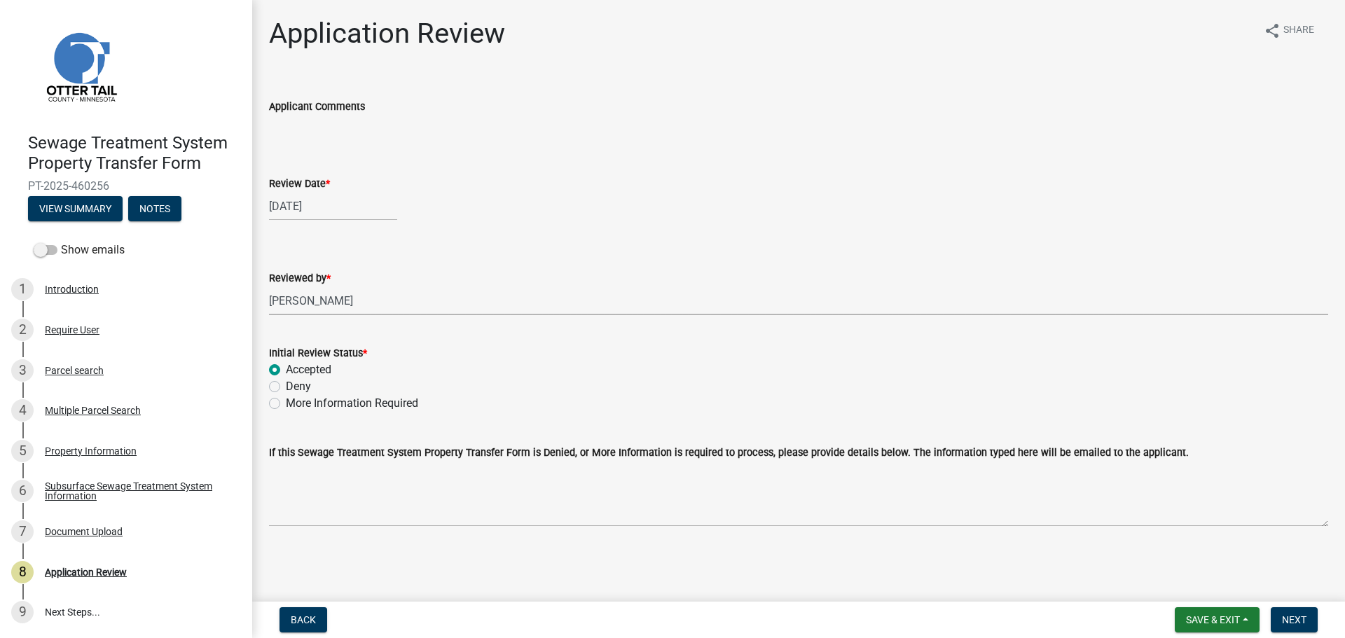
radio input "true"
click at [1291, 616] on span "Next" at bounding box center [1294, 619] width 25 height 11
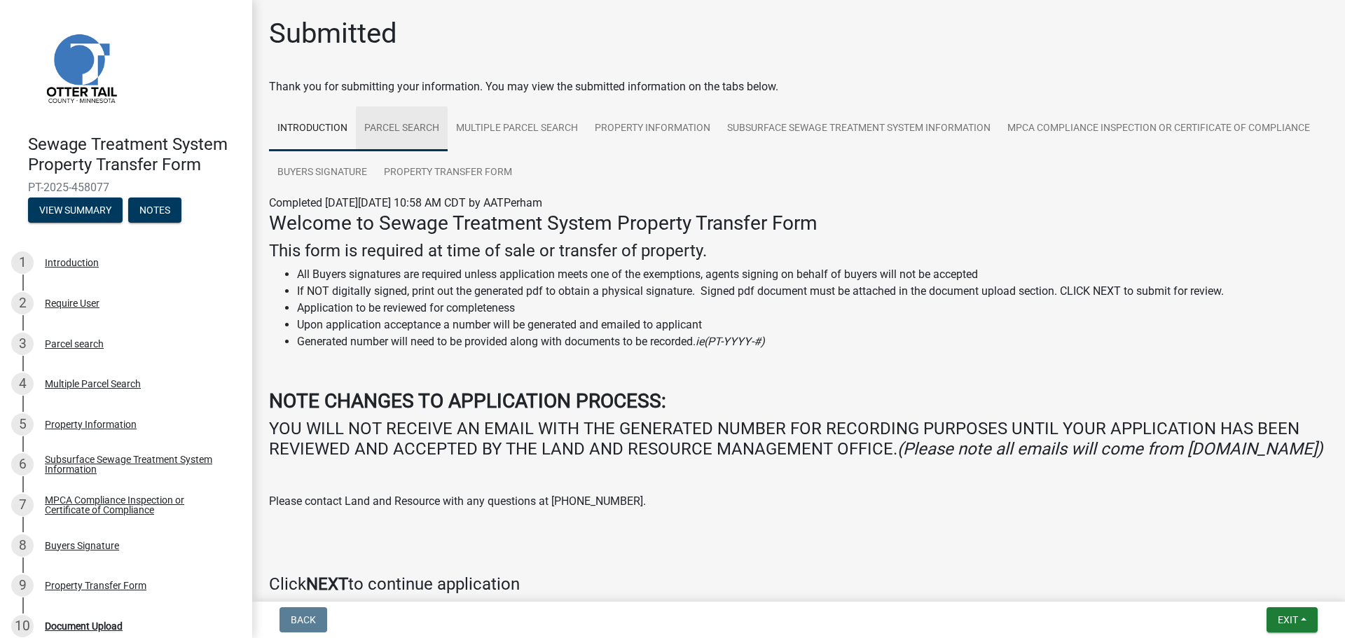
click at [406, 129] on link "Parcel search" at bounding box center [402, 128] width 92 height 45
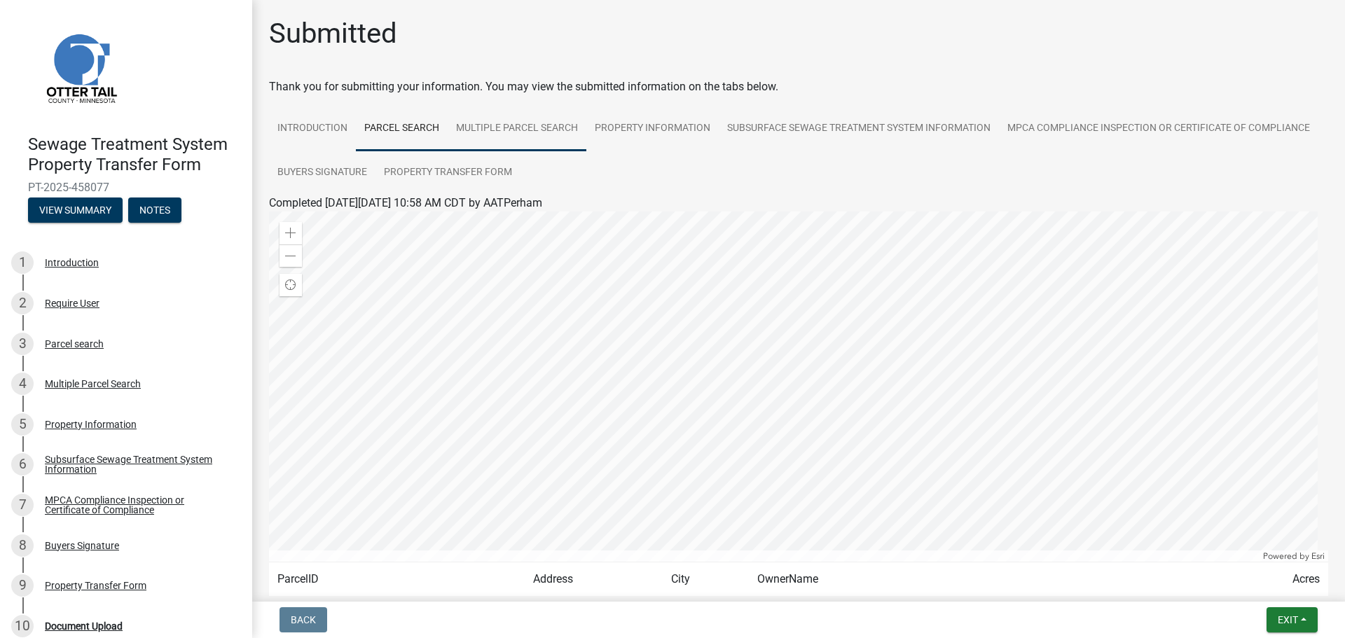
click at [535, 134] on link "Multiple Parcel Search" at bounding box center [517, 128] width 139 height 45
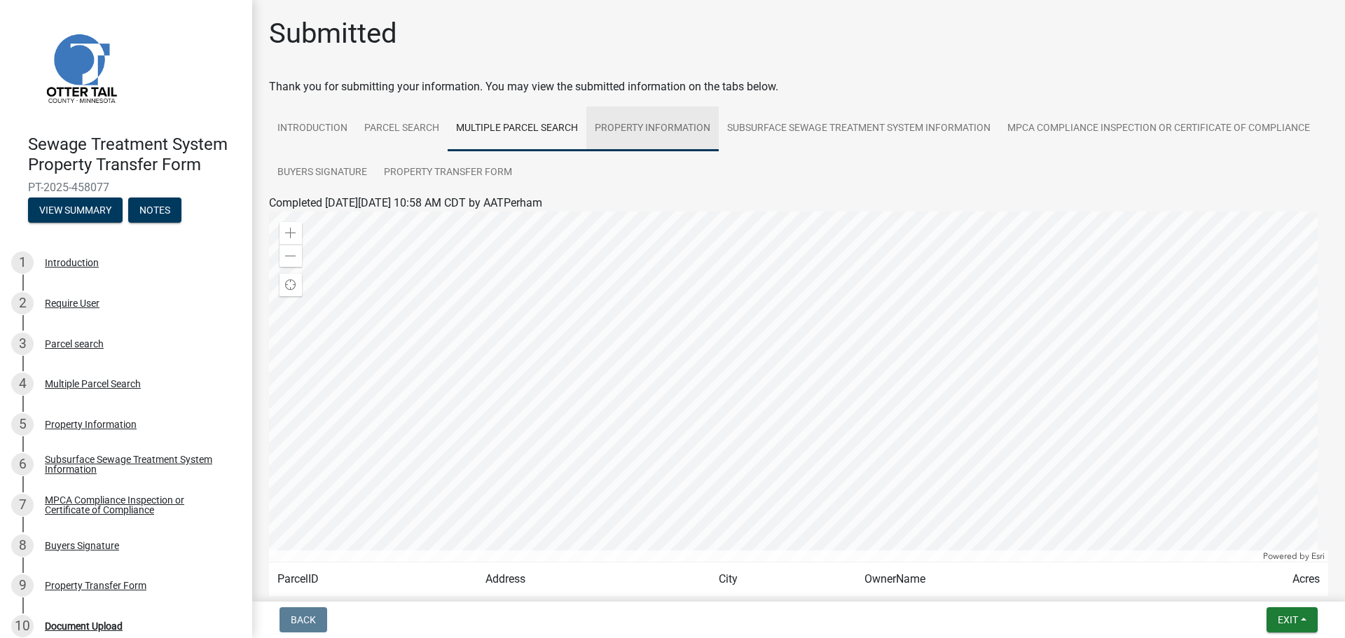
click at [665, 133] on link "Property Information" at bounding box center [652, 128] width 132 height 45
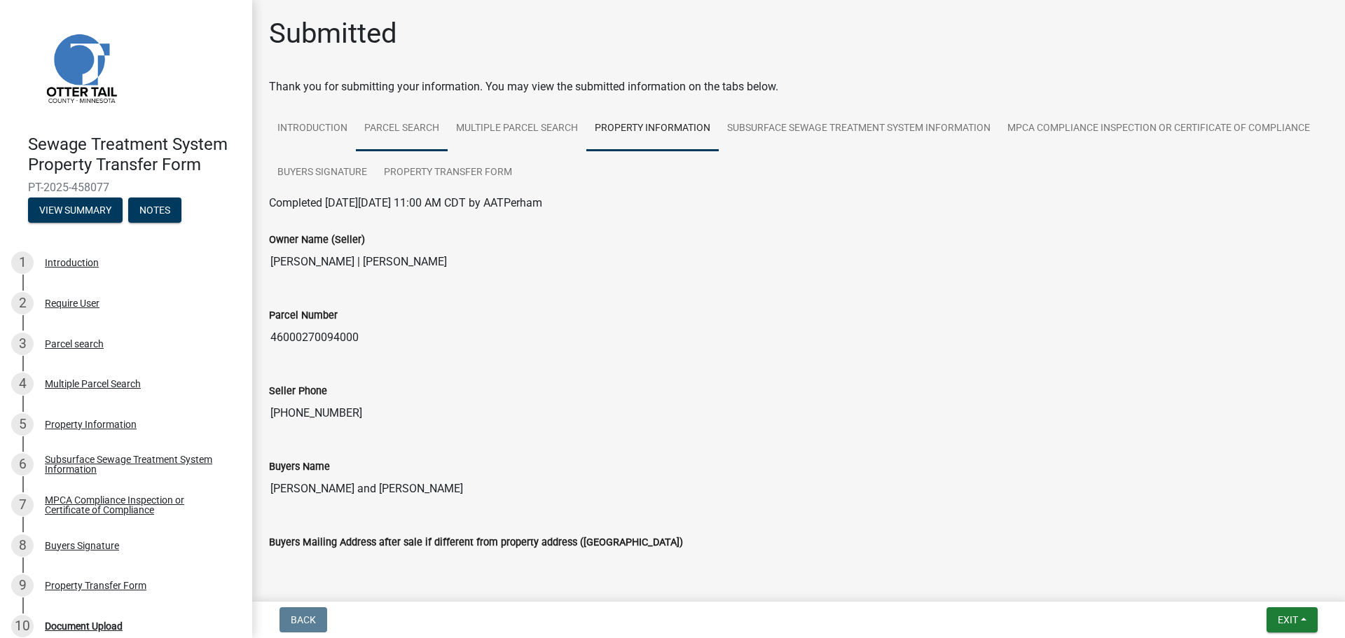
click at [394, 128] on link "Parcel search" at bounding box center [402, 128] width 92 height 45
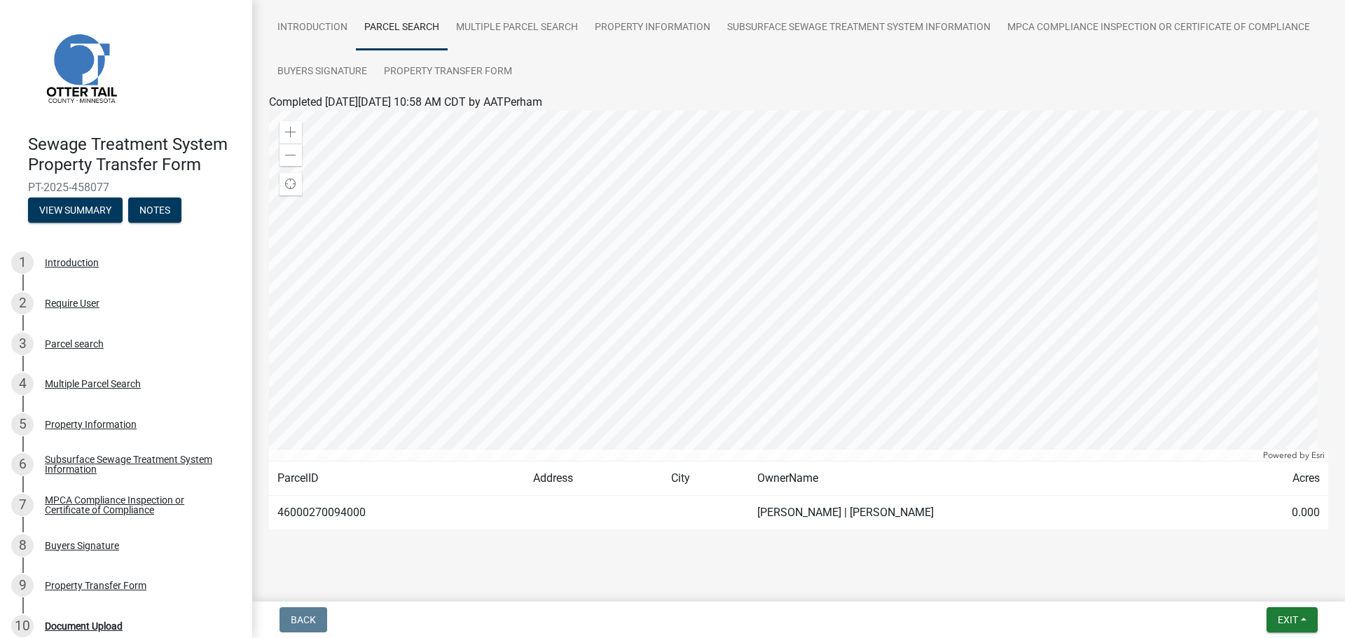
scroll to position [117, 0]
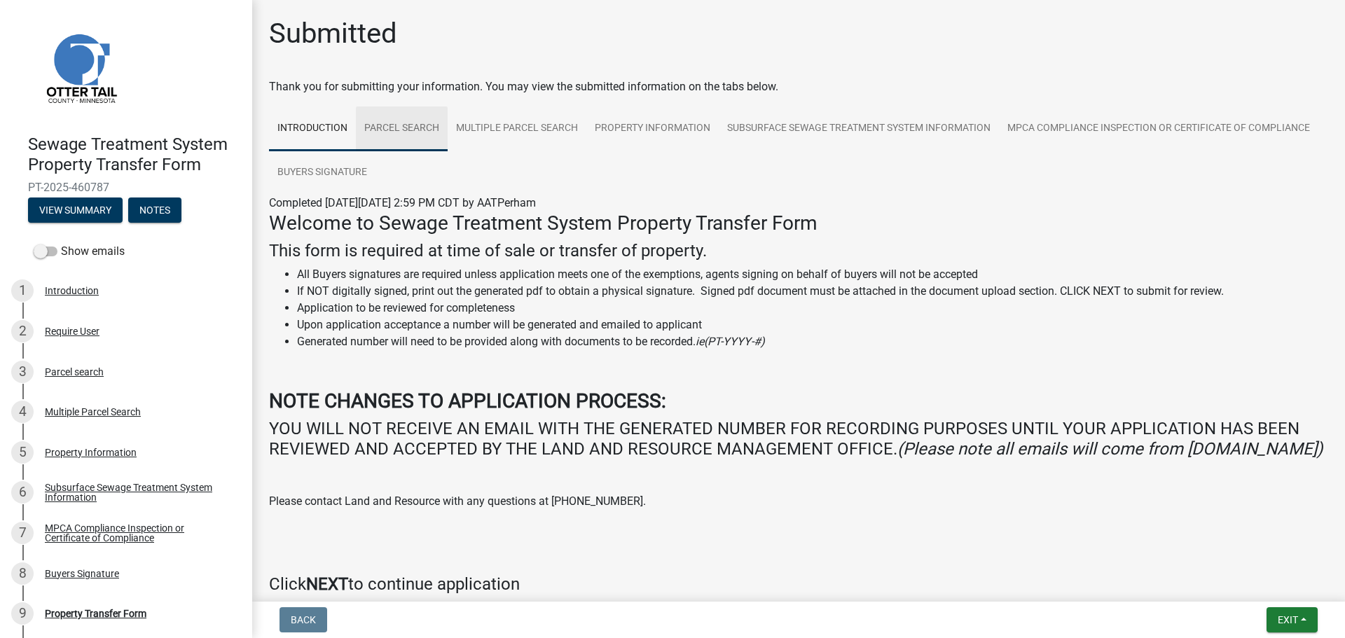
click at [411, 134] on link "Parcel search" at bounding box center [402, 128] width 92 height 45
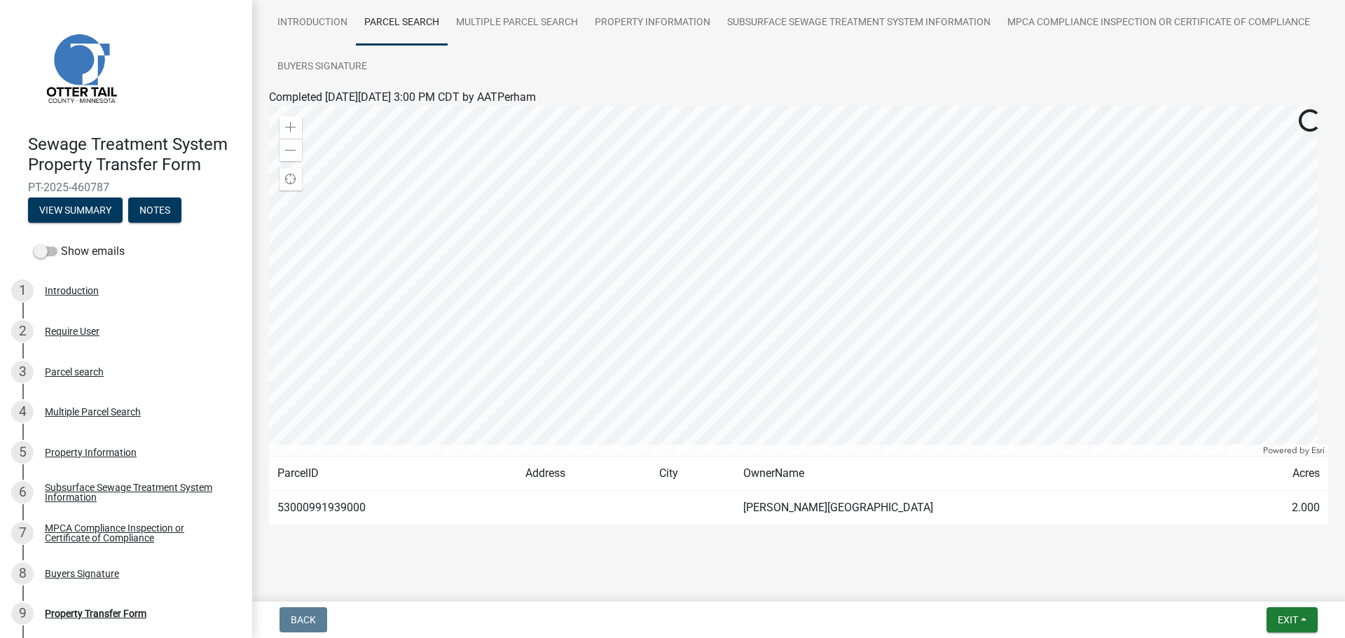
scroll to position [117, 0]
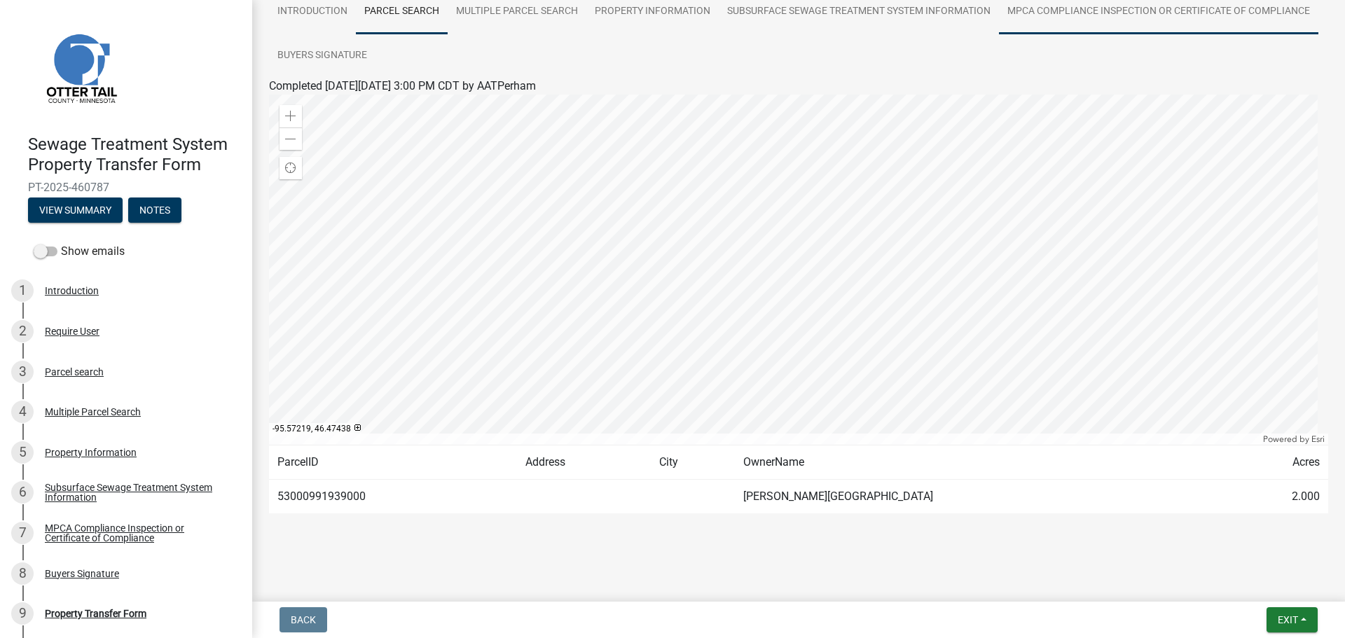
click at [999, 34] on link "MPCA Compliance Inspection or Certificate of Compliance" at bounding box center [1158, 11] width 319 height 45
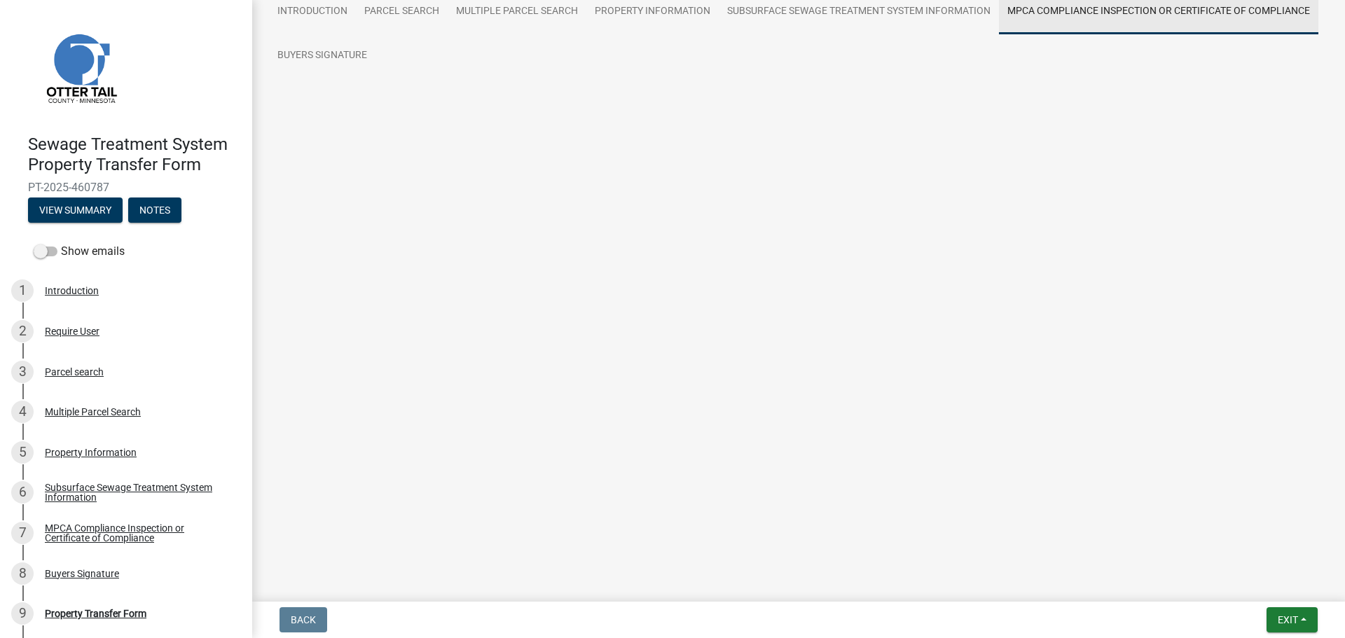
scroll to position [0, 0]
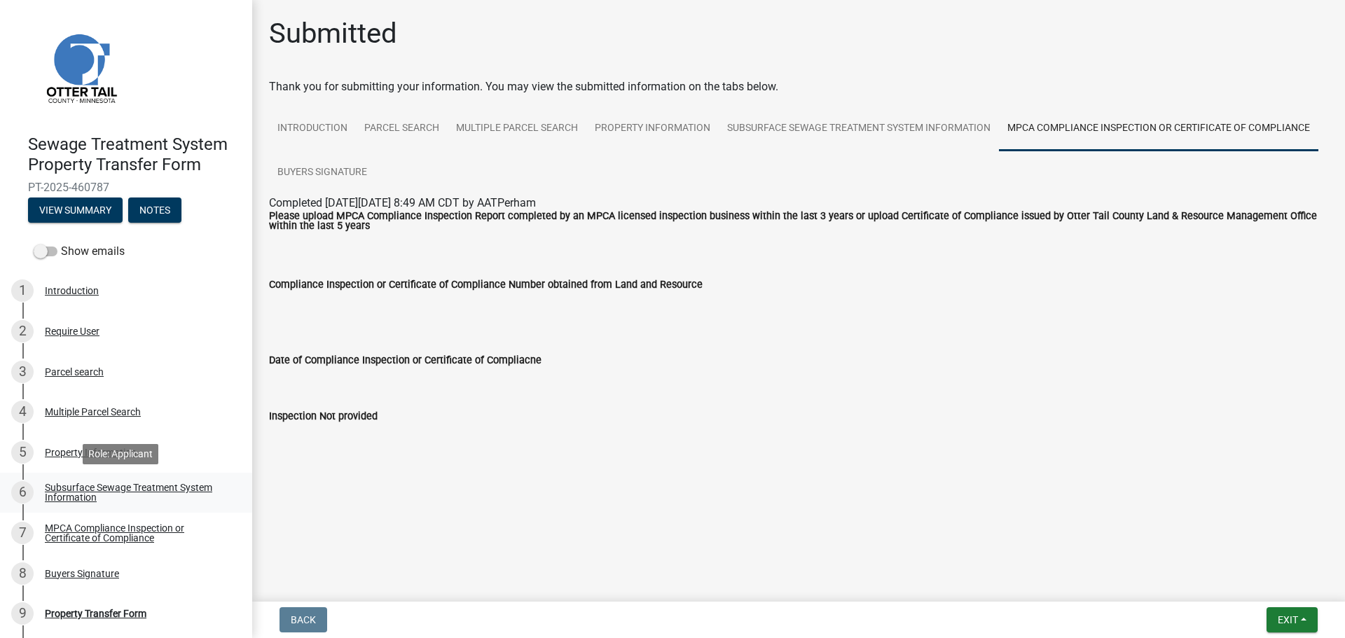
click at [93, 483] on div "Subsurface Sewage Treatment System Information" at bounding box center [137, 493] width 185 height 20
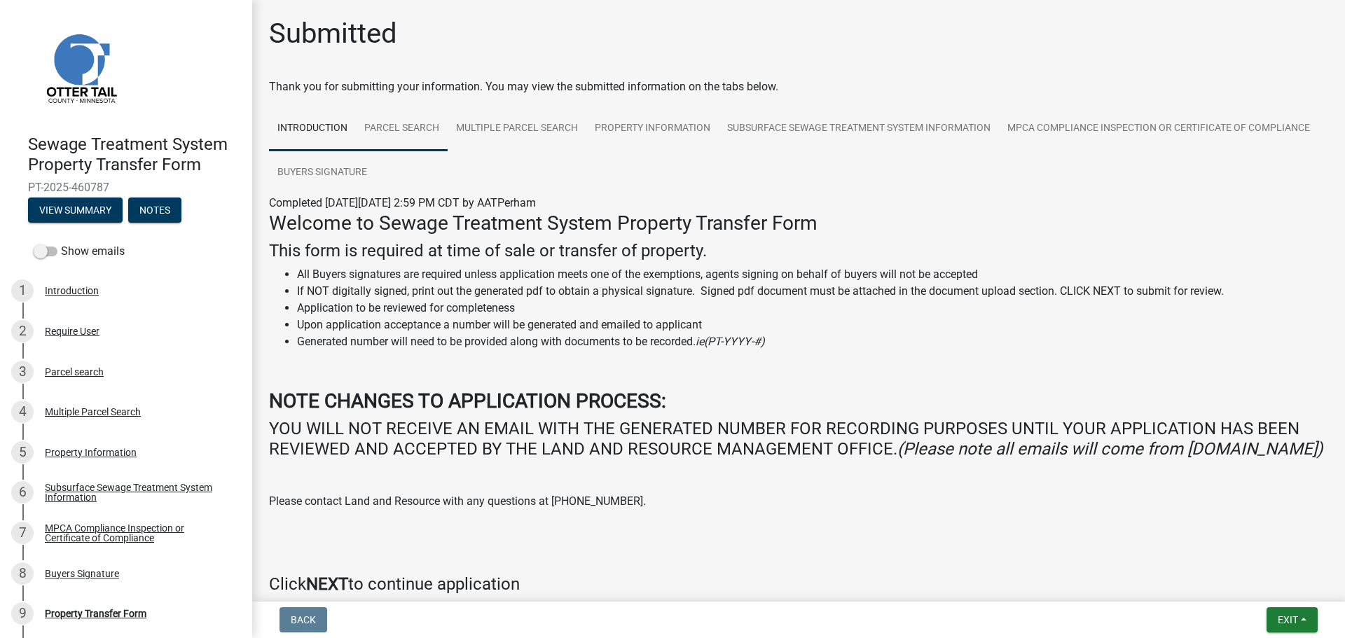
click at [405, 134] on link "Parcel search" at bounding box center [402, 128] width 92 height 45
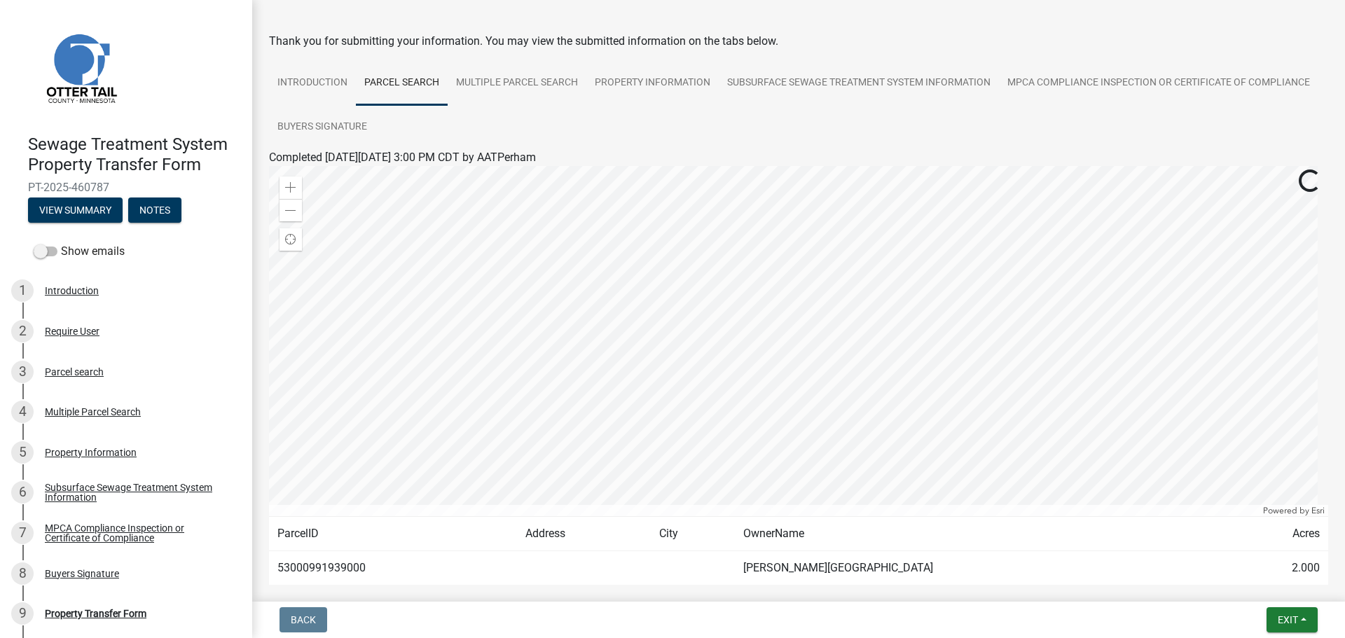
scroll to position [70, 0]
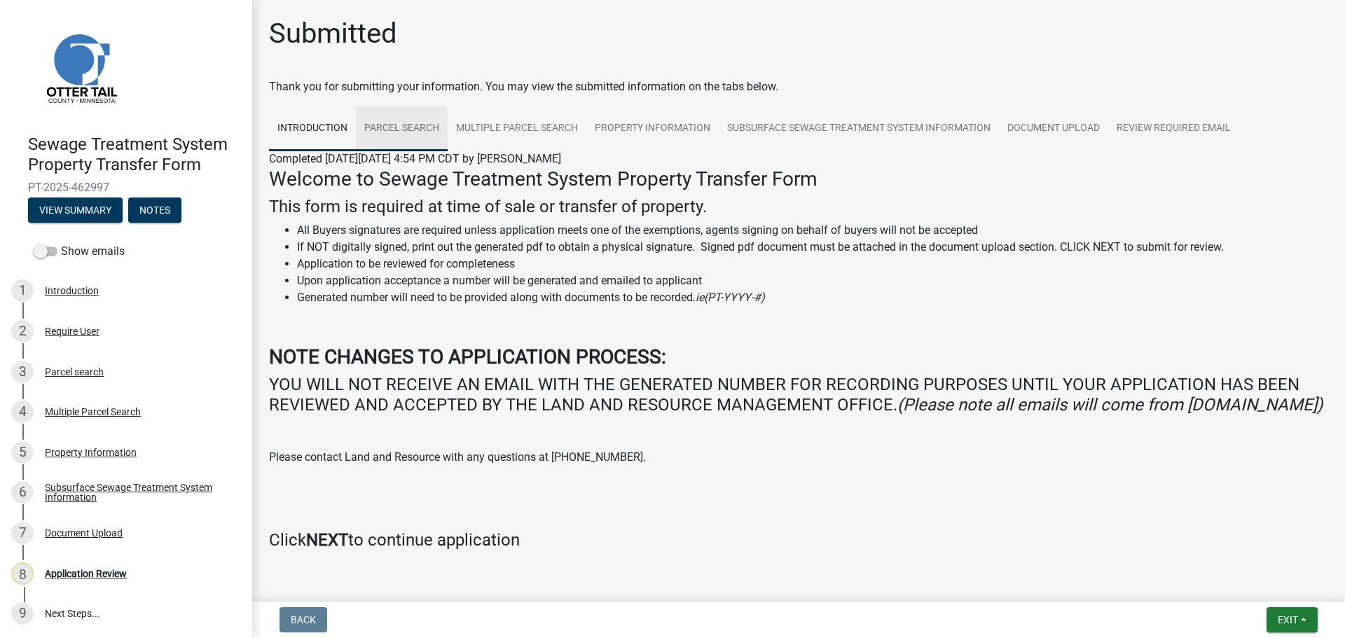
click at [420, 135] on link "Parcel search" at bounding box center [402, 128] width 92 height 45
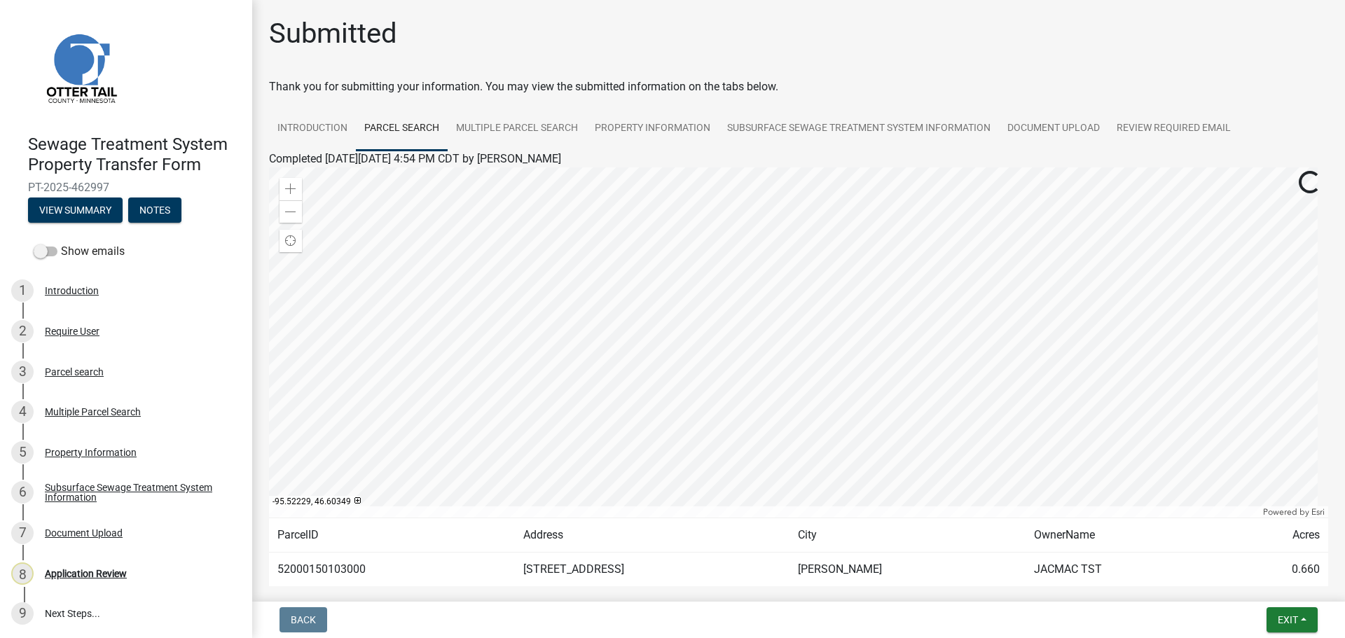
scroll to position [70, 0]
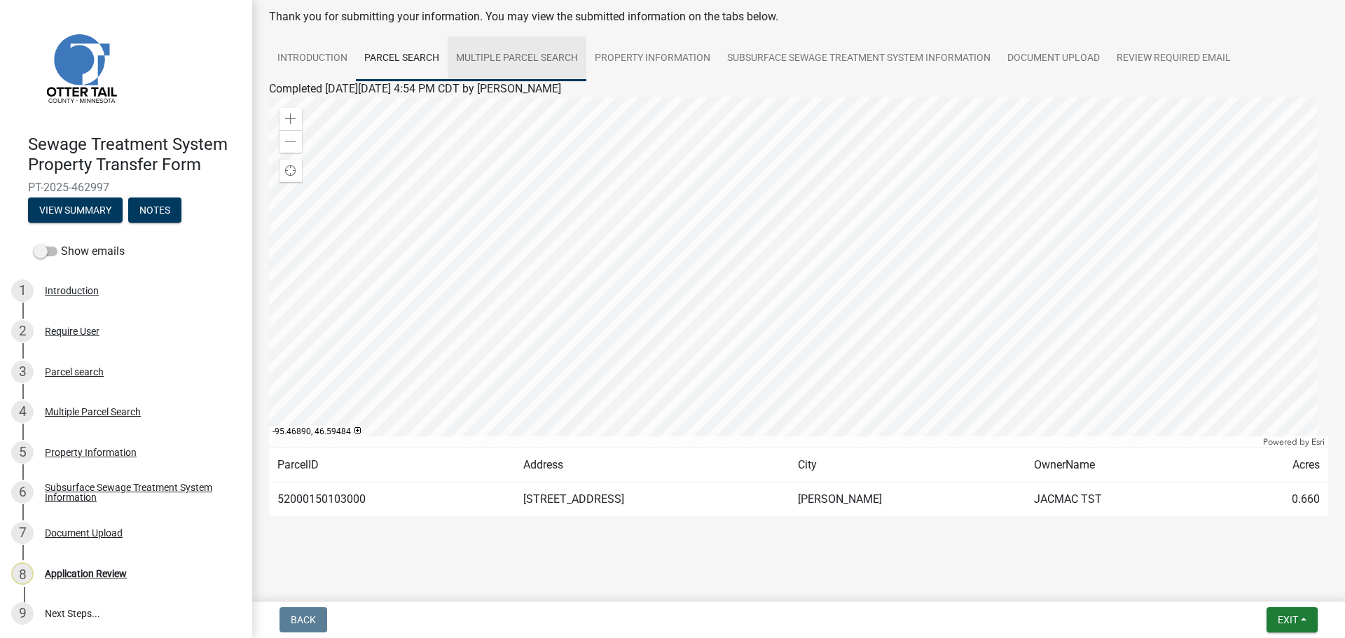
click at [558, 60] on link "Multiple Parcel Search" at bounding box center [517, 58] width 139 height 45
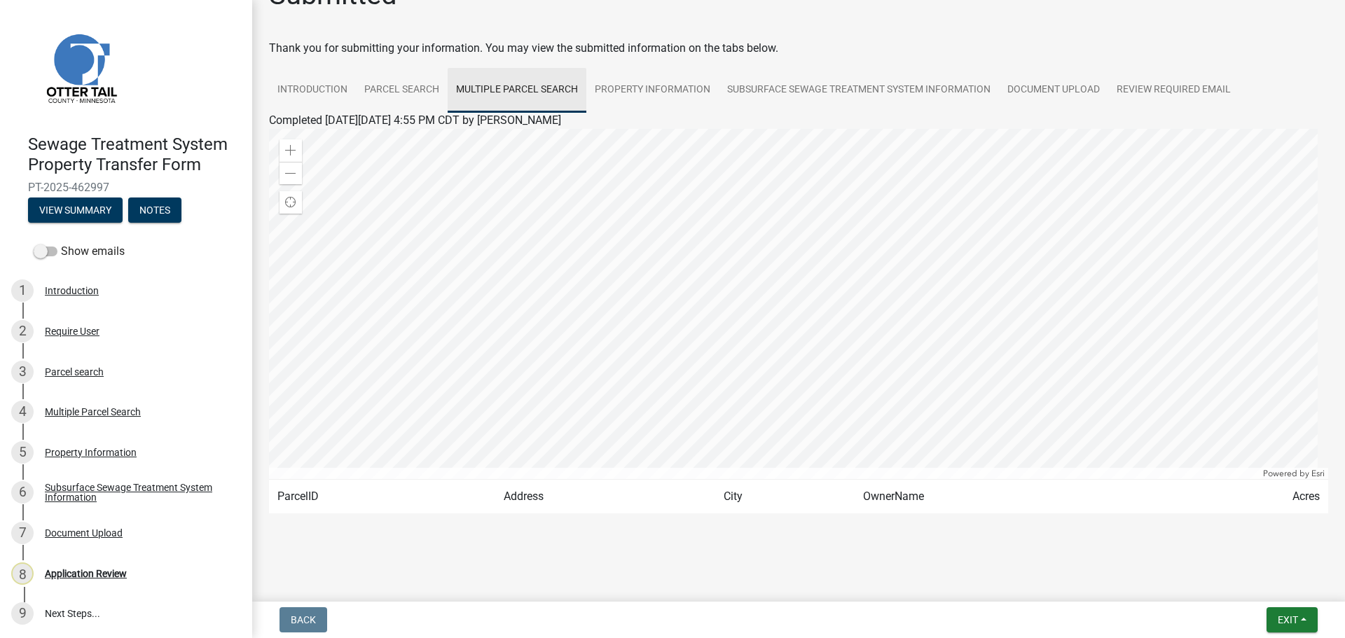
scroll to position [39, 0]
click at [661, 90] on link "Property Information" at bounding box center [652, 90] width 132 height 45
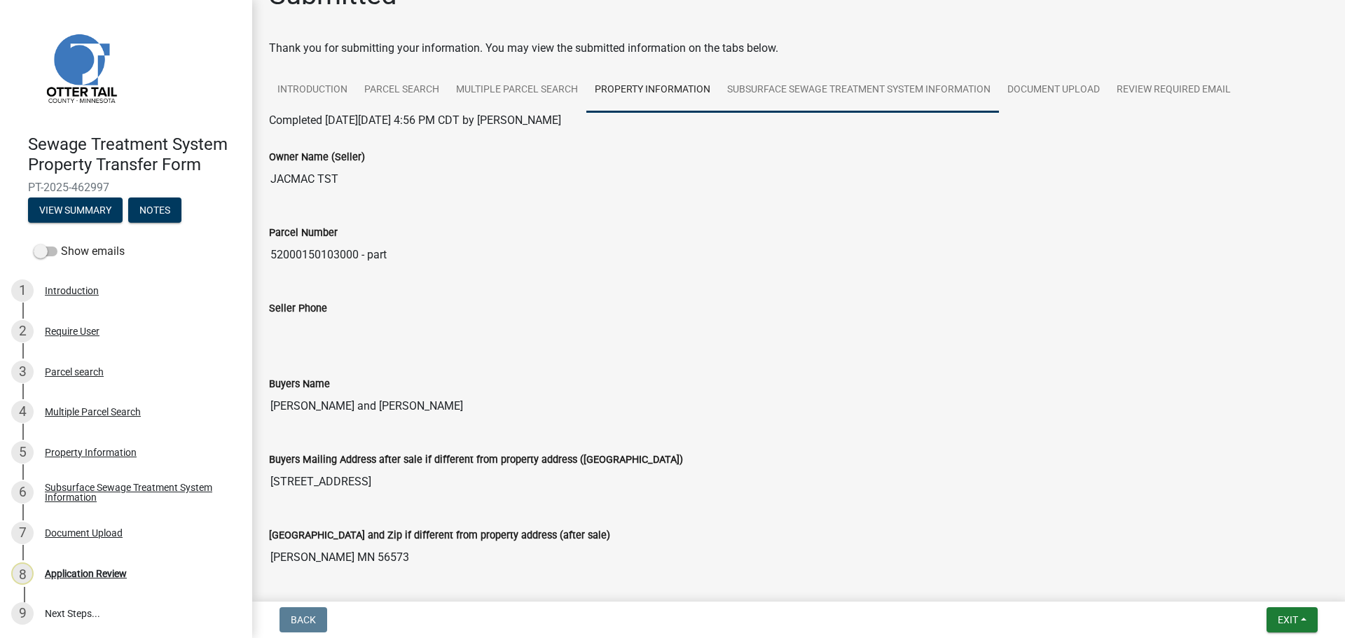
click at [876, 93] on link "Subsurface Sewage Treatment System Information" at bounding box center [859, 90] width 280 height 45
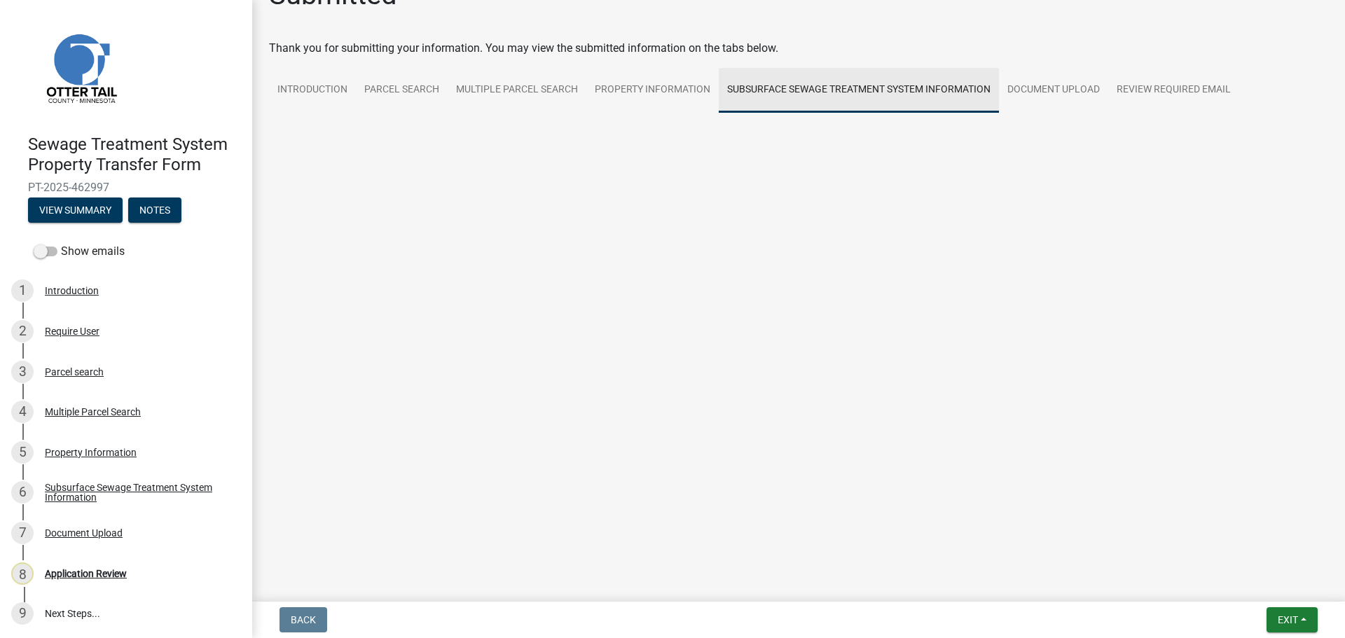
scroll to position [0, 0]
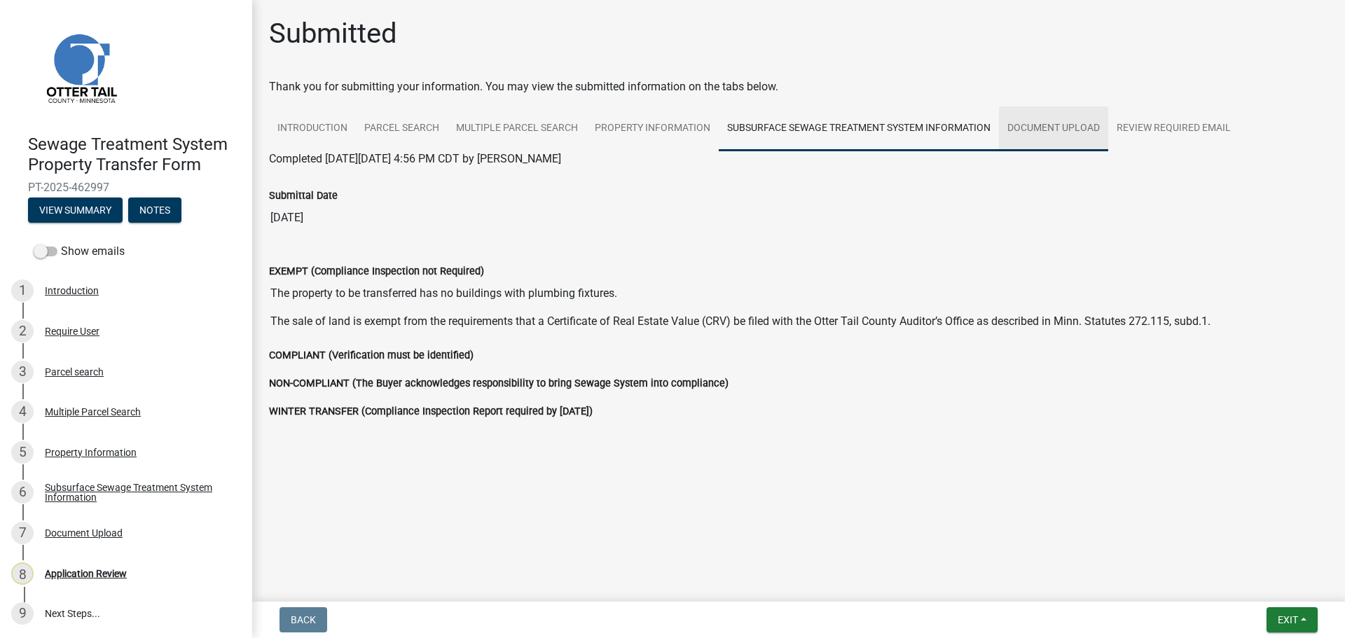
click at [1075, 128] on link "Document Upload" at bounding box center [1053, 128] width 109 height 45
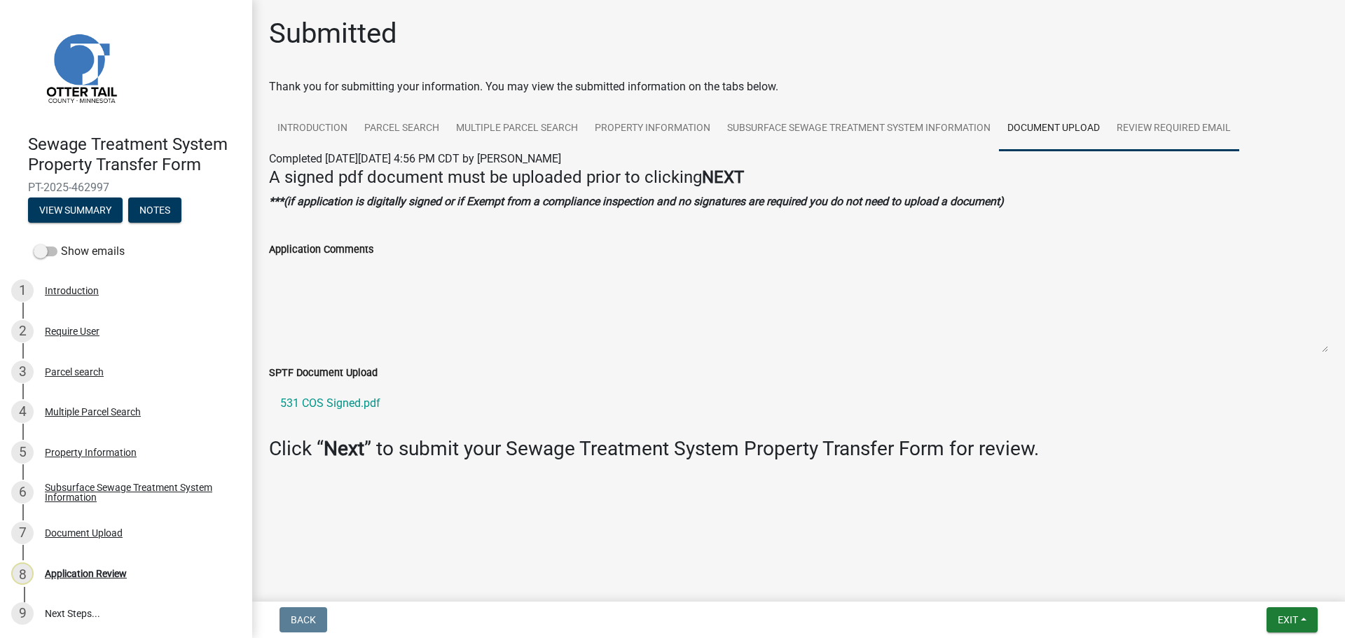
click at [1159, 132] on link "Review Required Email" at bounding box center [1173, 128] width 131 height 45
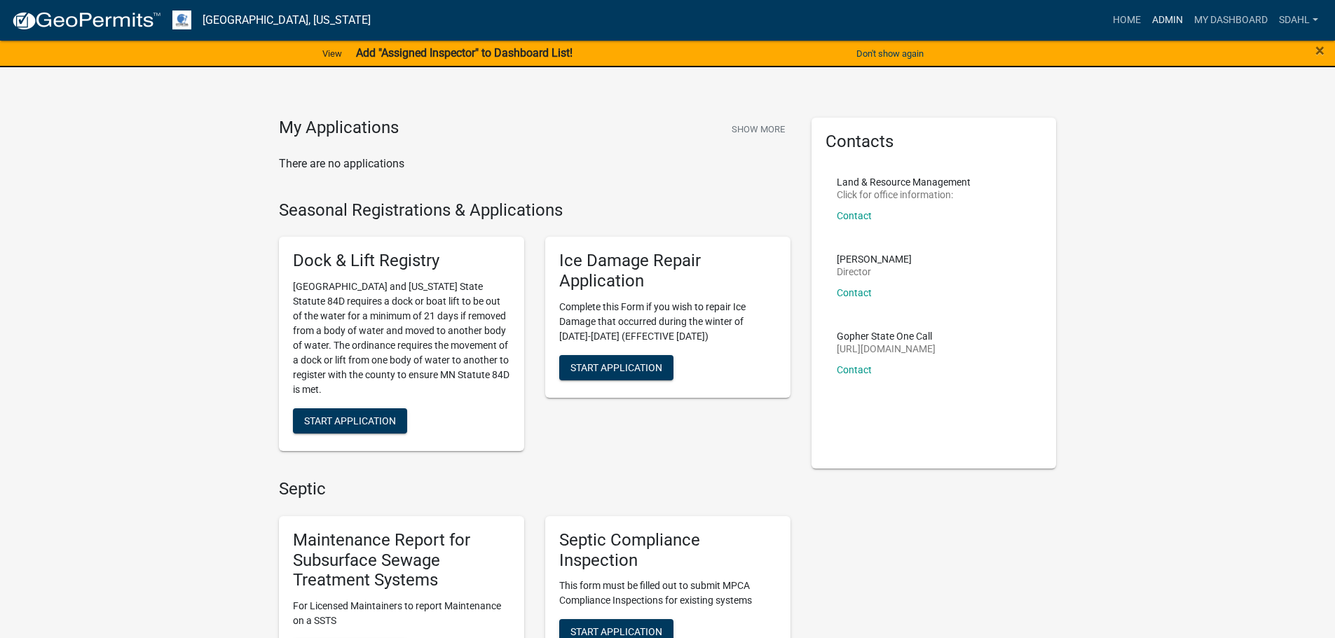
click at [1173, 16] on link "Admin" at bounding box center [1167, 20] width 42 height 27
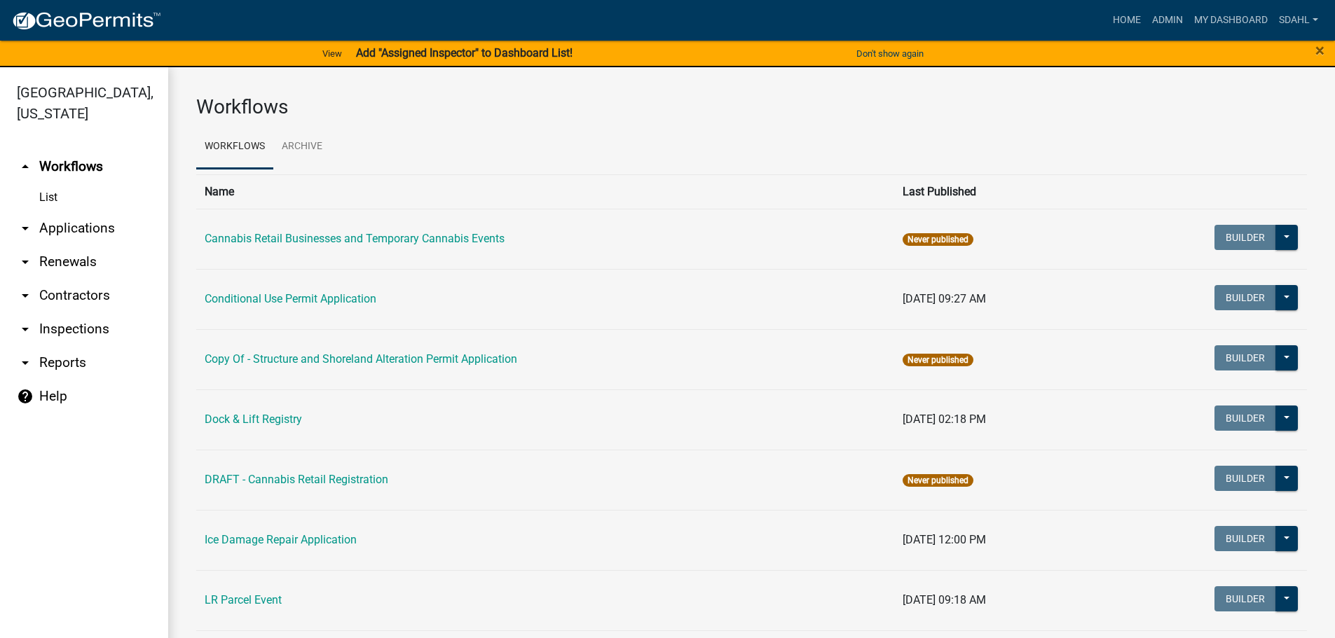
click at [102, 225] on link "arrow_drop_down Applications" at bounding box center [84, 229] width 168 height 34
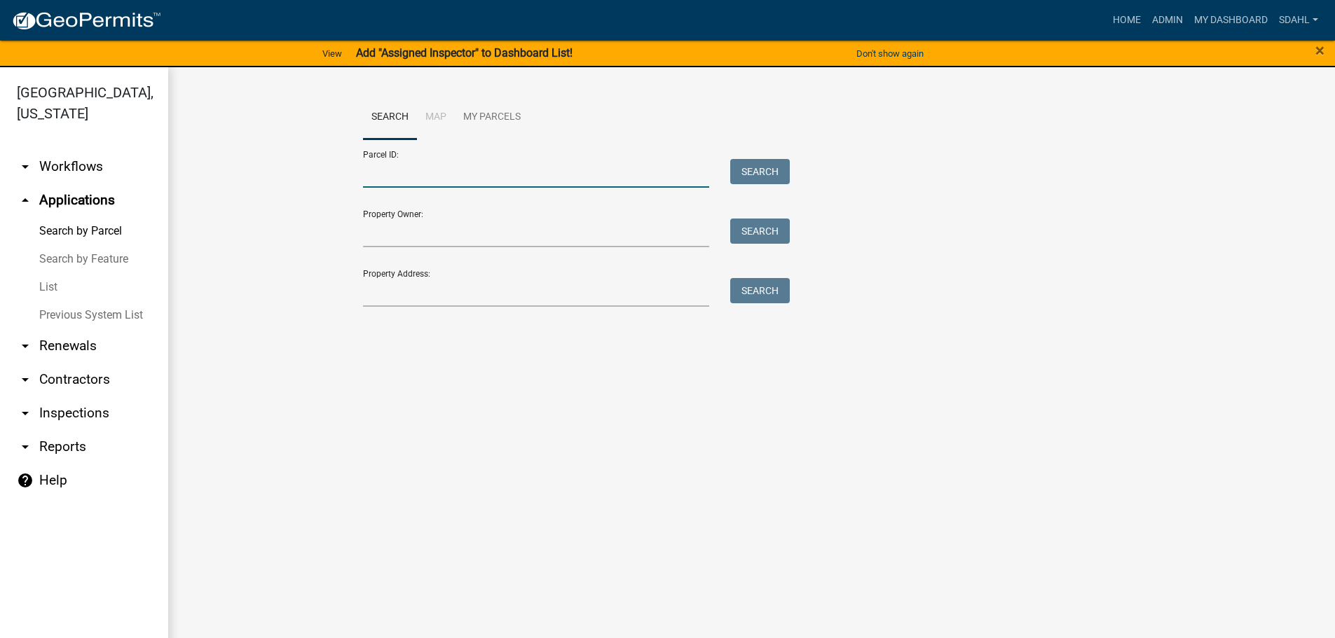
click at [455, 170] on input "Parcel ID:" at bounding box center [536, 173] width 347 height 29
paste input "16000290160000"
type input "16000290160000"
click at [771, 164] on button "Search" at bounding box center [760, 171] width 60 height 25
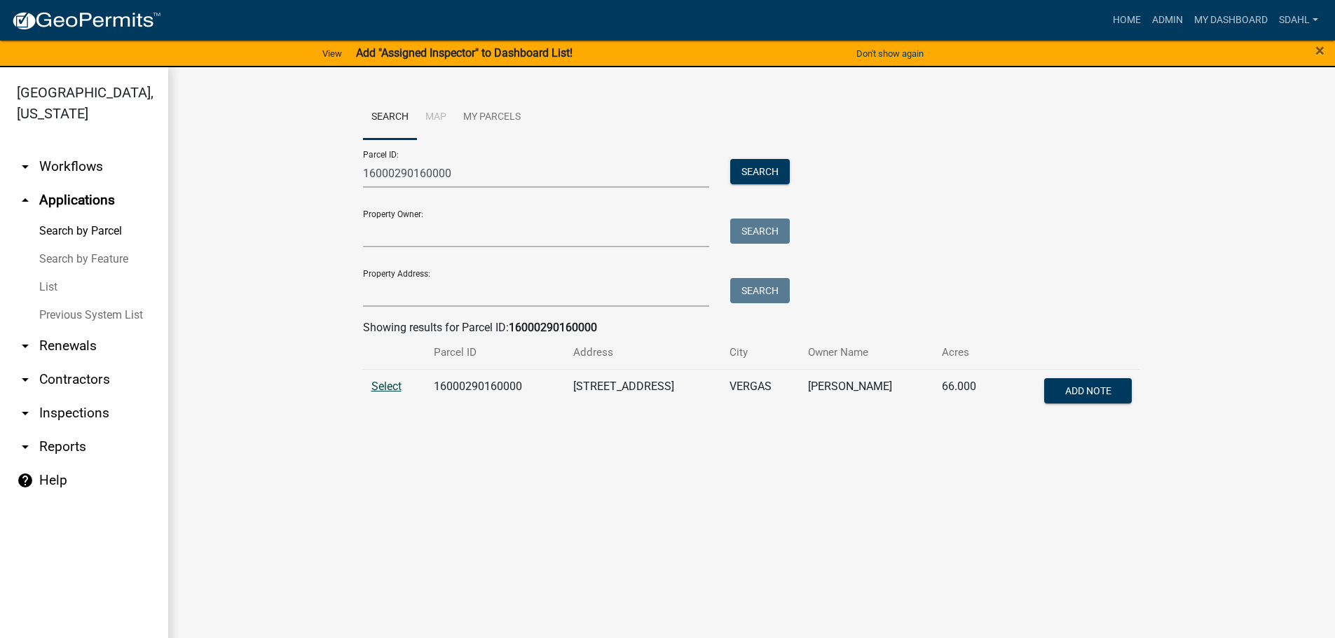
click at [382, 381] on span "Select" at bounding box center [386, 386] width 30 height 13
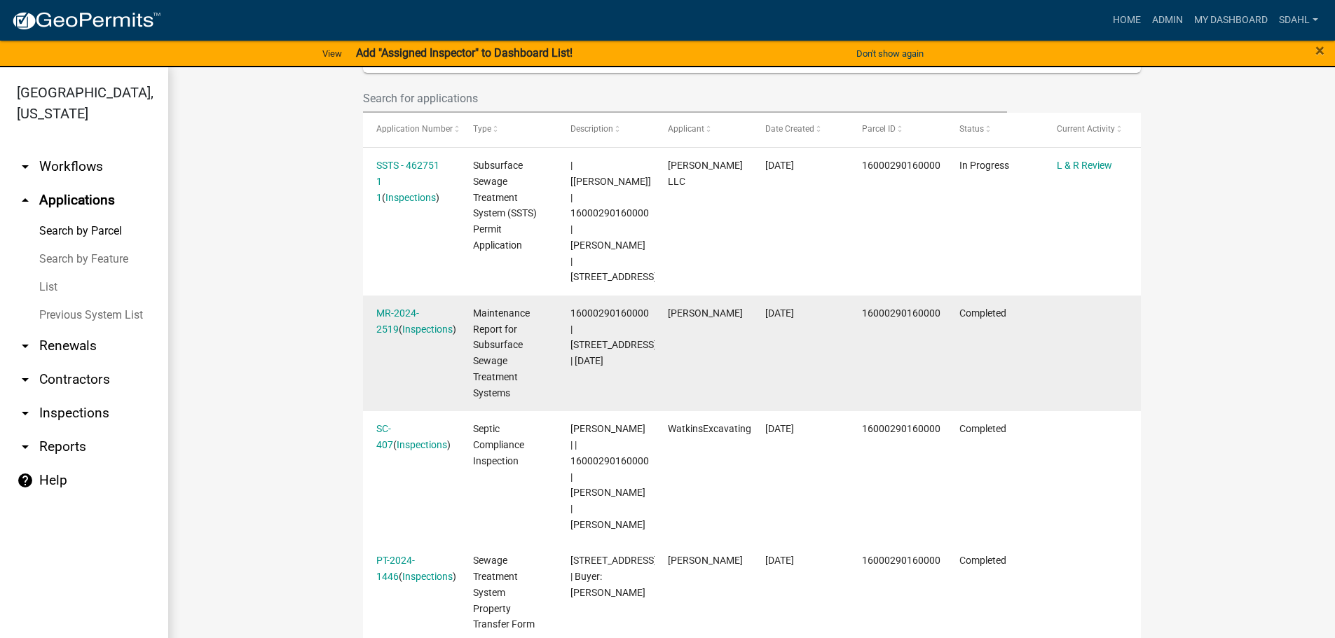
scroll to position [350, 0]
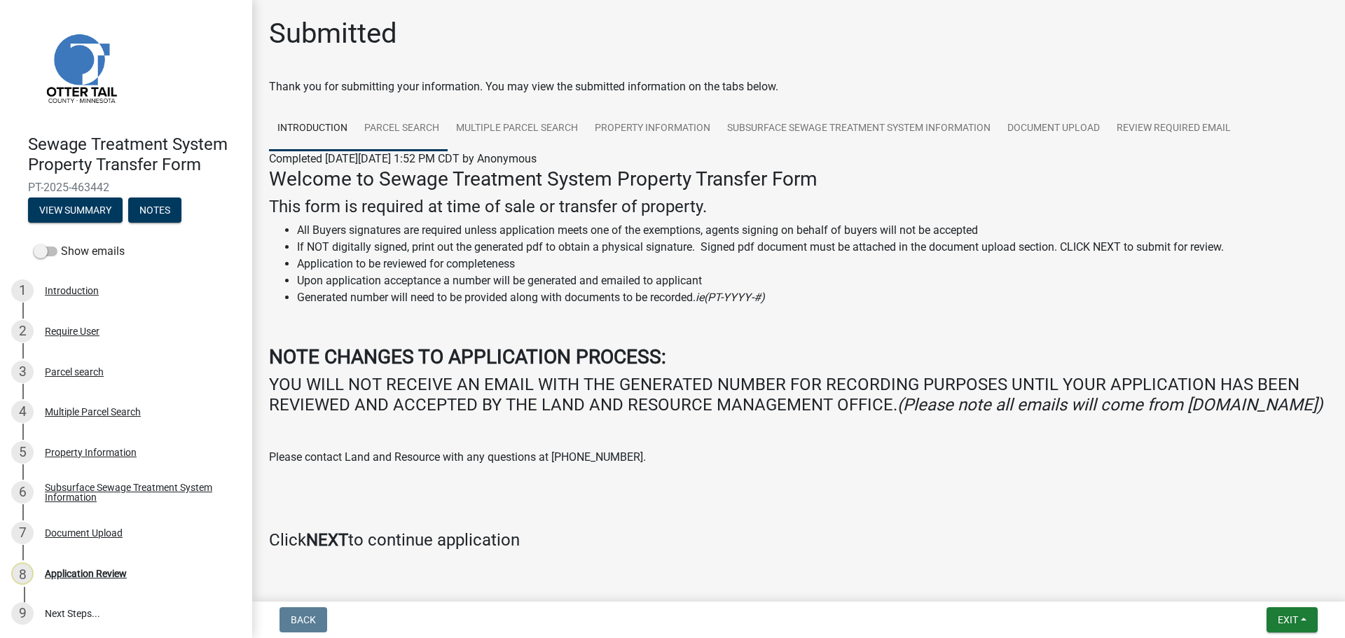
click at [388, 123] on link "Parcel search" at bounding box center [402, 128] width 92 height 45
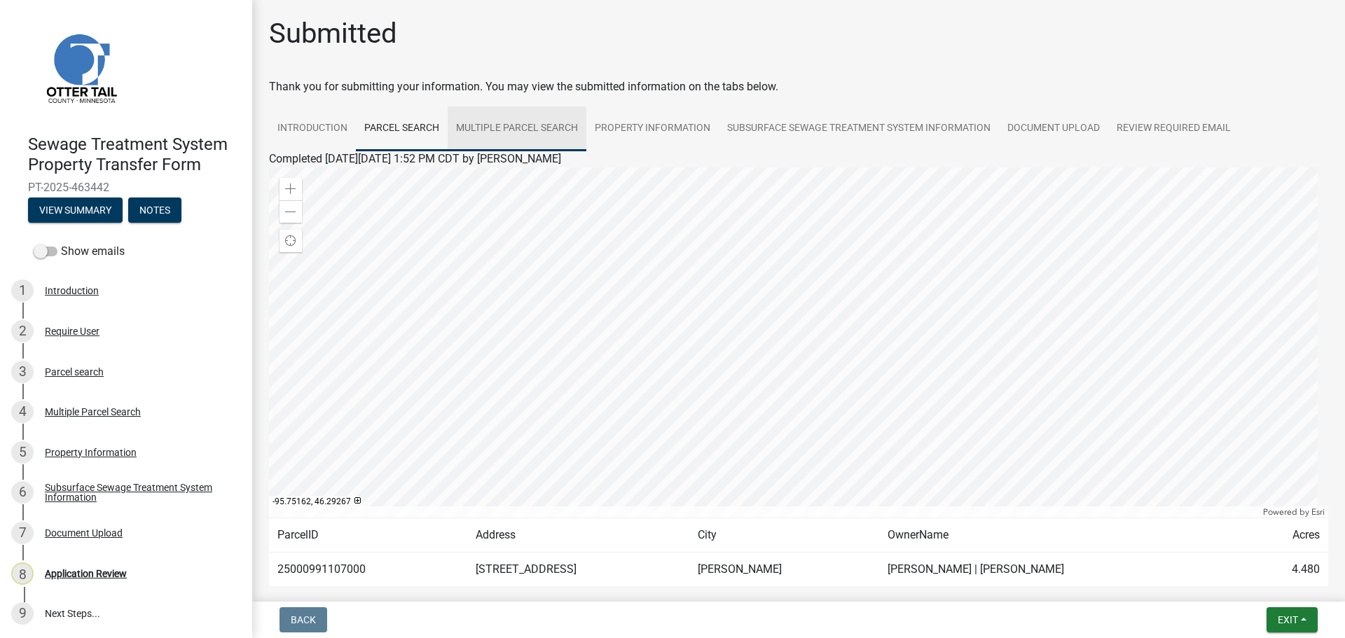
click at [518, 132] on link "Multiple Parcel Search" at bounding box center [517, 128] width 139 height 45
click at [657, 133] on link "Property Information" at bounding box center [652, 128] width 132 height 45
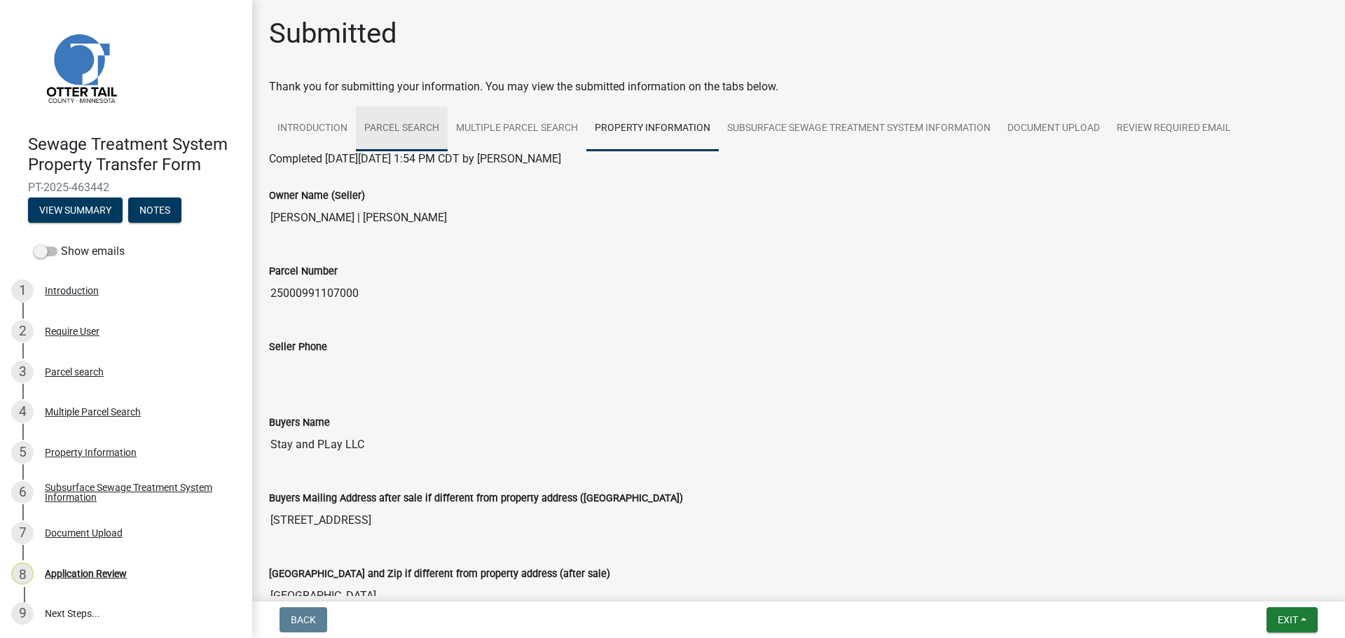
click at [403, 130] on link "Parcel search" at bounding box center [402, 128] width 92 height 45
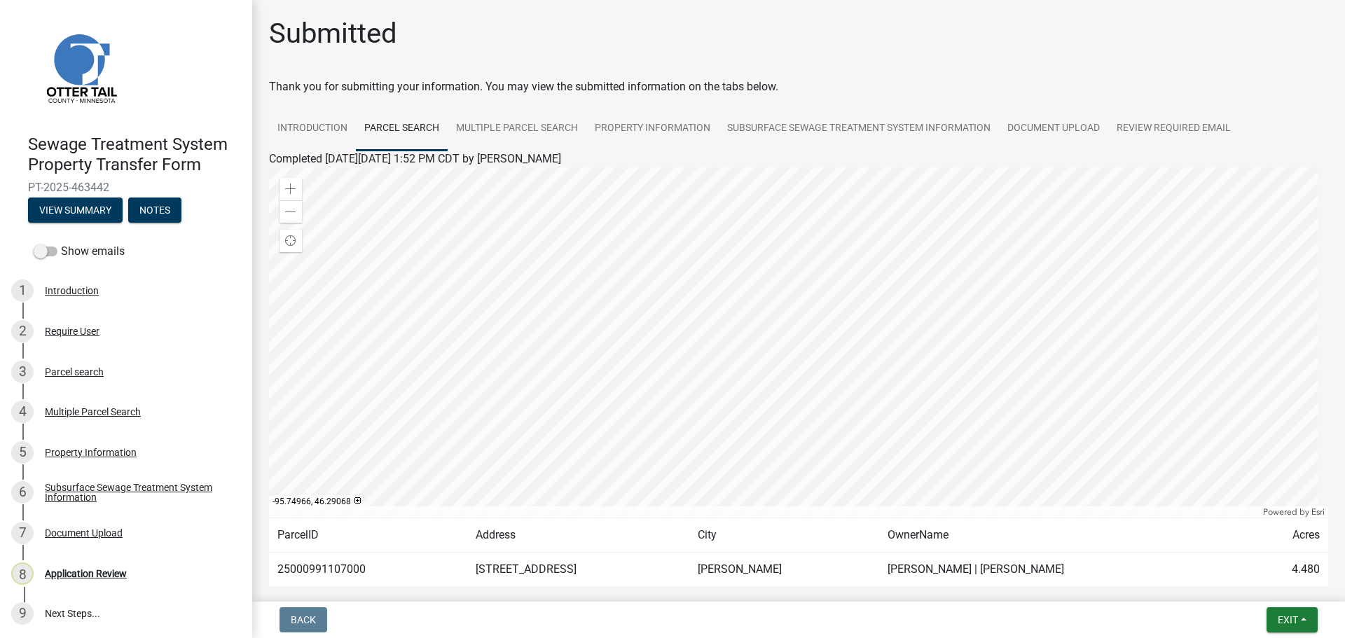
drag, startPoint x: 1129, startPoint y: 54, endPoint x: 1131, endPoint y: 46, distance: 7.8
click at [1129, 54] on div "Submitted" at bounding box center [798, 39] width 1059 height 45
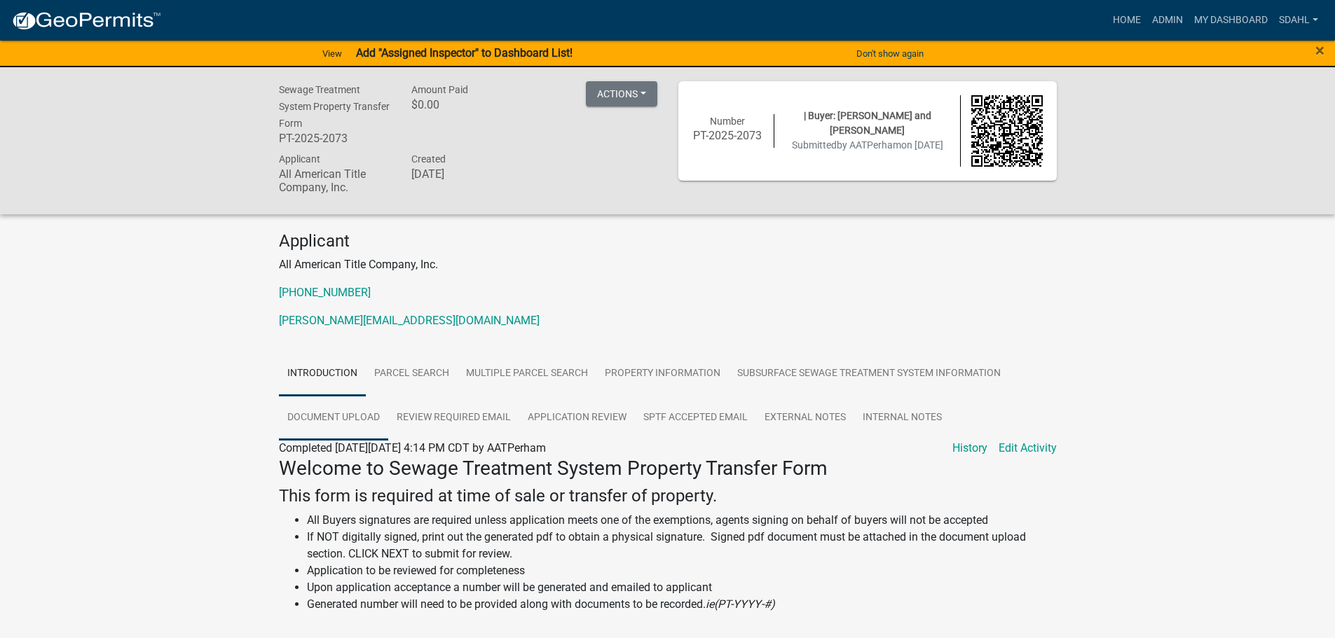
click at [366, 412] on link "Document Upload" at bounding box center [333, 418] width 109 height 45
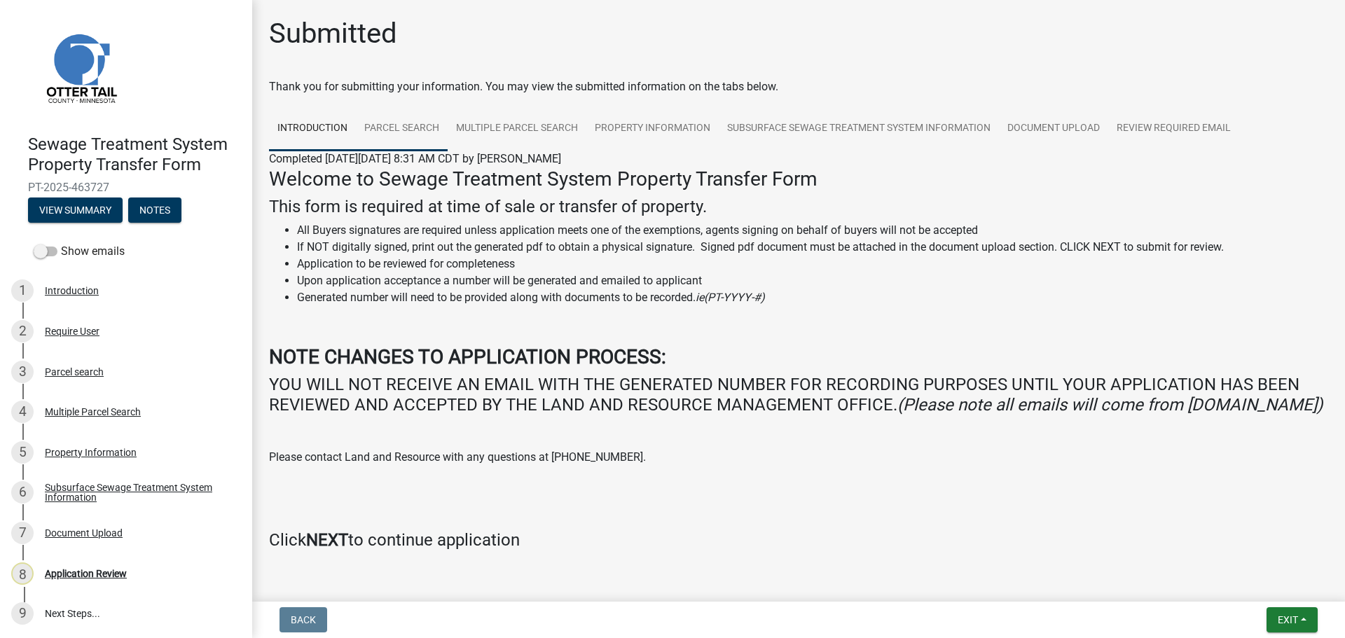
click at [383, 123] on link "Parcel search" at bounding box center [402, 128] width 92 height 45
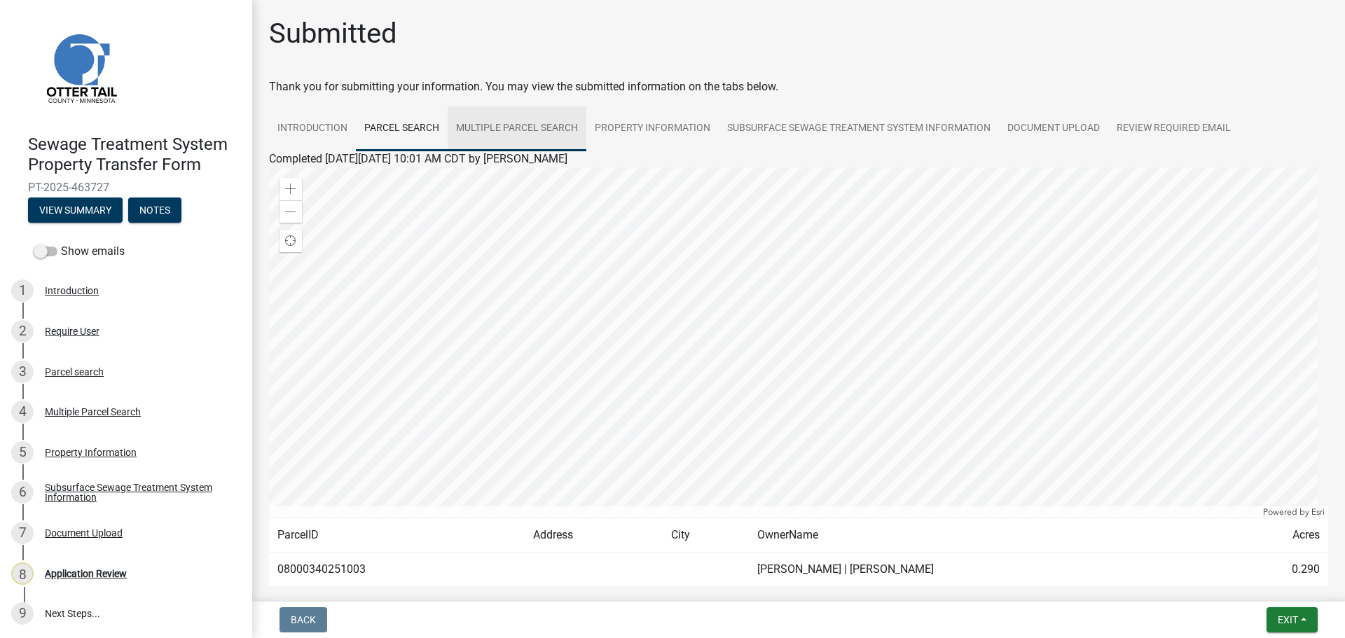
click at [540, 125] on link "Multiple Parcel Search" at bounding box center [517, 128] width 139 height 45
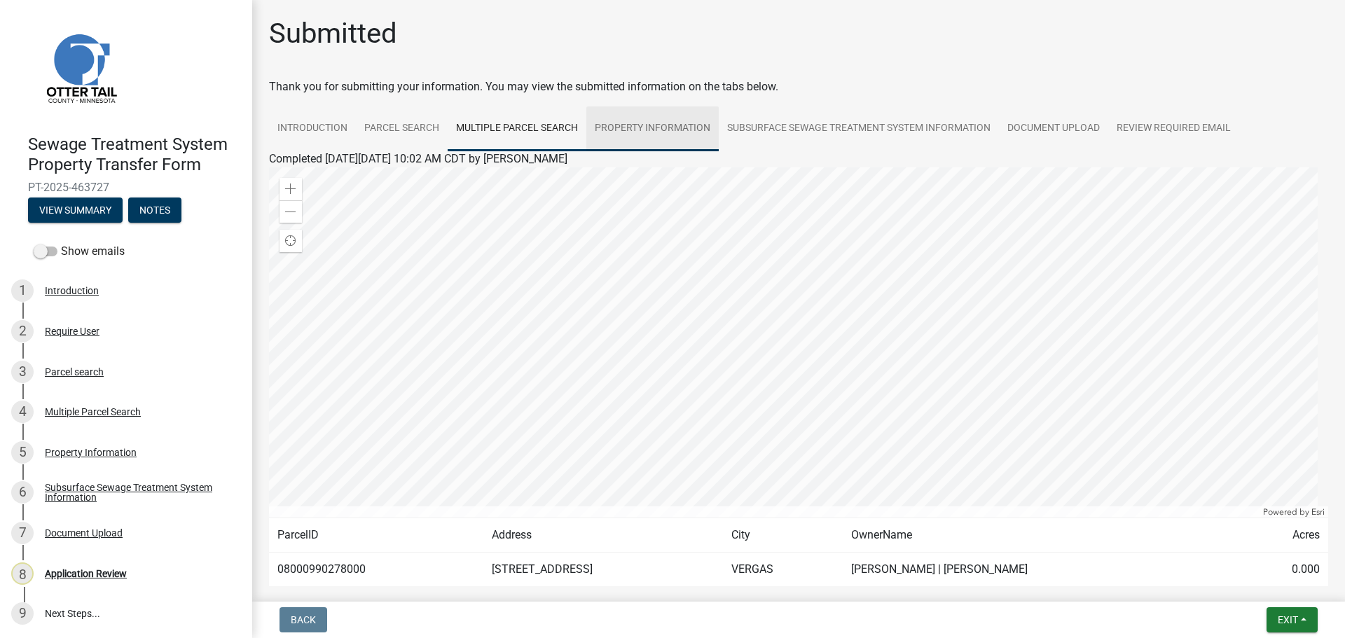
click at [615, 124] on link "Property Information" at bounding box center [652, 128] width 132 height 45
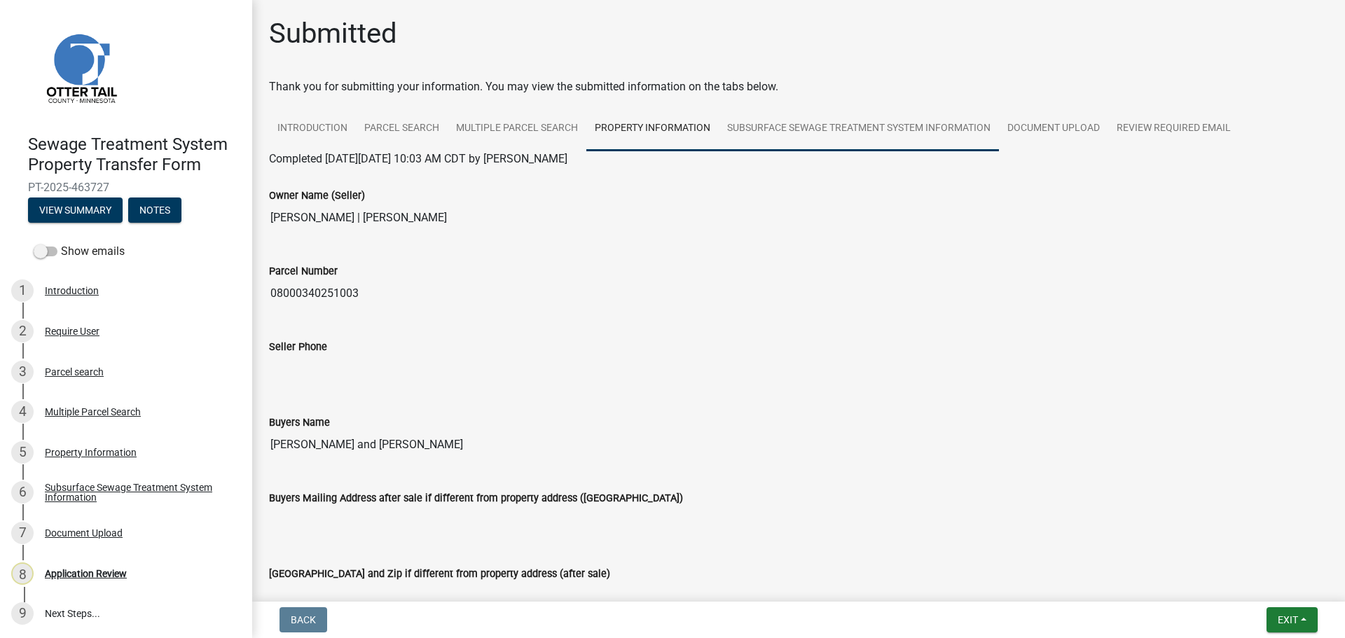
click at [837, 136] on link "Subsurface Sewage Treatment System Information" at bounding box center [859, 128] width 280 height 45
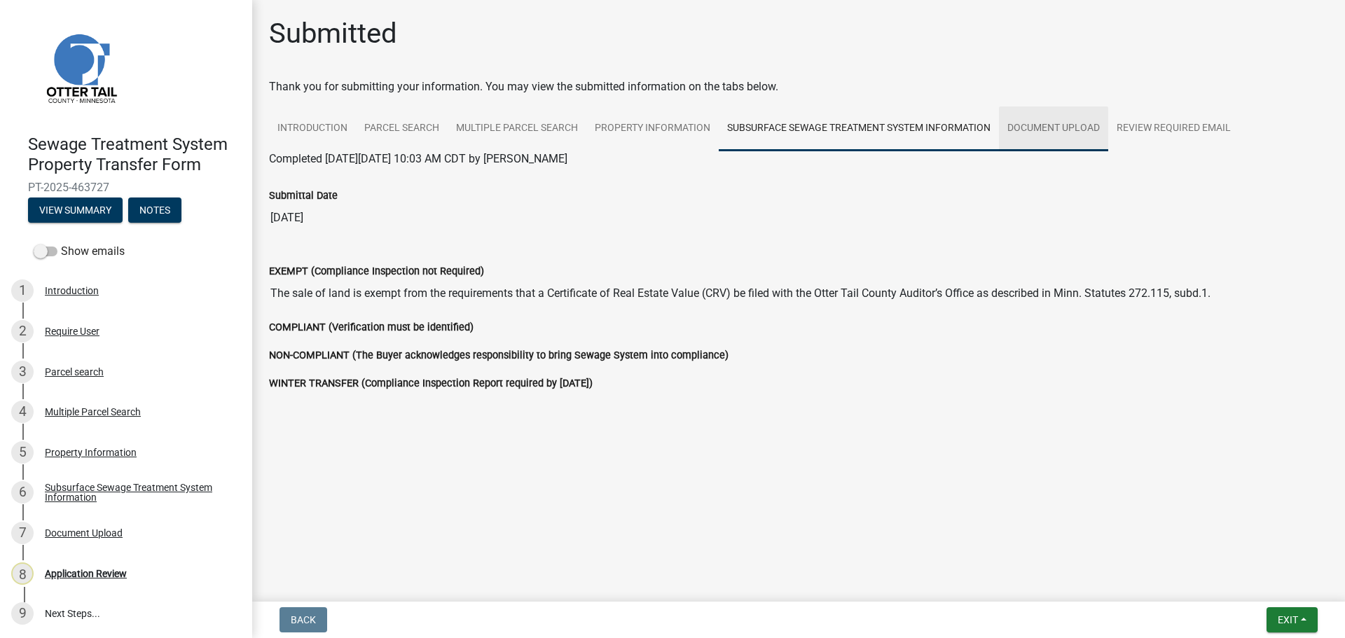
click at [1043, 133] on link "Document Upload" at bounding box center [1053, 128] width 109 height 45
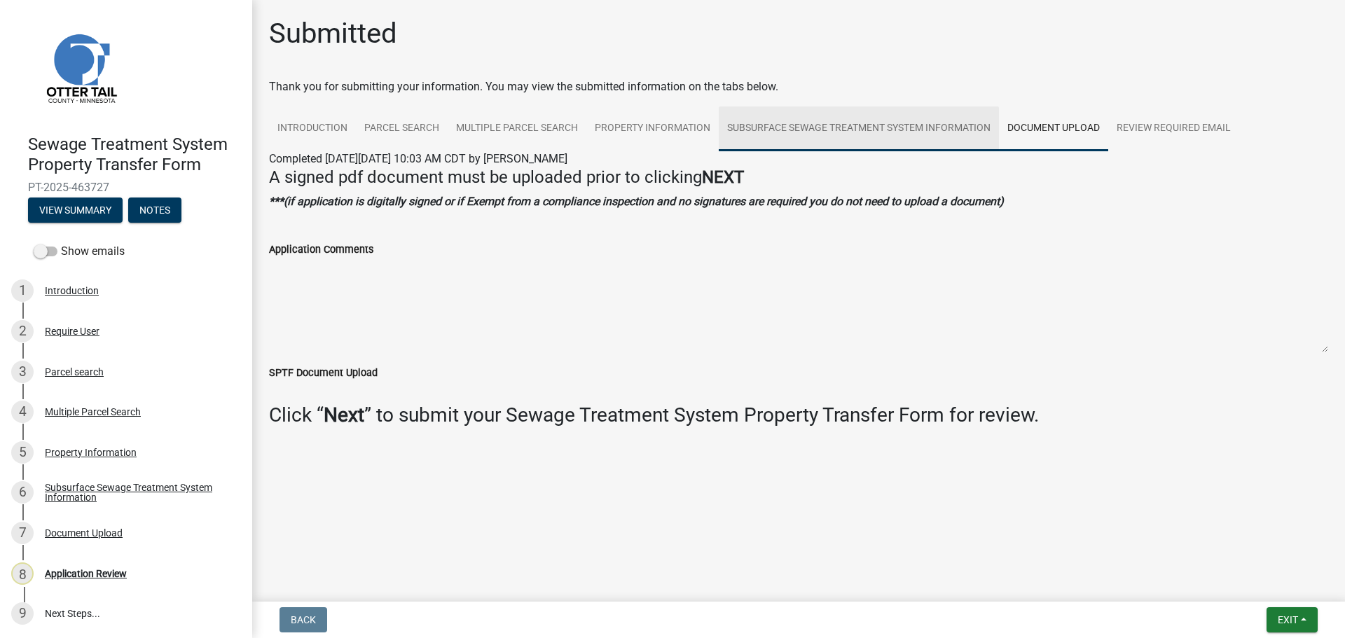
click at [950, 128] on link "Subsurface Sewage Treatment System Information" at bounding box center [859, 128] width 280 height 45
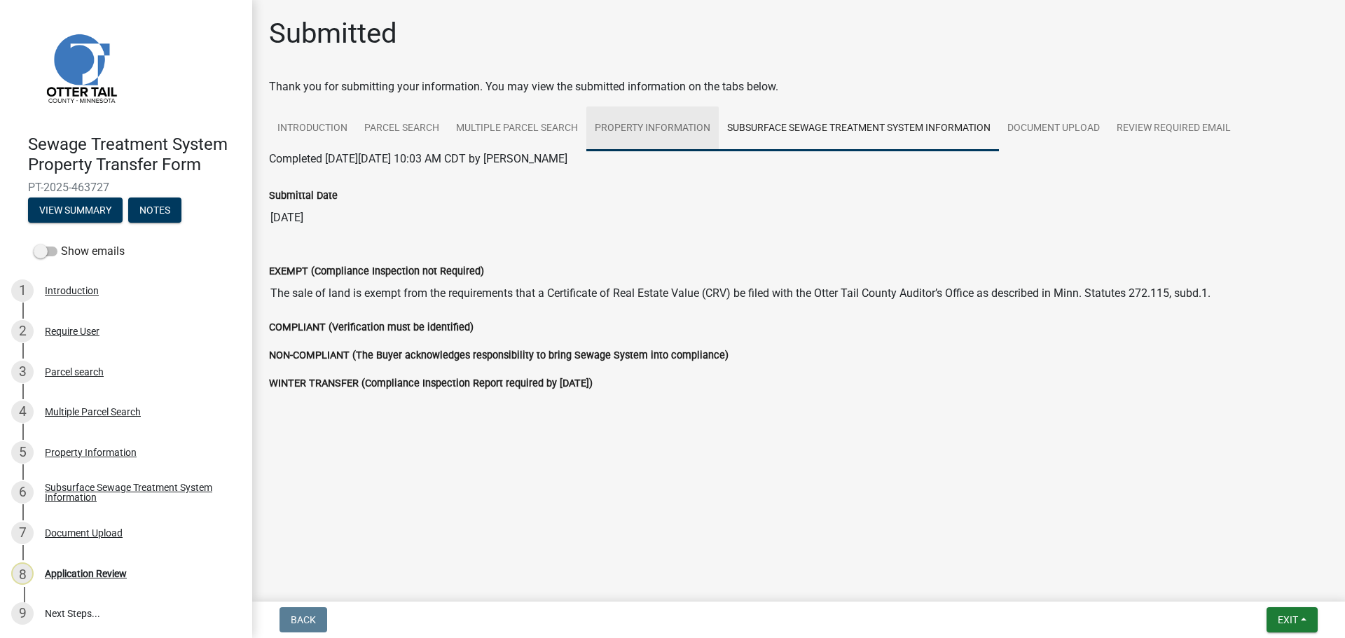
click at [636, 132] on link "Property Information" at bounding box center [652, 128] width 132 height 45
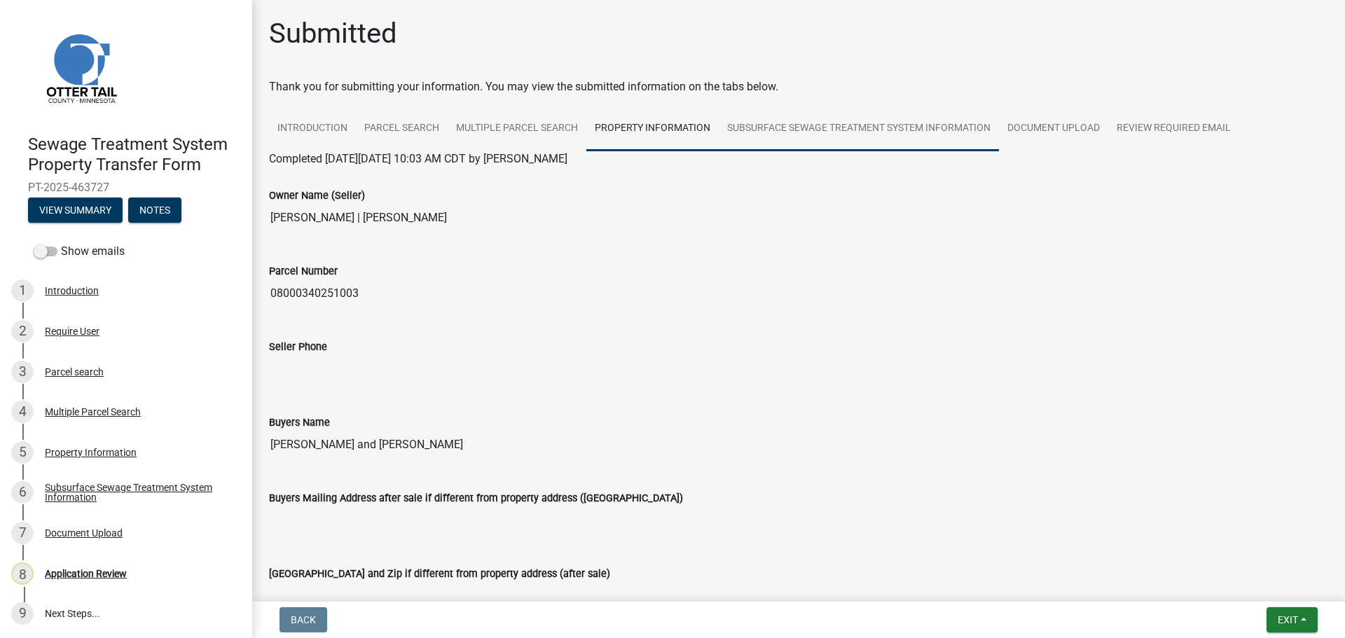
click at [778, 134] on link "Subsurface Sewage Treatment System Information" at bounding box center [859, 128] width 280 height 45
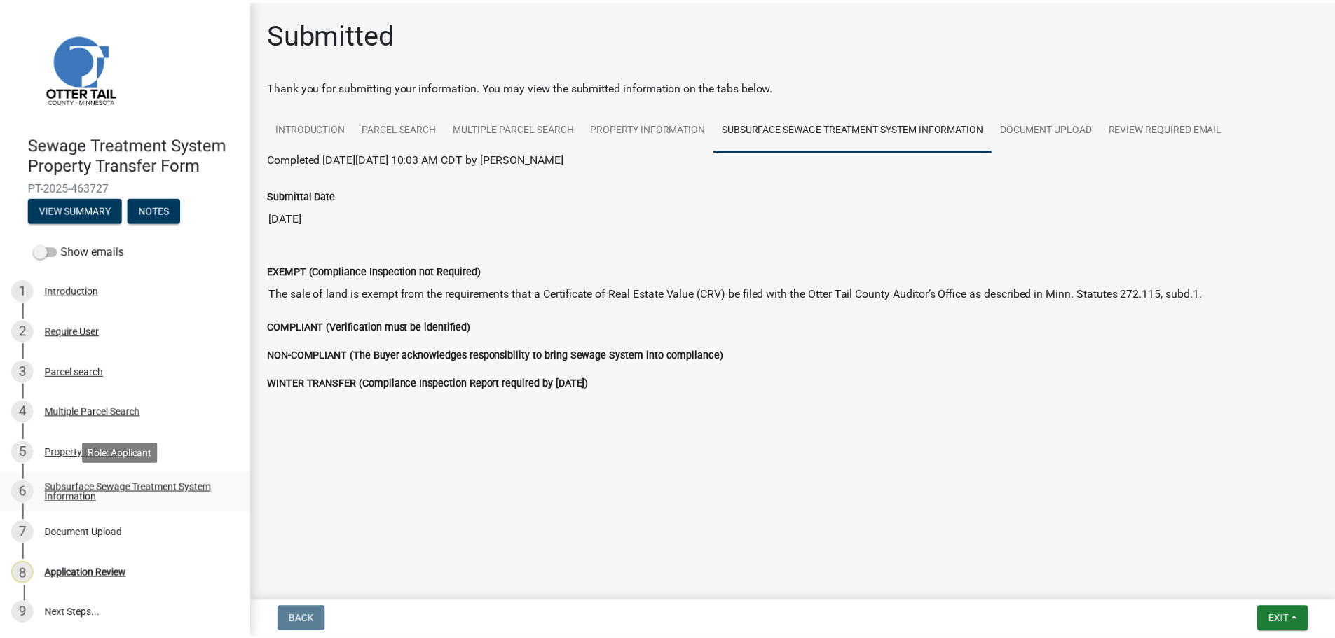
scroll to position [1, 0]
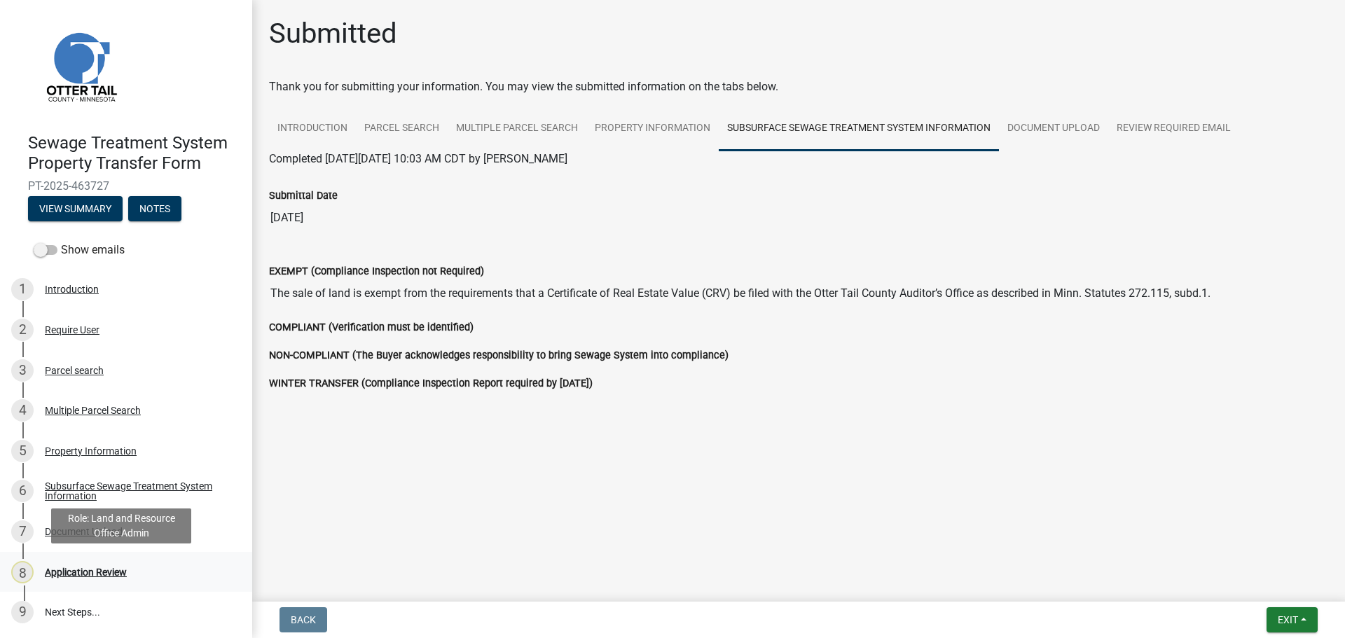
click at [106, 567] on div "Application Review" at bounding box center [86, 572] width 82 height 10
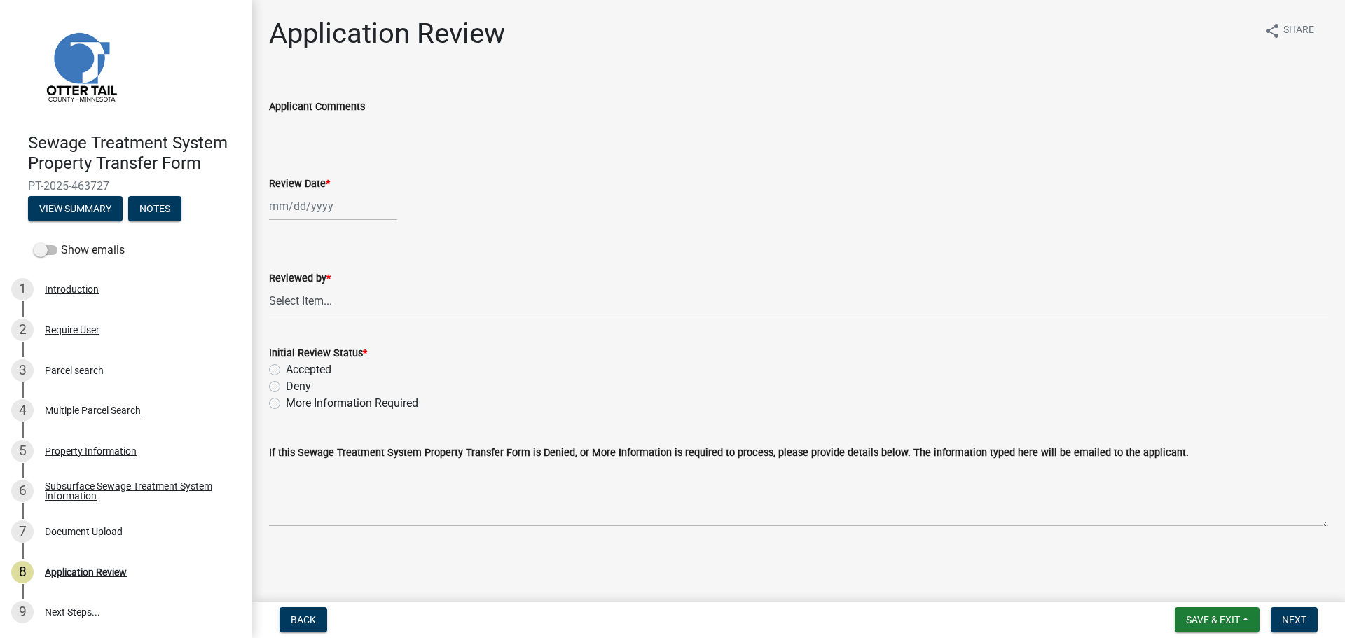
click at [299, 207] on div at bounding box center [333, 206] width 128 height 29
select select "8"
select select "2025"
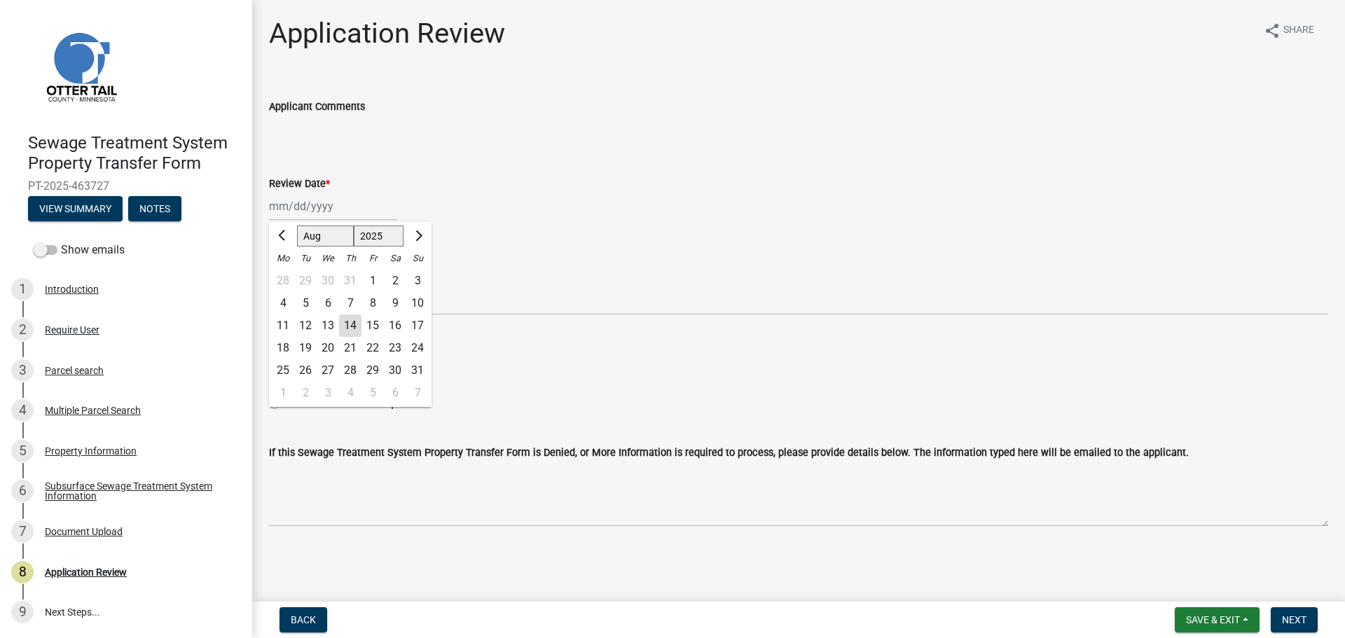
click at [355, 328] on div "14" at bounding box center [350, 326] width 22 height 22
type input "08/14/2025"
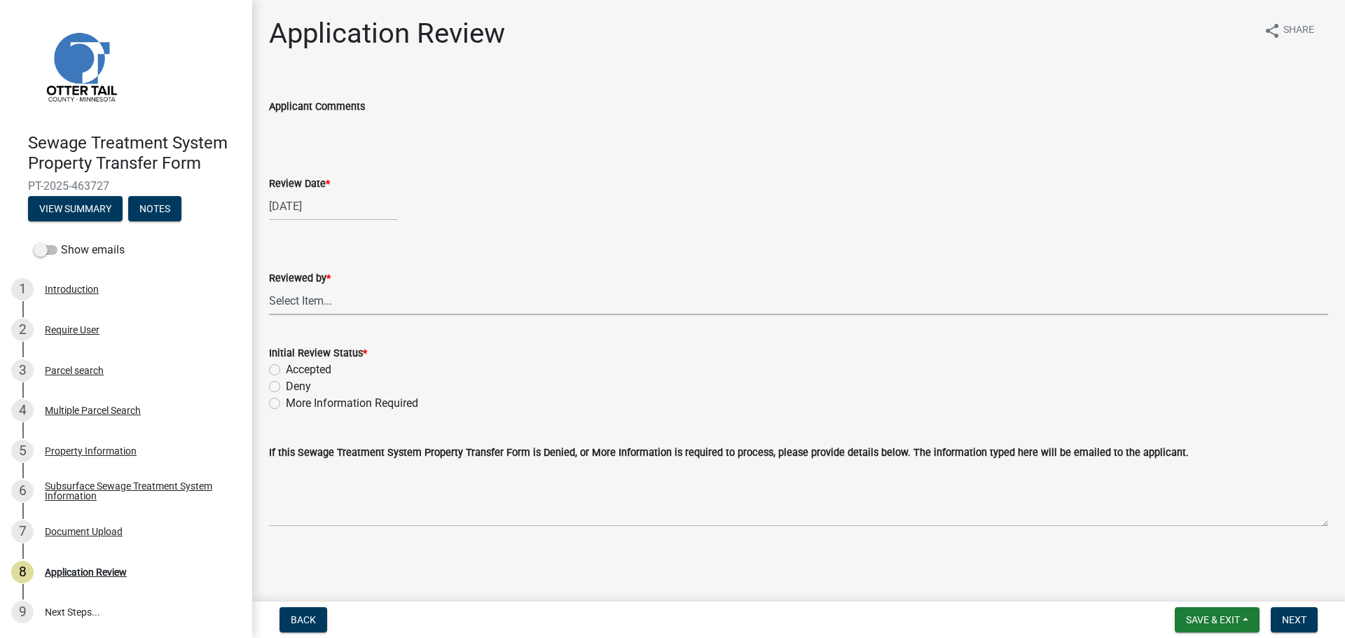
click at [338, 298] on select "Select Item... Alexis Newark Amy Busko Andrea Perales Brittany Tollefson Christ…" at bounding box center [798, 301] width 1059 height 29
click at [269, 287] on select "Select Item... Alexis Newark Amy Busko Andrea Perales Brittany Tollefson Christ…" at bounding box center [798, 301] width 1059 height 29
select select "67745ee8-7159-4960-80f9-a638286b467c"
click at [324, 368] on label "Accepted" at bounding box center [309, 370] width 46 height 17
click at [295, 368] on input "Accepted" at bounding box center [290, 366] width 9 height 9
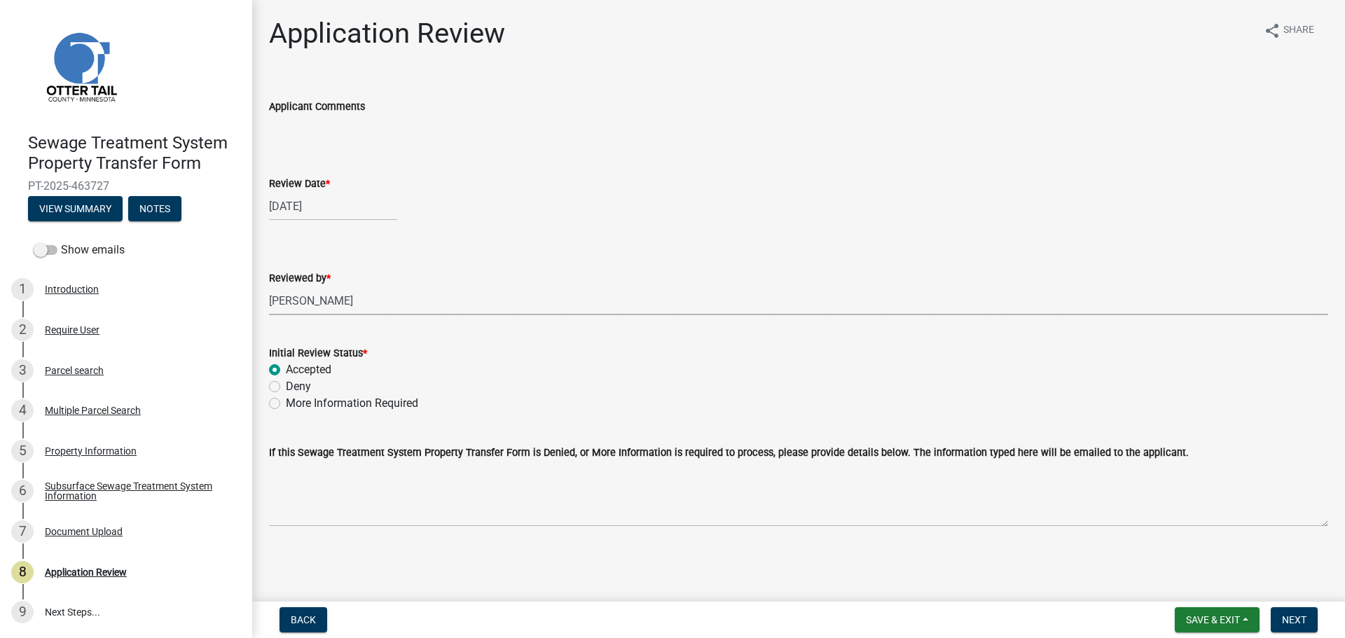
radio input "true"
click at [1294, 616] on span "Next" at bounding box center [1294, 619] width 25 height 11
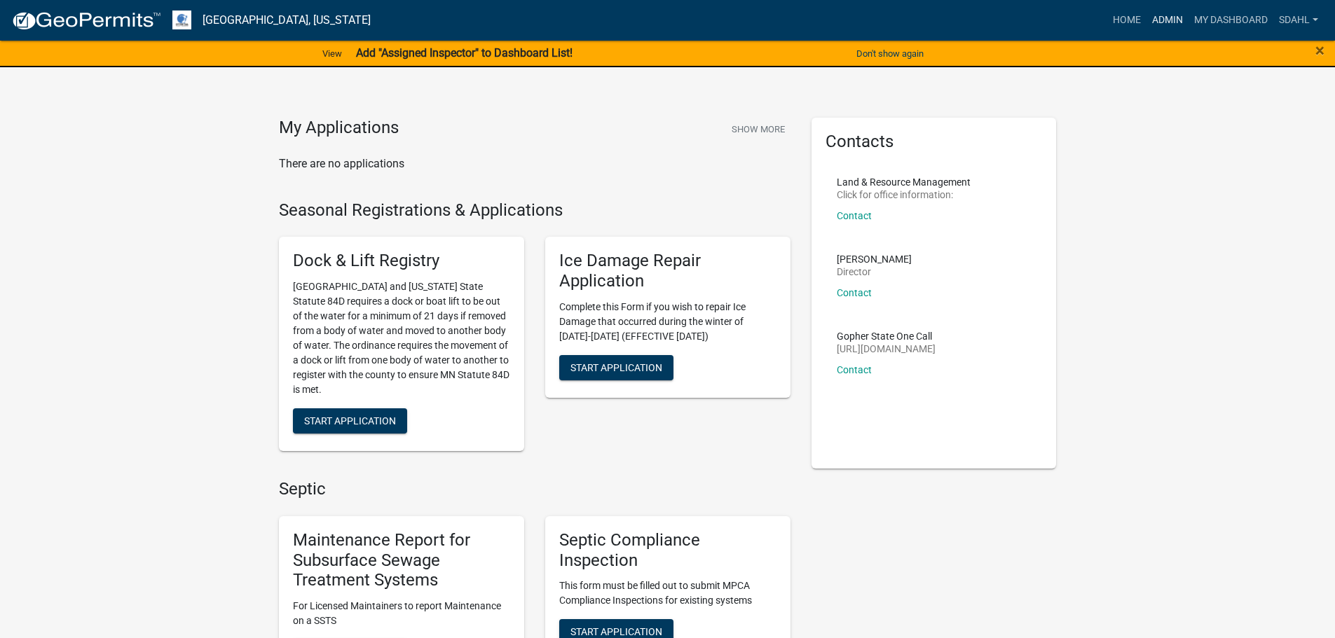
click at [1166, 15] on link "Admin" at bounding box center [1167, 20] width 42 height 27
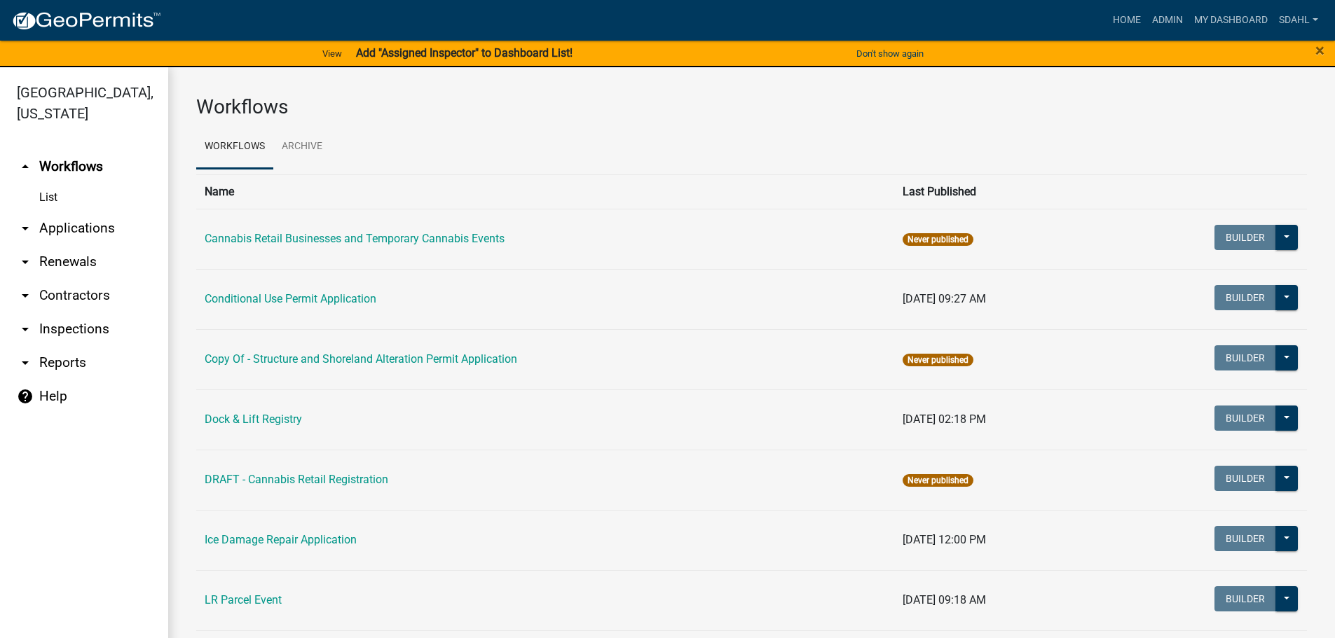
click at [78, 232] on link "arrow_drop_down Applications" at bounding box center [84, 229] width 168 height 34
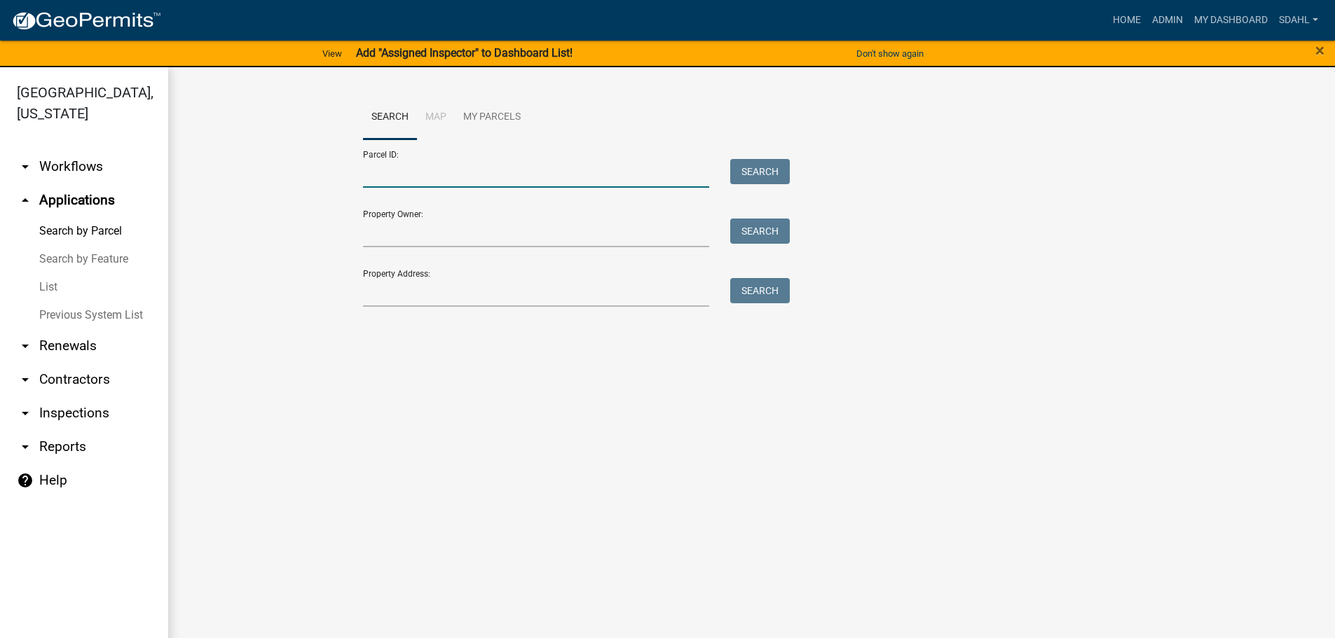
click at [396, 165] on input "Parcel ID:" at bounding box center [536, 173] width 347 height 29
paste input "82000500005000"
click at [751, 175] on button "Search" at bounding box center [760, 171] width 60 height 25
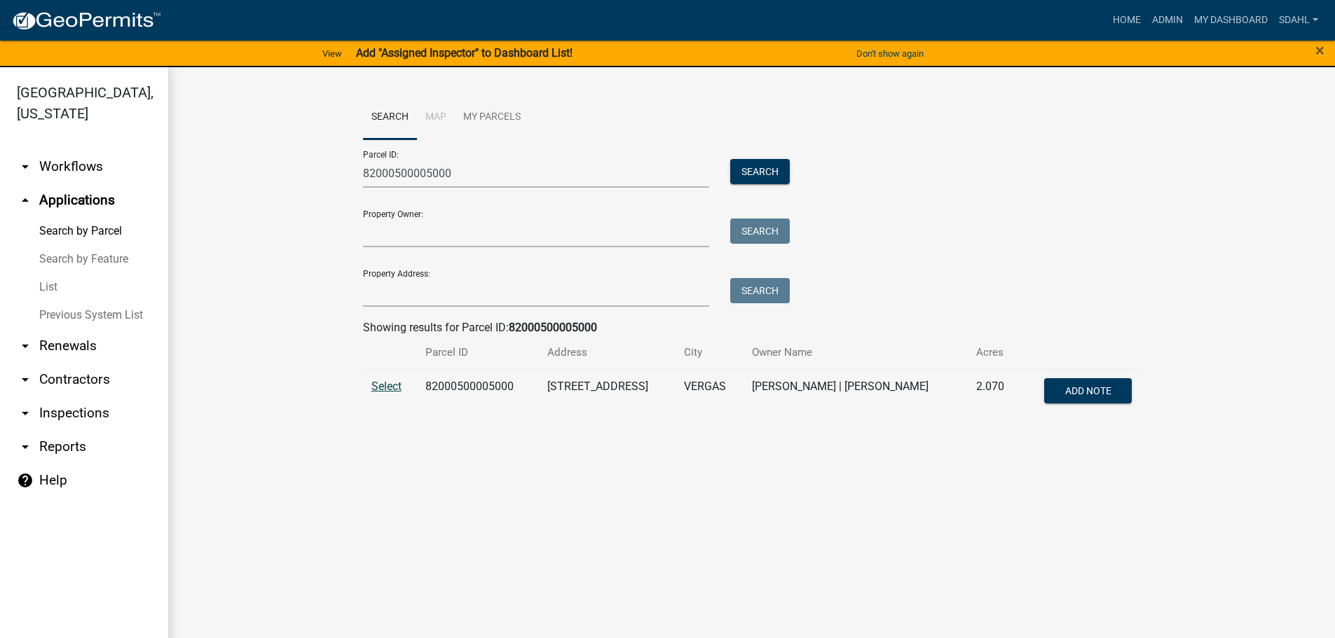
click at [384, 386] on span "Select" at bounding box center [386, 386] width 30 height 13
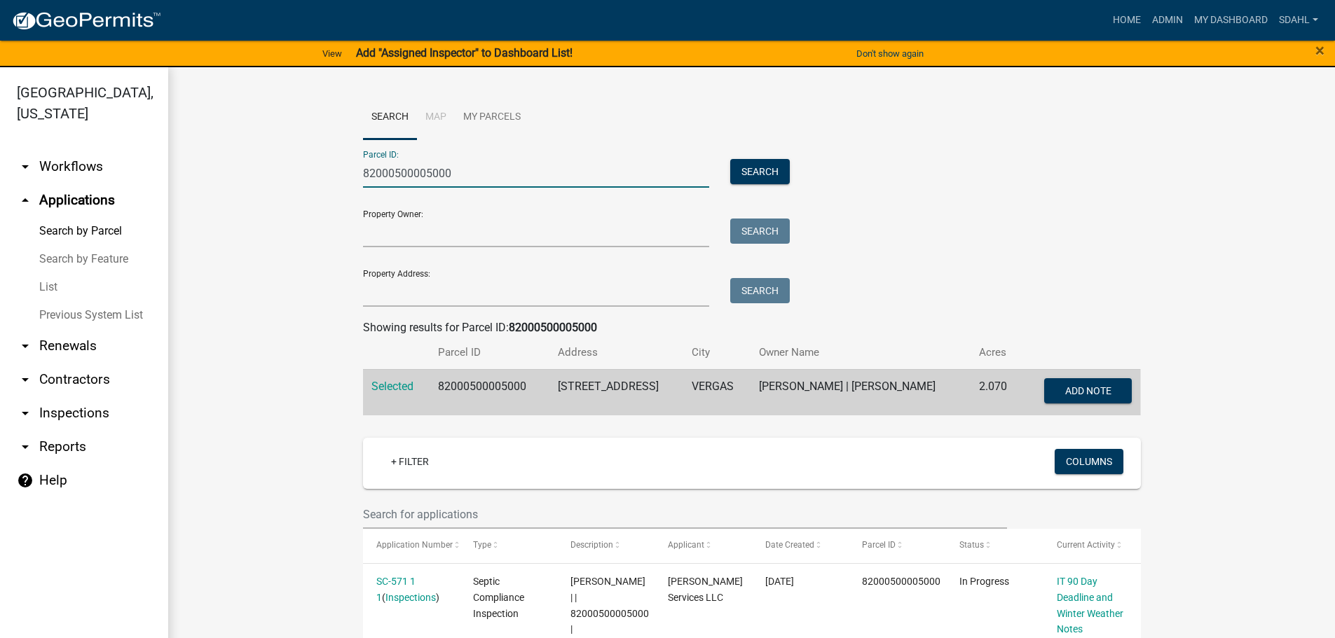
drag, startPoint x: 453, startPoint y: 176, endPoint x: 364, endPoint y: 183, distance: 89.3
click at [364, 183] on input "82000500005000" at bounding box center [536, 173] width 347 height 29
type input "8"
paste input "45000110063000"
type input "45000110063000"
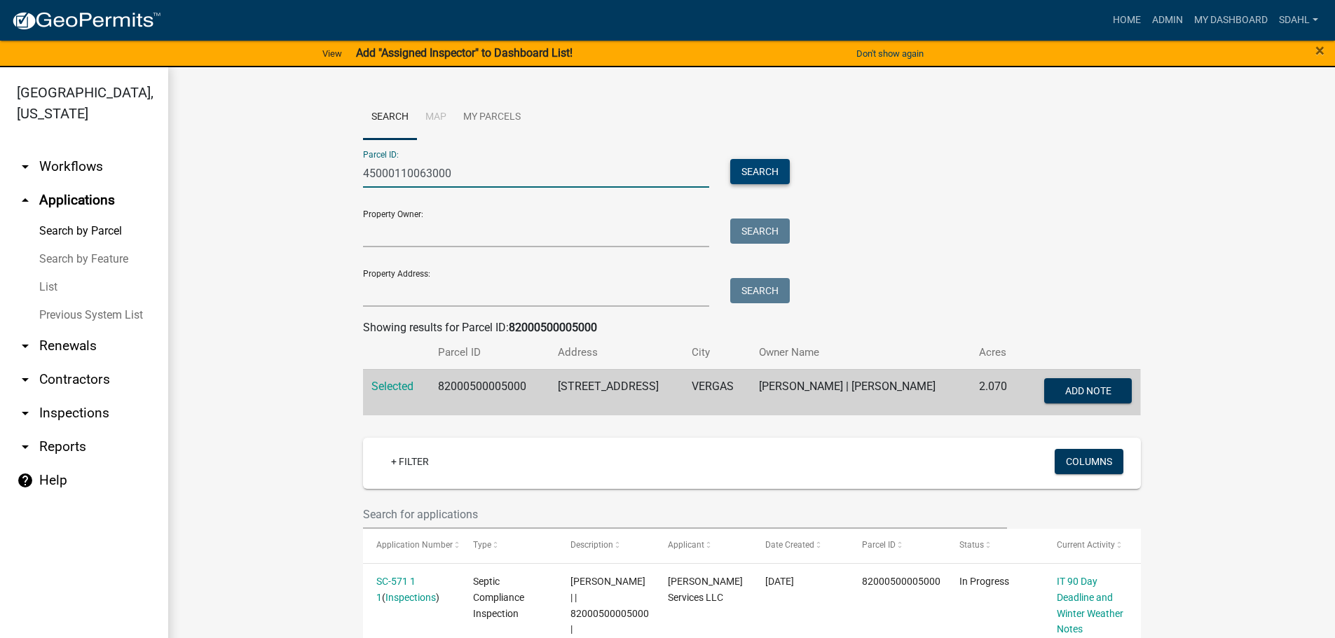
click at [752, 171] on button "Search" at bounding box center [760, 171] width 60 height 25
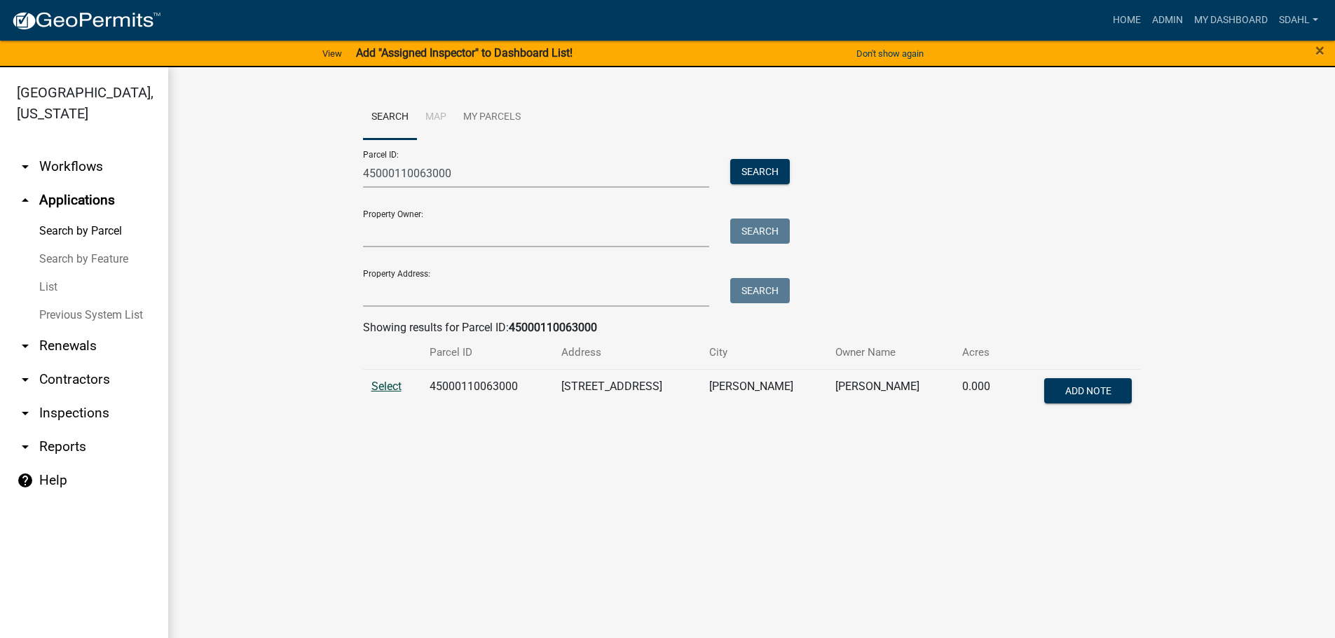
click at [385, 385] on span "Select" at bounding box center [386, 386] width 30 height 13
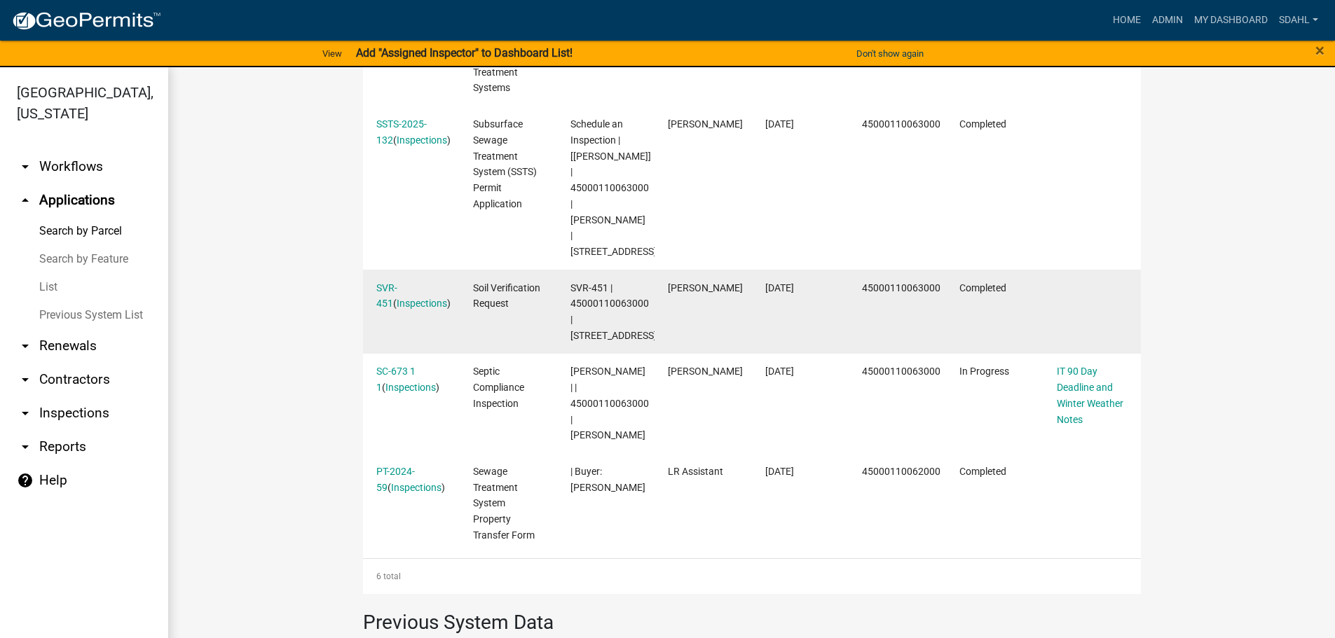
scroll to position [701, 0]
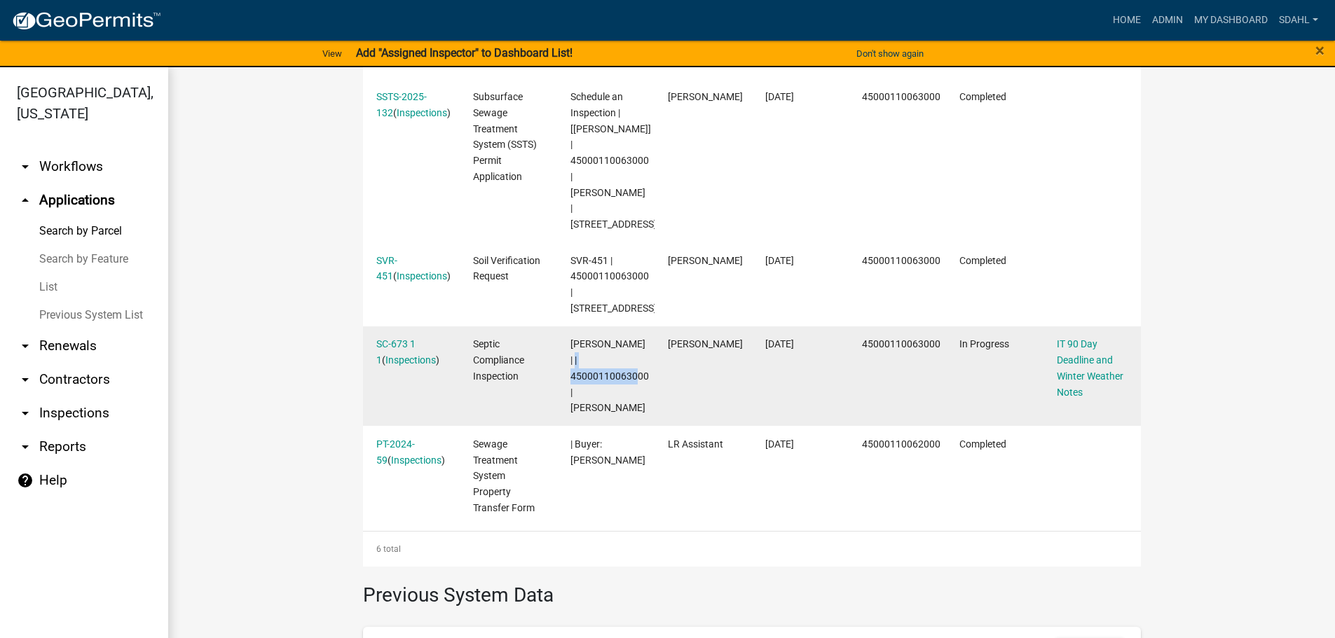
drag, startPoint x: 643, startPoint y: 356, endPoint x: 566, endPoint y: 362, distance: 77.3
click at [566, 362] on datatable-body-cell "[PERSON_NAME] | | 45000110063000 | [PERSON_NAME]" at bounding box center [605, 376] width 97 height 100
copy span "45000110063000"
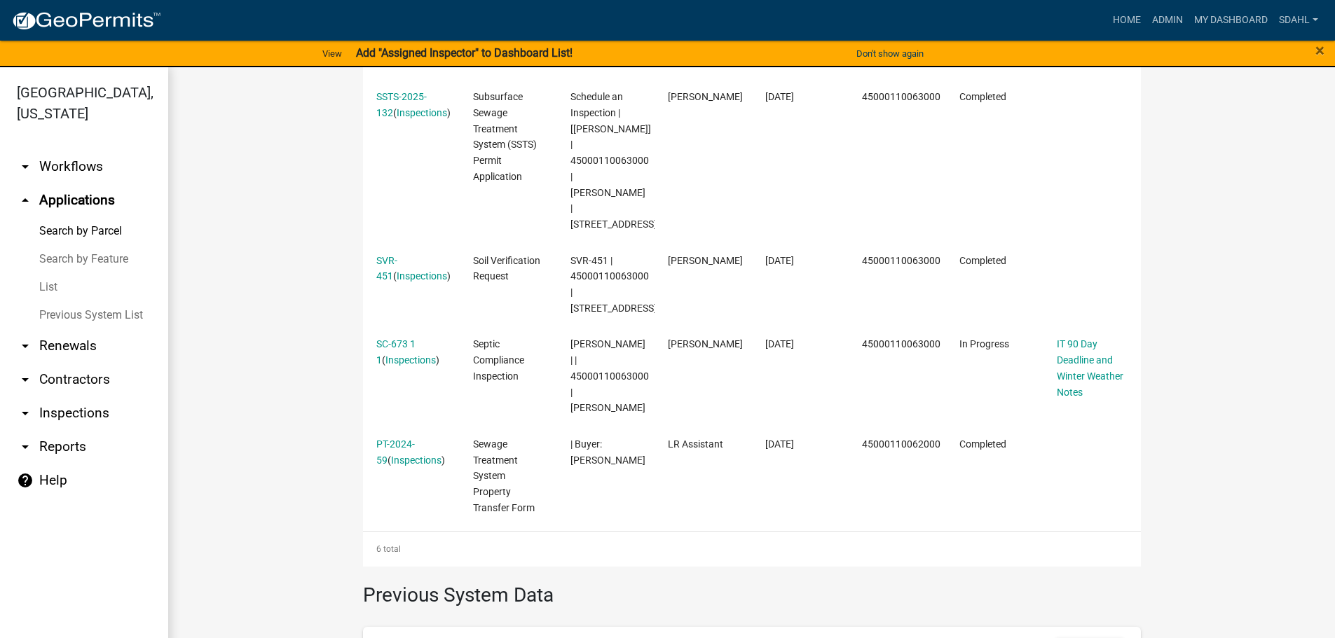
click at [266, 324] on wm-workflow-application-search-view "Search Map My Parcels Parcel ID: 45000110063000 Search Property Owner: Search P…" at bounding box center [751, 109] width 1110 height 1429
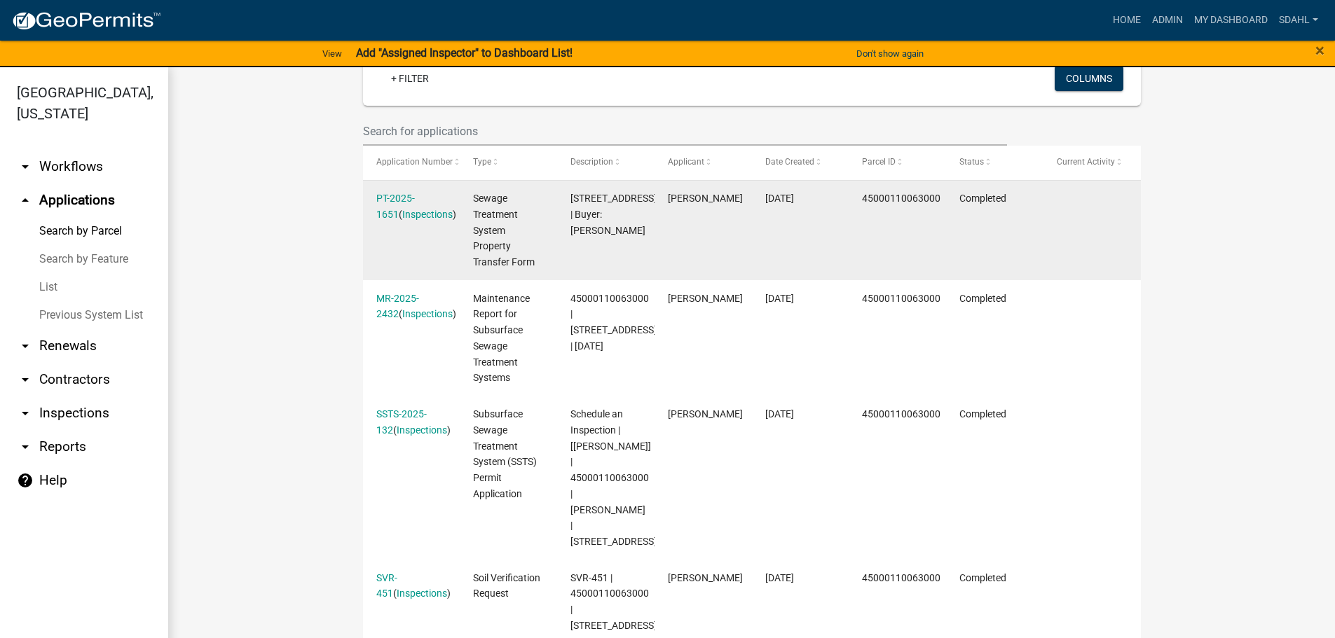
scroll to position [350, 0]
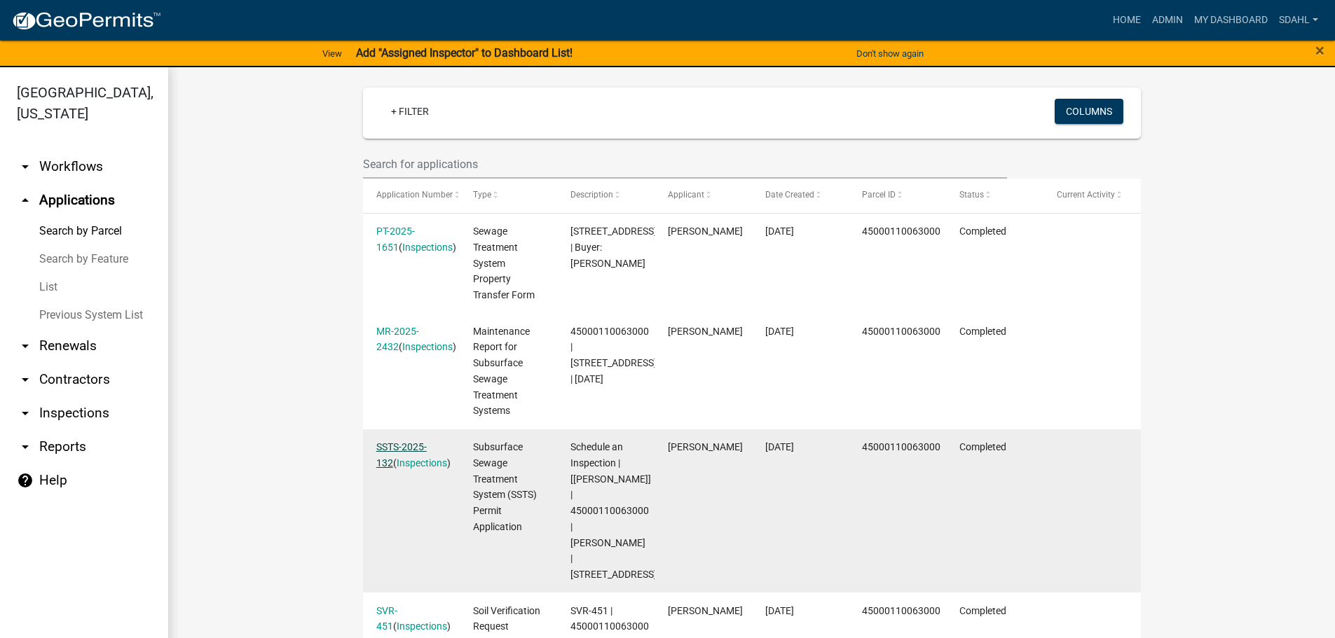
drag, startPoint x: 440, startPoint y: 446, endPoint x: 382, endPoint y: 444, distance: 58.2
click at [382, 444] on div "SSTS-2025-132 ( Inspections )" at bounding box center [411, 455] width 70 height 32
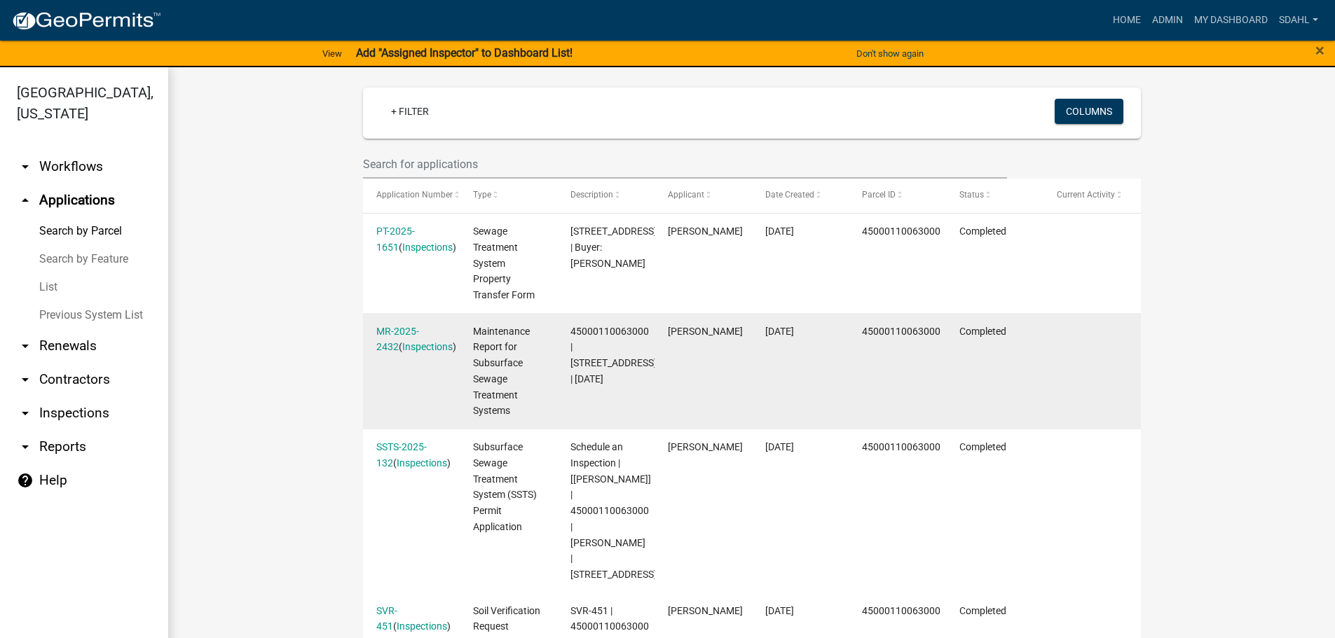
click at [434, 396] on datatable-body-cell "MR-2025-2432 ( Inspections )" at bounding box center [411, 371] width 97 height 116
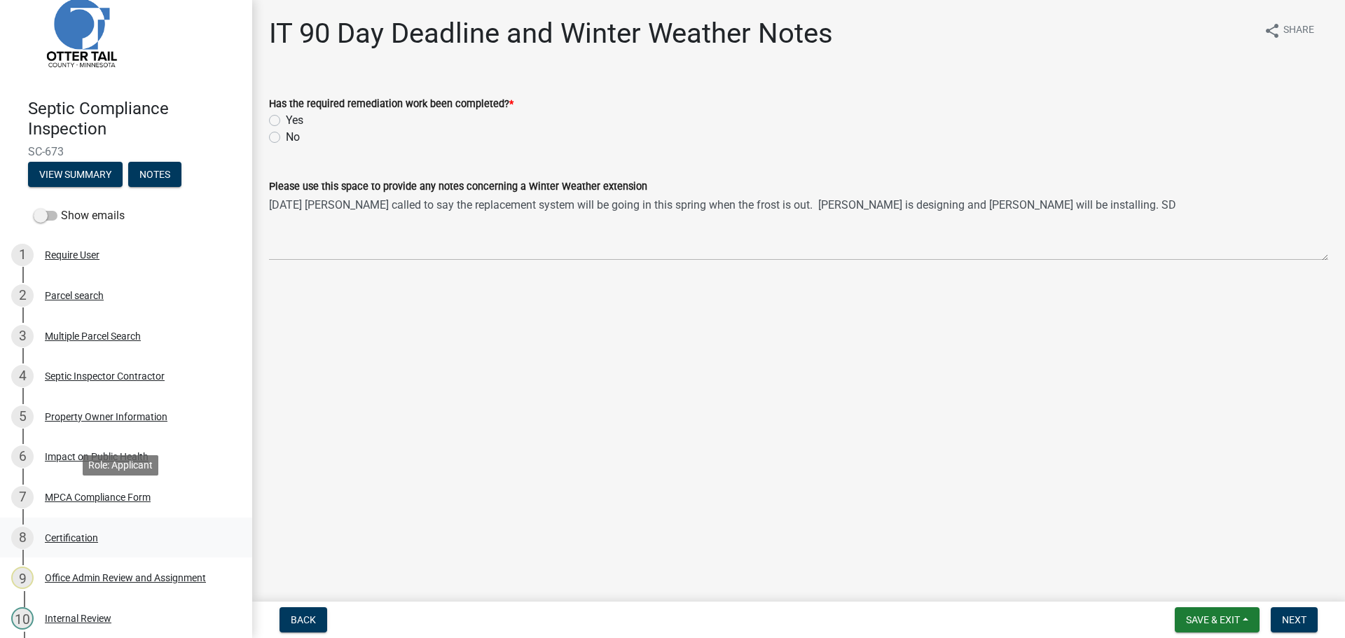
scroll to position [70, 0]
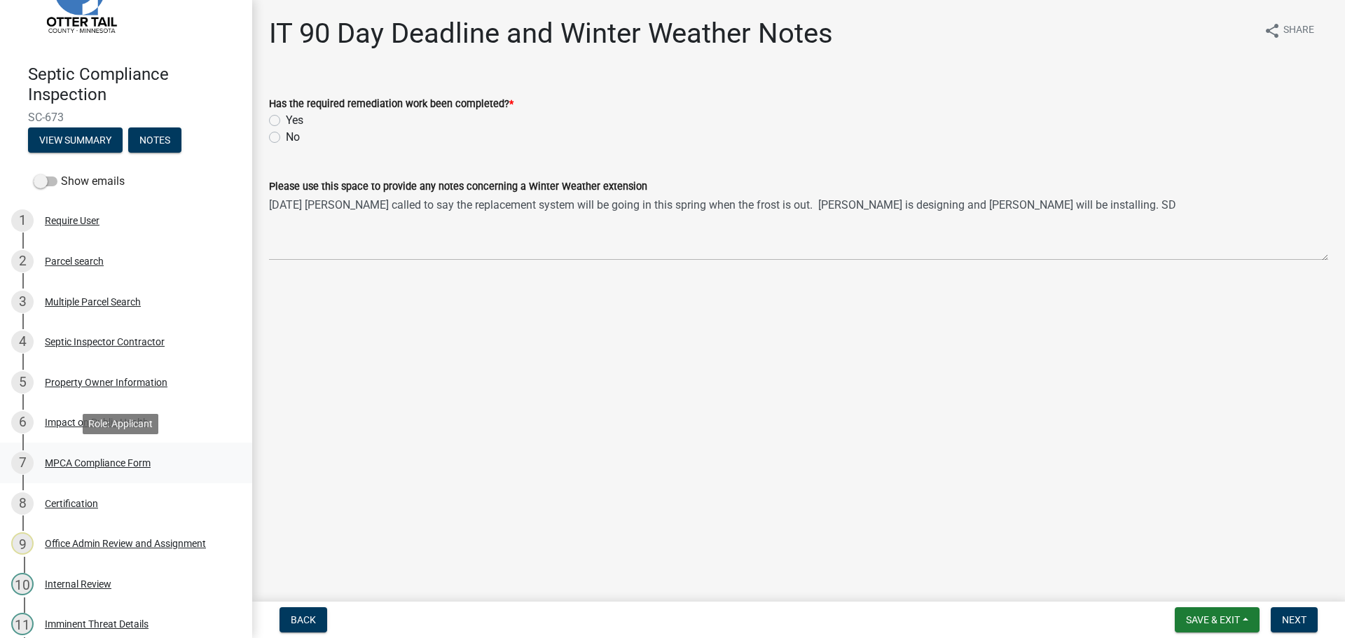
click at [94, 461] on div "MPCA Compliance Form" at bounding box center [98, 463] width 106 height 10
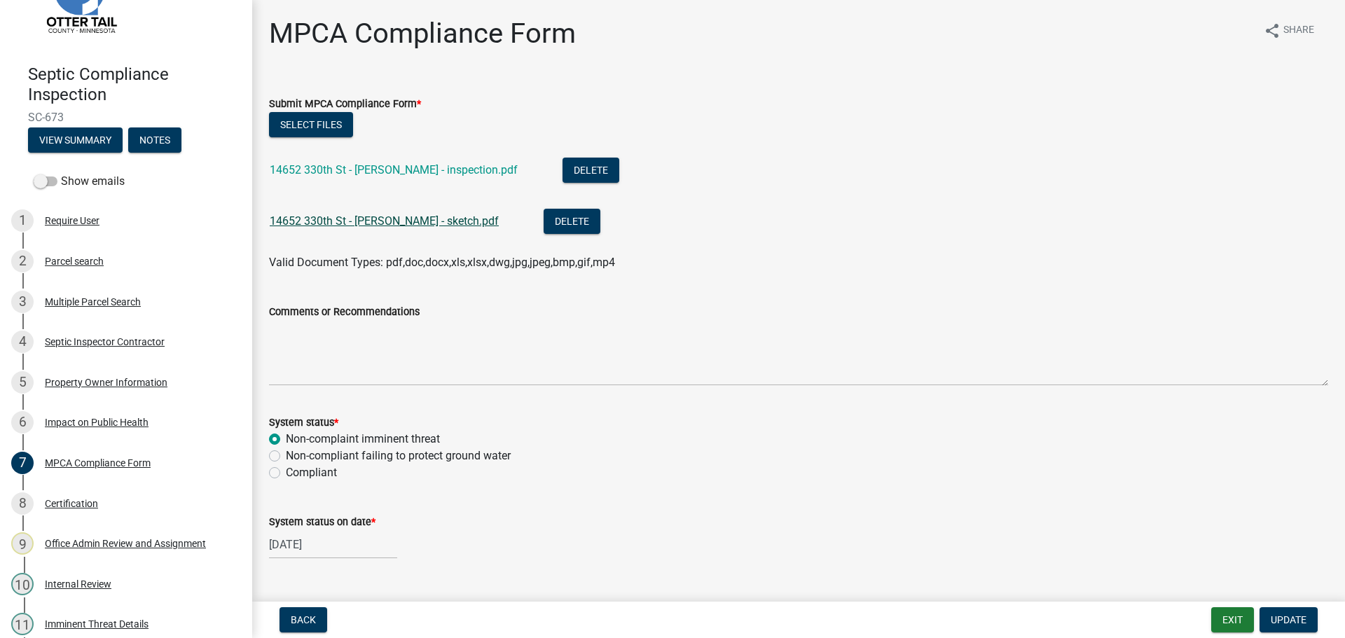
click at [397, 219] on link "14652 330th St - [PERSON_NAME] - sketch.pdf" at bounding box center [384, 220] width 229 height 13
click at [430, 169] on link "14652 330th St - [PERSON_NAME] - inspection.pdf" at bounding box center [394, 169] width 248 height 13
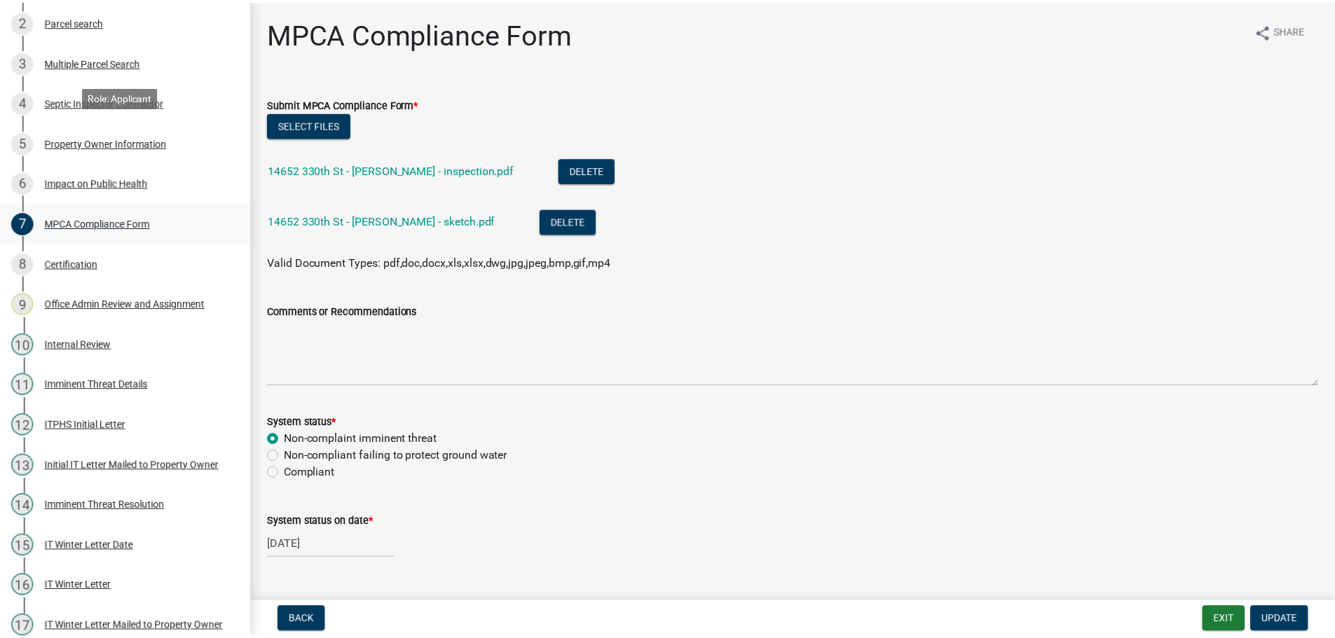
scroll to position [405, 0]
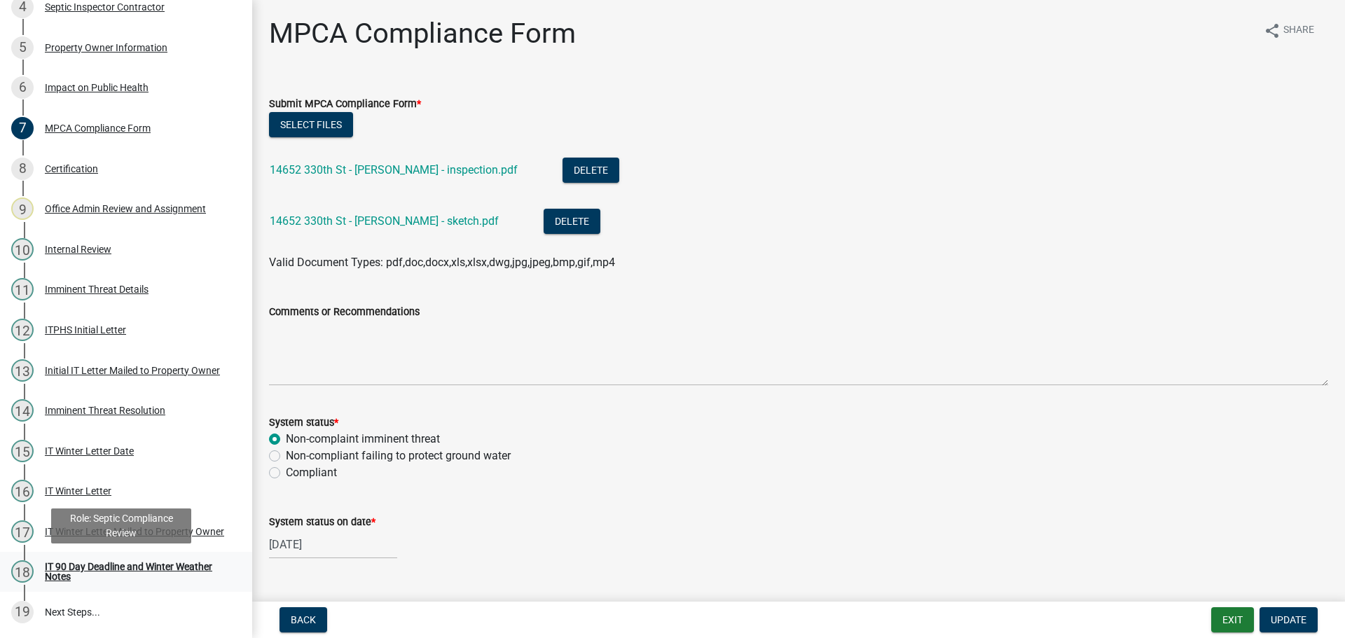
click at [92, 567] on div "IT 90 Day Deadline and Winter Weather Notes" at bounding box center [137, 572] width 185 height 20
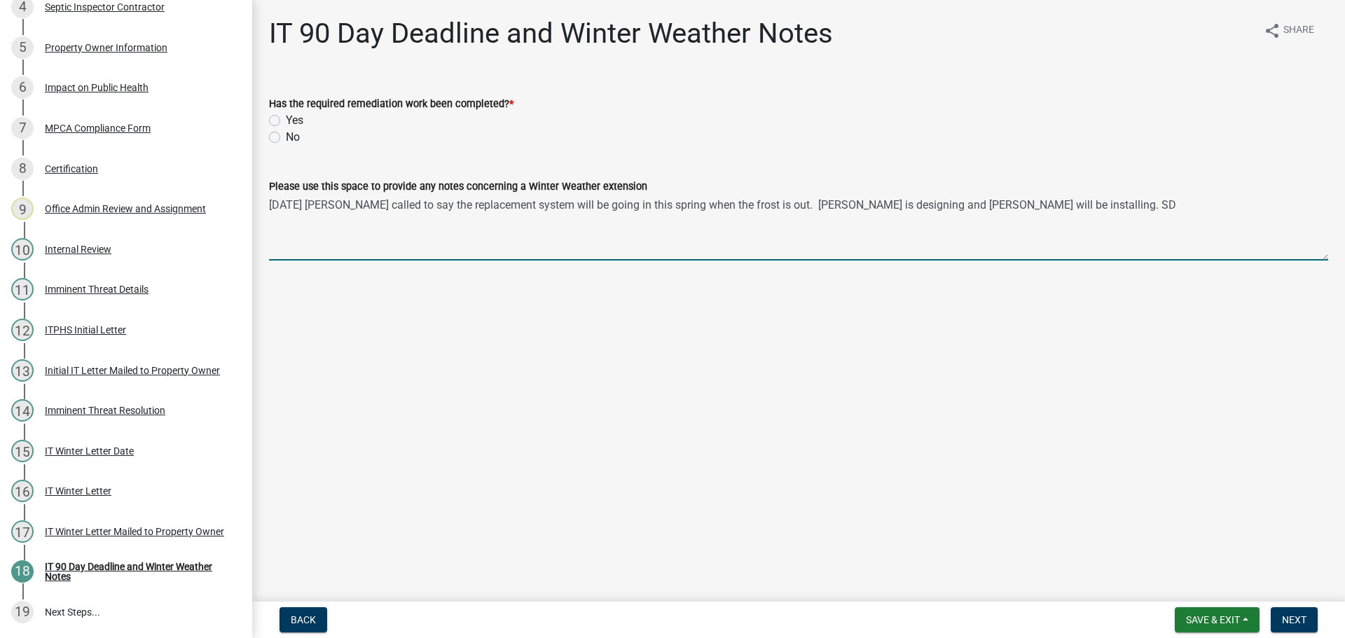
click at [330, 218] on textarea "[DATE] [PERSON_NAME] called to say the replacement system will be going in this…" at bounding box center [798, 228] width 1059 height 66
click at [1177, 206] on textarea "[DATE] [PERSON_NAME] called to say the replacement system will be going in this…" at bounding box center [798, 228] width 1059 height 66
paste textarea "SSTS-2025-132"
type textarea "[DATE] [PERSON_NAME] called to say the replacement system will be going in this…"
click at [286, 121] on label "Yes" at bounding box center [295, 120] width 18 height 17
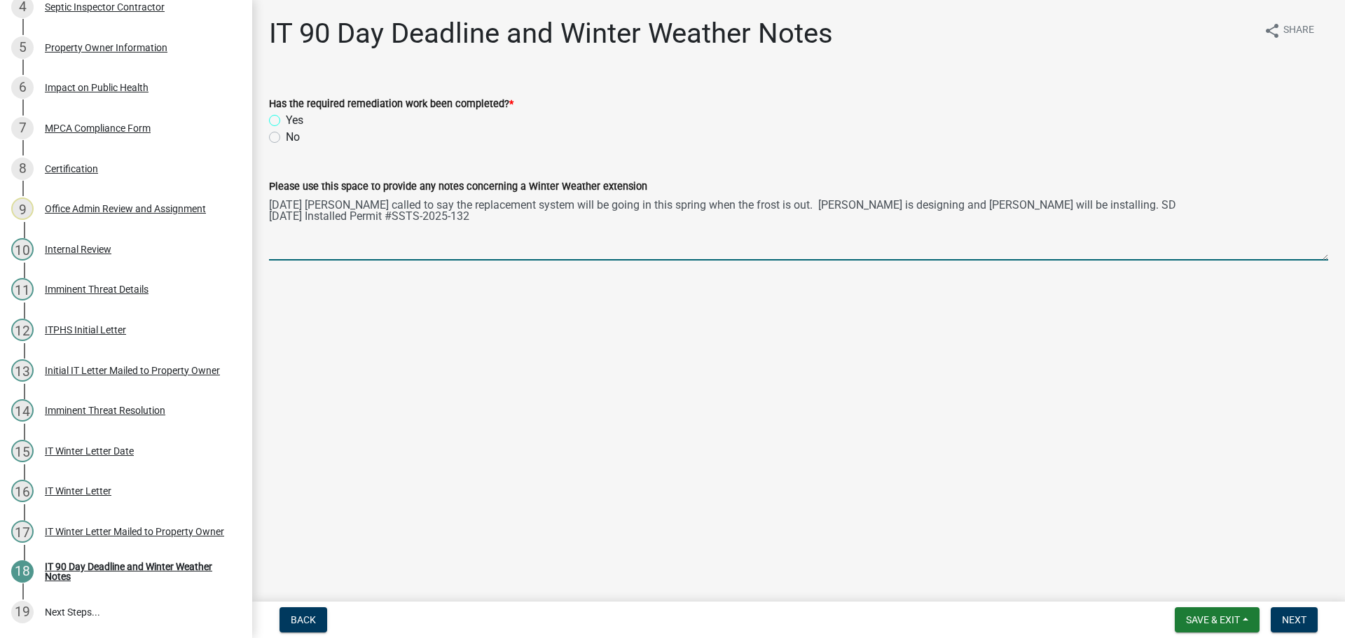
click at [286, 121] on input "Yes" at bounding box center [290, 116] width 9 height 9
radio input "true"
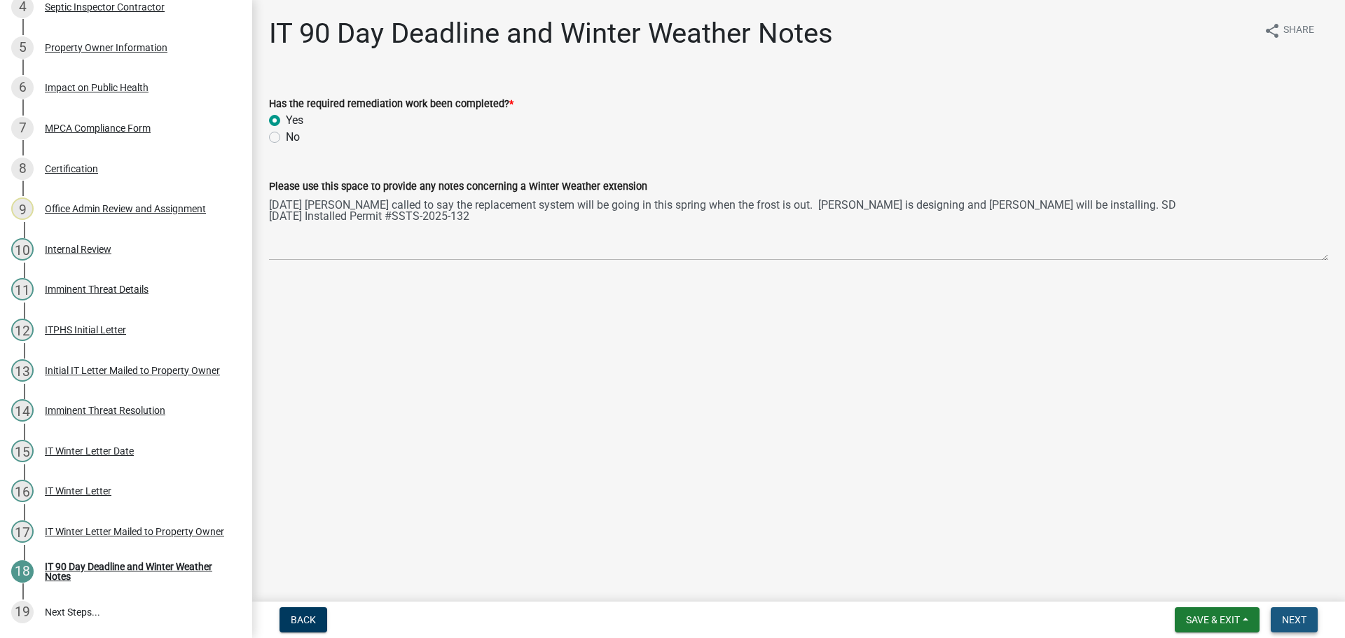
click at [1293, 615] on span "Next" at bounding box center [1294, 619] width 25 height 11
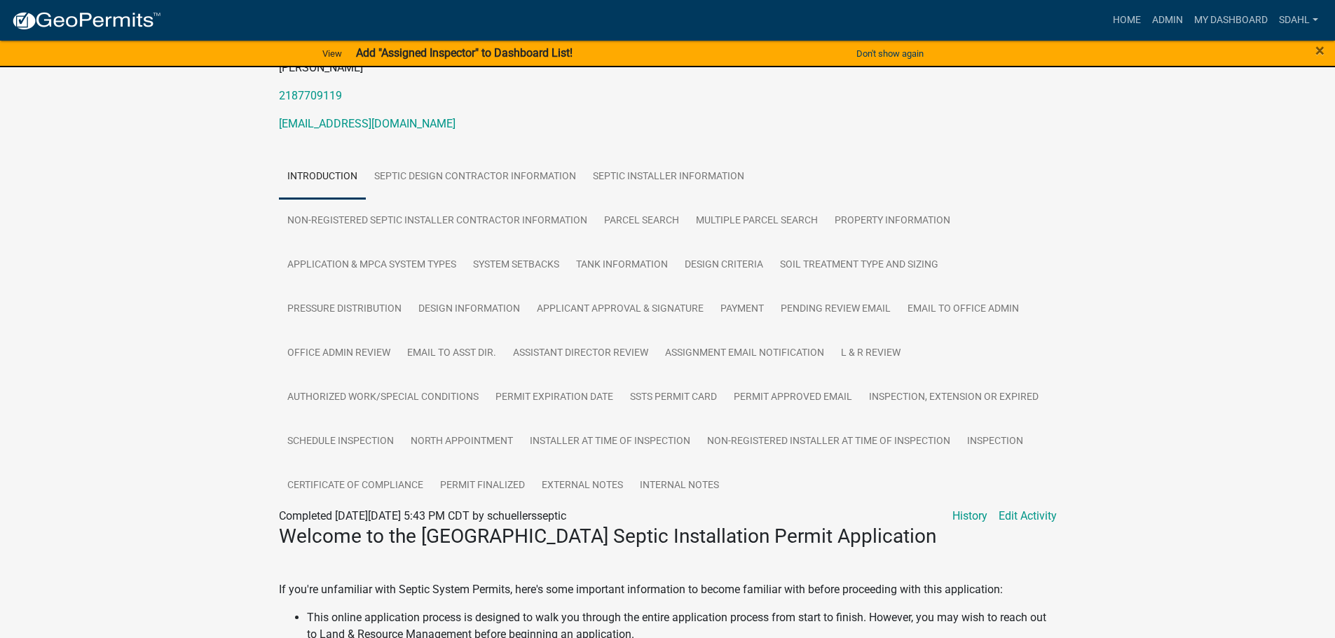
scroll to position [210, 0]
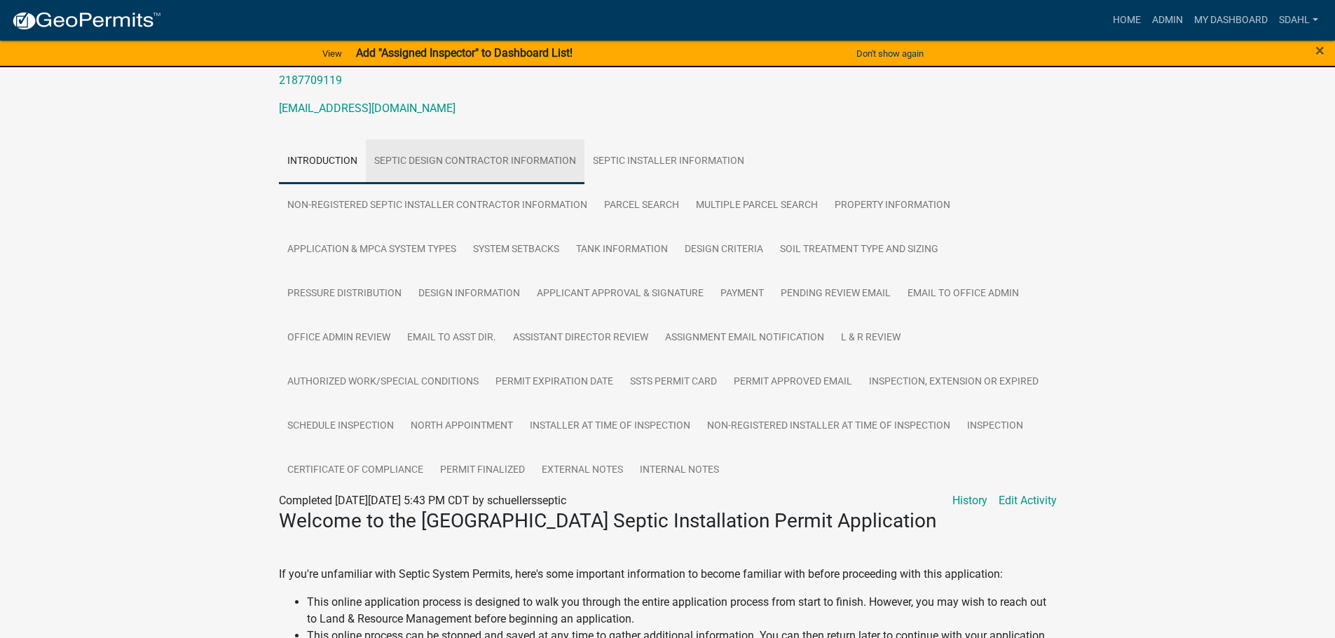
click at [513, 174] on link "Septic Design Contractor Information" at bounding box center [475, 161] width 219 height 45
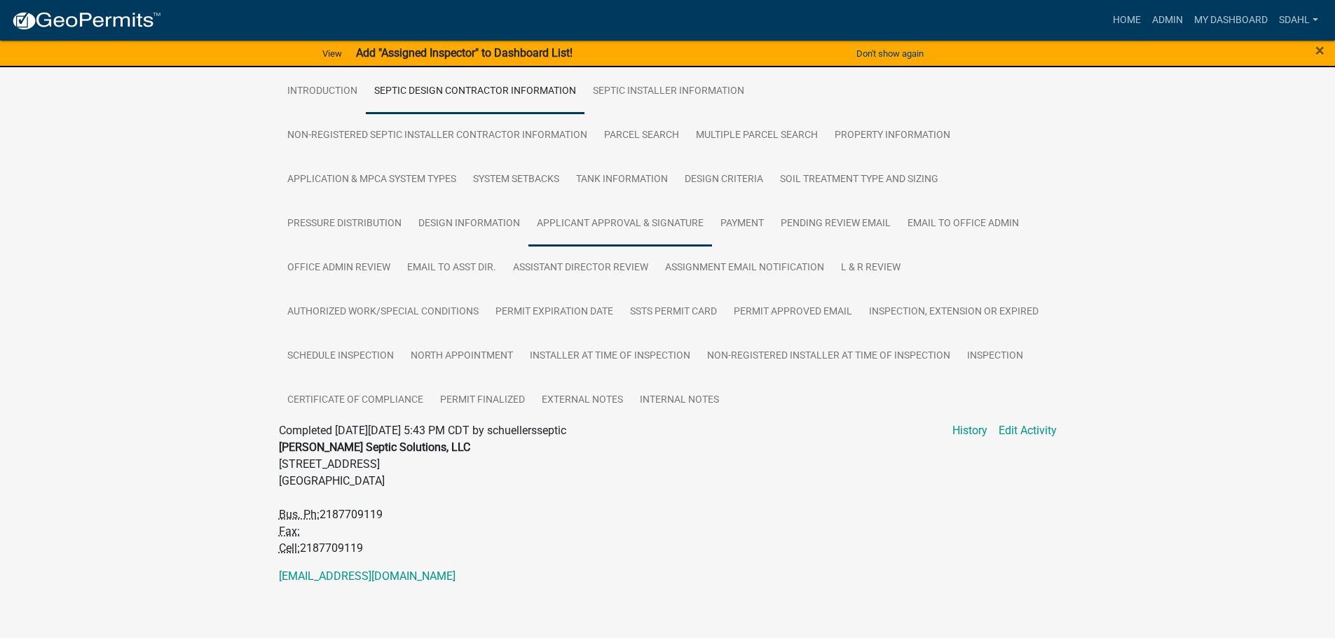
scroll to position [303, 0]
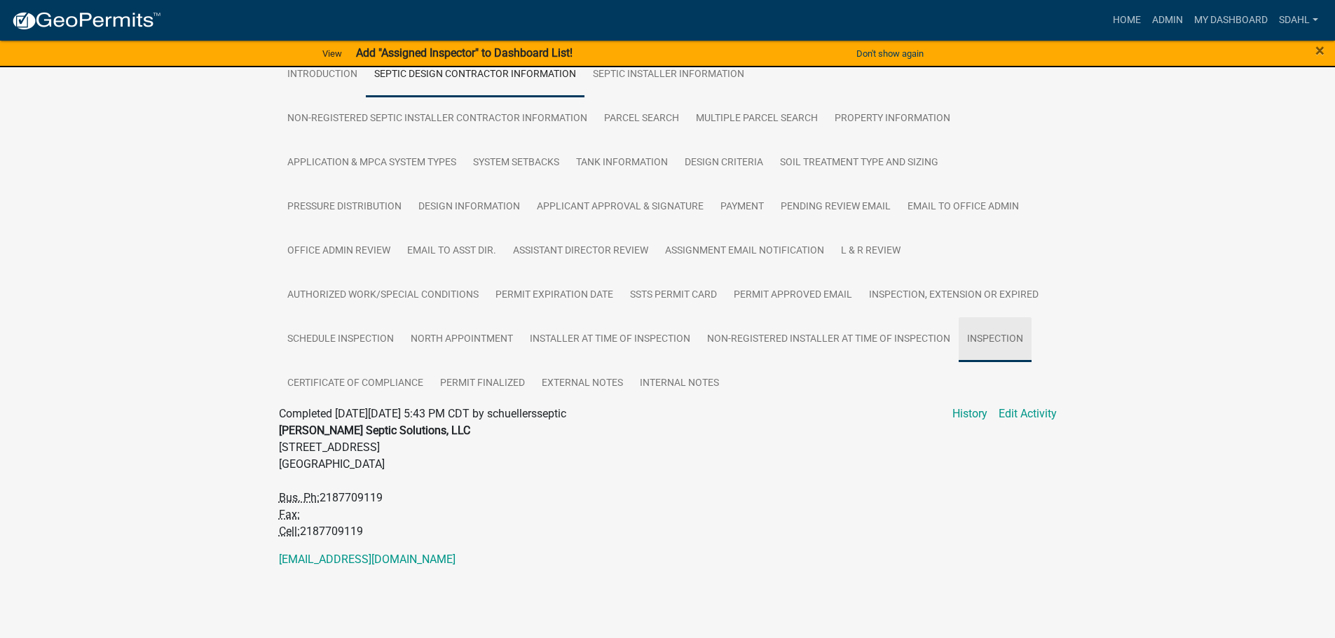
click at [1006, 341] on link "Inspection" at bounding box center [994, 339] width 73 height 45
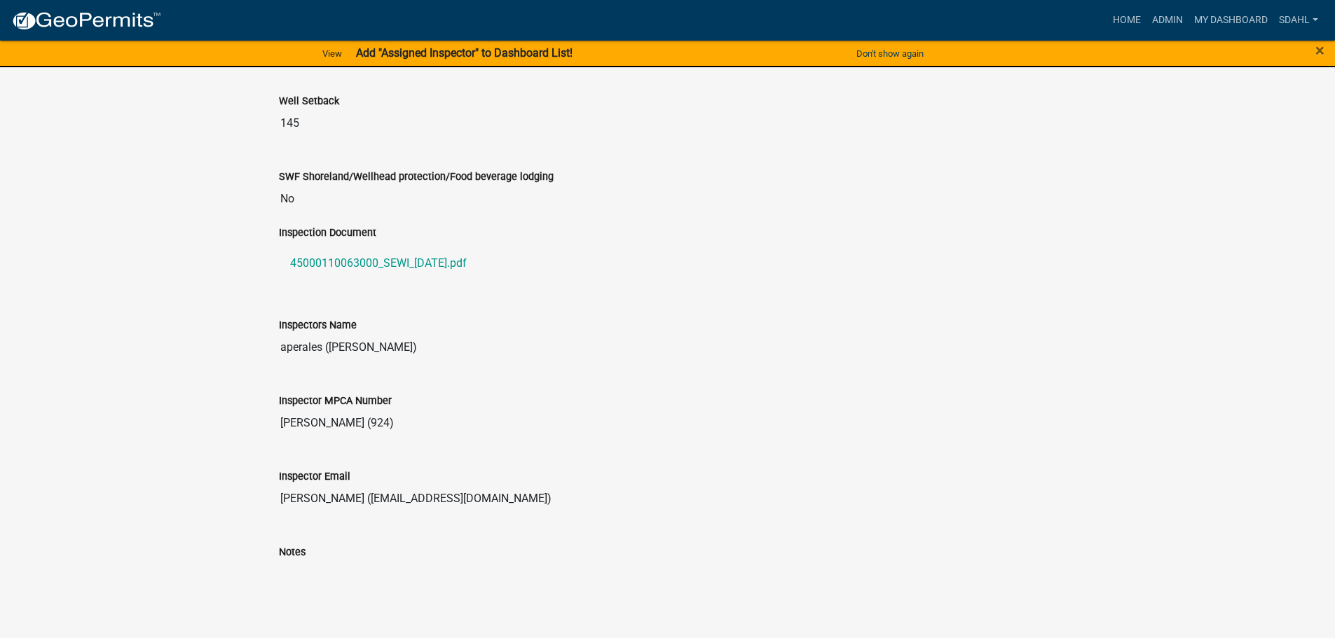
scroll to position [1494, 0]
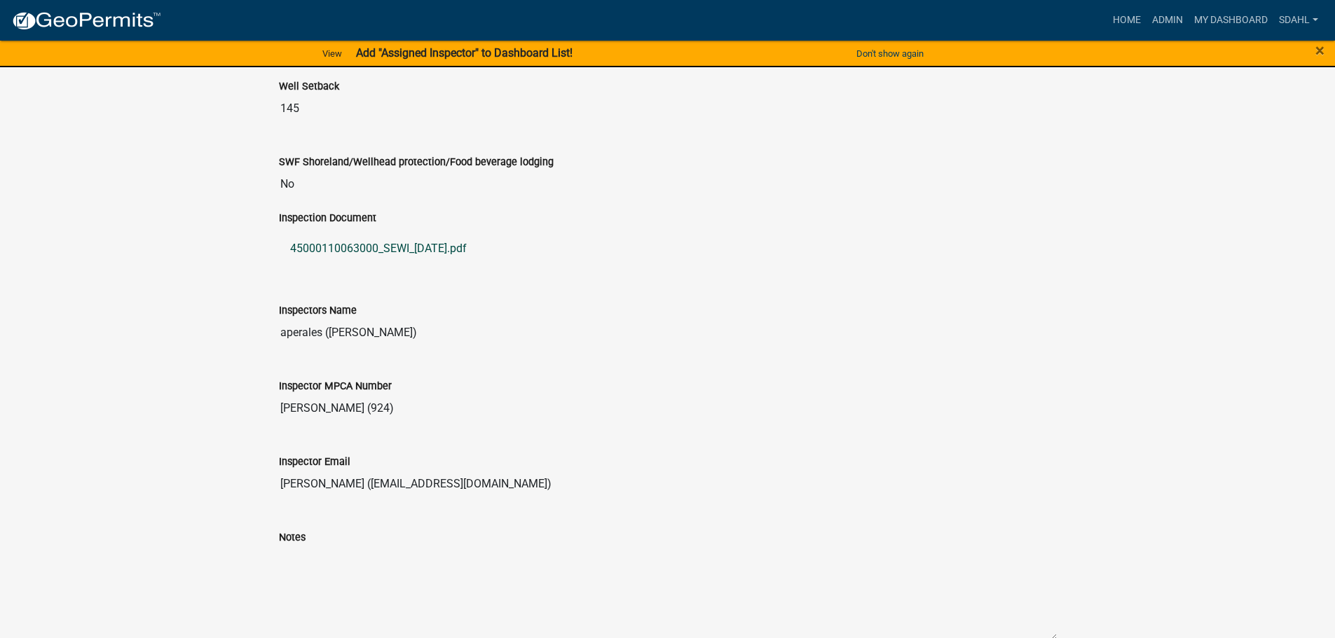
click at [418, 254] on link "45000110063000_SEWI_2025-06-10.pdf" at bounding box center [668, 249] width 778 height 34
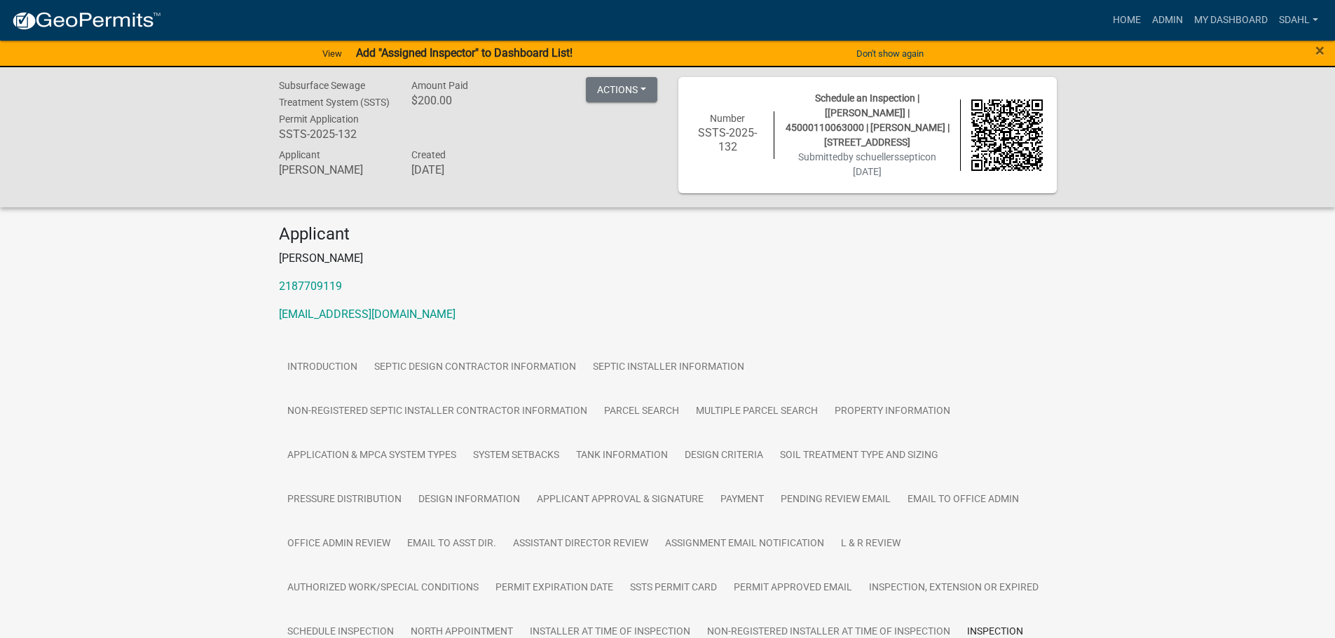
scroll to position [0, 0]
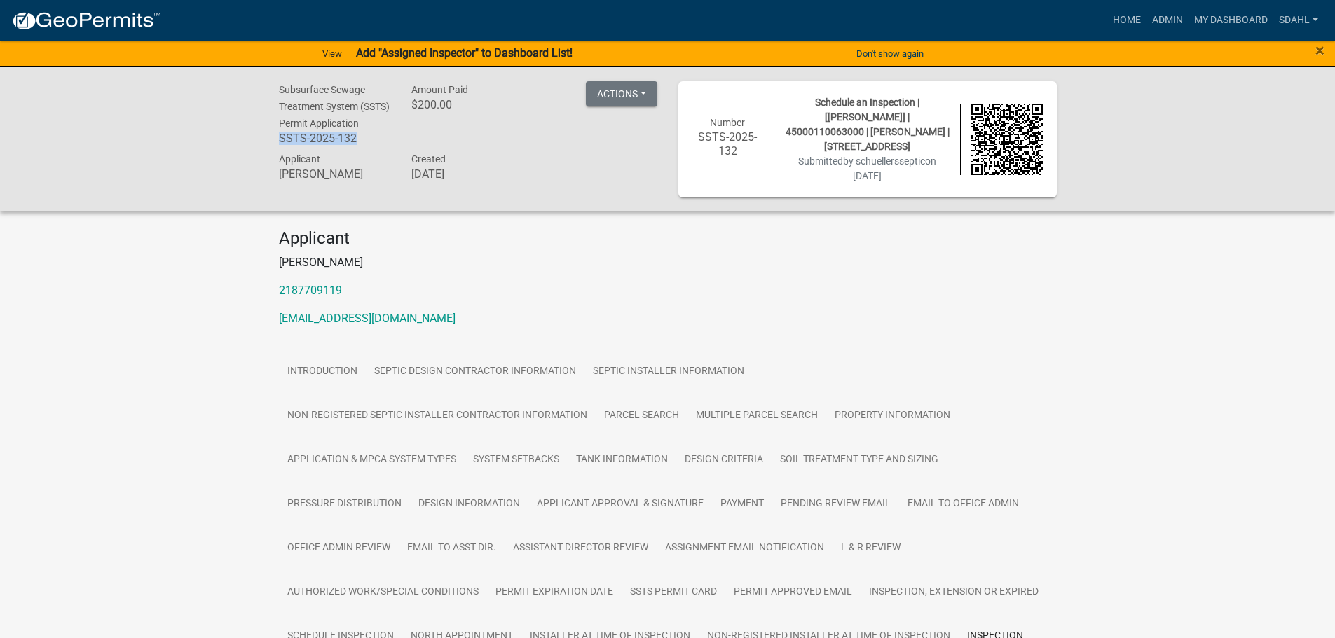
drag, startPoint x: 363, startPoint y: 156, endPoint x: 270, endPoint y: 162, distance: 93.3
click at [270, 151] on div "Subsurface Sewage Treatment System (SSTS) Permit Application SSTS-2025-132" at bounding box center [334, 115] width 133 height 69
copy h6 "SSTS-2025-132"
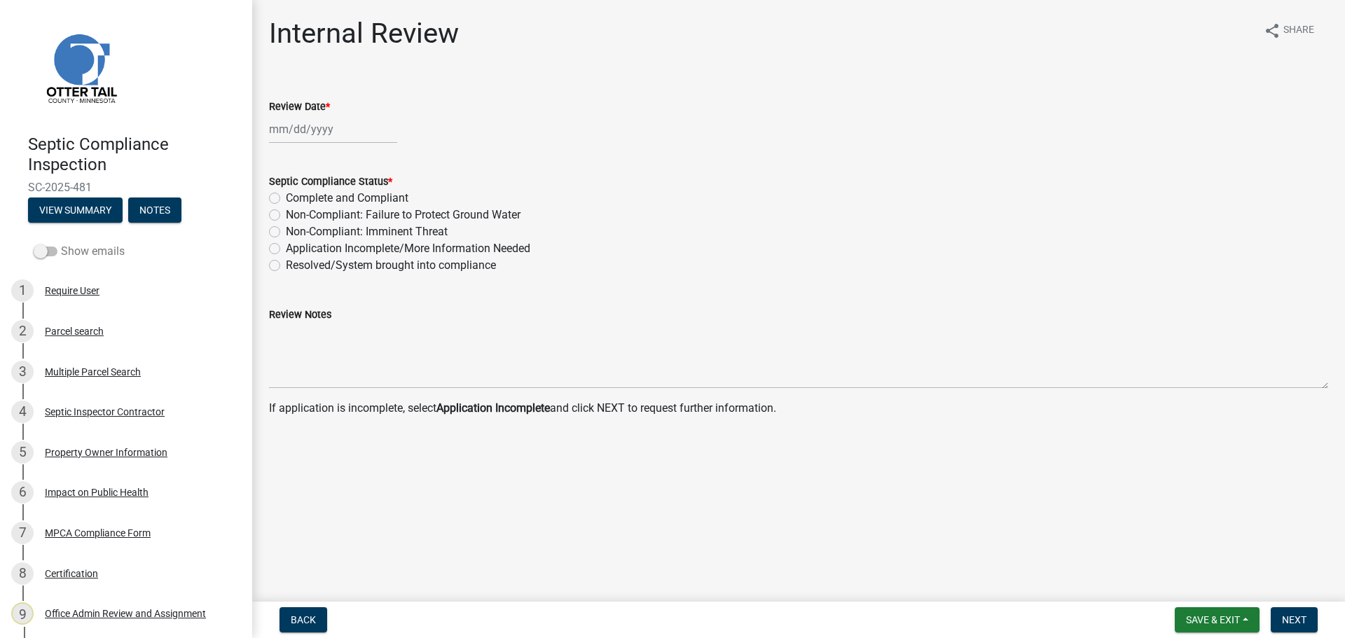
click at [85, 256] on label "Show emails" at bounding box center [79, 251] width 91 height 17
click at [61, 243] on input "Show emails" at bounding box center [61, 243] width 0 height 0
click at [93, 331] on div "Parcel search" at bounding box center [74, 331] width 59 height 10
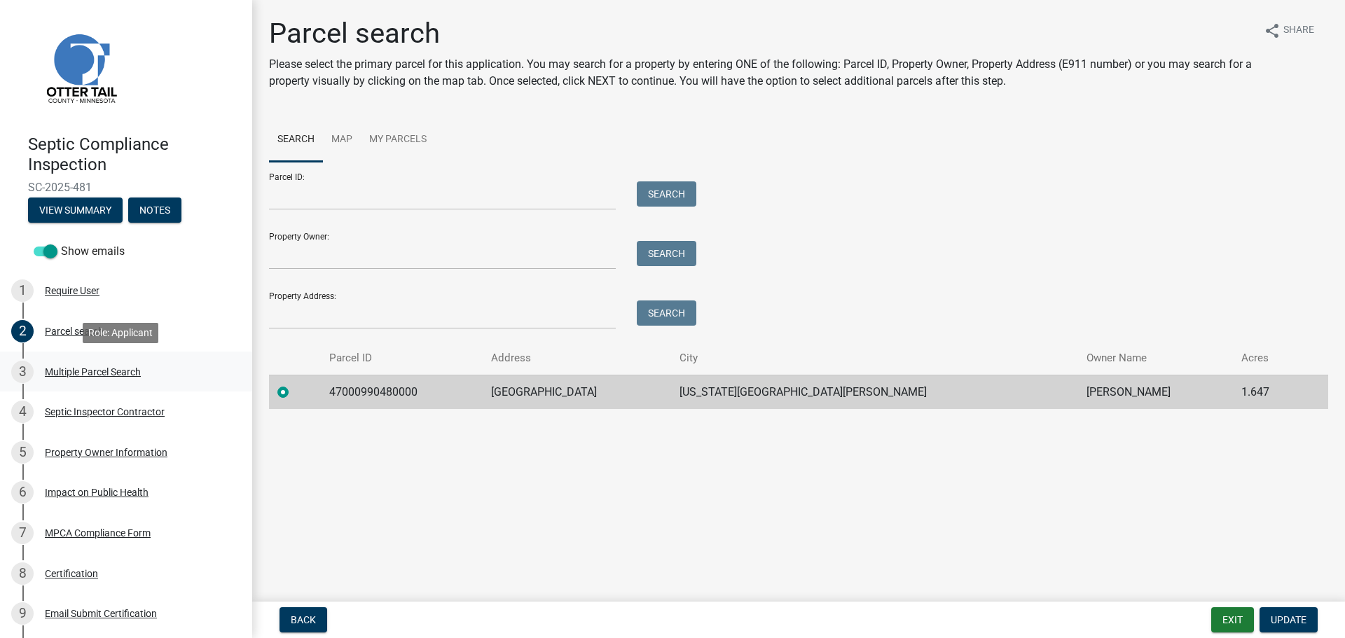
click at [123, 372] on div "Multiple Parcel Search" at bounding box center [93, 372] width 96 height 10
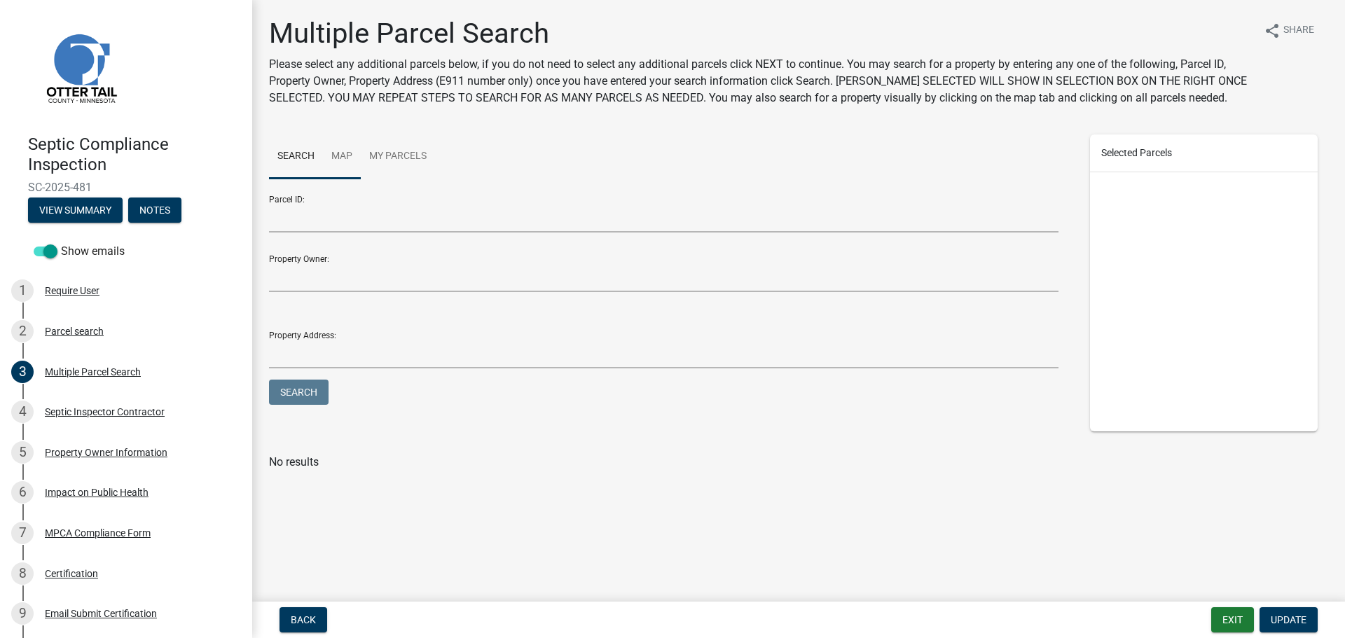
click at [332, 149] on link "Map" at bounding box center [342, 157] width 38 height 45
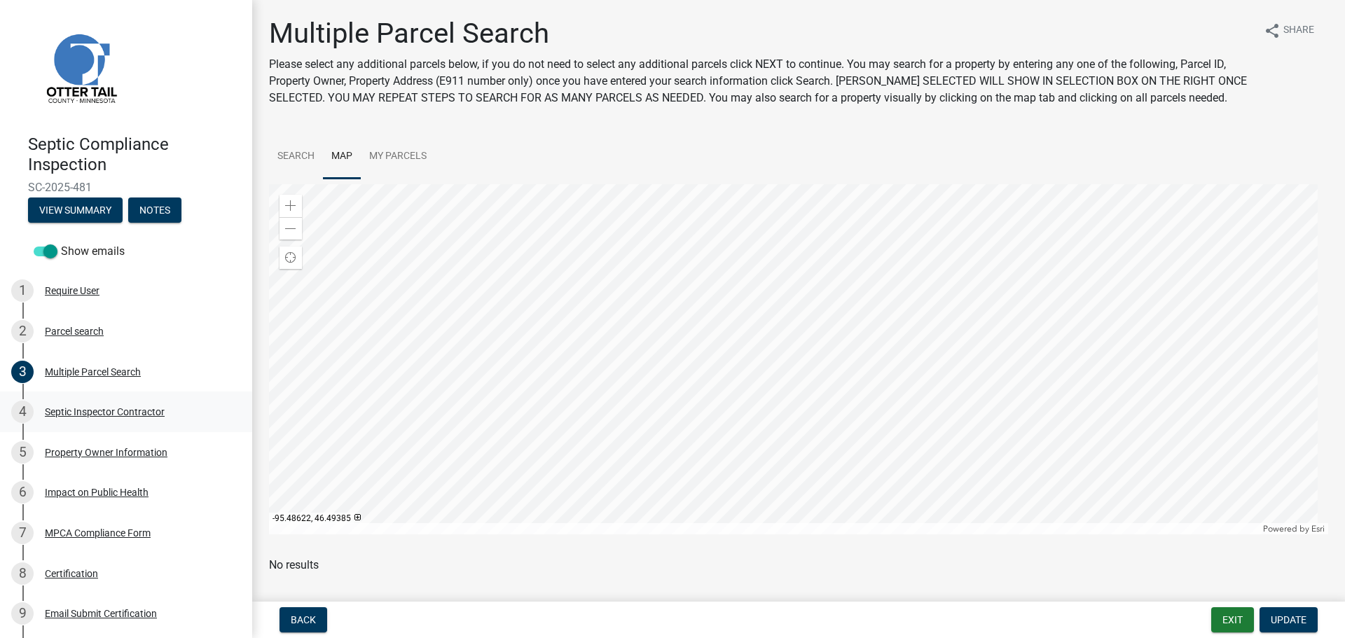
click at [89, 409] on div "Septic Inspector Contractor" at bounding box center [105, 412] width 120 height 10
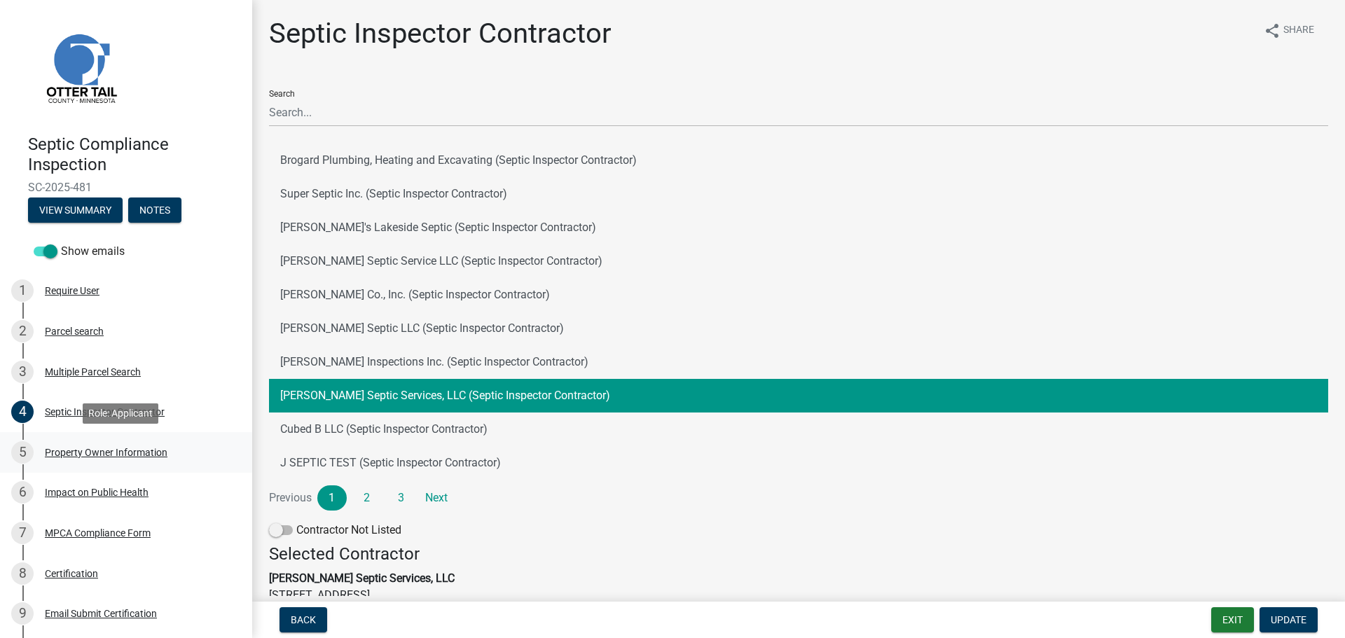
click at [88, 448] on div "Property Owner Information" at bounding box center [106, 453] width 123 height 10
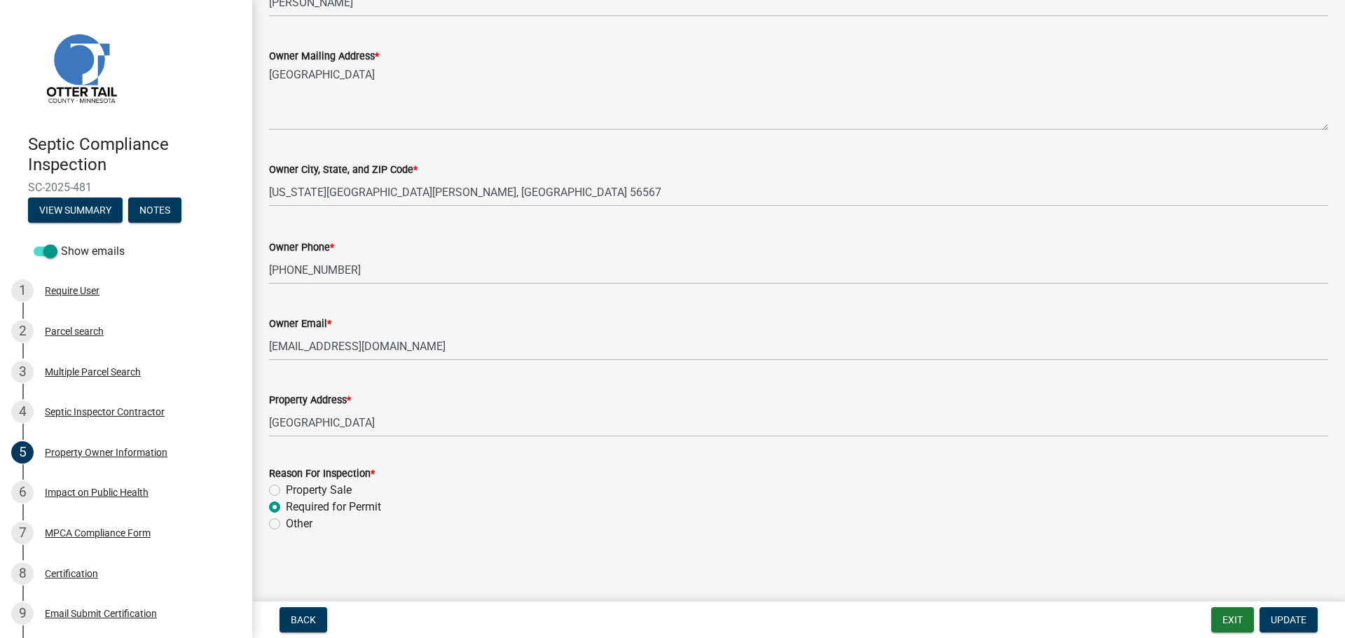
scroll to position [296, 0]
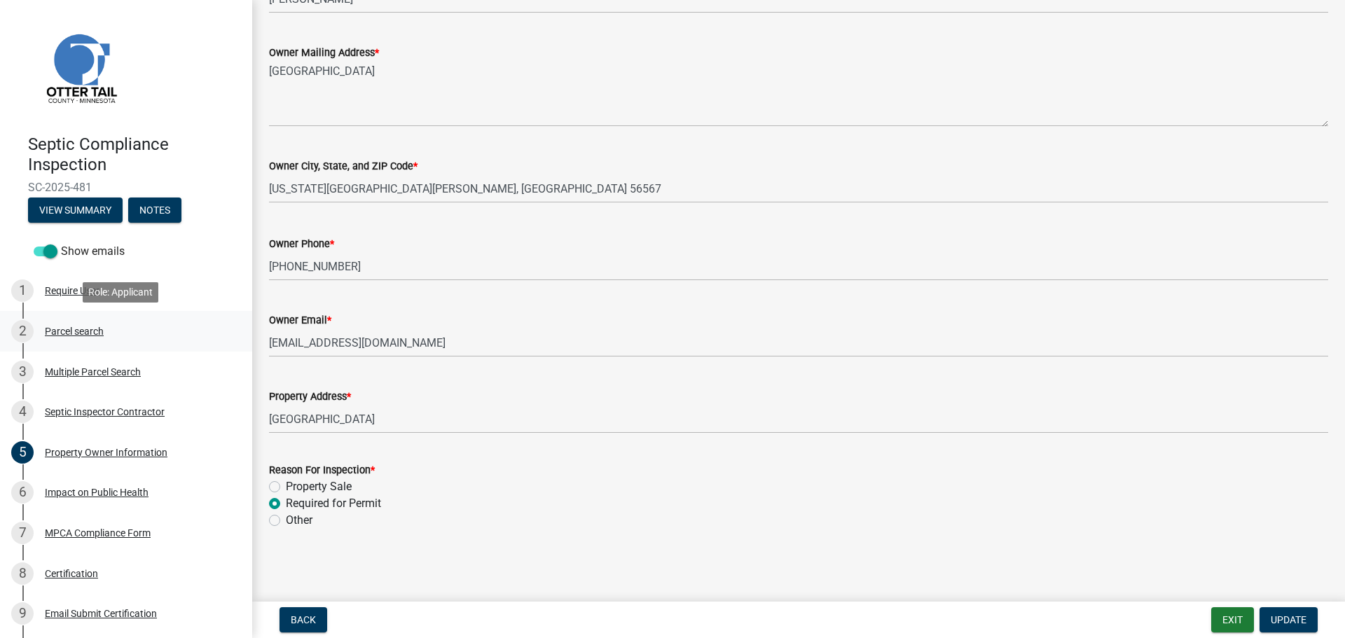
click at [84, 326] on div "Parcel search" at bounding box center [74, 331] width 59 height 10
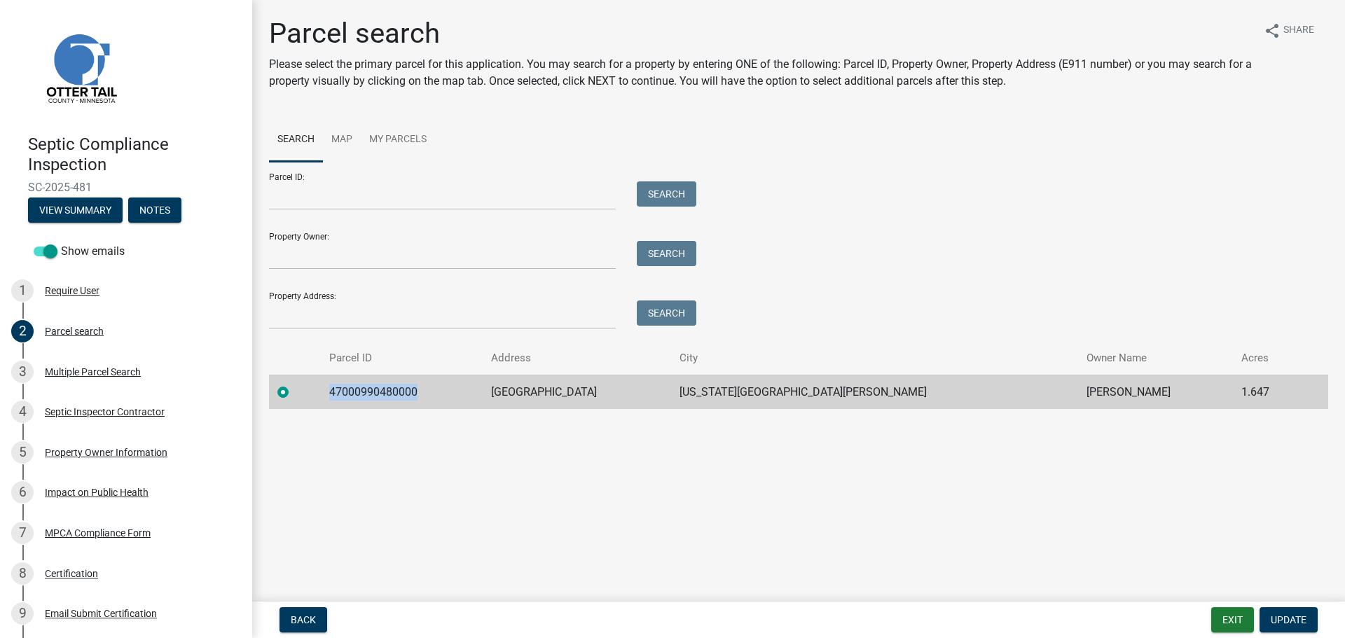
drag, startPoint x: 439, startPoint y: 395, endPoint x: 350, endPoint y: 390, distance: 89.1
click at [350, 390] on td "47000990480000" at bounding box center [402, 392] width 162 height 34
copy td "47000990480000"
click at [109, 369] on div "Multiple Parcel Search" at bounding box center [93, 372] width 96 height 10
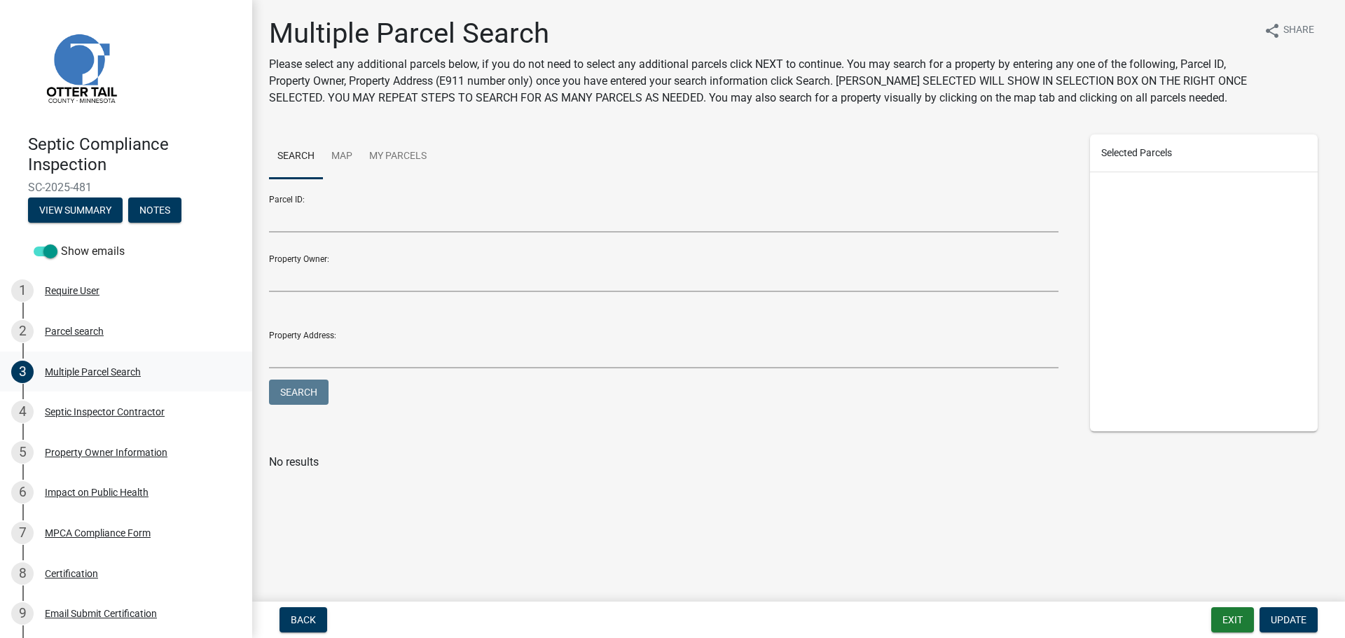
click at [79, 371] on div "Multiple Parcel Search" at bounding box center [93, 372] width 96 height 10
click at [338, 160] on link "Map" at bounding box center [342, 157] width 38 height 45
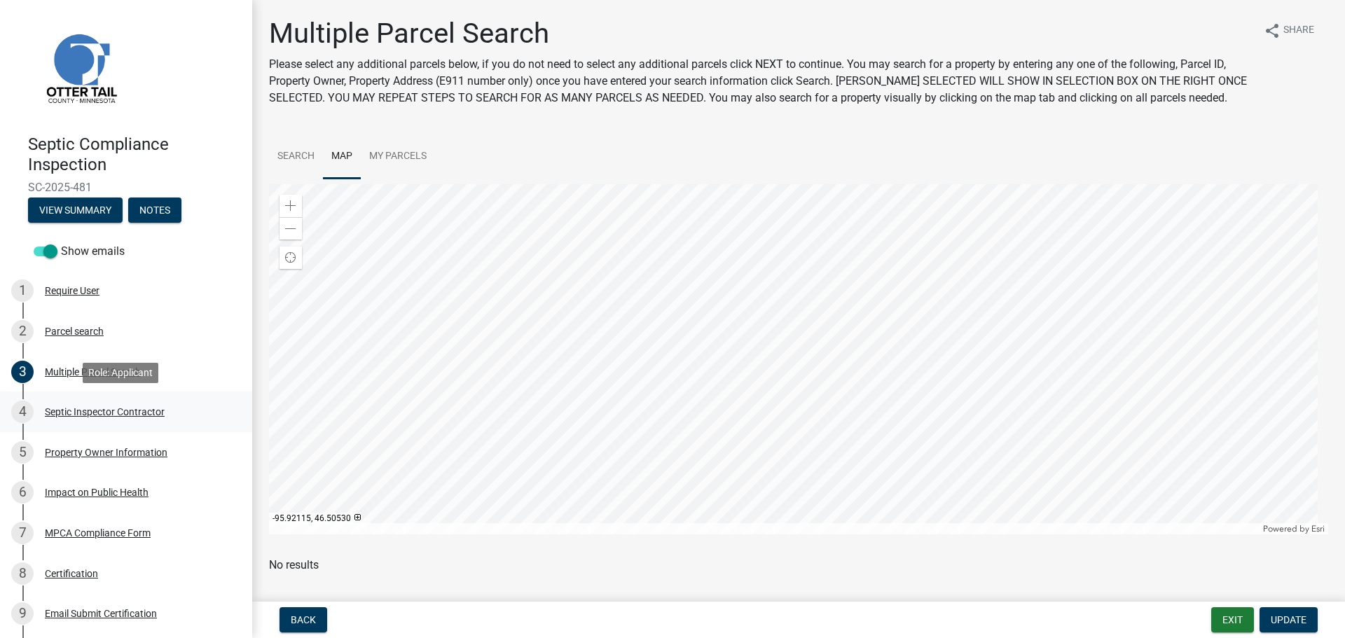
click at [89, 411] on div "Septic Inspector Contractor" at bounding box center [105, 412] width 120 height 10
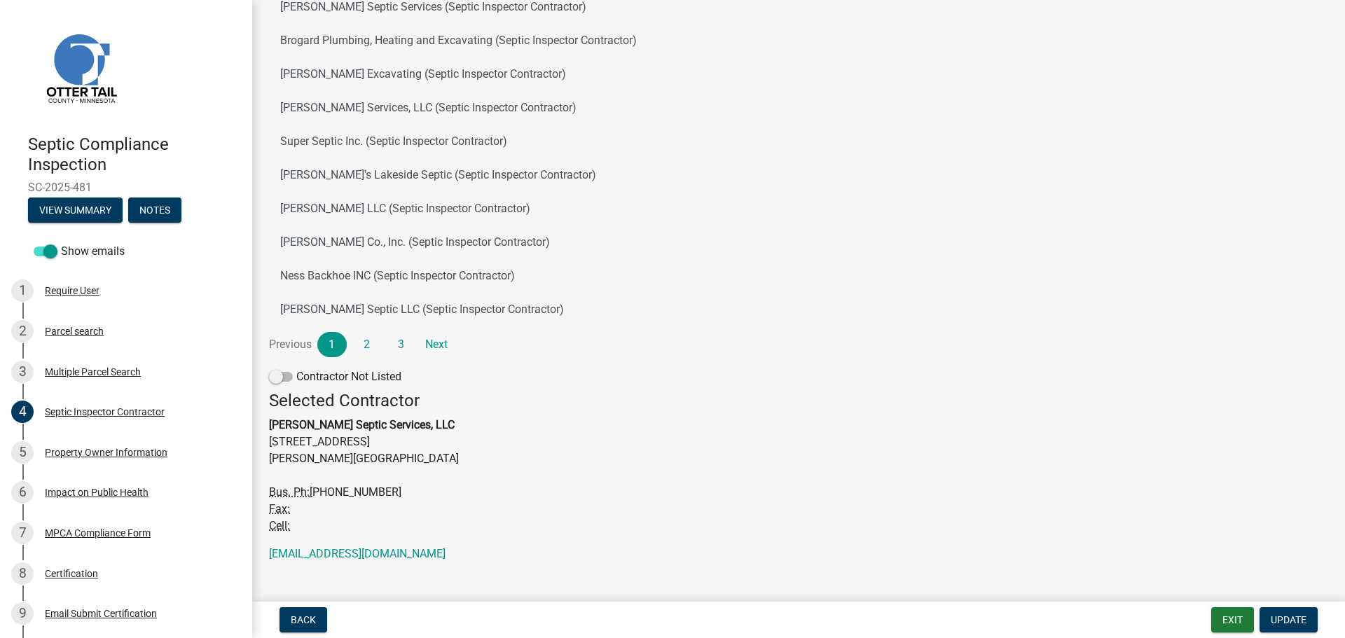
scroll to position [174, 0]
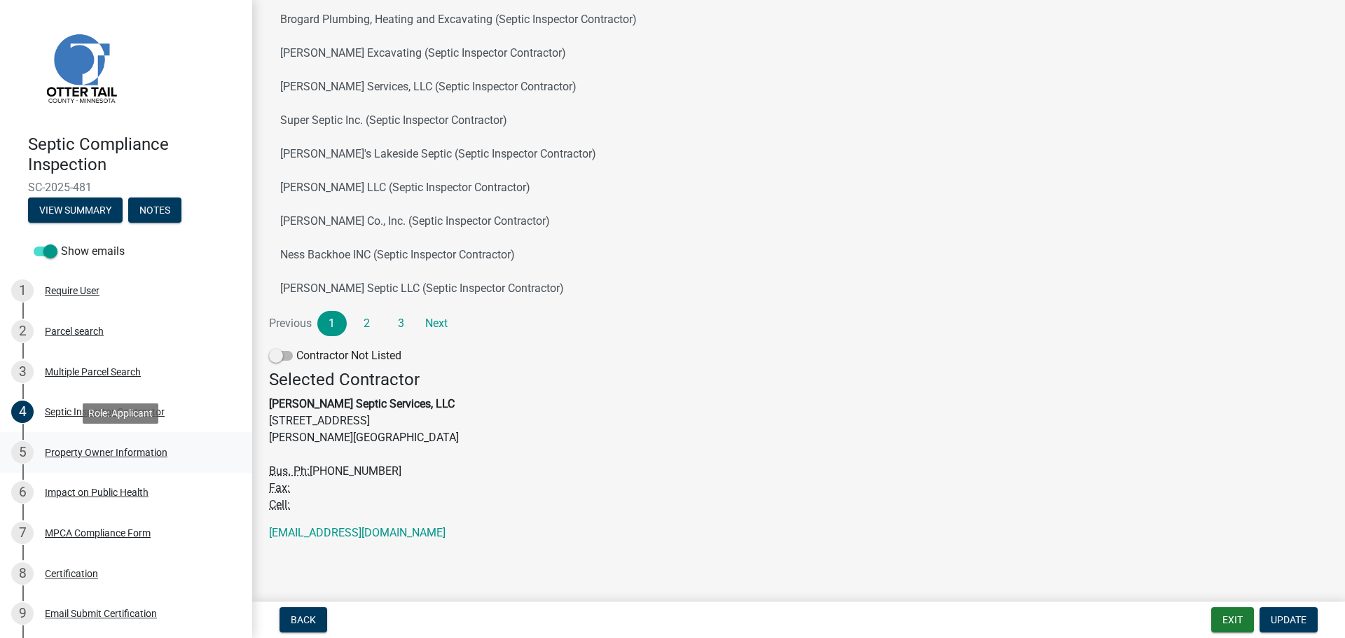
click at [113, 452] on div "Property Owner Information" at bounding box center [106, 453] width 123 height 10
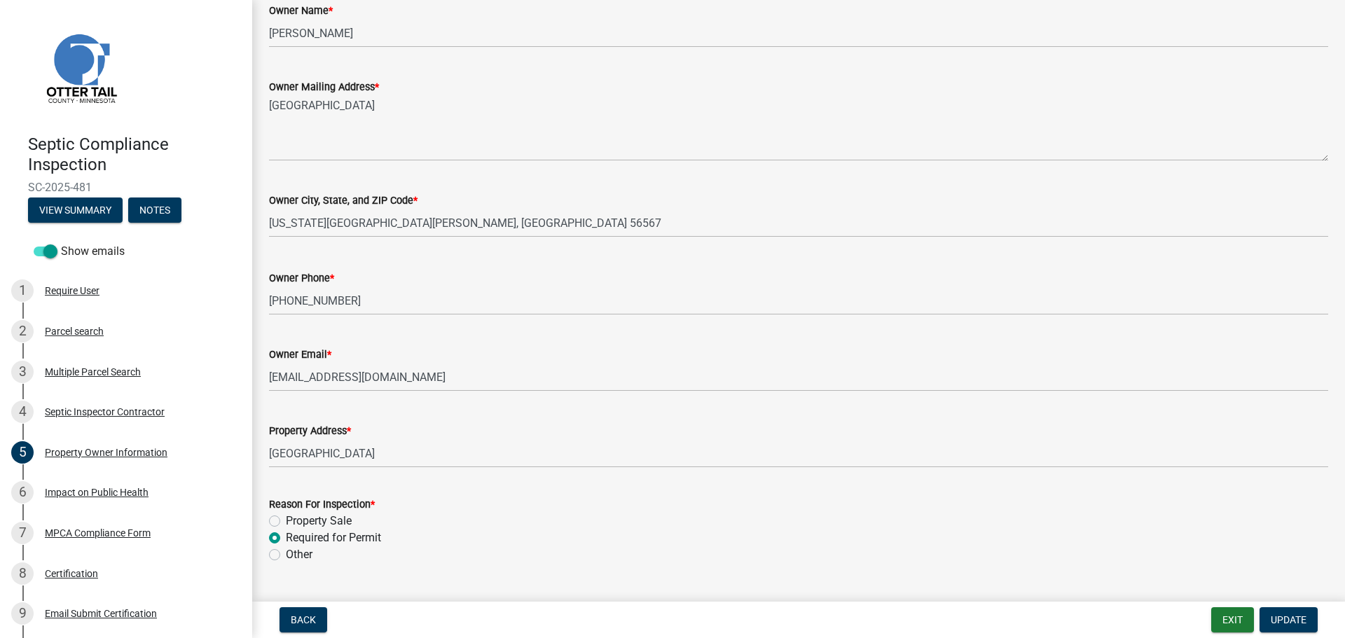
scroll to position [296, 0]
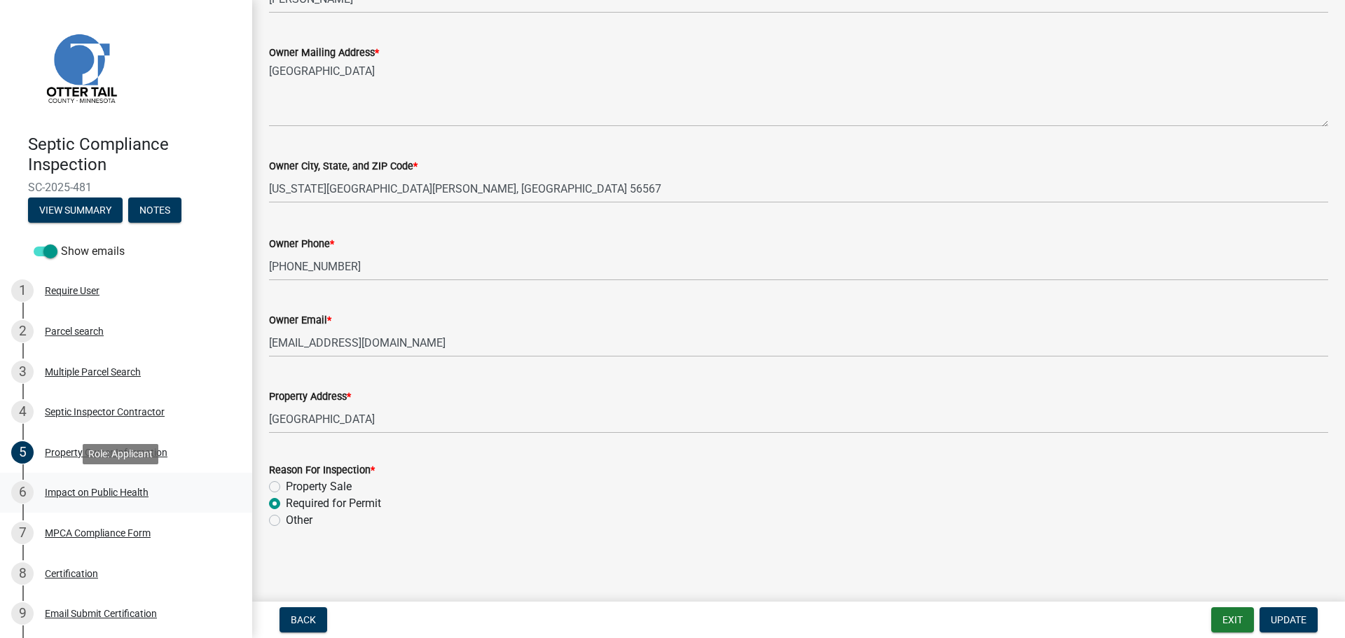
click at [74, 490] on div "Impact on Public Health" at bounding box center [97, 493] width 104 height 10
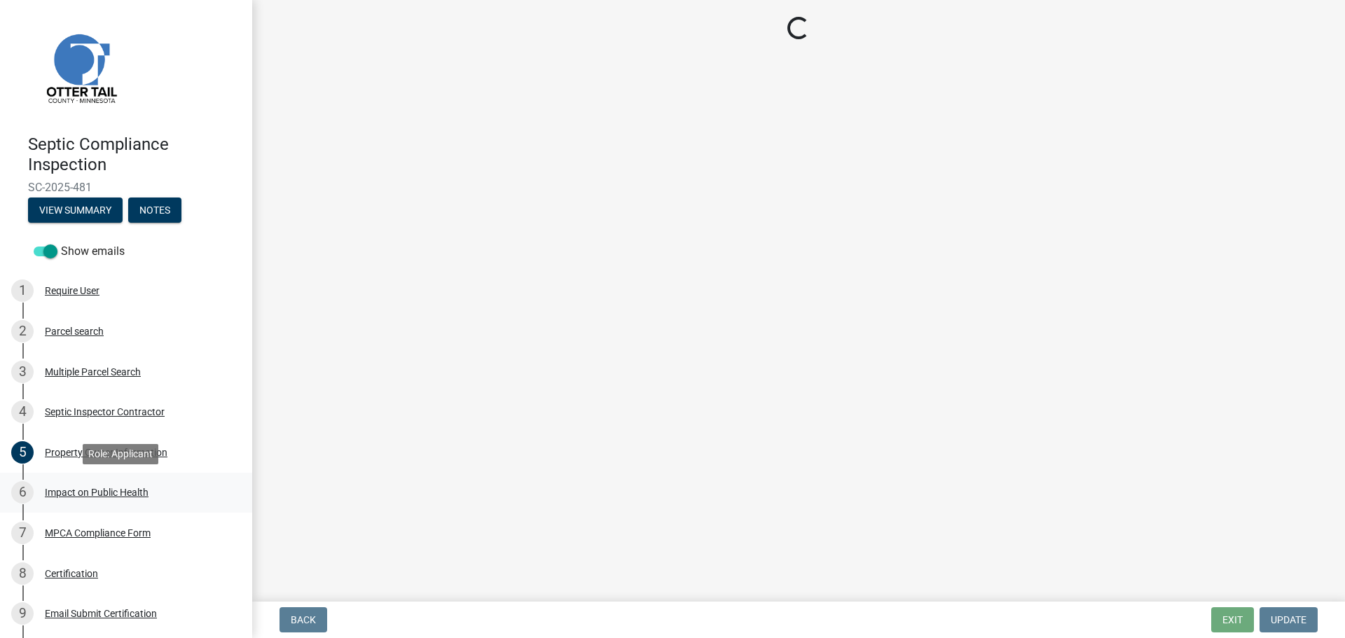
scroll to position [0, 0]
select select "9c5ef684-d0d4-4879-ab12-905ddbd81a72"
select select "7d491a2b-e9f0-4952-b474-53ca749b22af"
select select "6e07b46b-a403-4f3e-b4fc-218acc732c01"
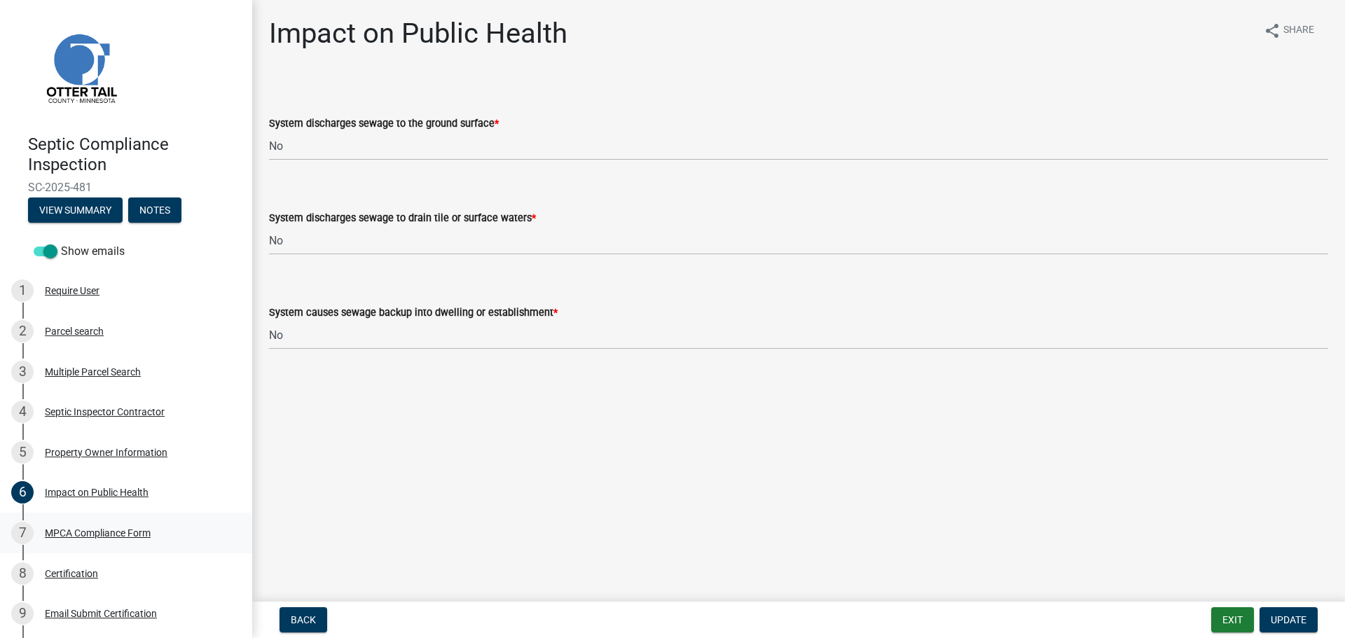
click at [105, 530] on div "MPCA Compliance Form" at bounding box center [98, 533] width 106 height 10
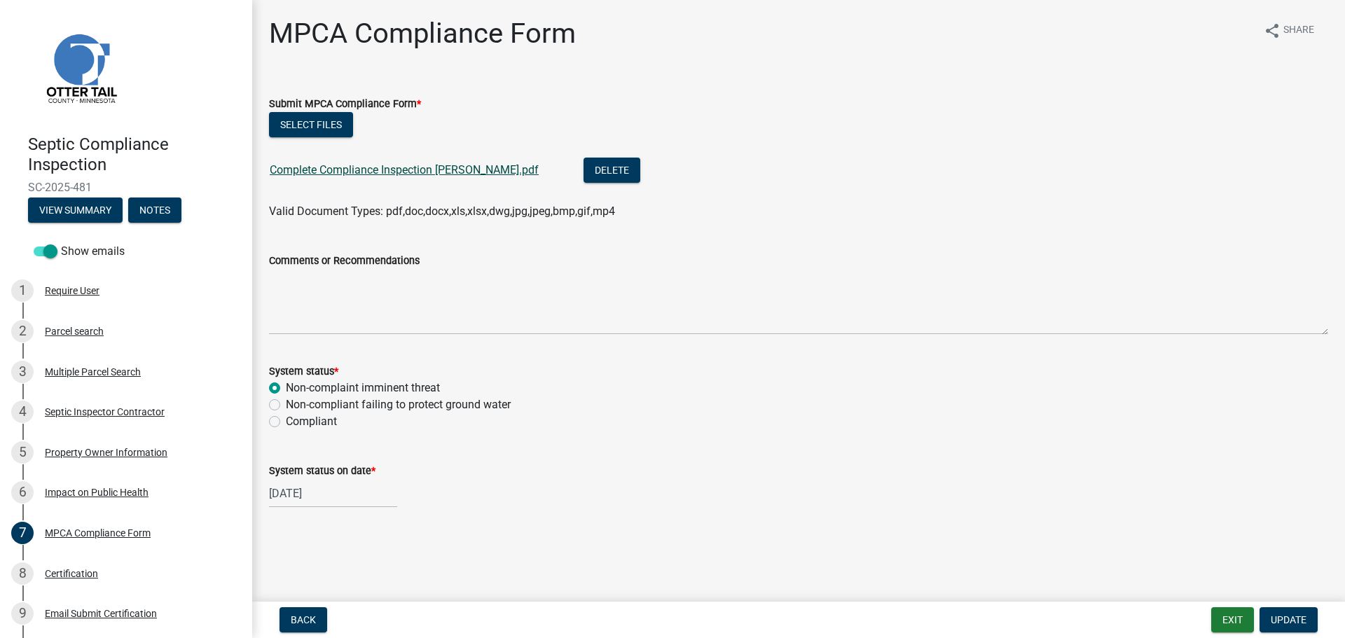
click at [392, 170] on link "Complete Compliance Inspection Olsen.pdf" at bounding box center [404, 169] width 269 height 13
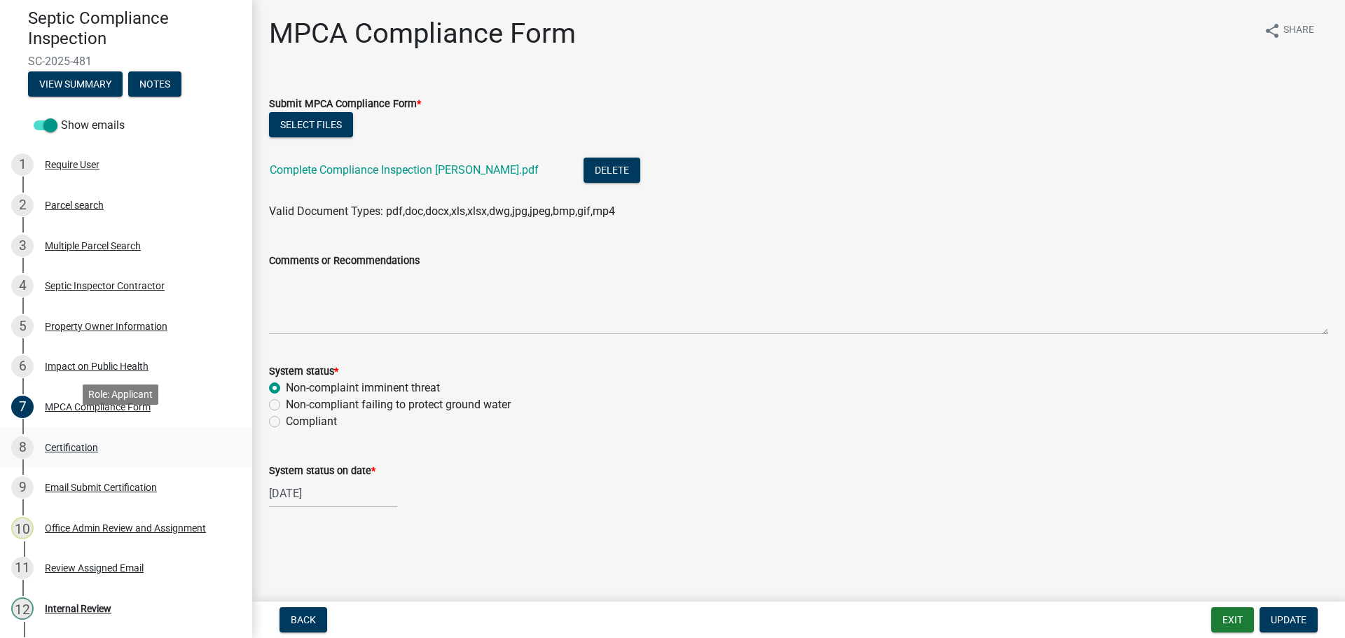
scroll to position [140, 0]
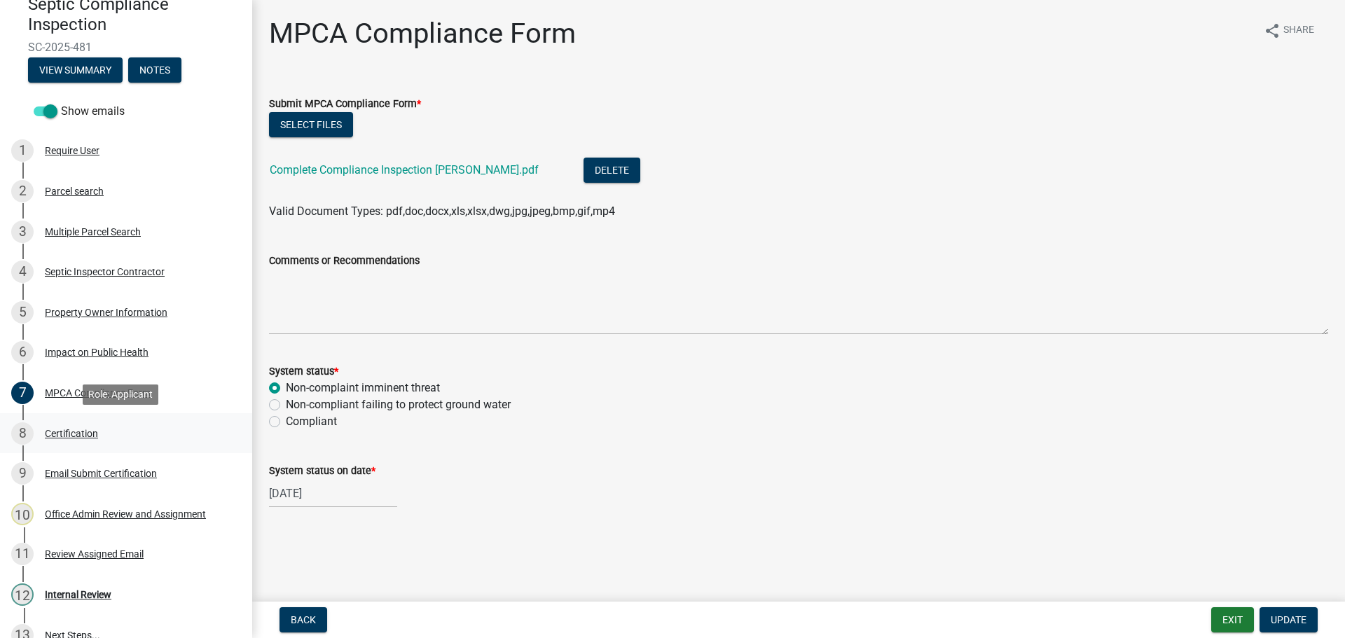
click at [80, 432] on div "Certification" at bounding box center [71, 434] width 53 height 10
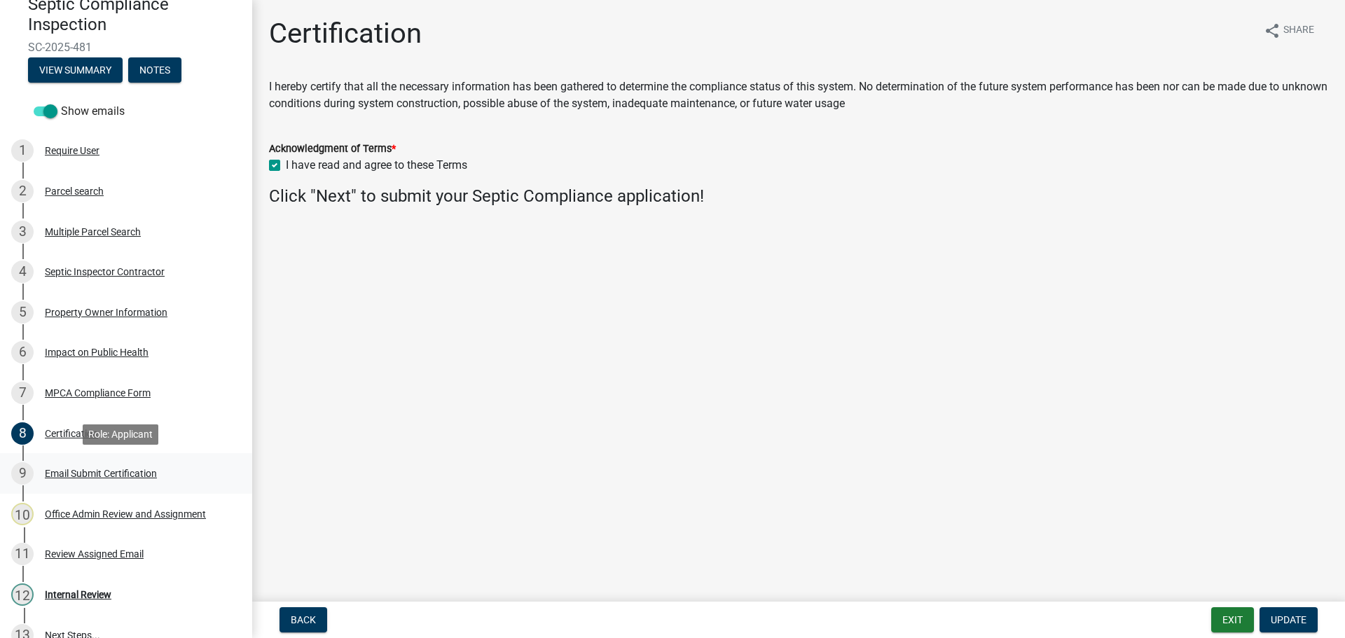
click at [101, 471] on div "Email Submit Certification" at bounding box center [101, 474] width 112 height 10
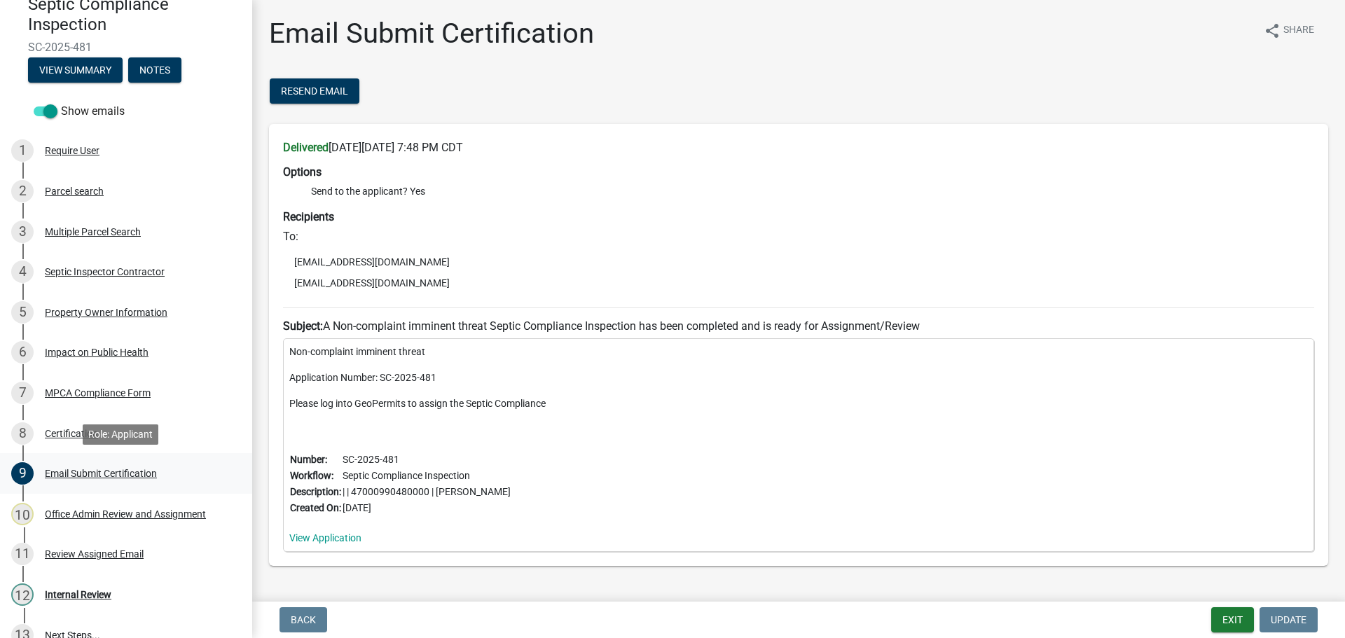
scroll to position [163, 0]
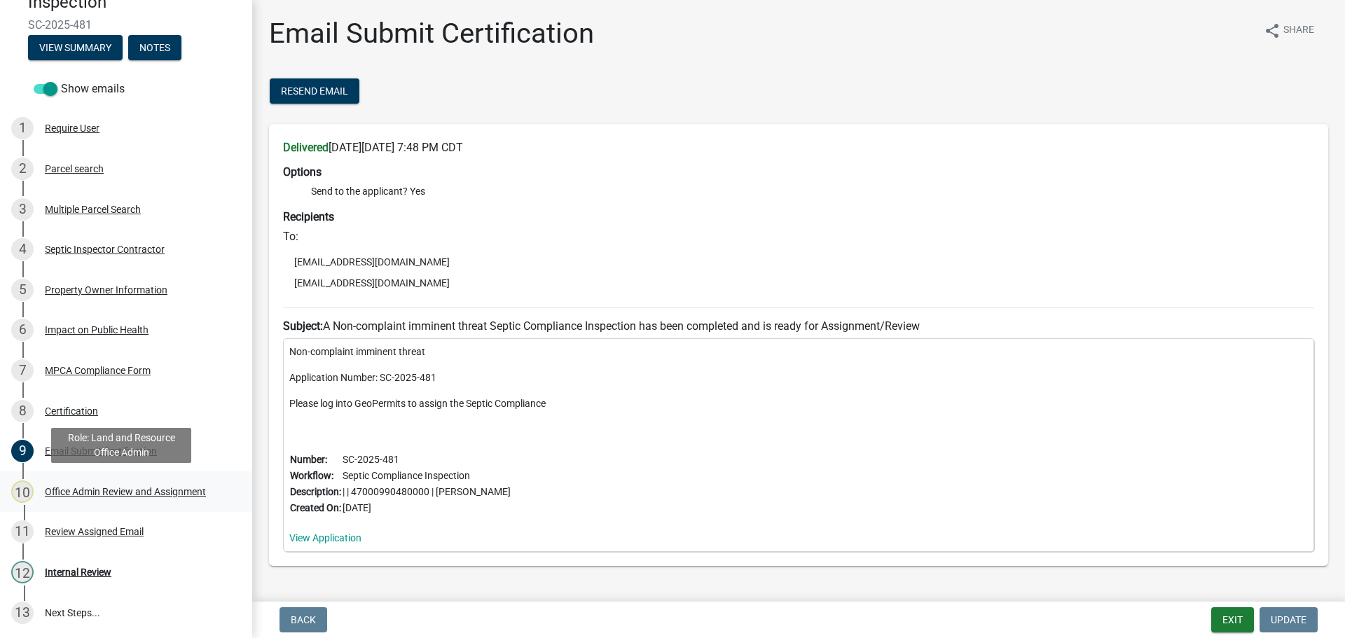
click at [88, 488] on div "Office Admin Review and Assignment" at bounding box center [125, 492] width 161 height 10
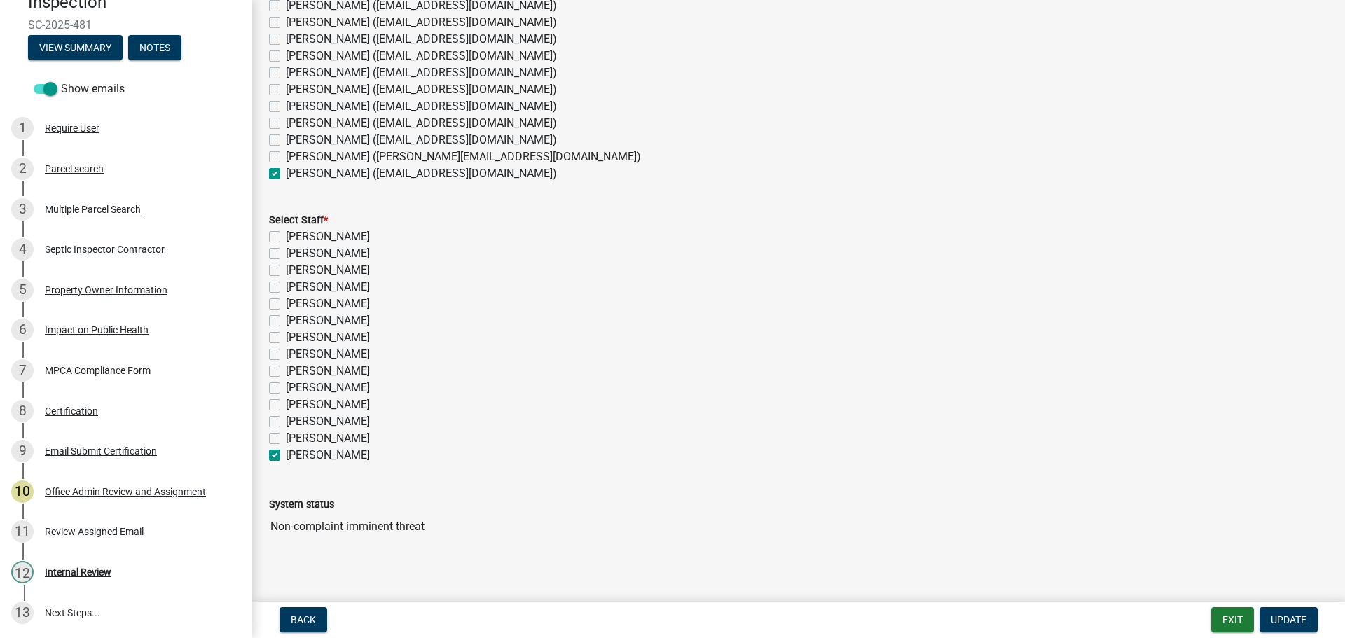
scroll to position [176, 0]
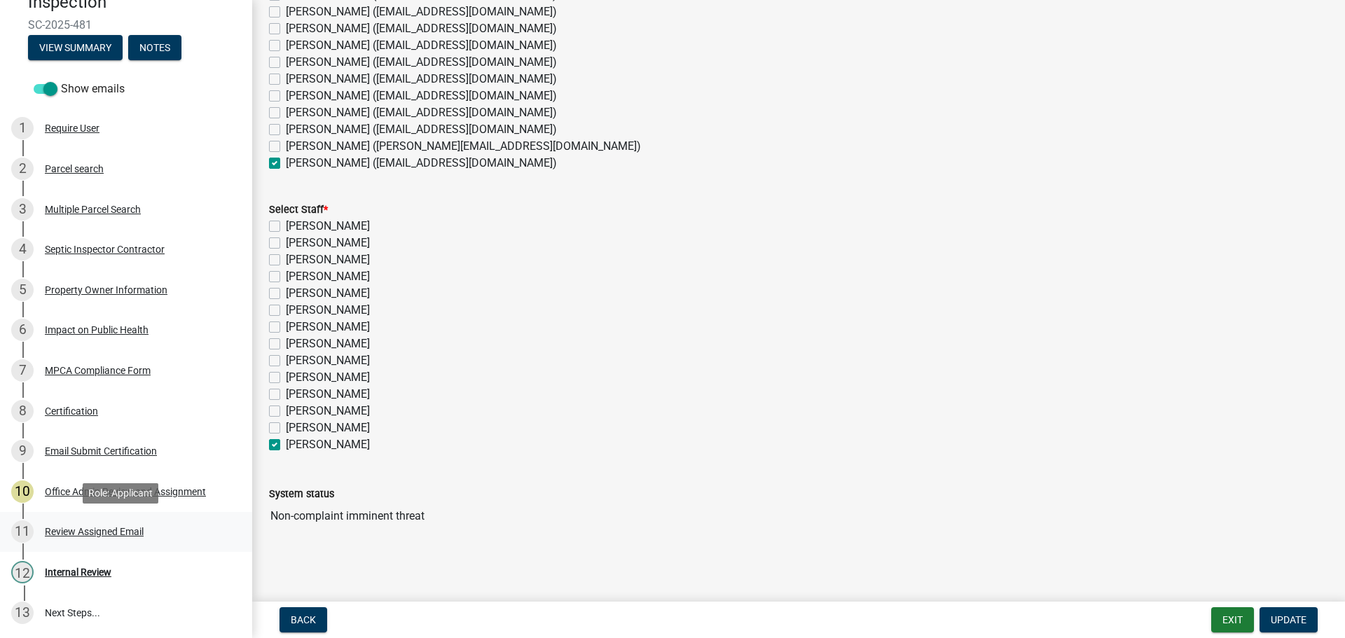
click at [74, 530] on div "Review Assigned Email" at bounding box center [94, 532] width 99 height 10
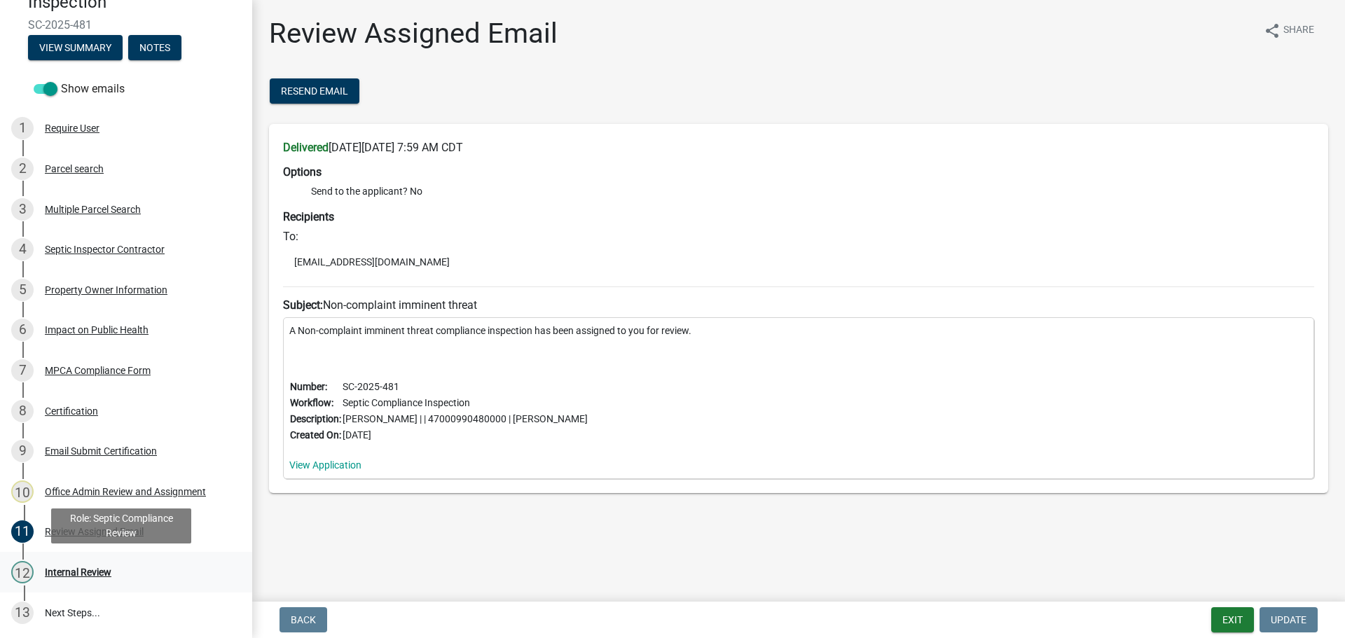
click at [83, 570] on div "Internal Review" at bounding box center [78, 572] width 67 height 10
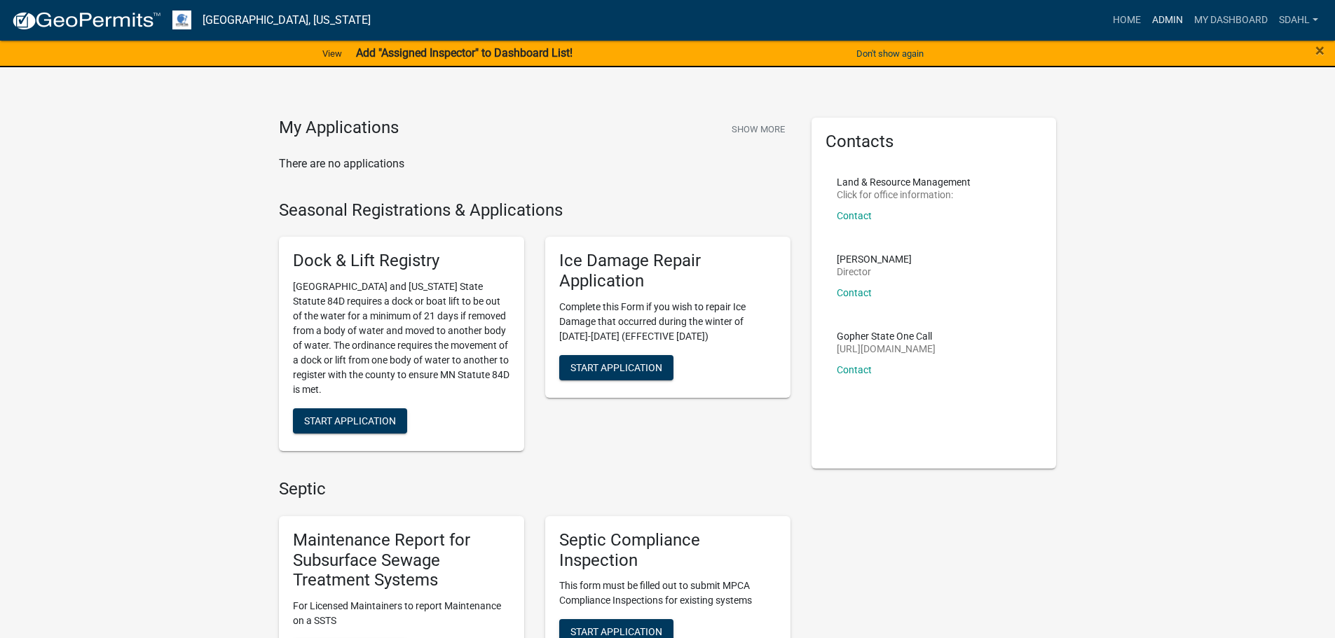
click at [1161, 15] on link "Admin" at bounding box center [1167, 20] width 42 height 27
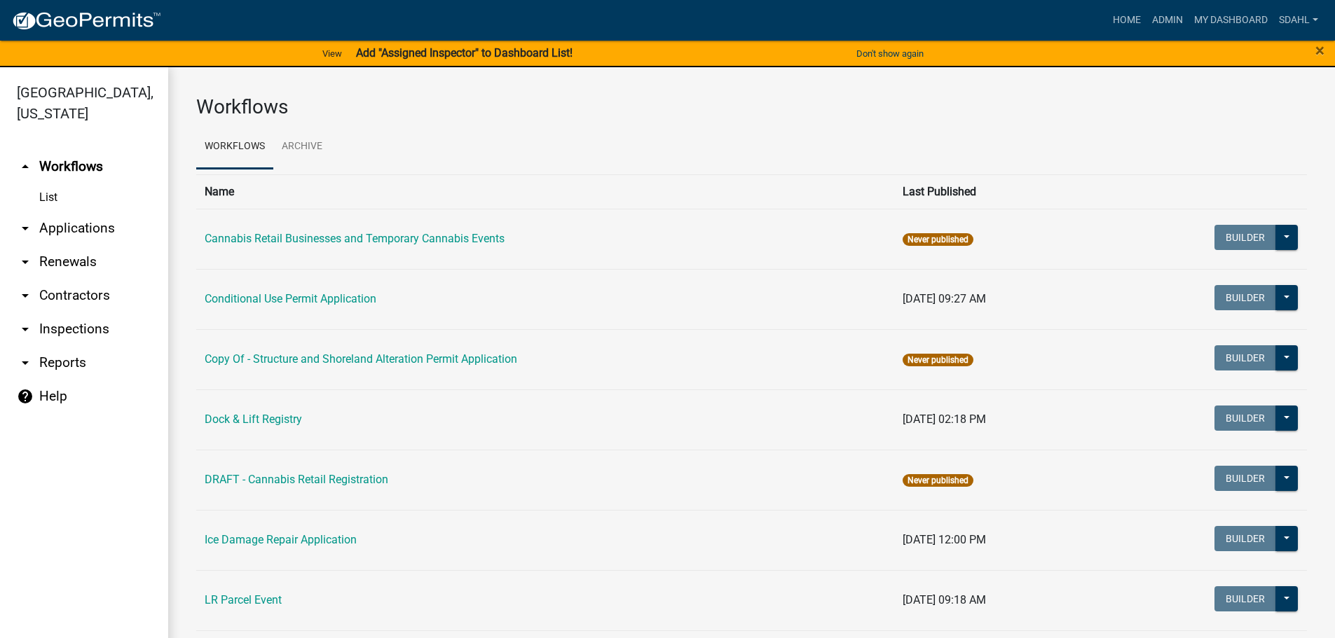
click at [48, 224] on link "arrow_drop_down Applications" at bounding box center [84, 229] width 168 height 34
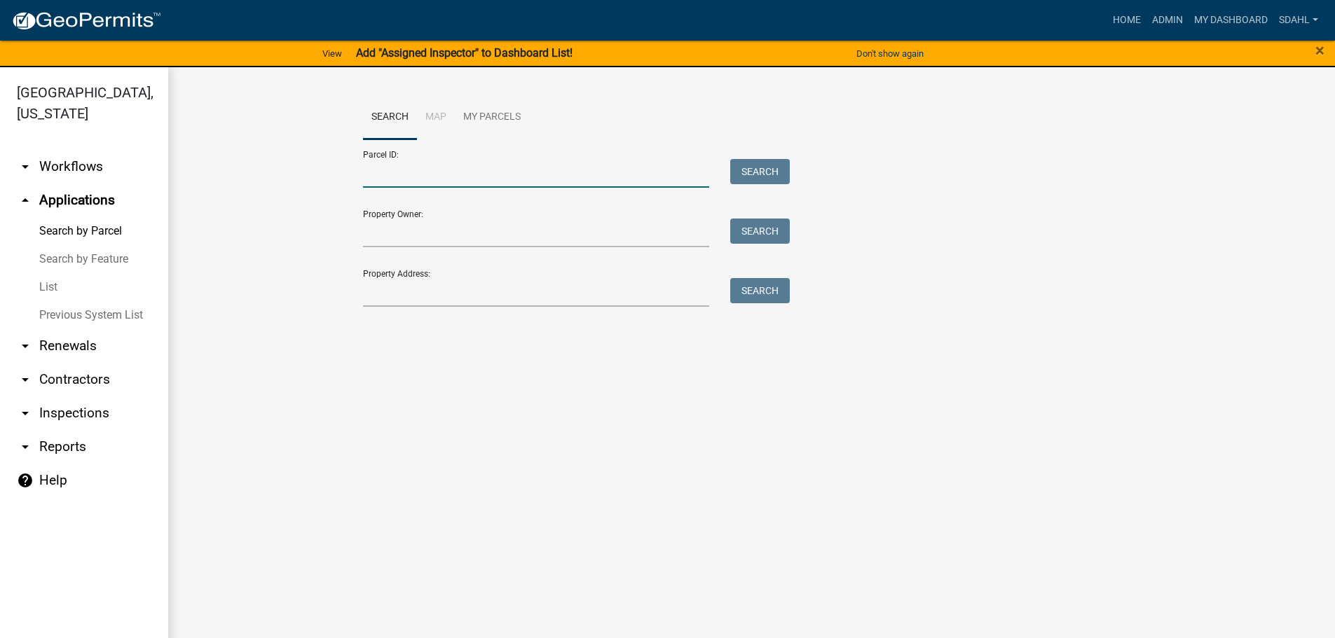
click at [394, 177] on input "Parcel ID:" at bounding box center [536, 173] width 347 height 29
paste input "47000990480000"
type input "47000990480000"
click at [749, 166] on button "Search" at bounding box center [760, 171] width 60 height 25
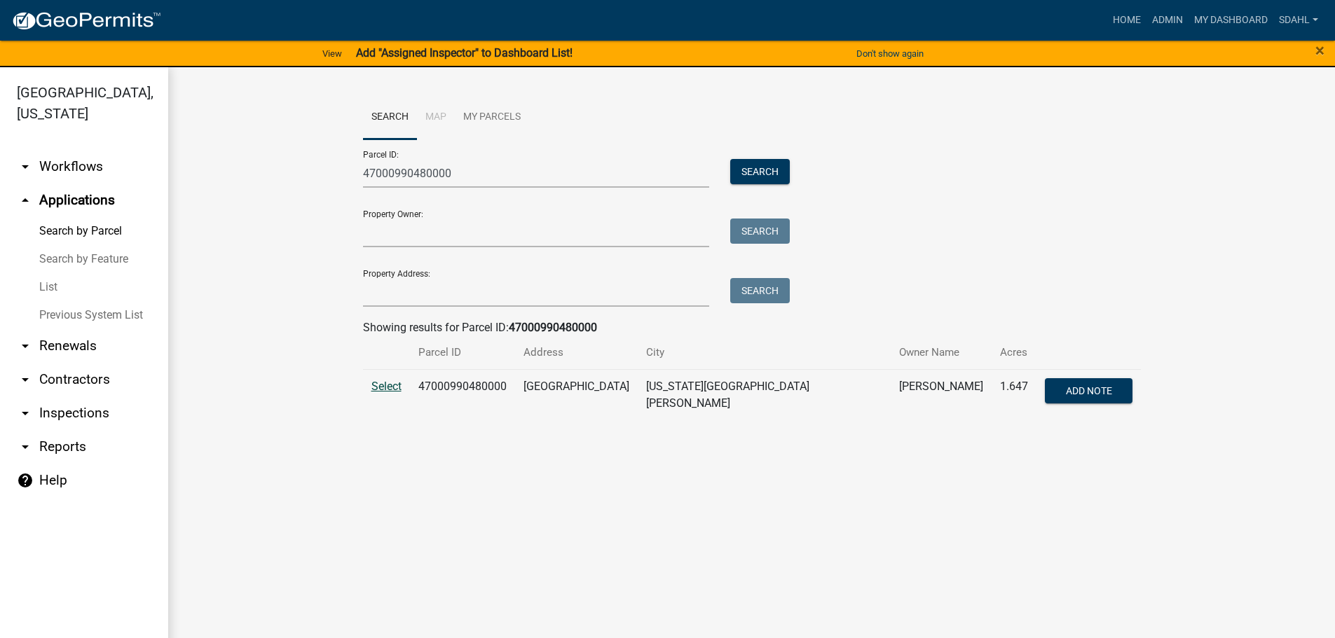
click at [382, 387] on span "Select" at bounding box center [386, 386] width 30 height 13
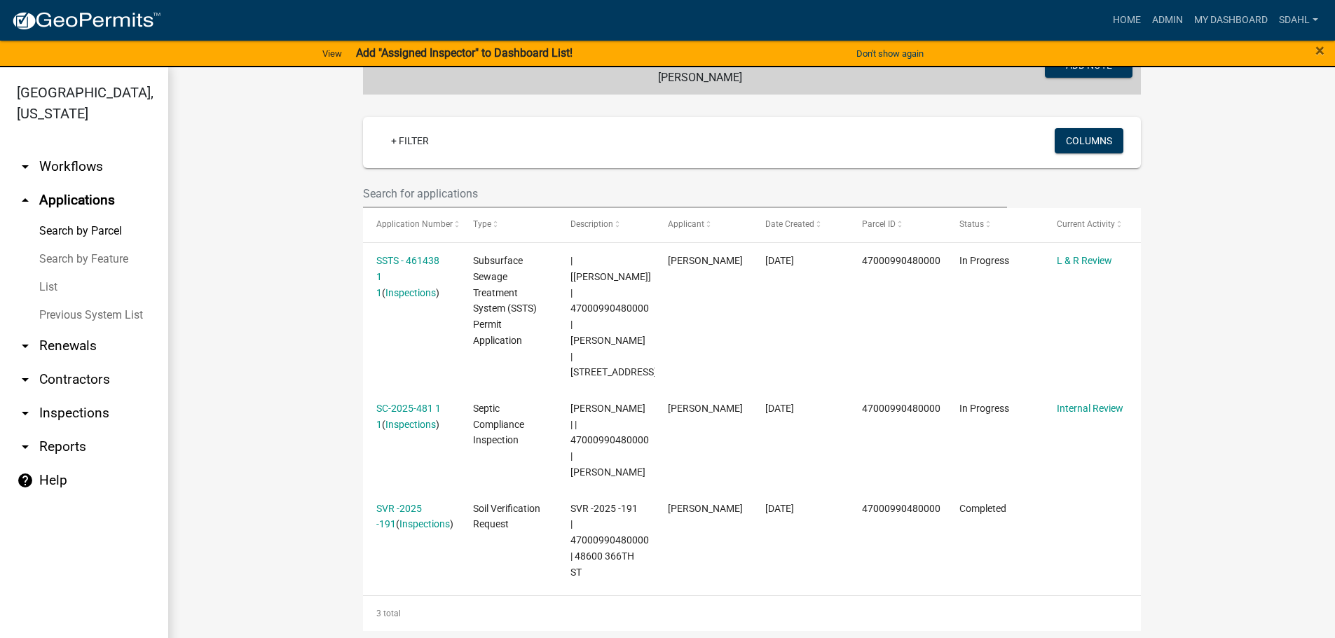
scroll to position [350, 0]
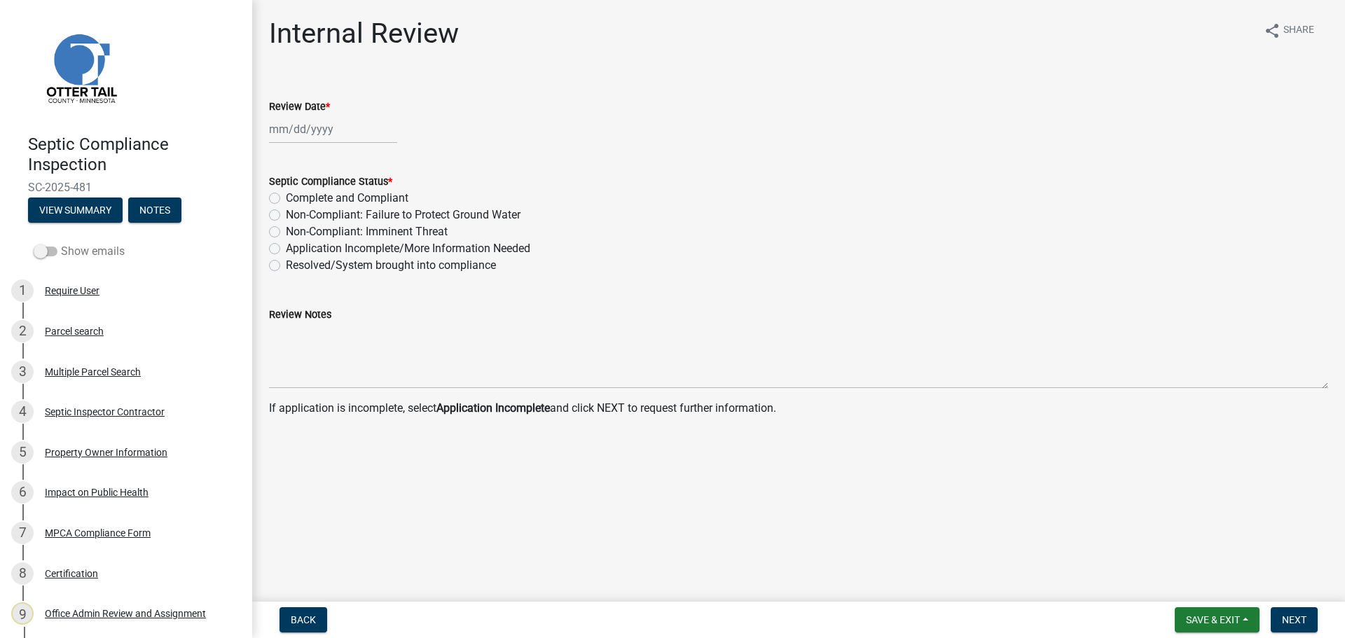
click at [80, 250] on label "Show emails" at bounding box center [79, 251] width 91 height 17
click at [61, 243] on input "Show emails" at bounding box center [61, 243] width 0 height 0
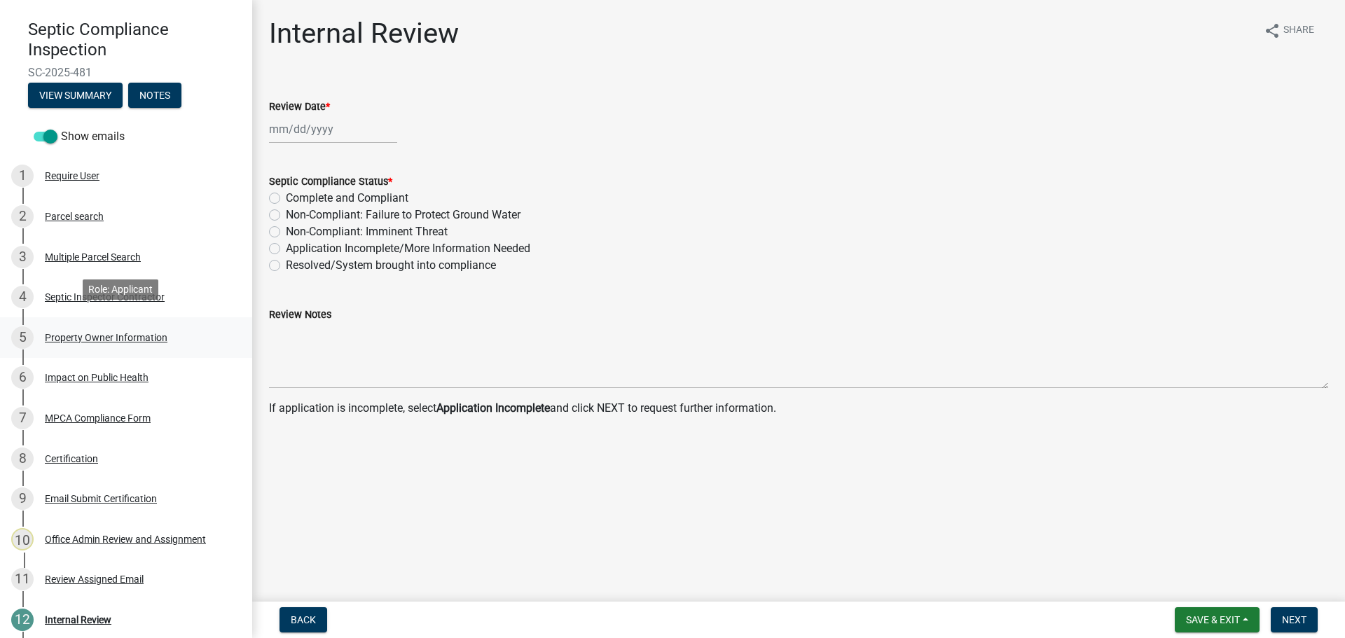
scroll to position [140, 0]
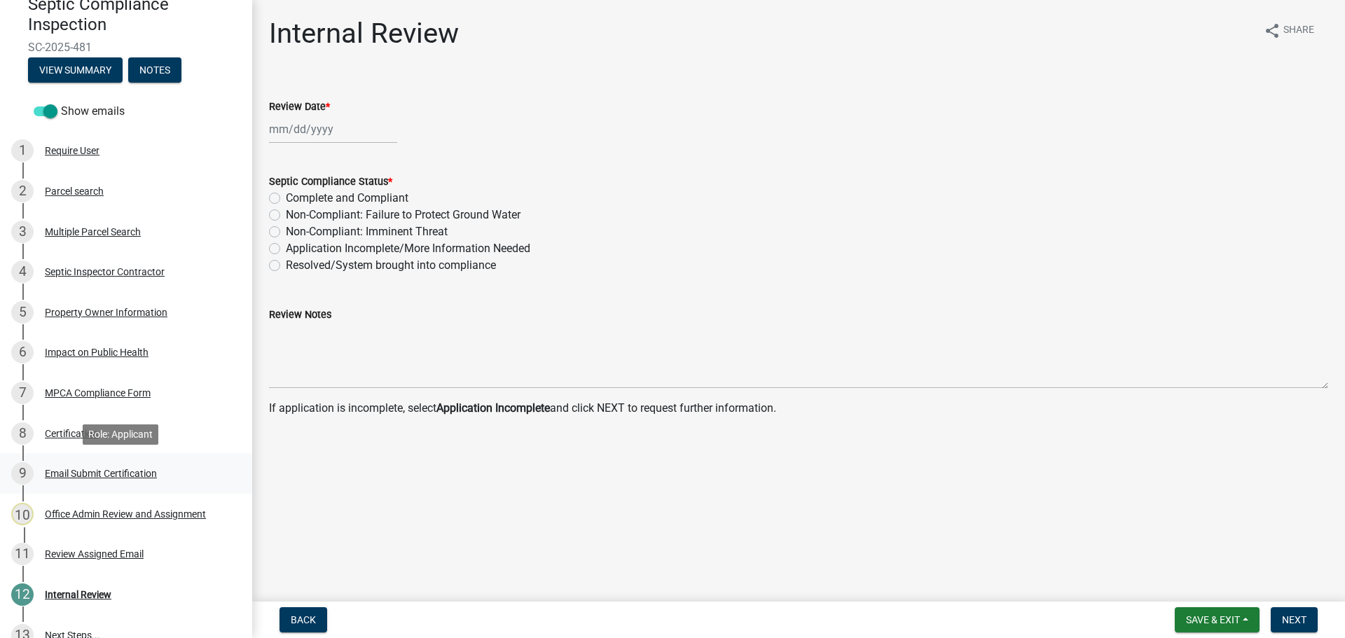
click at [87, 472] on div "Email Submit Certification" at bounding box center [101, 474] width 112 height 10
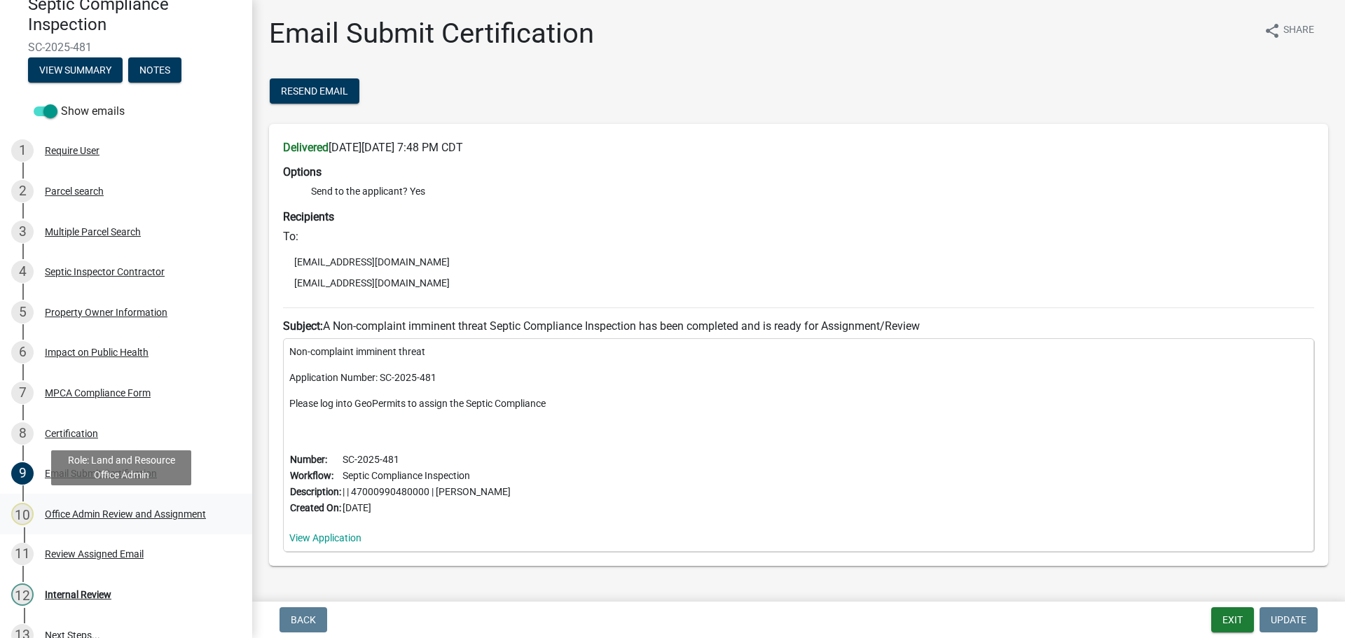
click at [146, 513] on div "Office Admin Review and Assignment" at bounding box center [125, 514] width 161 height 10
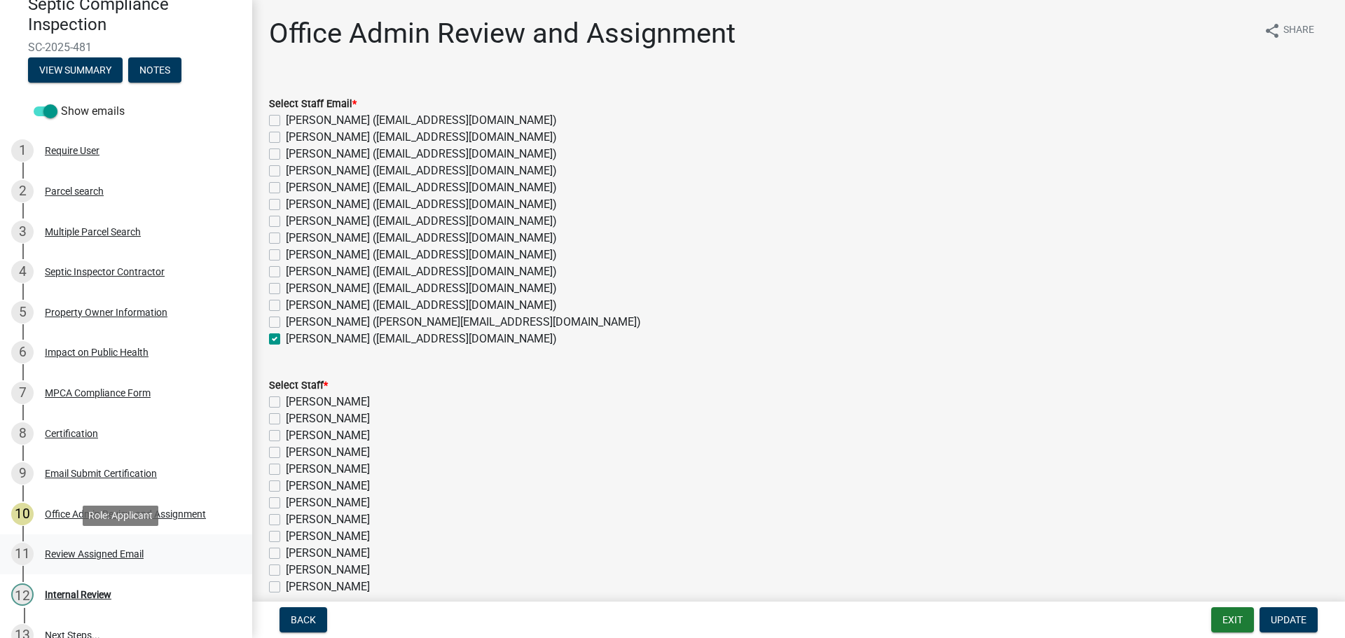
click at [99, 555] on div "Review Assigned Email" at bounding box center [94, 554] width 99 height 10
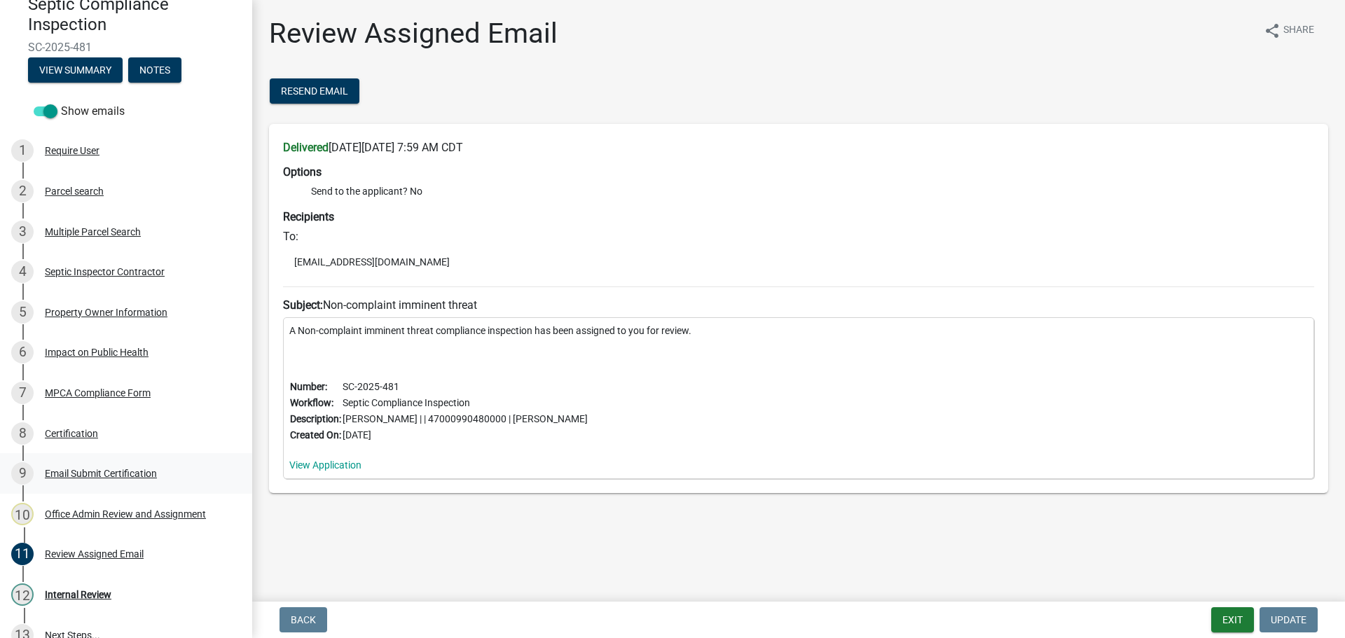
click at [104, 472] on div "Email Submit Certification" at bounding box center [101, 474] width 112 height 10
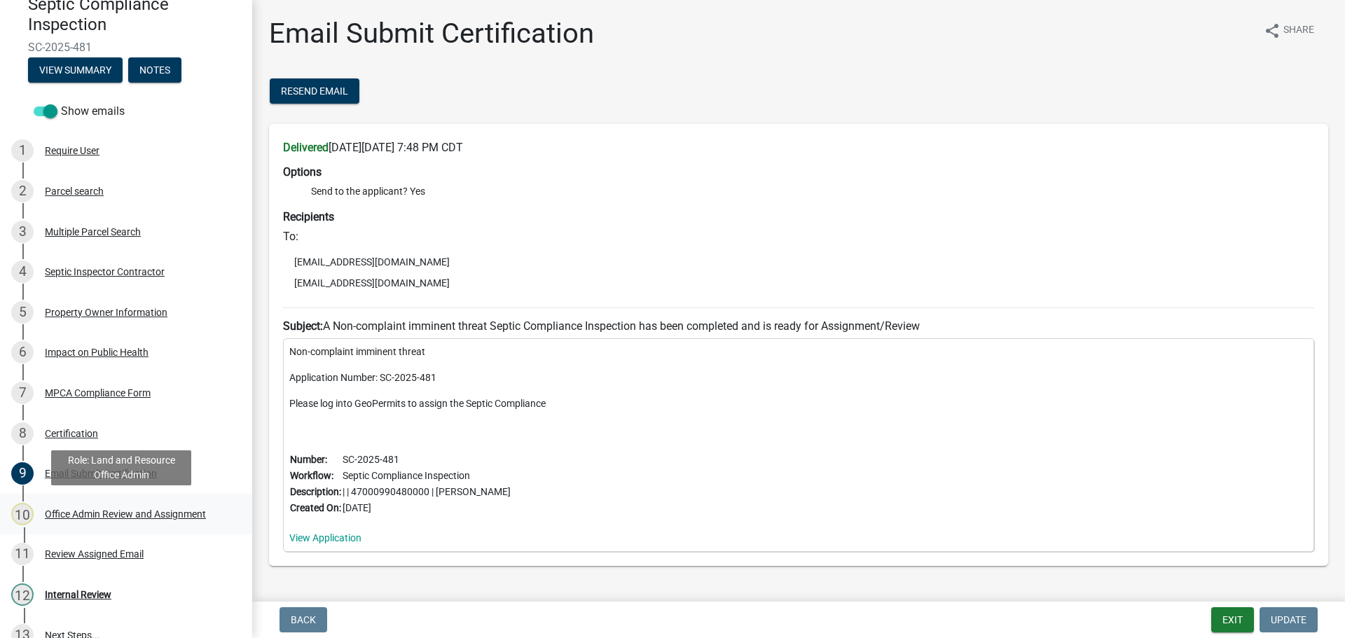
click at [97, 512] on div "Office Admin Review and Assignment" at bounding box center [125, 514] width 161 height 10
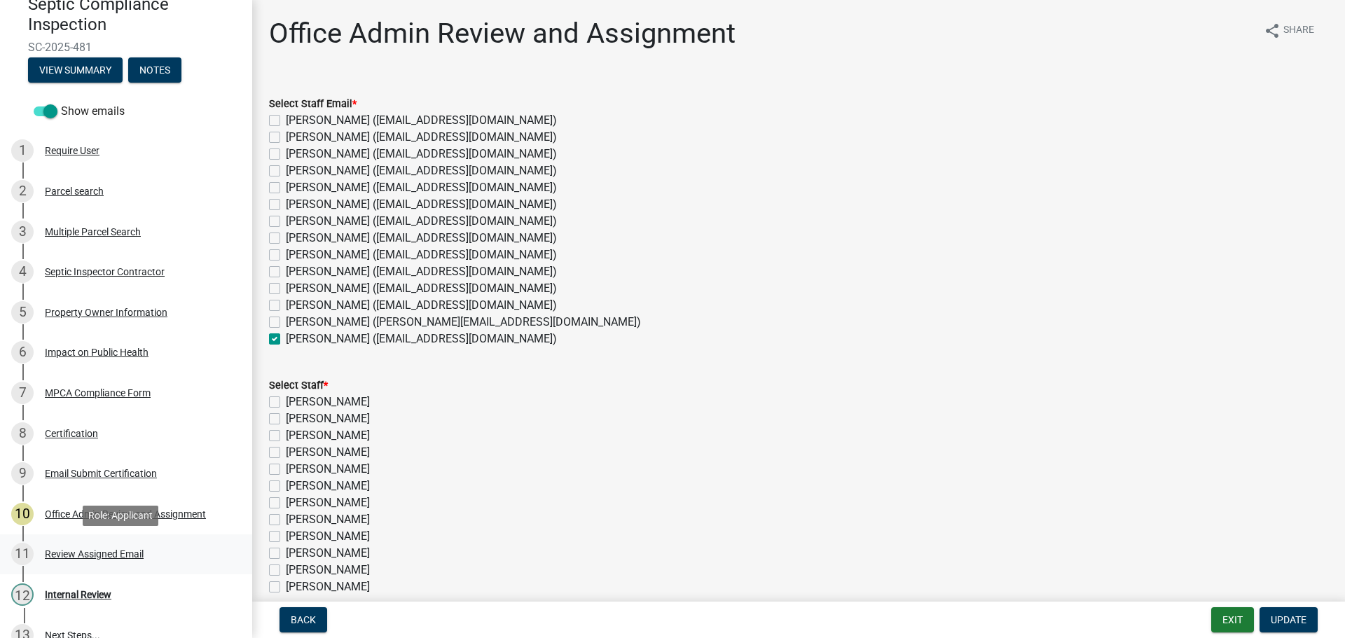
click at [101, 551] on div "Review Assigned Email" at bounding box center [94, 554] width 99 height 10
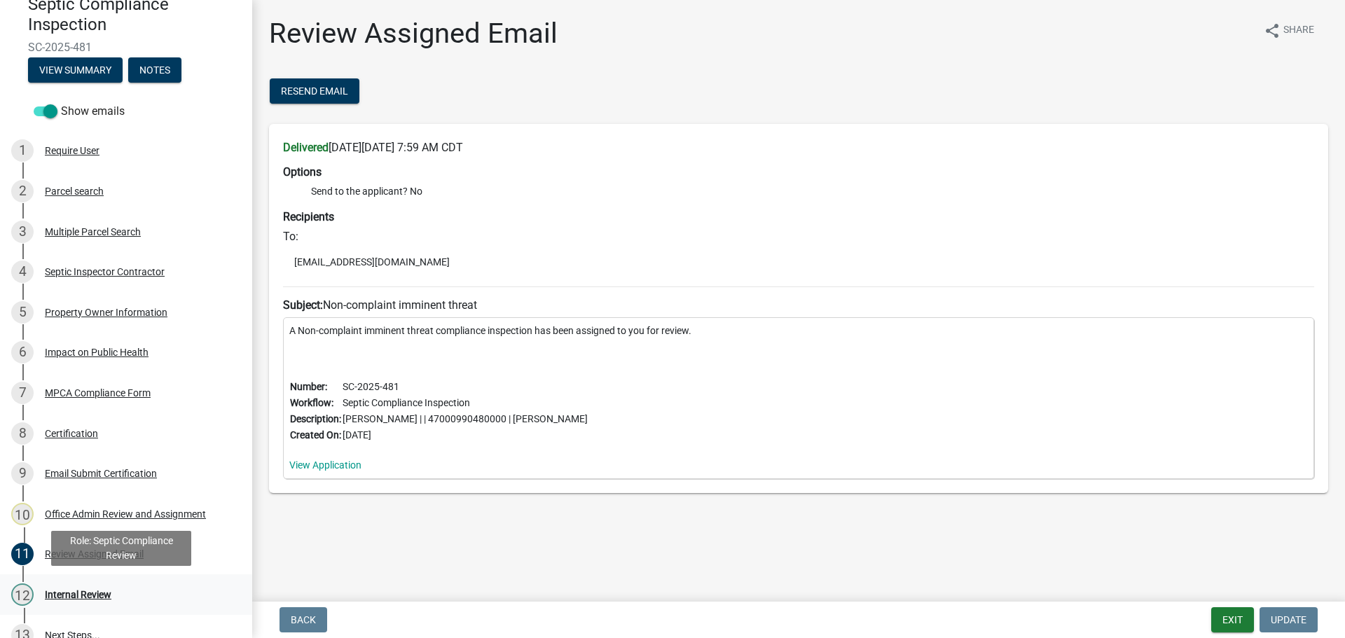
click at [81, 591] on div "Internal Review" at bounding box center [78, 595] width 67 height 10
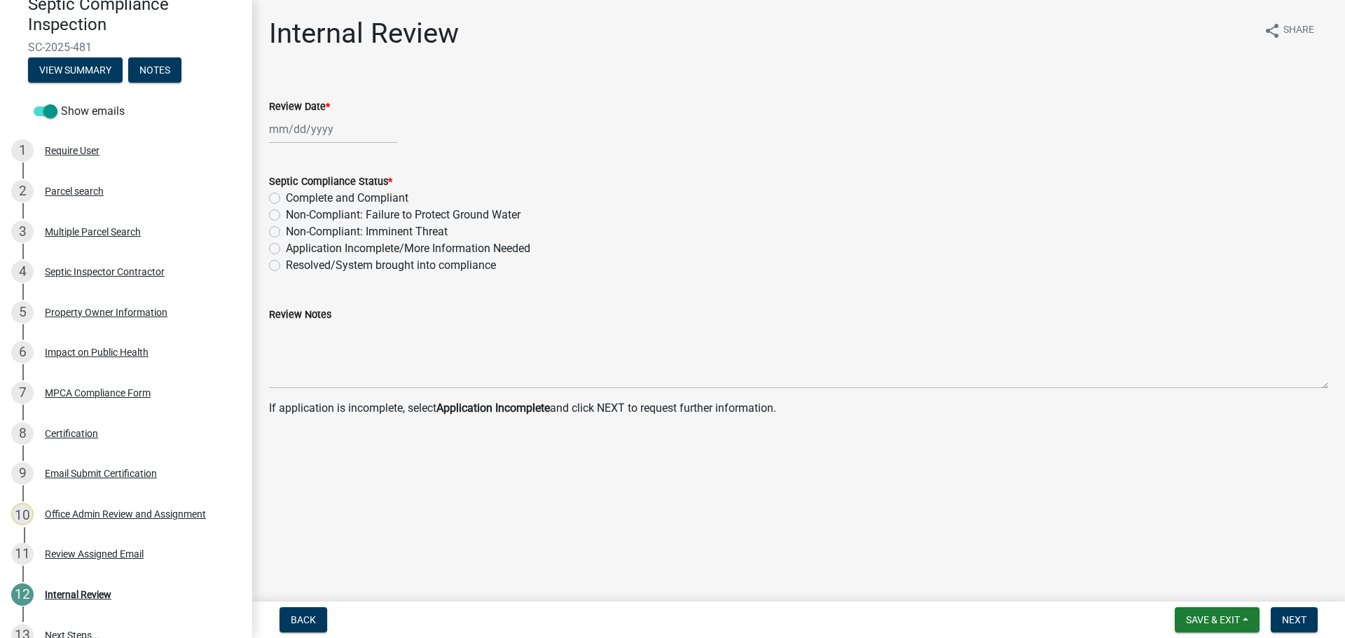
click at [313, 135] on div at bounding box center [333, 129] width 128 height 29
select select "8"
select select "2025"
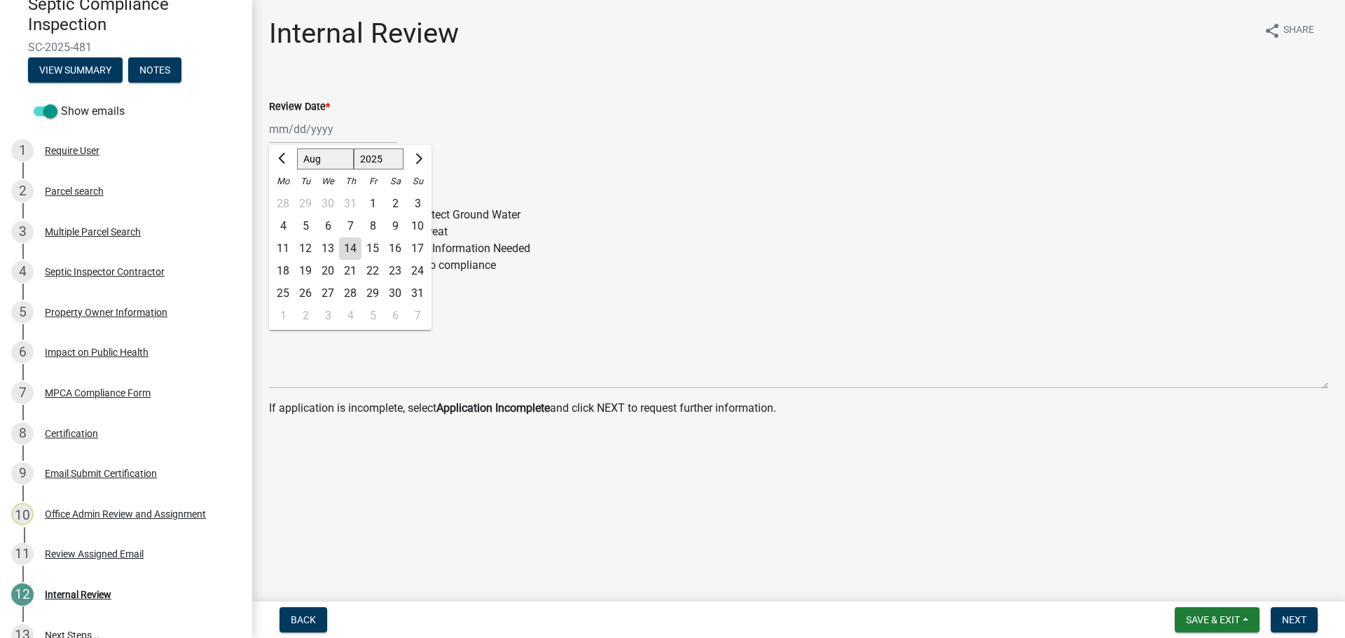
click at [286, 205] on div "28" at bounding box center [283, 204] width 22 height 22
type input "07/28/2025"
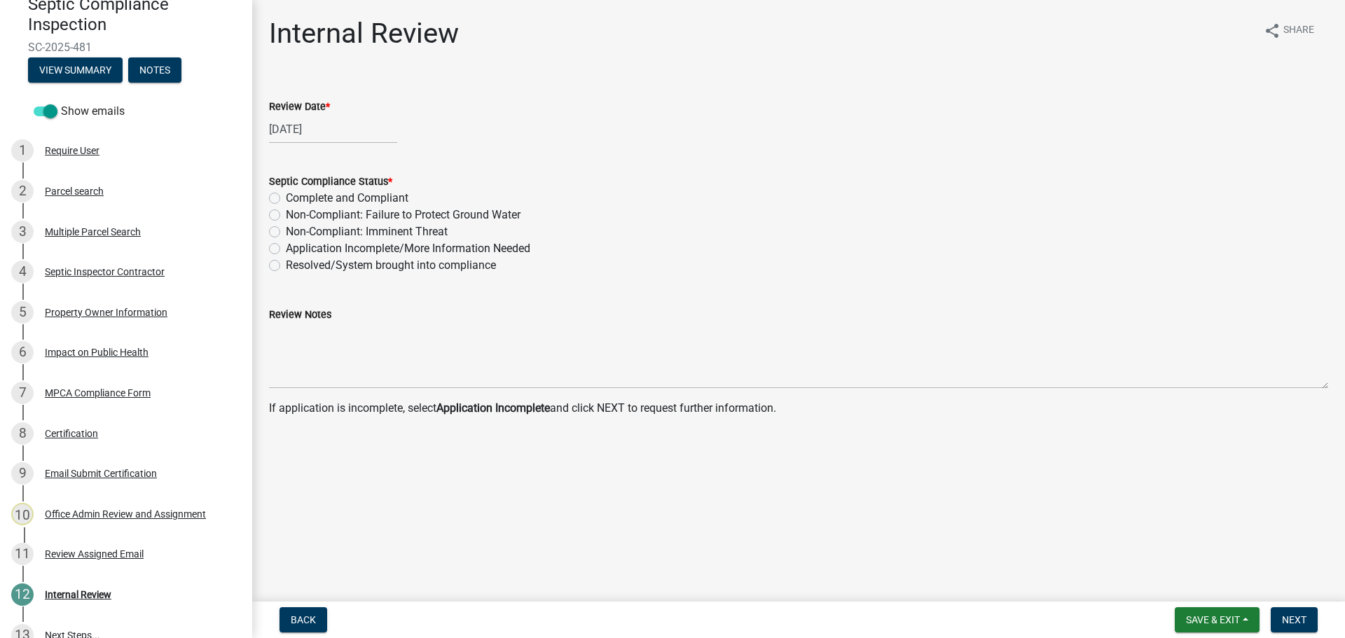
click at [286, 234] on label "Non-Compliant: Imminent Threat" at bounding box center [367, 231] width 162 height 17
click at [286, 233] on input "Non-Compliant: Imminent Threat" at bounding box center [290, 227] width 9 height 9
radio input "true"
click at [1284, 615] on span "Next" at bounding box center [1294, 619] width 25 height 11
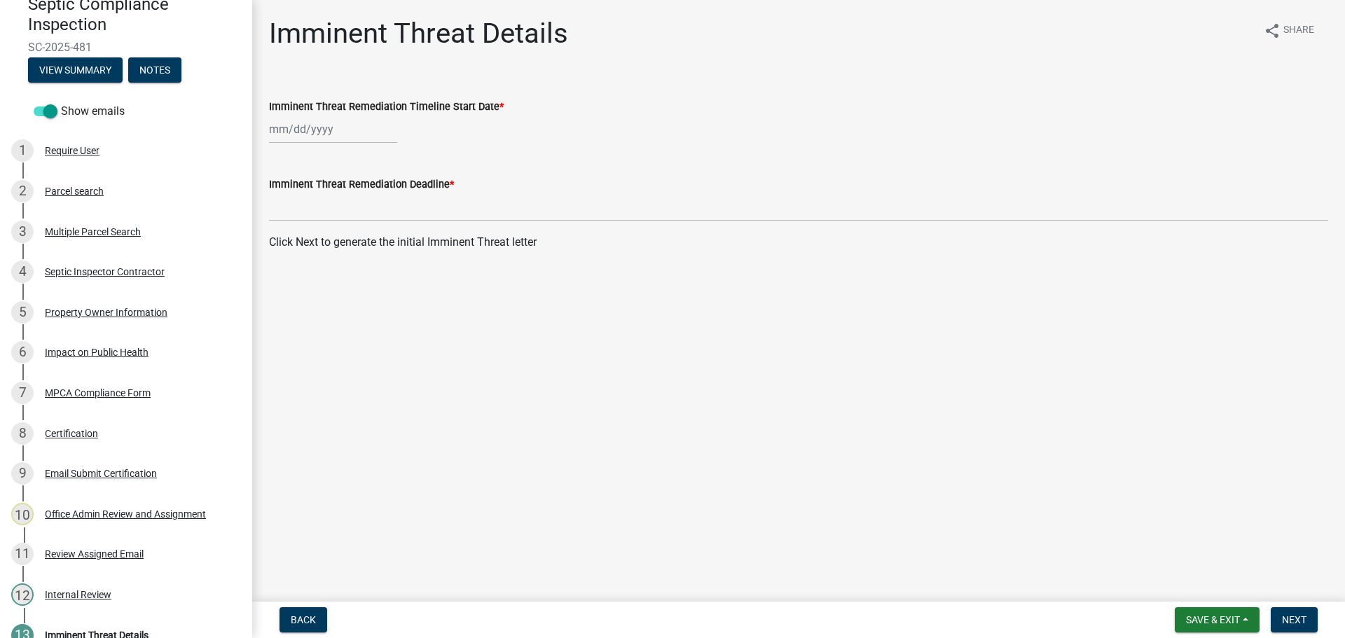
click at [332, 135] on div at bounding box center [333, 129] width 128 height 29
select select "8"
select select "2025"
click at [355, 249] on div "14" at bounding box center [350, 249] width 22 height 22
type input "08/14/2025"
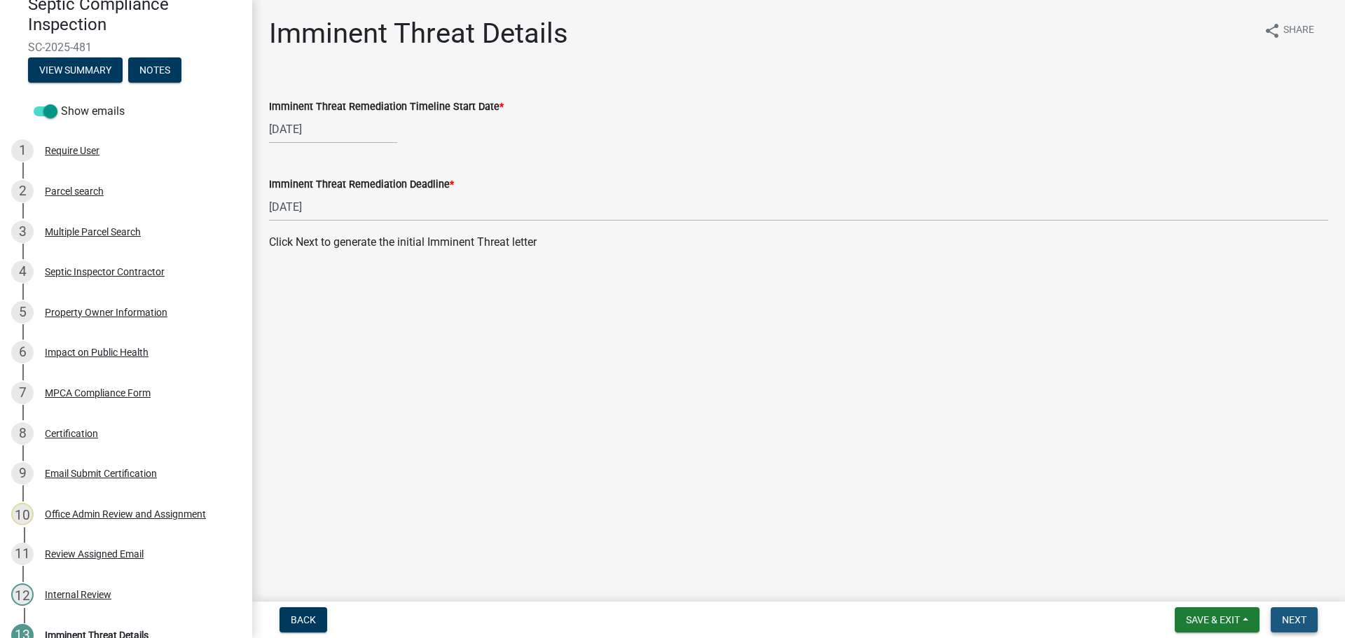
click at [1300, 614] on span "Next" at bounding box center [1294, 619] width 25 height 11
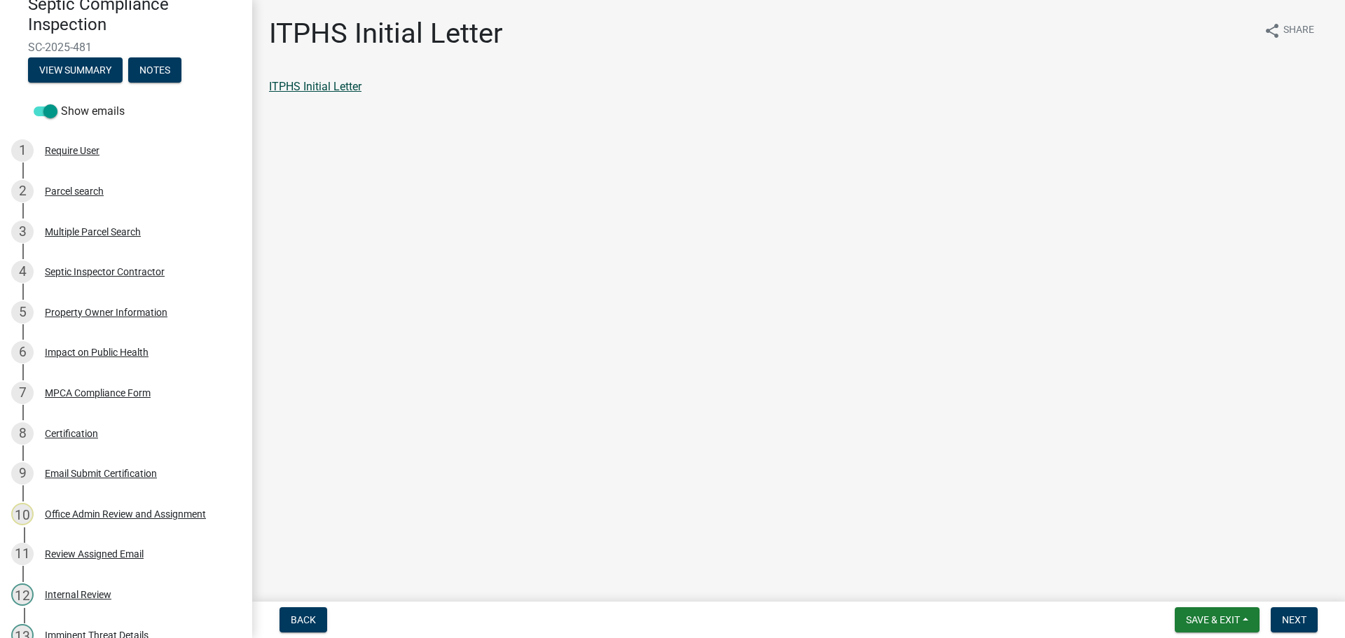
click at [333, 80] on link "ITPHS Initial Letter" at bounding box center [315, 86] width 92 height 13
click at [1298, 617] on span "Next" at bounding box center [1294, 619] width 25 height 11
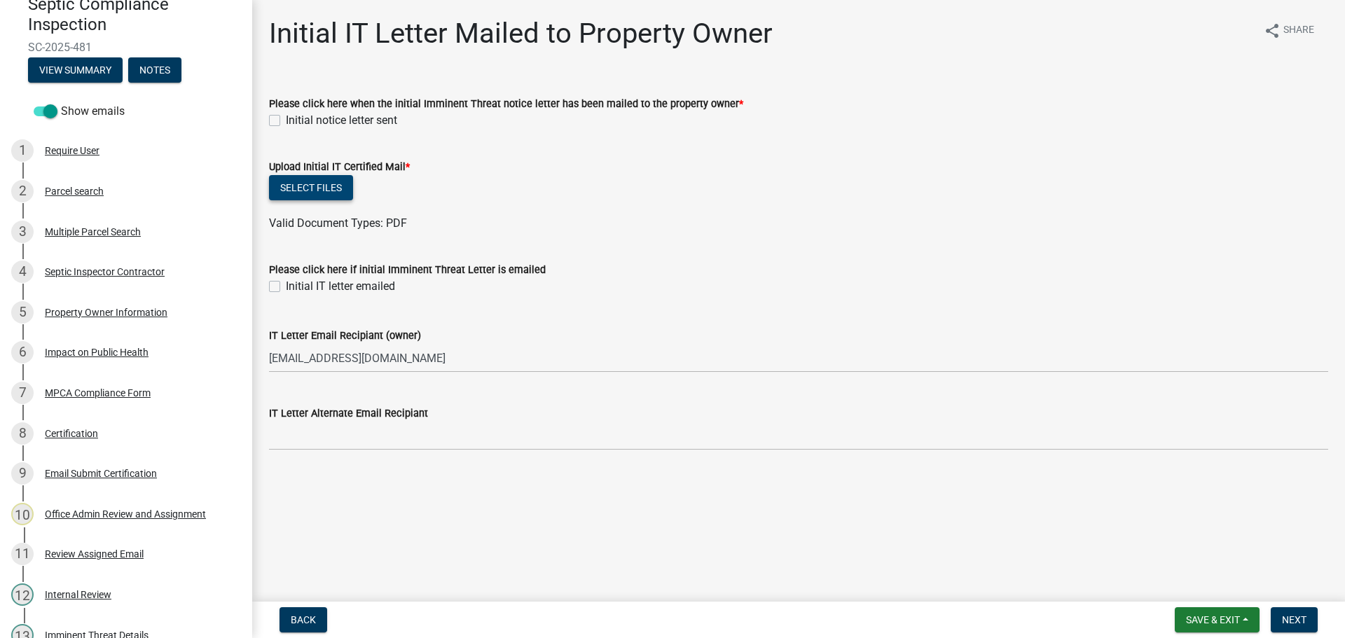
click at [323, 186] on button "Select files" at bounding box center [311, 187] width 84 height 25
